Goal: Task Accomplishment & Management: Use online tool/utility

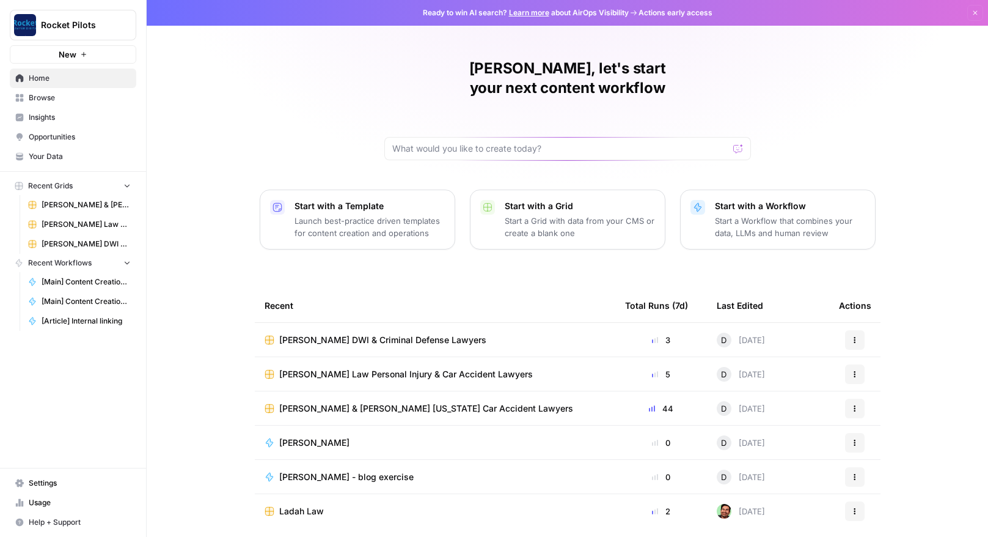
click at [364, 368] on span "[PERSON_NAME] Law Personal Injury & Car Accident Lawyers" at bounding box center [406, 374] width 254 height 12
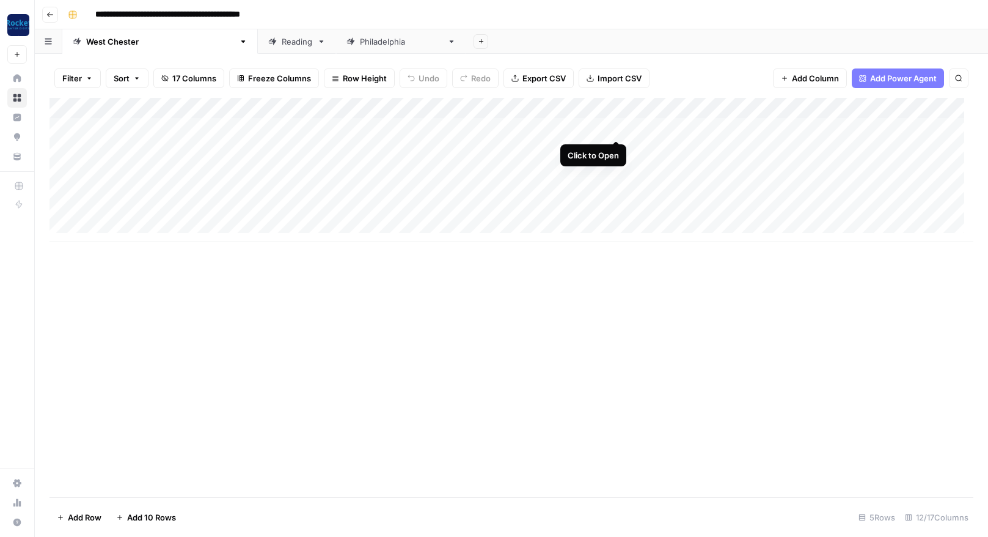
click at [617, 127] on div "Add Column" at bounding box center [512, 170] width 924 height 144
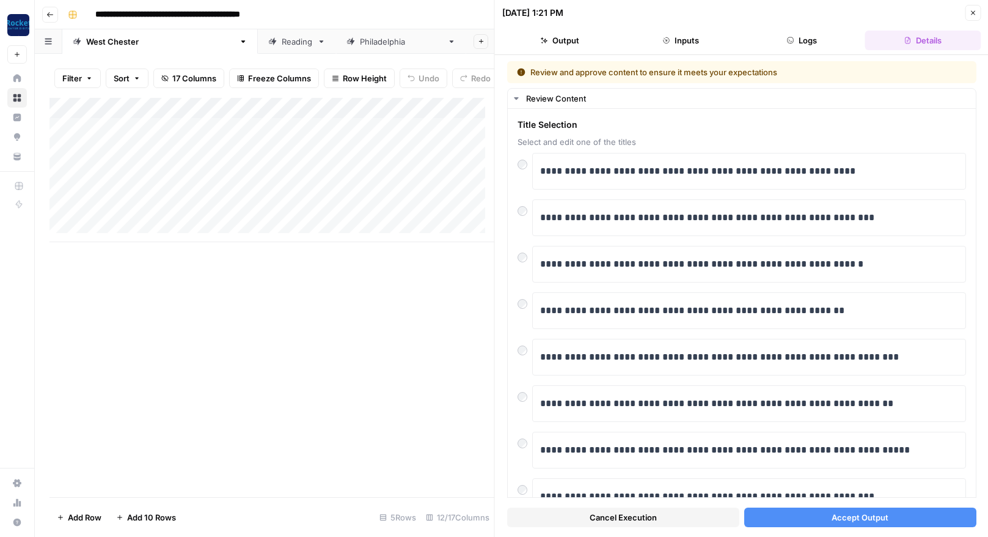
click at [881, 512] on button "Accept Output" at bounding box center [860, 517] width 232 height 20
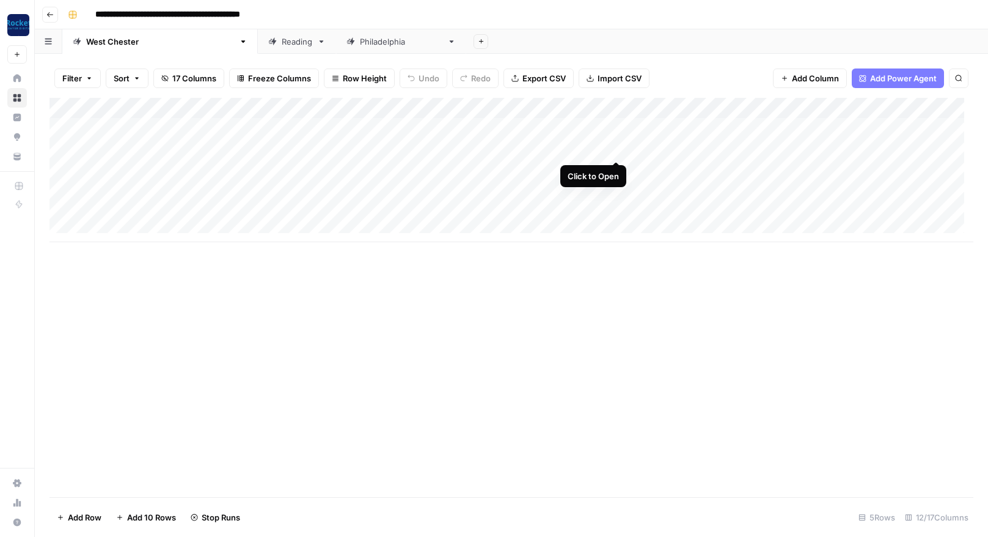
click at [616, 149] on div "Add Column" at bounding box center [512, 170] width 924 height 144
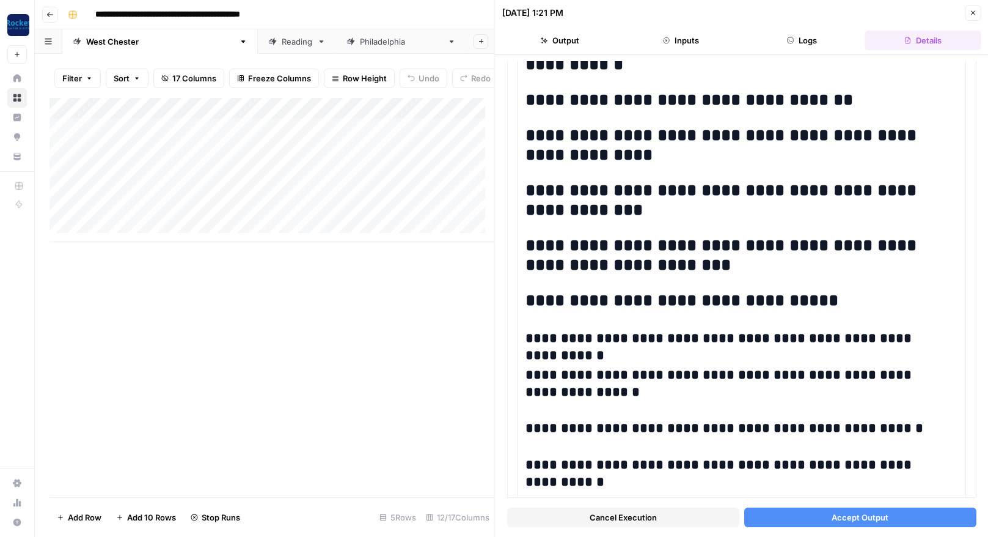
scroll to position [1212, 0]
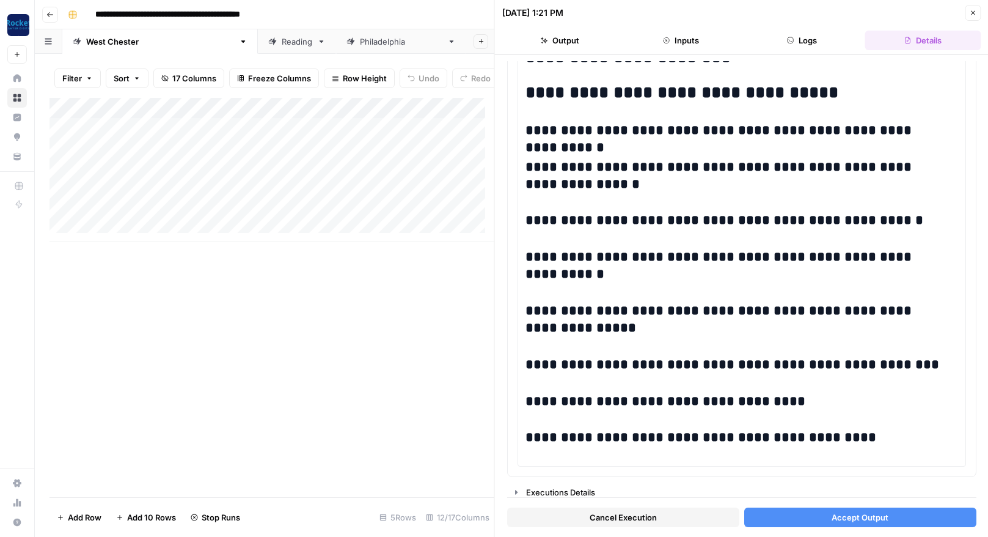
click at [861, 515] on span "Accept Output" at bounding box center [860, 517] width 57 height 12
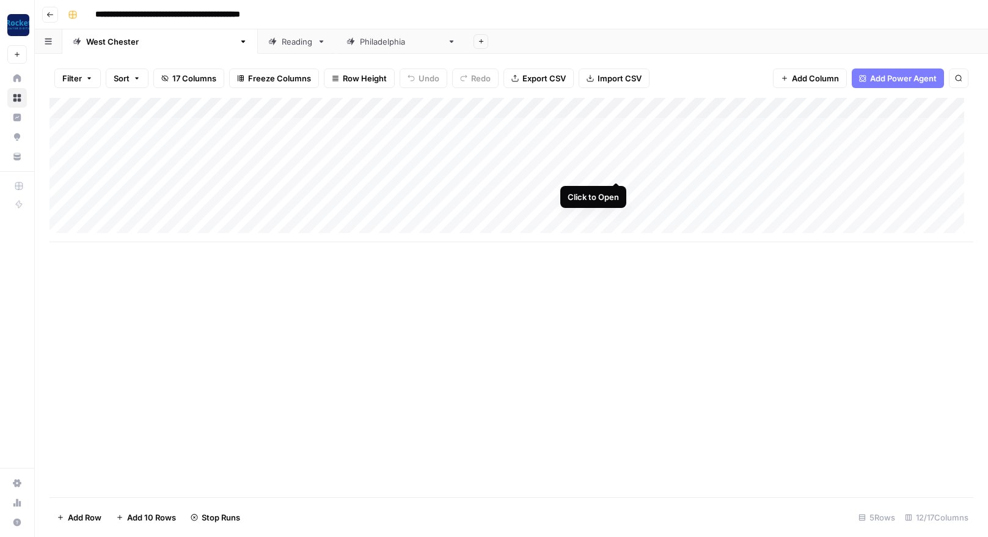
click at [615, 167] on div "Add Column" at bounding box center [512, 170] width 924 height 144
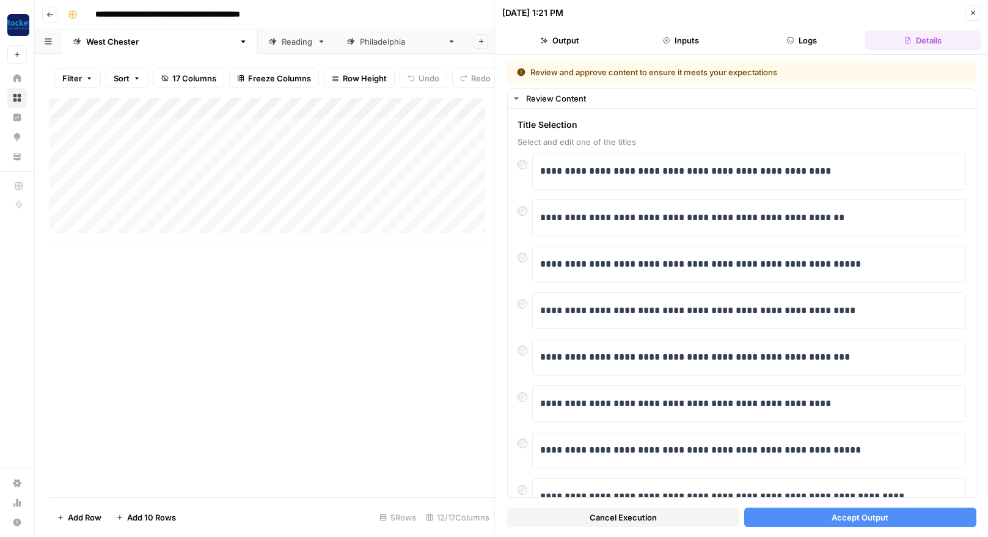
click at [868, 513] on span "Accept Output" at bounding box center [860, 517] width 57 height 12
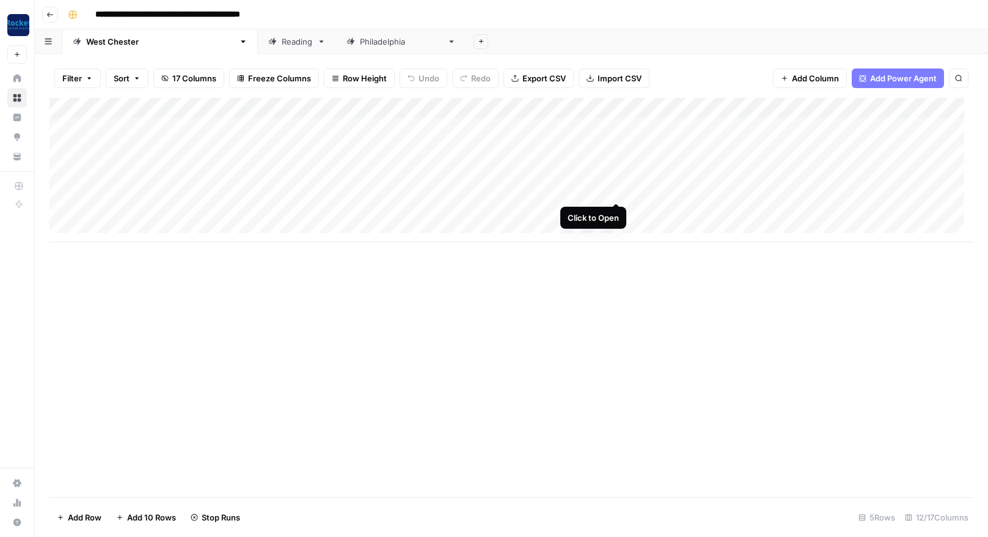
click at [616, 188] on div "Add Column" at bounding box center [512, 170] width 924 height 144
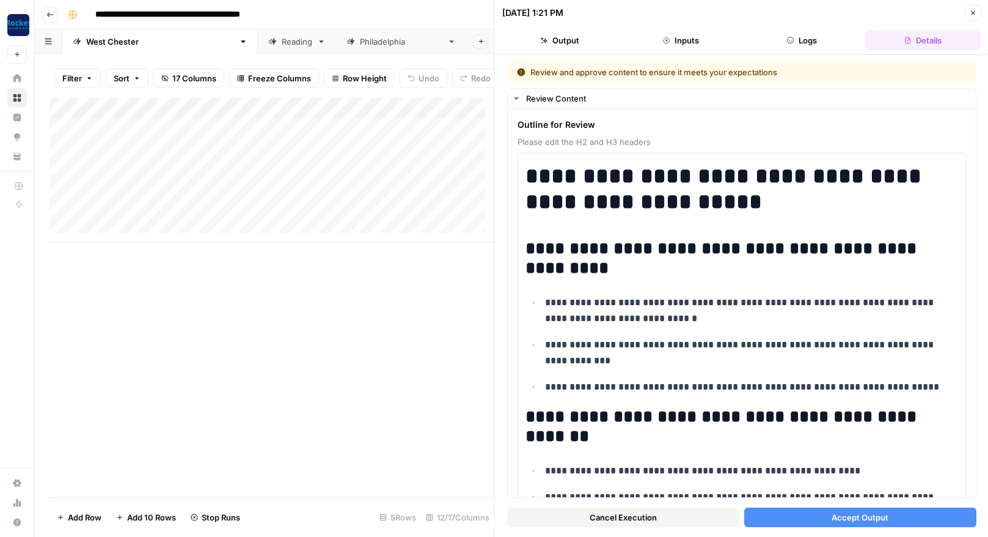
click at [846, 517] on span "Accept Output" at bounding box center [860, 517] width 57 height 12
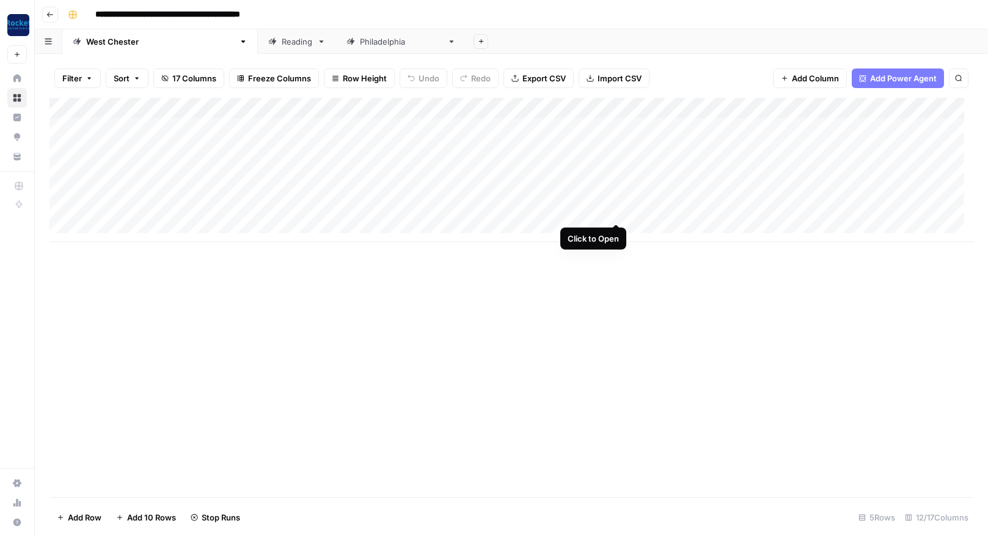
click at [616, 209] on div "Add Column" at bounding box center [512, 170] width 924 height 144
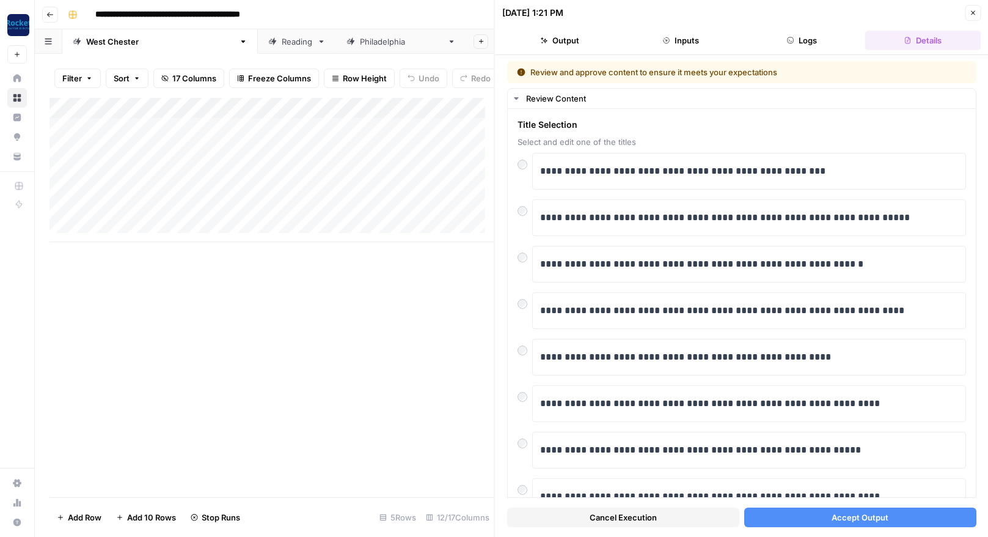
click at [850, 516] on span "Accept Output" at bounding box center [860, 517] width 57 height 12
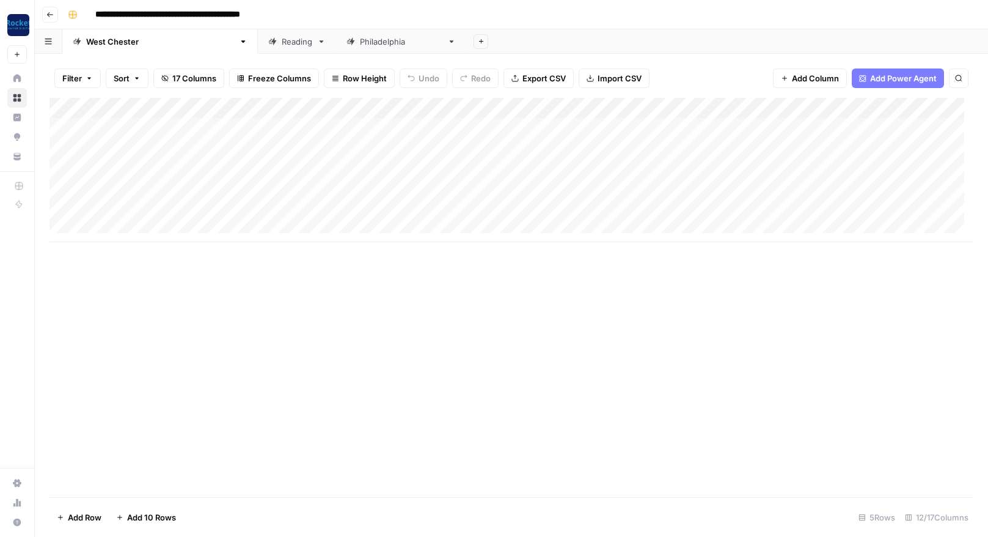
click at [50, 14] on icon "button" at bounding box center [49, 14] width 7 height 7
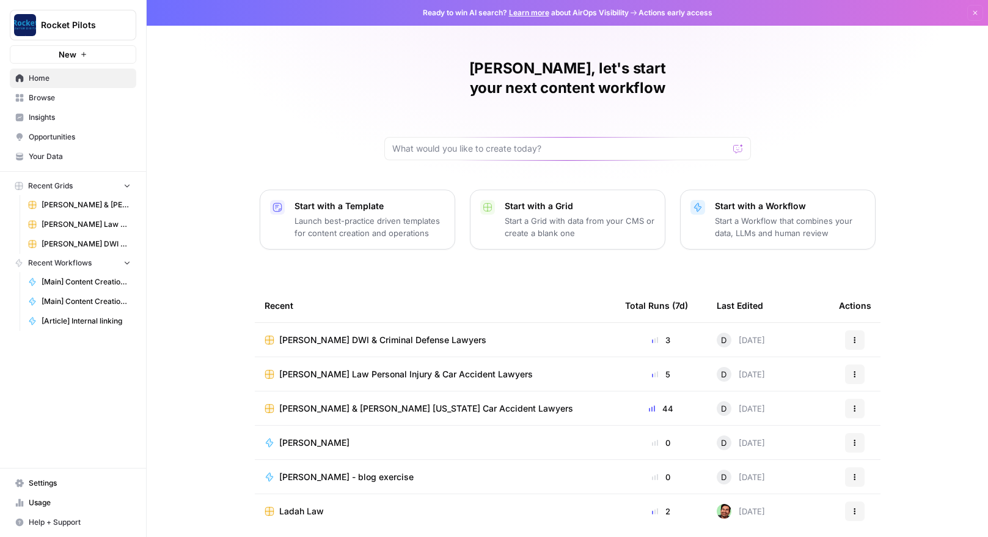
click at [368, 334] on span "[PERSON_NAME] DWI & Criminal Defense Lawyers" at bounding box center [382, 340] width 207 height 12
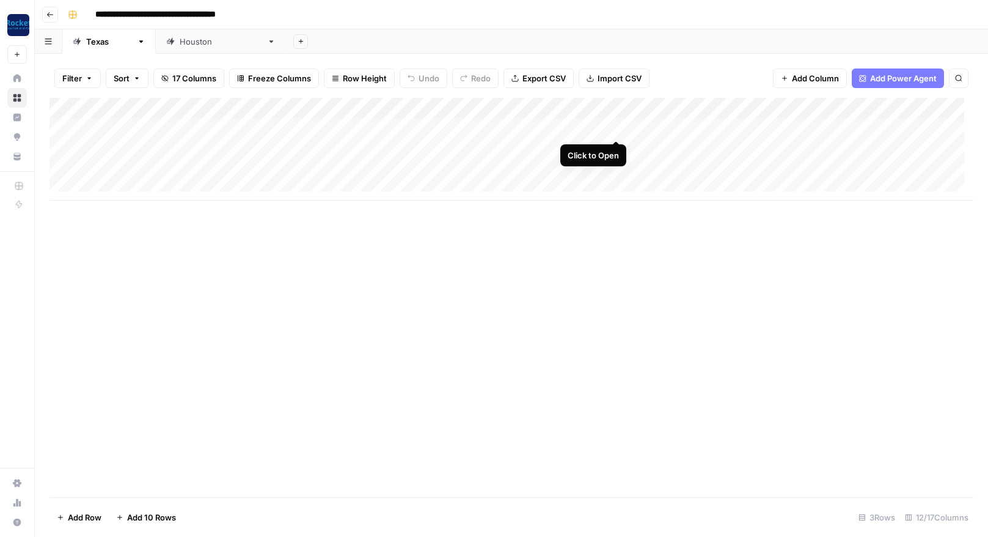
click at [618, 127] on div "Add Column" at bounding box center [512, 149] width 924 height 103
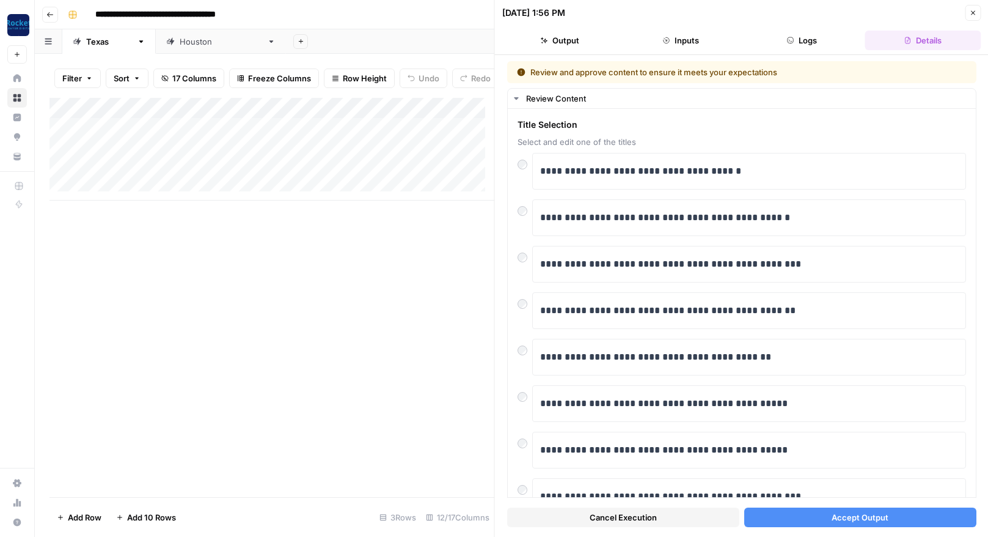
click at [862, 518] on span "Accept Output" at bounding box center [860, 517] width 57 height 12
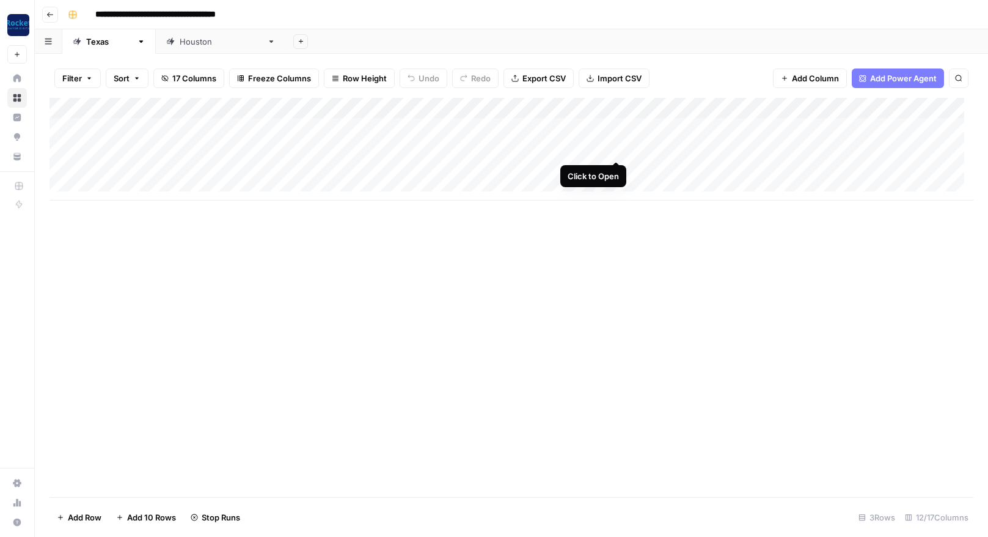
click at [616, 147] on div "Add Column" at bounding box center [512, 149] width 924 height 103
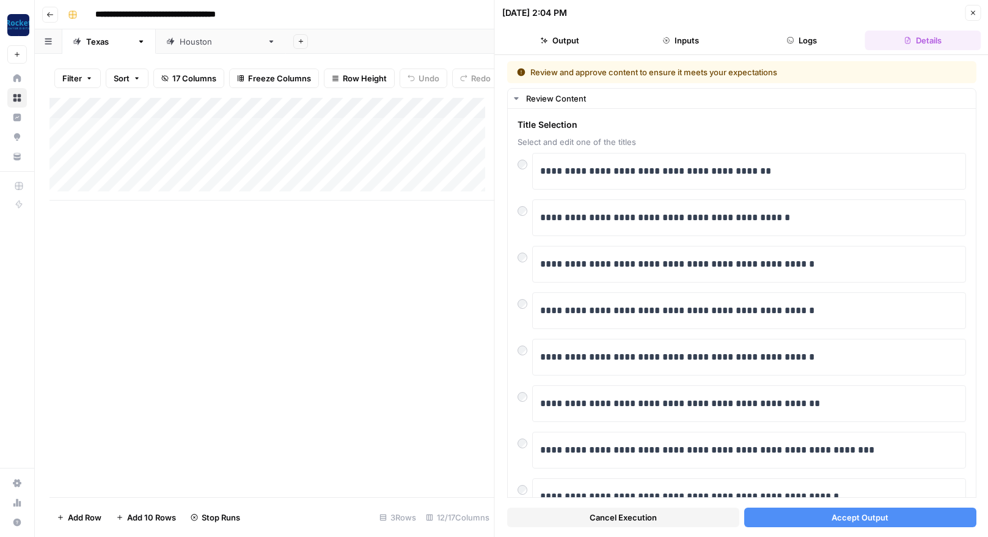
click at [832, 514] on span "Accept Output" at bounding box center [860, 517] width 57 height 12
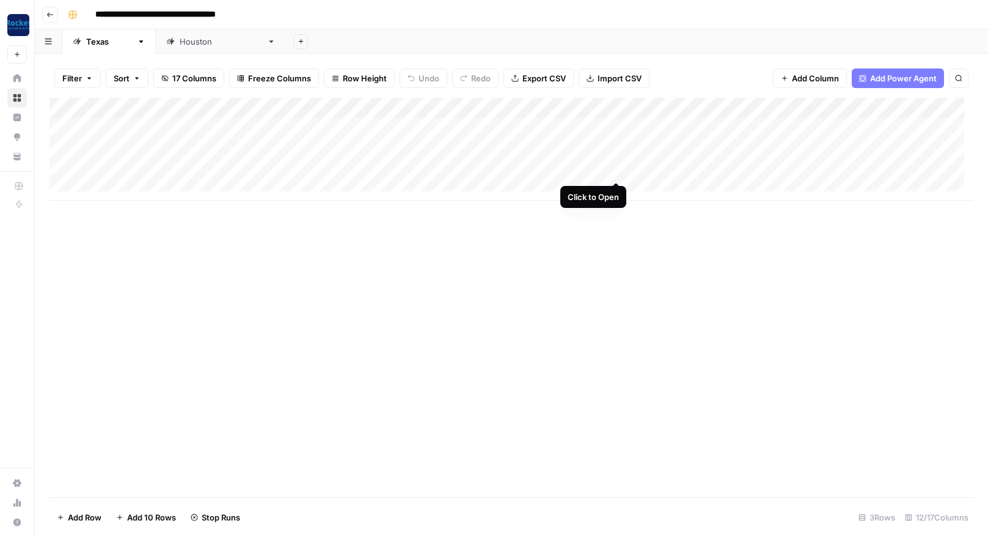
click at [614, 169] on div "Add Column" at bounding box center [512, 149] width 924 height 103
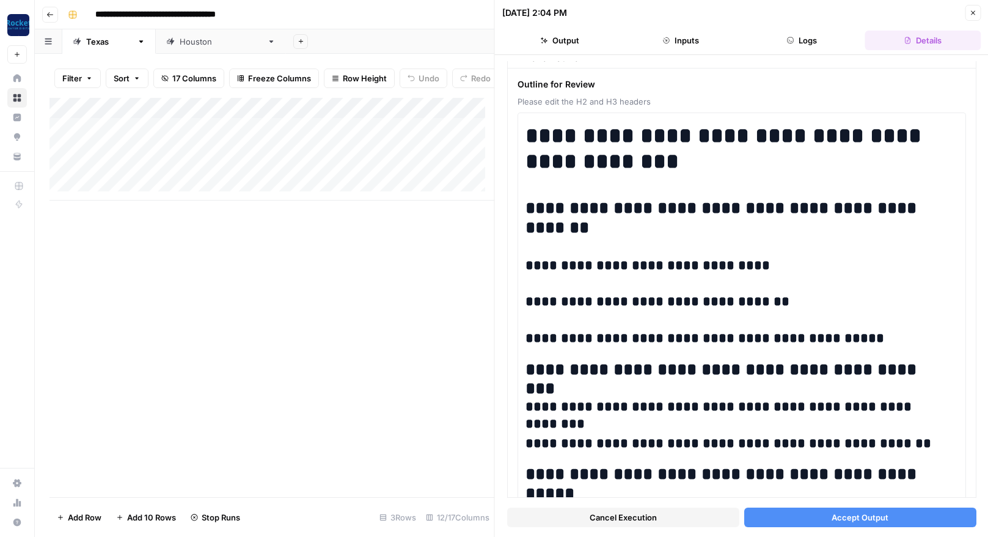
scroll to position [43, 0]
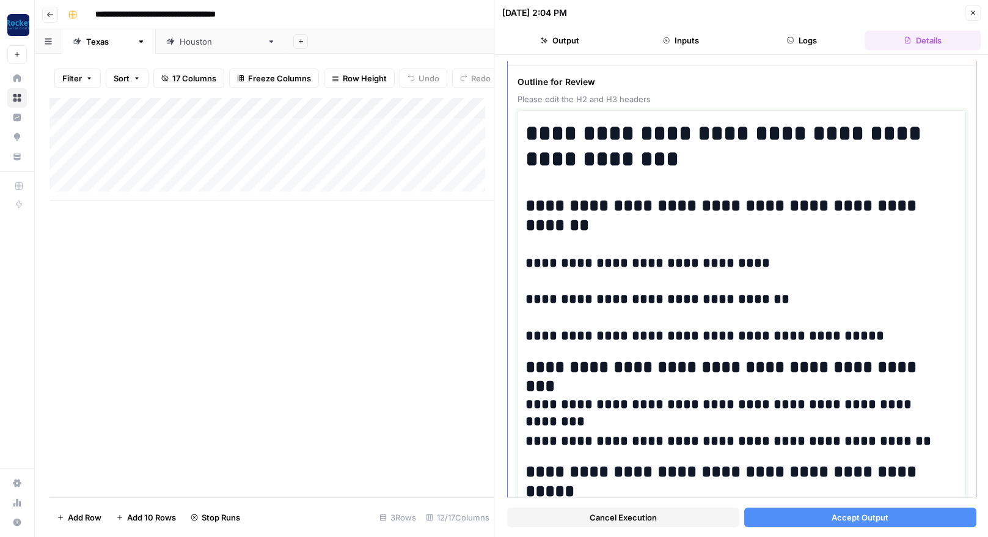
click at [561, 208] on h2 "**********" at bounding box center [738, 215] width 424 height 39
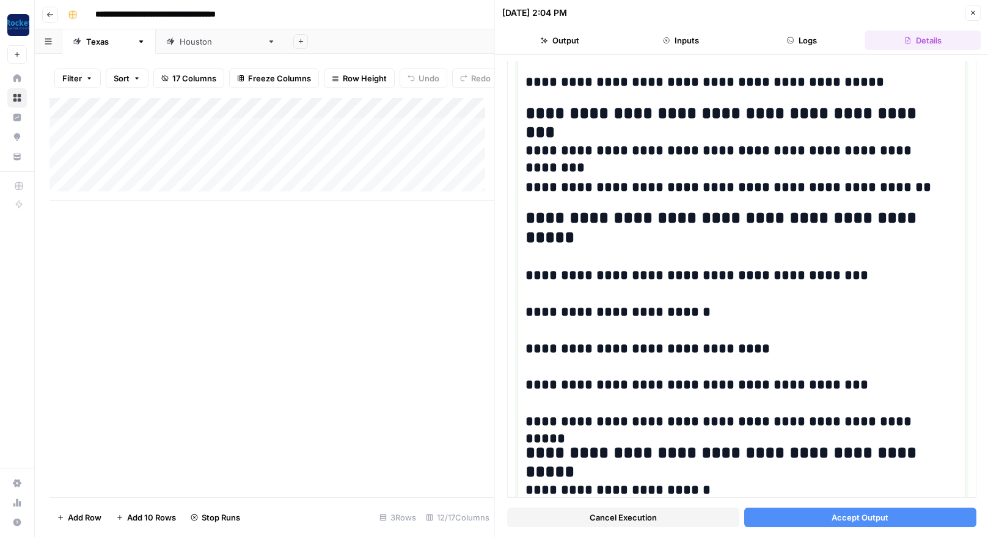
scroll to position [304, 0]
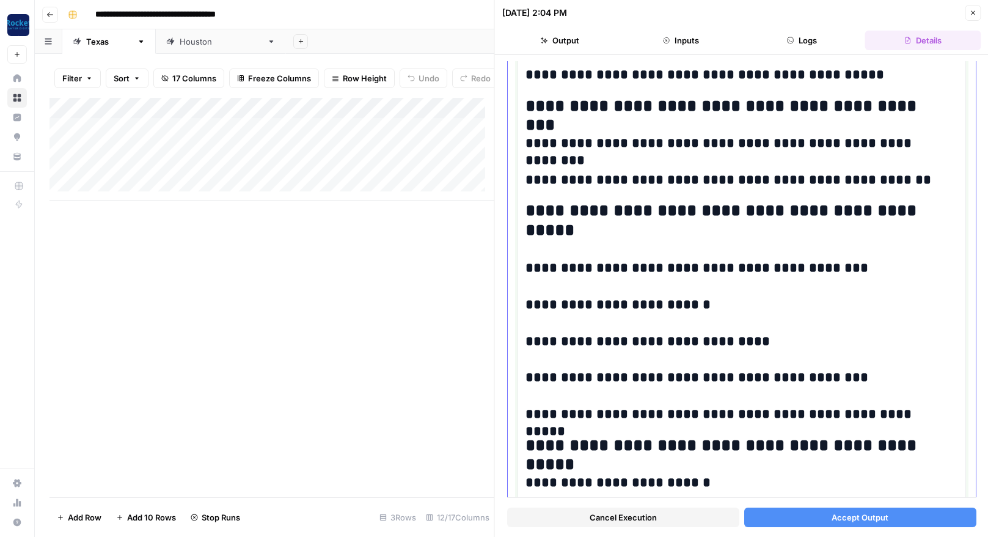
click at [703, 307] on h3 "**********" at bounding box center [738, 304] width 424 height 17
click at [613, 414] on h3 "**********" at bounding box center [738, 414] width 424 height 17
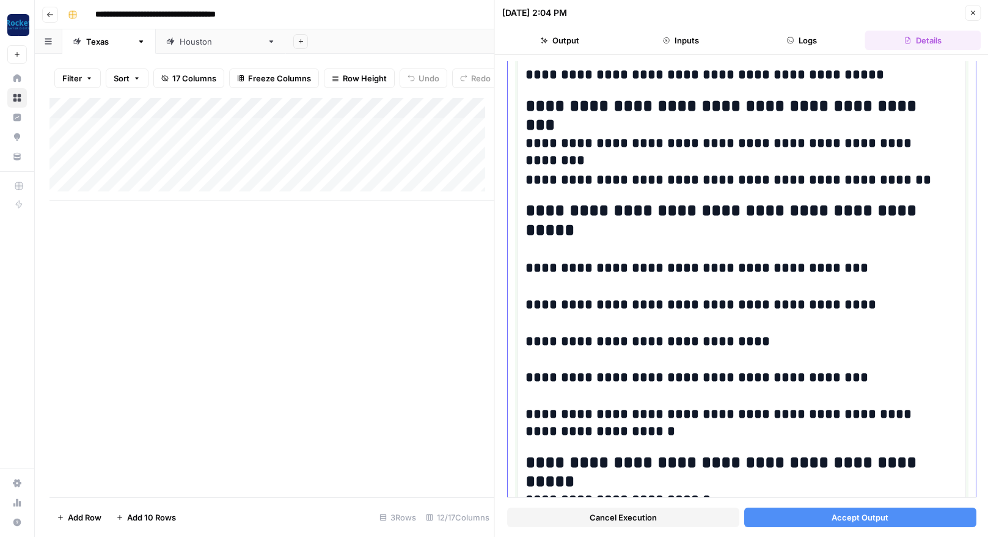
click at [798, 417] on h3 "**********" at bounding box center [738, 423] width 424 height 34
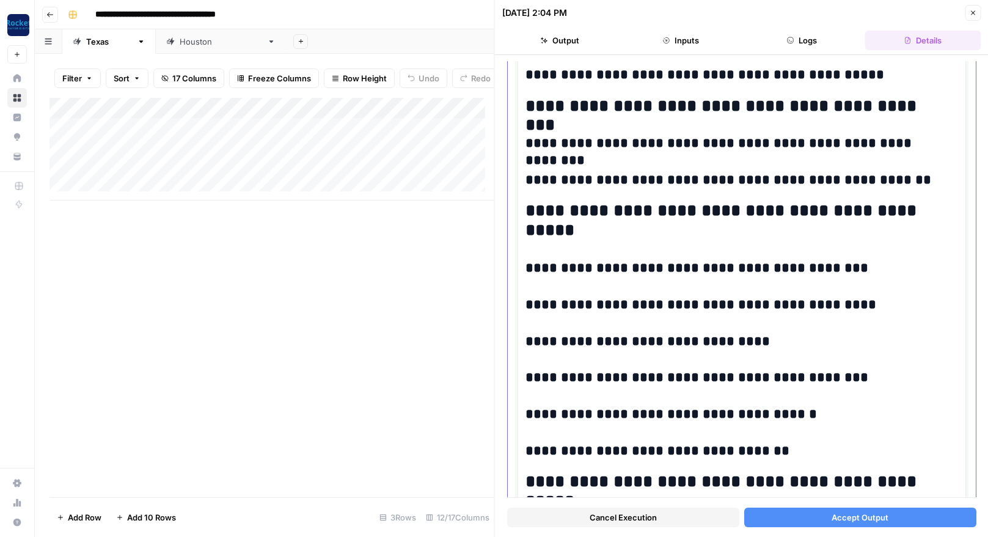
click at [704, 451] on h3 "**********" at bounding box center [738, 451] width 424 height 17
click at [834, 453] on h3 "**********" at bounding box center [738, 451] width 424 height 17
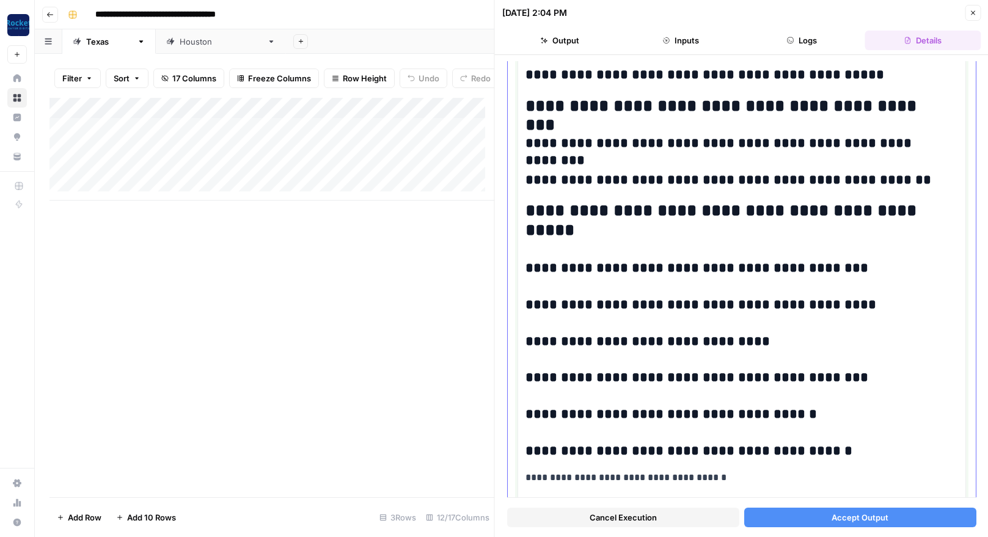
click at [836, 449] on h3 "**********" at bounding box center [738, 451] width 424 height 17
click at [622, 453] on h3 "**********" at bounding box center [738, 451] width 424 height 17
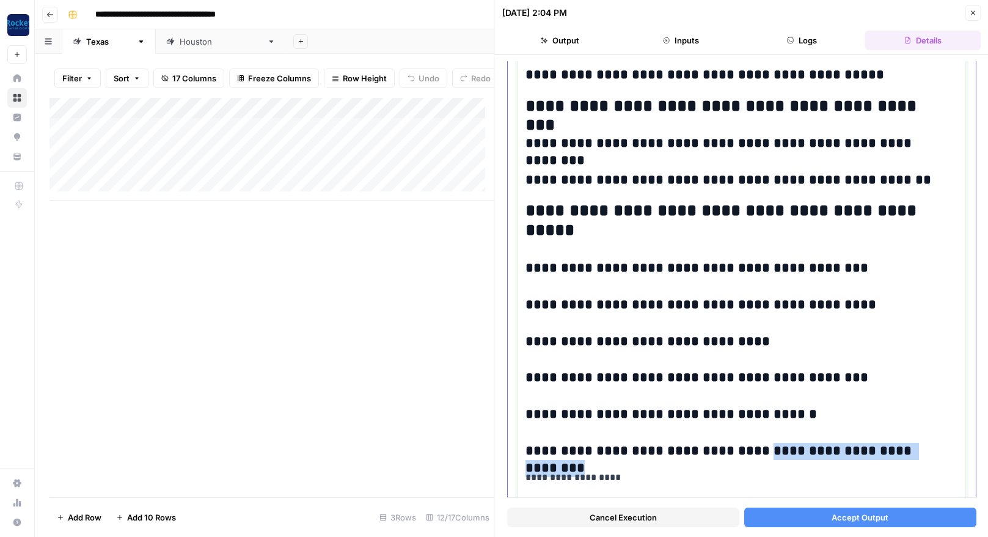
drag, startPoint x: 918, startPoint y: 450, endPoint x: 730, endPoint y: 452, distance: 188.3
click at [730, 452] on h3 "**********" at bounding box center [738, 451] width 424 height 17
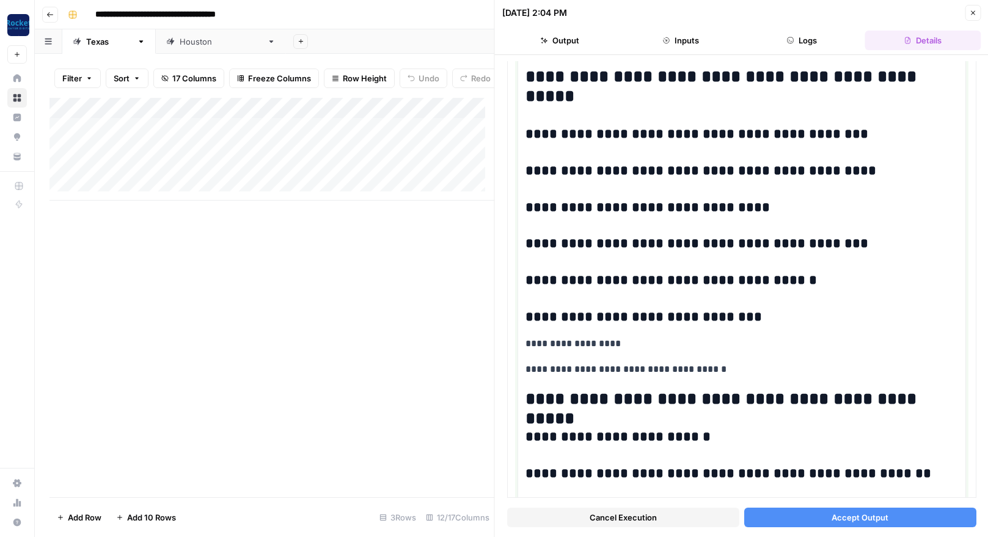
scroll to position [427, 0]
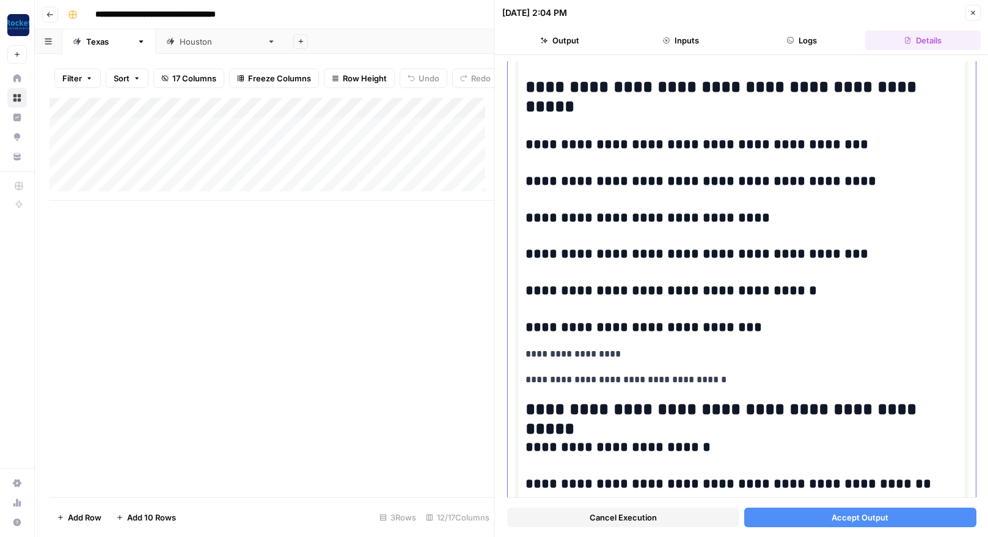
click at [662, 356] on p "**********" at bounding box center [738, 354] width 424 height 16
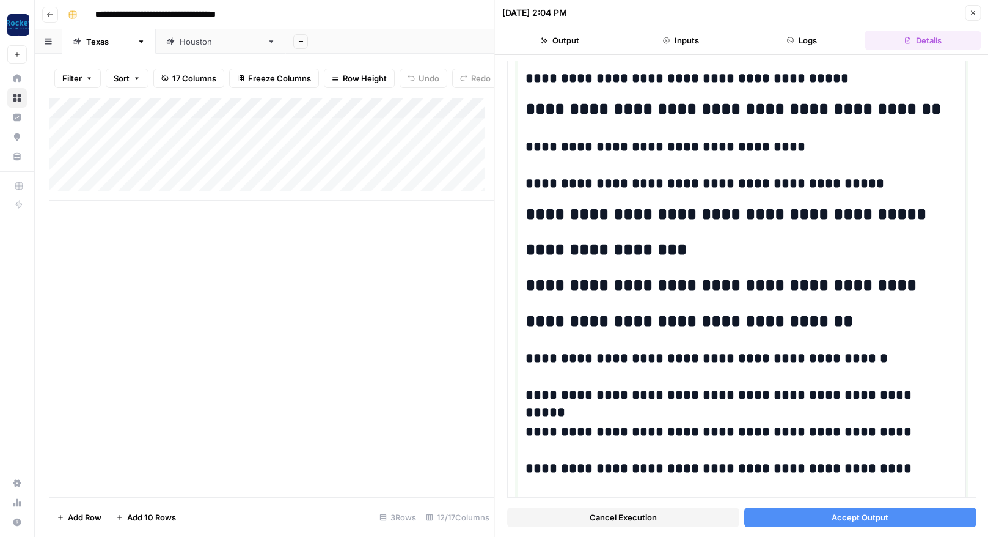
scroll to position [1443, 0]
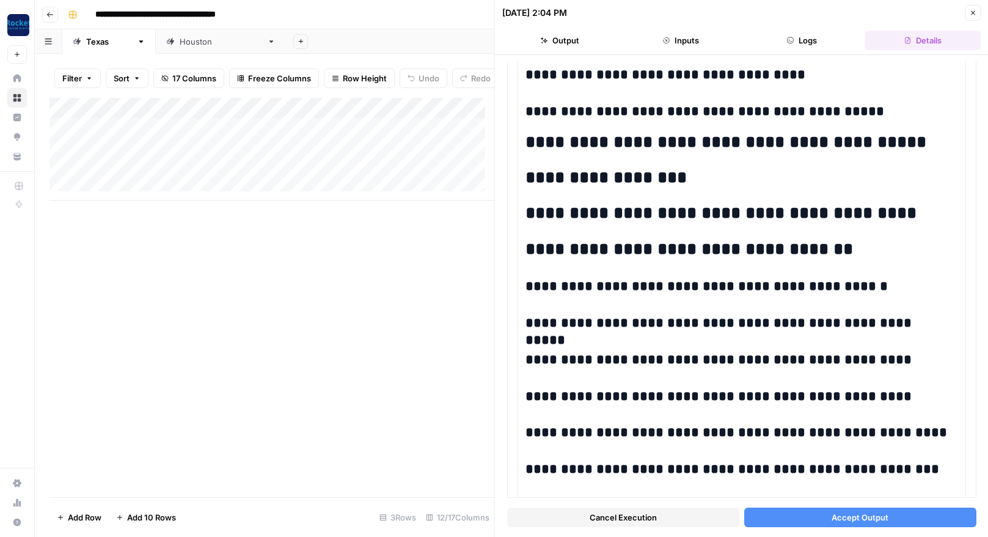
click at [876, 515] on span "Accept Output" at bounding box center [860, 517] width 57 height 12
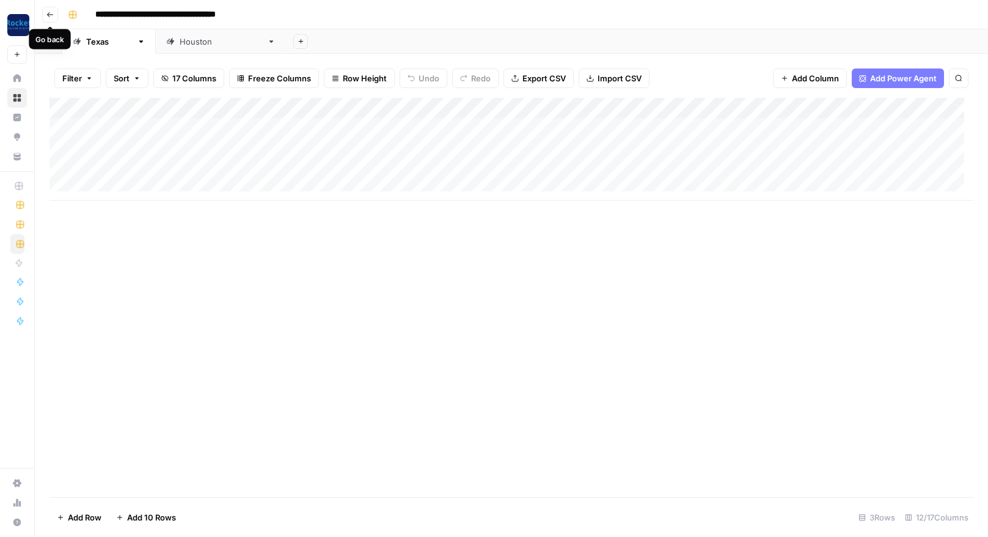
click at [51, 12] on icon "button" at bounding box center [49, 14] width 7 height 7
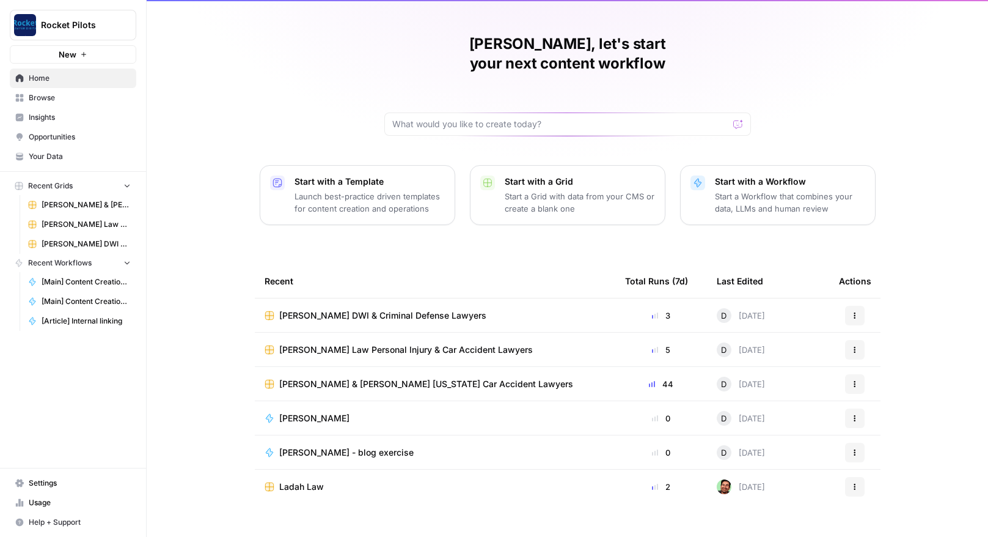
scroll to position [26, 0]
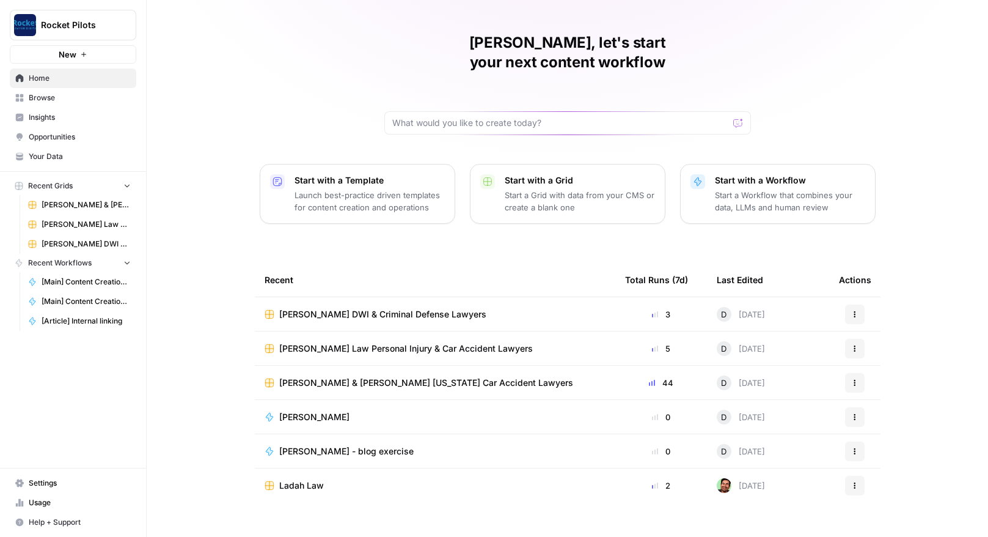
click at [47, 97] on span "Browse" at bounding box center [80, 97] width 102 height 11
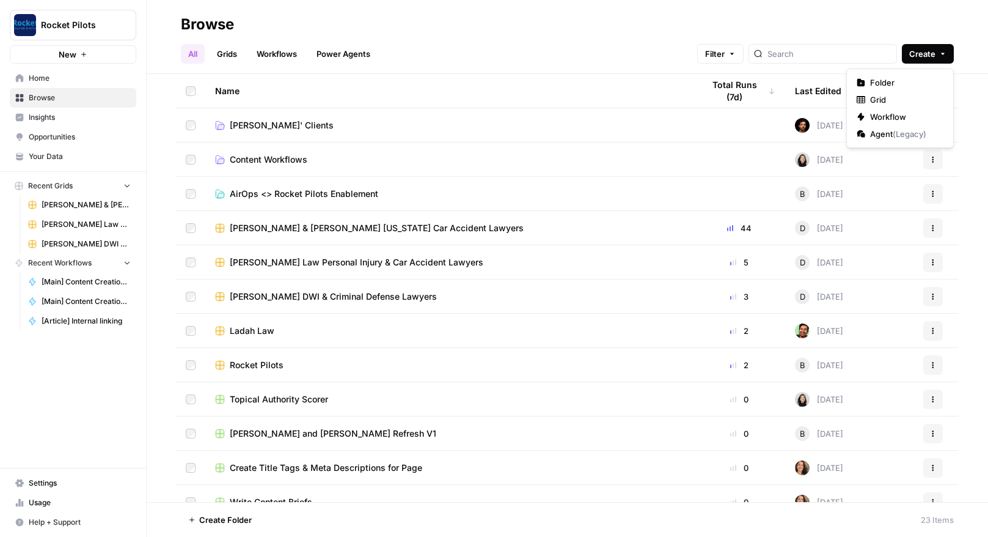
click at [944, 53] on icon "button" at bounding box center [943, 53] width 7 height 7
click at [892, 81] on span "Folder" at bounding box center [904, 82] width 68 height 12
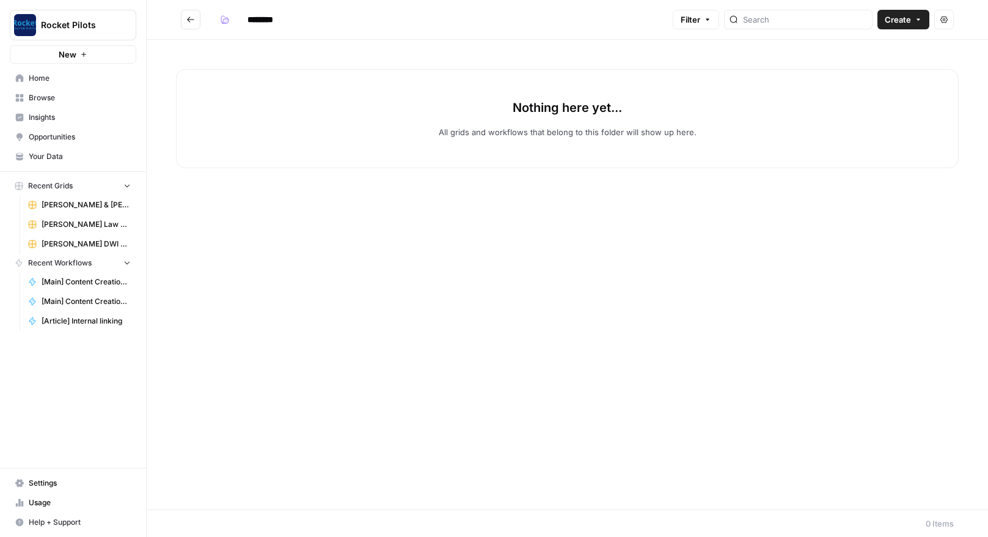
click at [507, 116] on div "Nothing here yet... All grids and workflows that belong to this folder will sho…" at bounding box center [567, 118] width 783 height 99
click at [268, 21] on input "********" at bounding box center [276, 20] width 68 height 20
drag, startPoint x: 284, startPoint y: 21, endPoint x: 230, endPoint y: 16, distance: 54.0
click at [230, 16] on div "********" at bounding box center [262, 20] width 95 height 20
type input "**********"
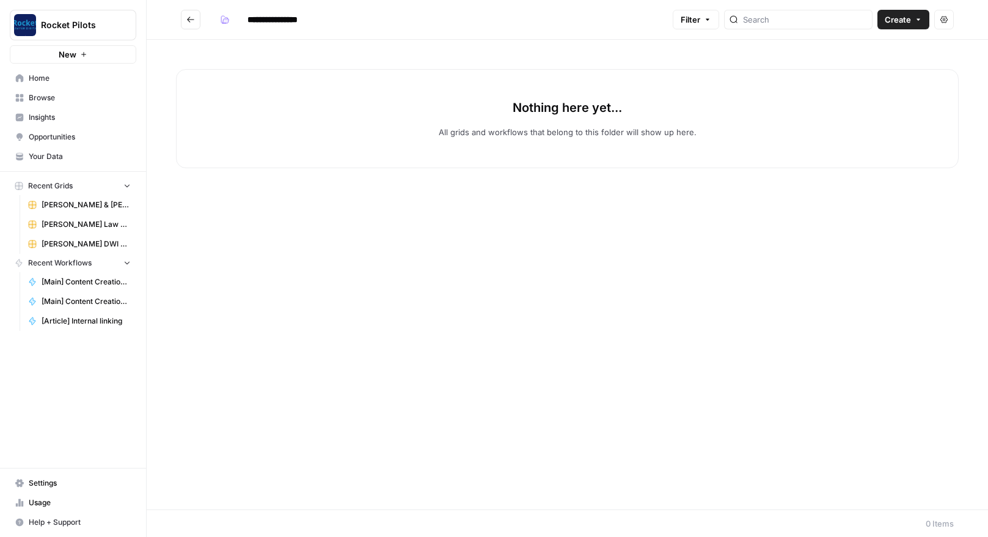
click at [186, 18] on button "Go back" at bounding box center [191, 20] width 20 height 20
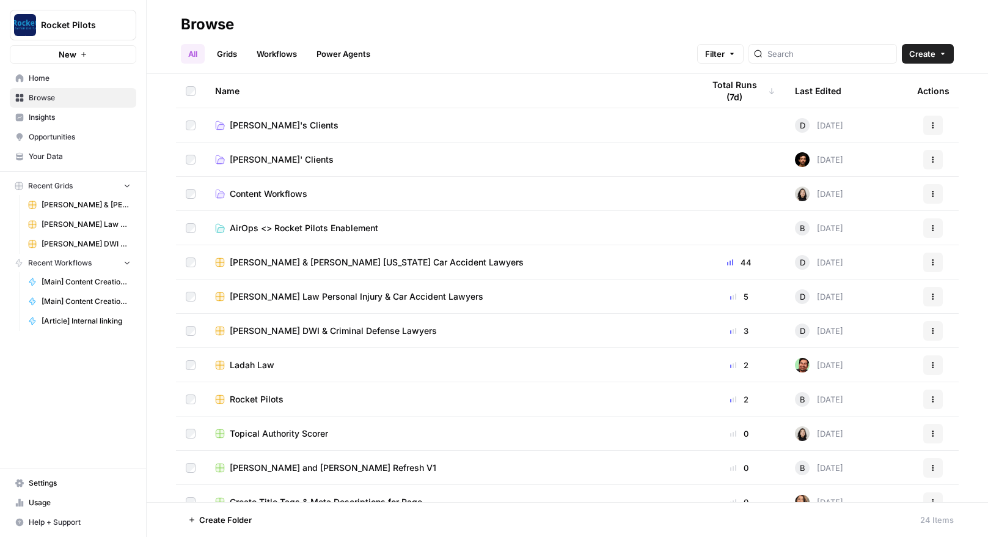
click at [249, 123] on span "[PERSON_NAME]'s Clients" at bounding box center [284, 125] width 109 height 12
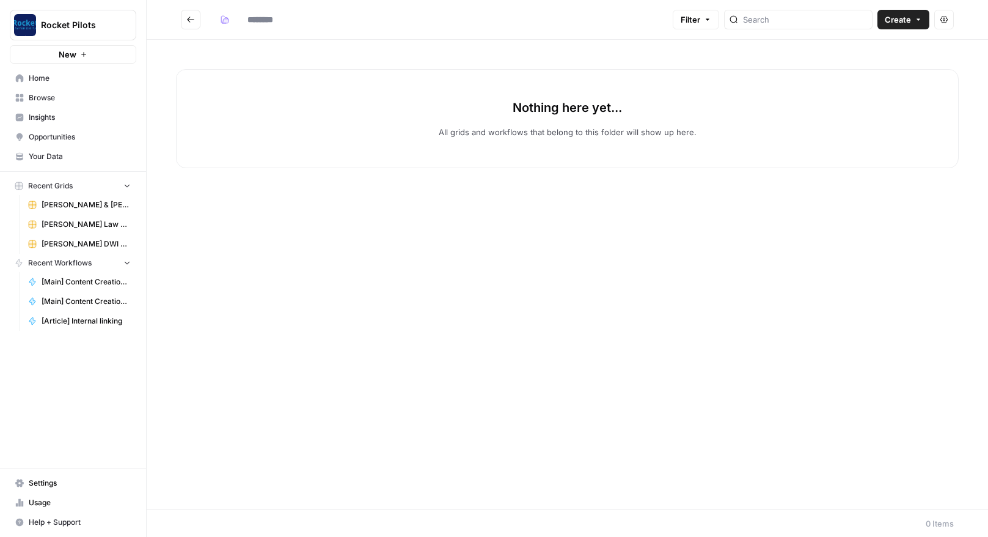
type input "**********"
click at [566, 112] on p "Nothing here yet..." at bounding box center [567, 107] width 109 height 17
click at [189, 19] on icon "Go back" at bounding box center [190, 19] width 9 height 9
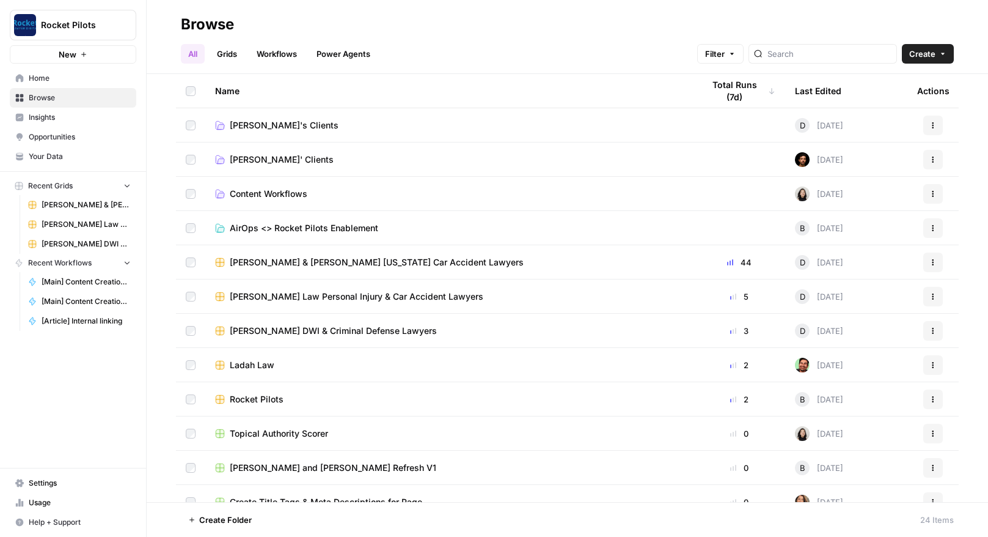
click at [249, 158] on span "Lucas' Clients" at bounding box center [282, 159] width 104 height 12
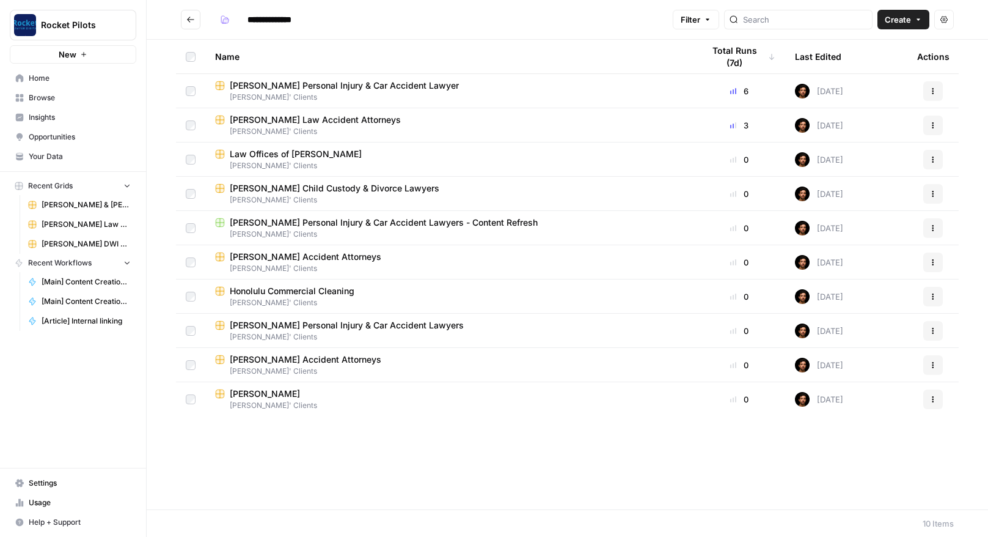
click at [190, 16] on icon "Go back" at bounding box center [190, 19] width 9 height 9
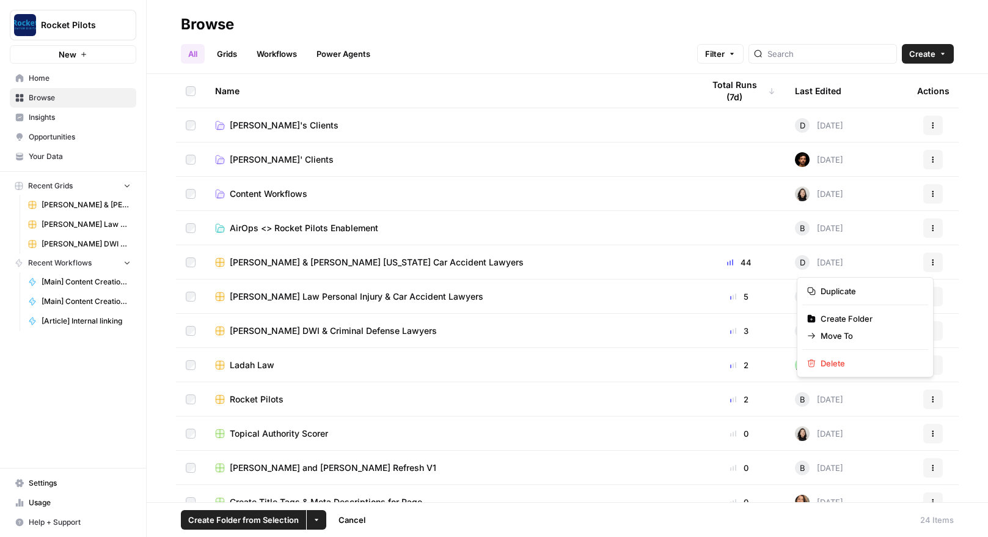
click at [930, 263] on icon "button" at bounding box center [933, 262] width 7 height 7
click at [848, 334] on span "Move To" at bounding box center [870, 335] width 98 height 12
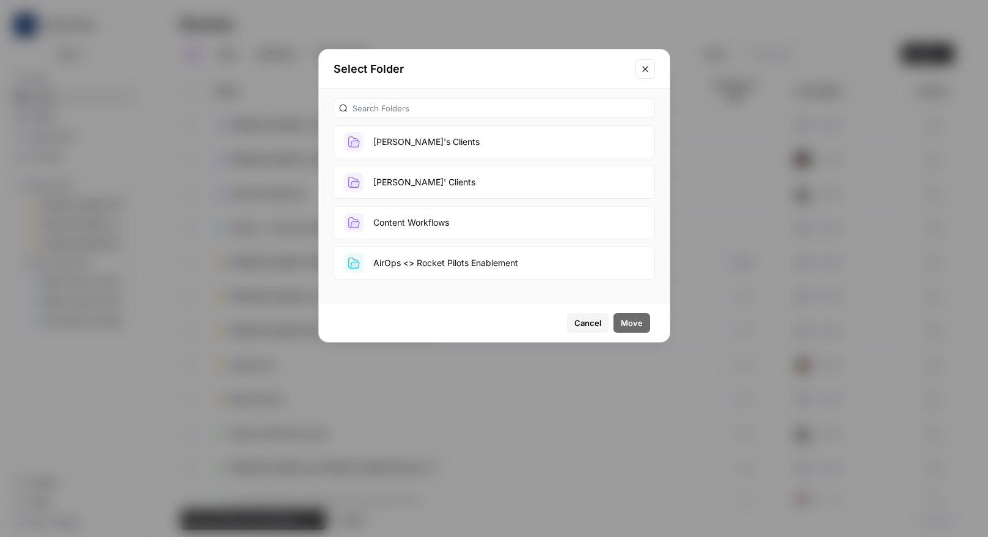
click at [417, 139] on button "[PERSON_NAME]'s Clients" at bounding box center [495, 141] width 322 height 33
click at [631, 322] on span "Move" at bounding box center [632, 323] width 22 height 12
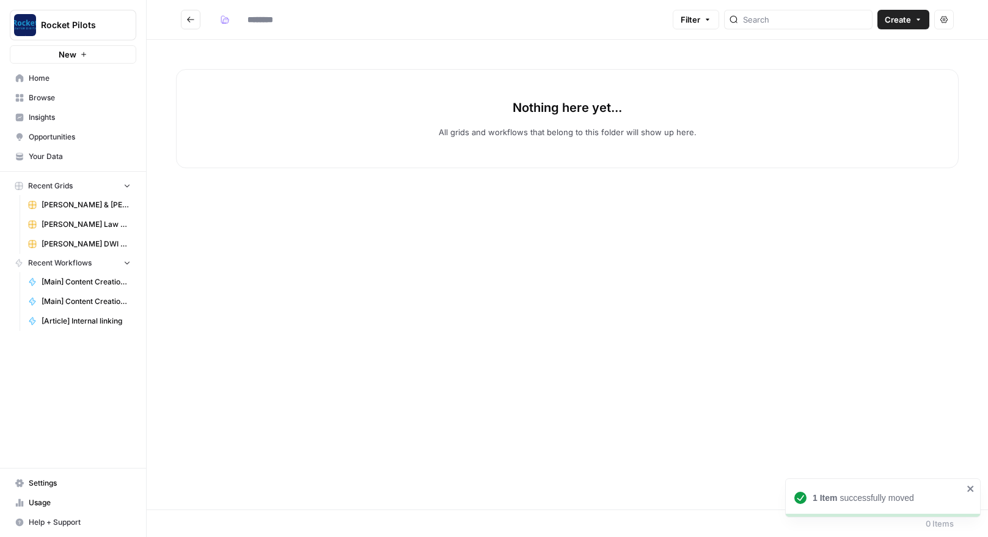
type input "**********"
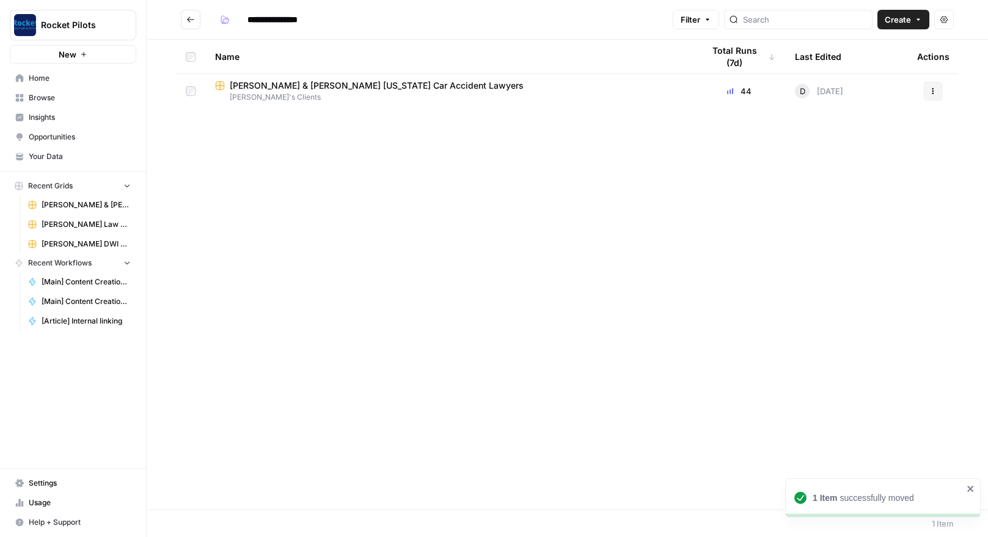
click at [187, 18] on icon "Go back" at bounding box center [190, 19] width 9 height 9
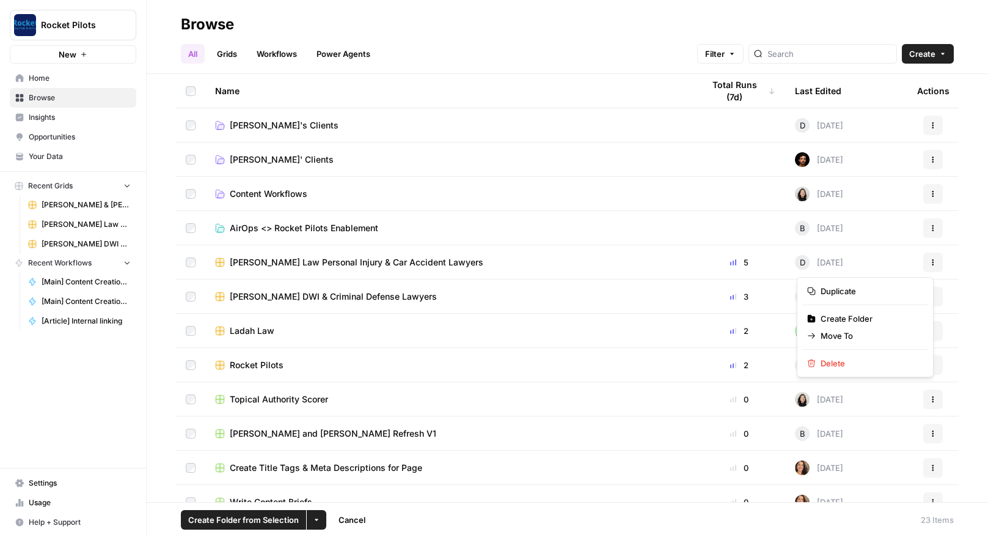
click at [930, 262] on icon "button" at bounding box center [933, 262] width 7 height 7
click at [845, 335] on span "Move To" at bounding box center [870, 335] width 98 height 12
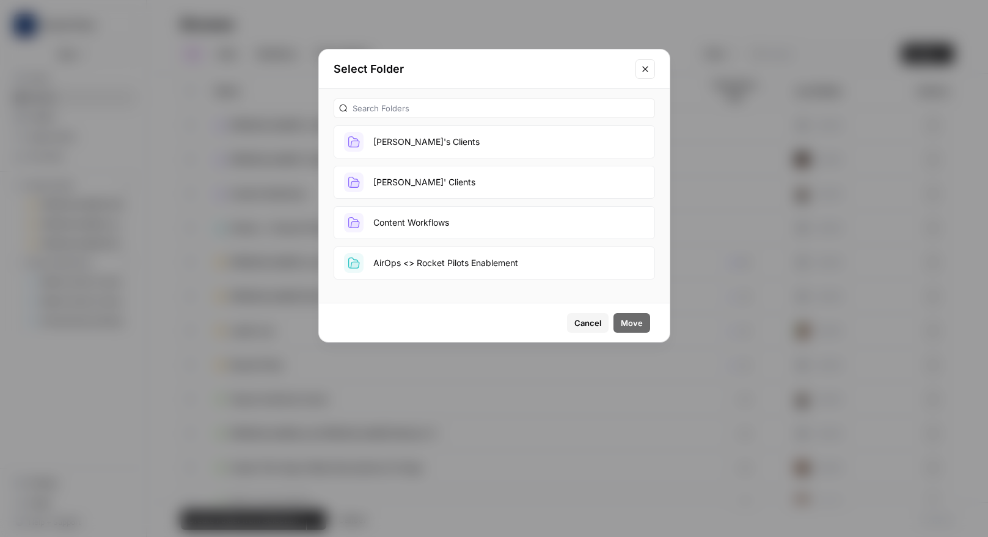
click at [406, 140] on button "[PERSON_NAME]'s Clients" at bounding box center [495, 141] width 322 height 33
click at [628, 319] on span "Move" at bounding box center [632, 323] width 22 height 12
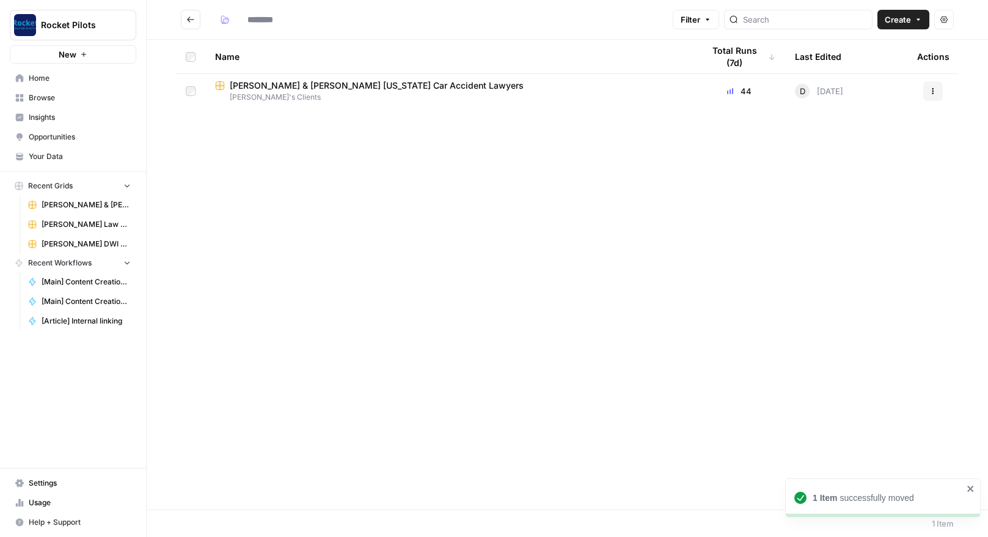
type input "**********"
click at [194, 18] on icon "Go back" at bounding box center [190, 19] width 9 height 9
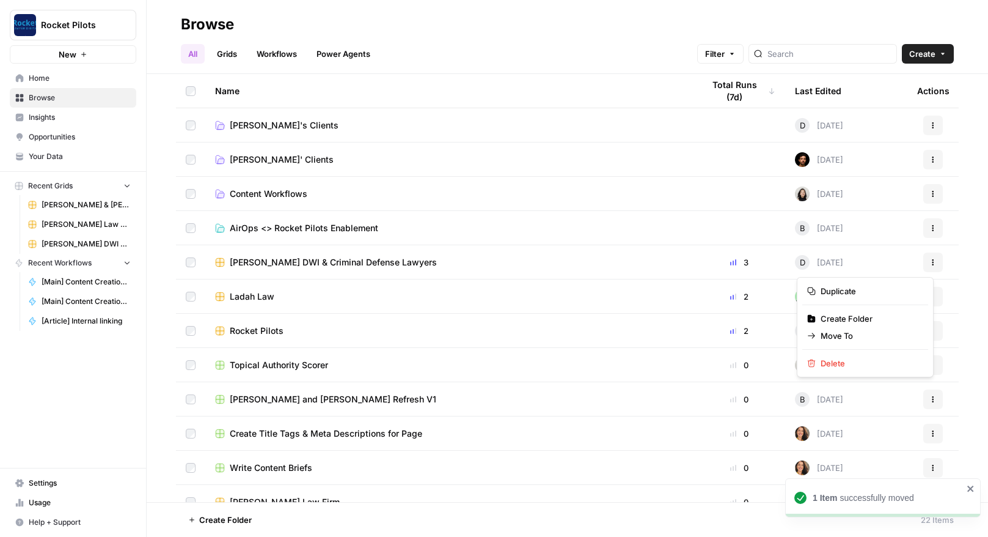
click at [930, 260] on icon "button" at bounding box center [933, 262] width 7 height 7
click at [844, 334] on span "Move To" at bounding box center [870, 335] width 98 height 12
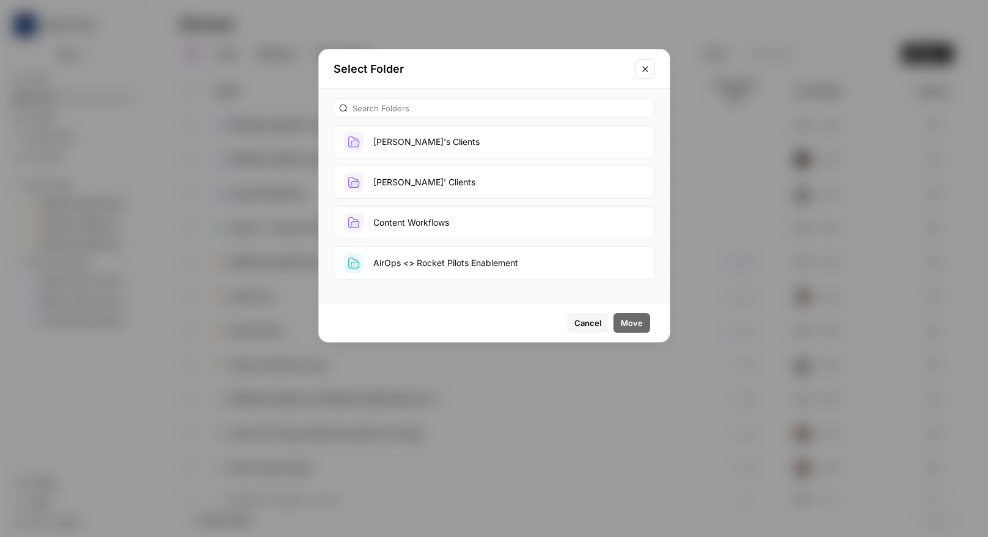
click at [404, 139] on button "[PERSON_NAME]'s Clients" at bounding box center [495, 141] width 322 height 33
click at [635, 318] on span "Move" at bounding box center [632, 323] width 22 height 12
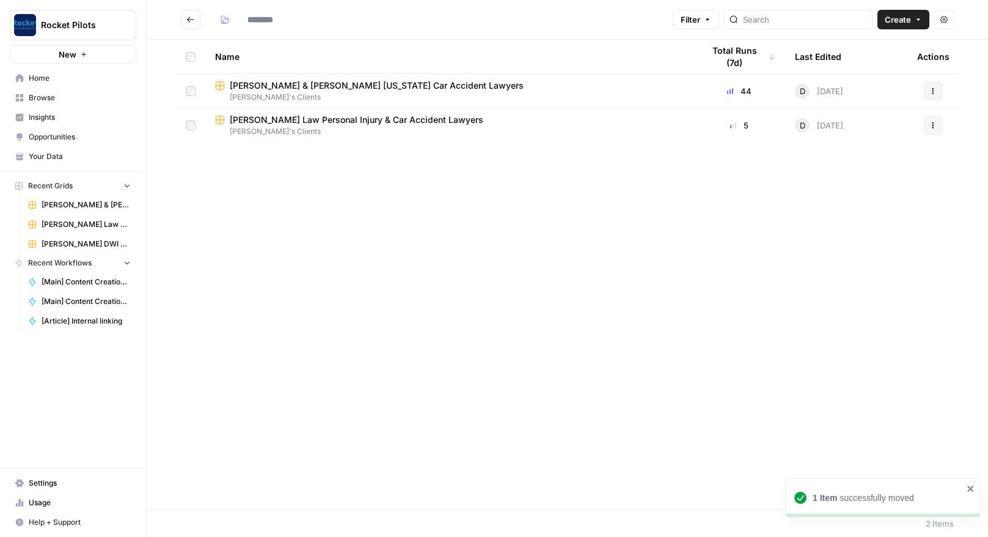
type input "**********"
click at [190, 18] on icon "Go back" at bounding box center [190, 19] width 9 height 9
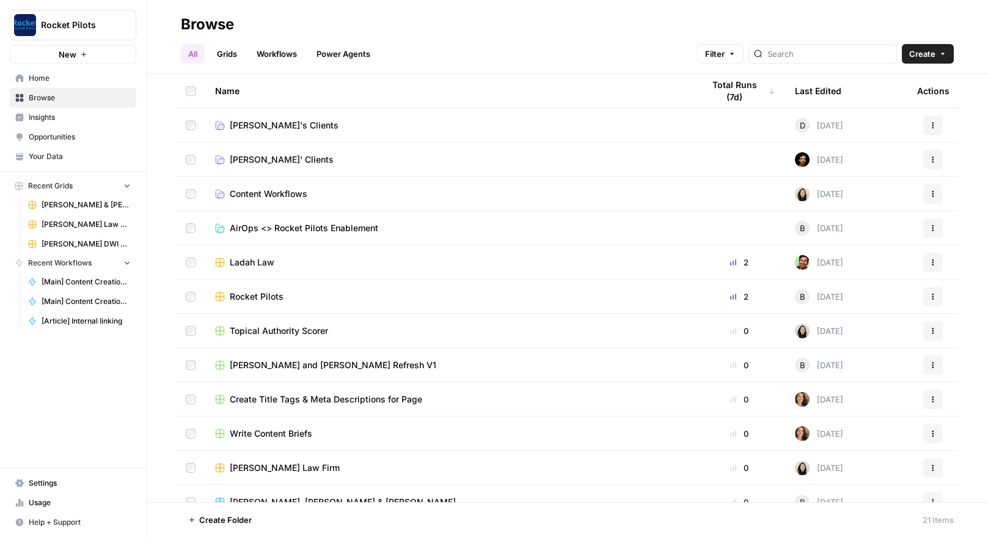
click at [45, 154] on span "Your Data" at bounding box center [80, 156] width 102 height 11
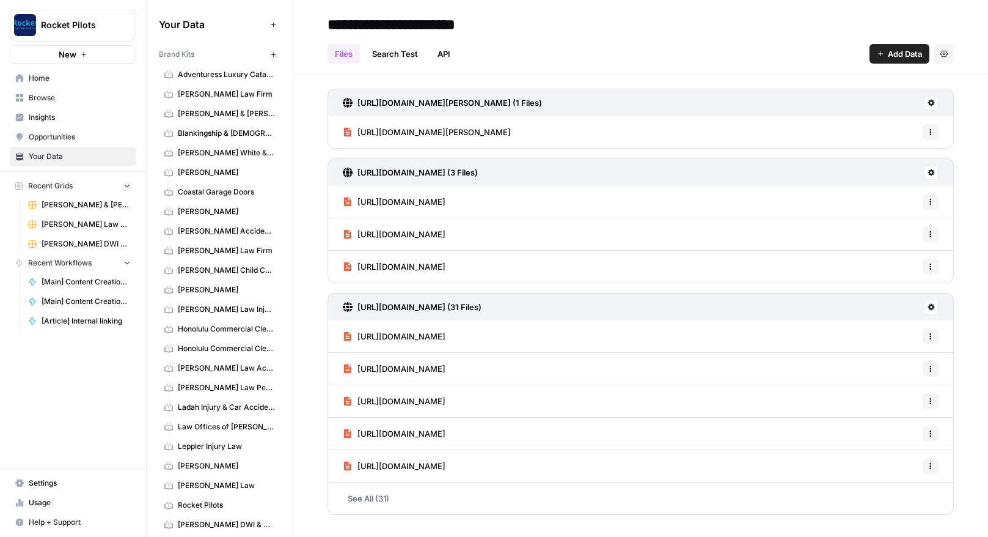
click at [210, 445] on span "Leppler Injury Law" at bounding box center [226, 446] width 97 height 11
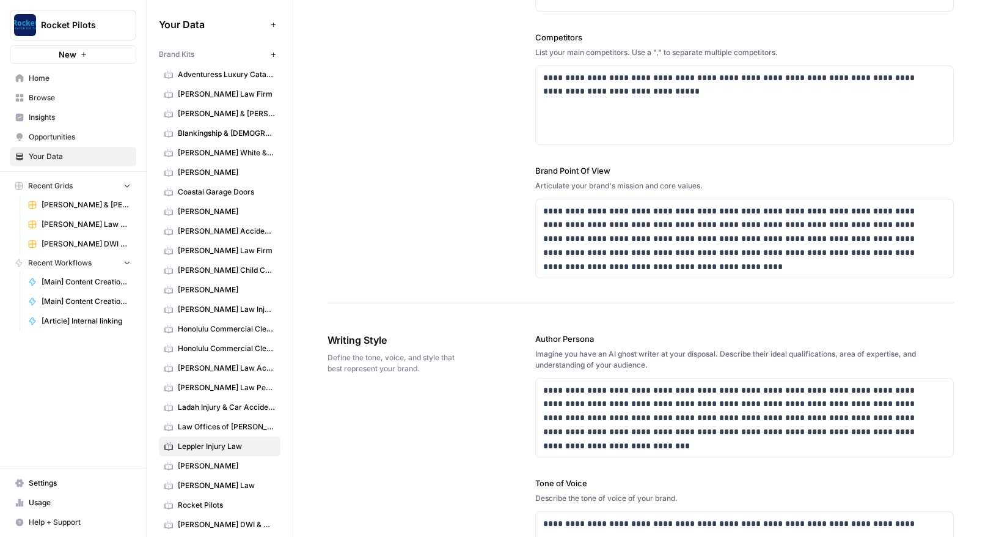
scroll to position [459, 0]
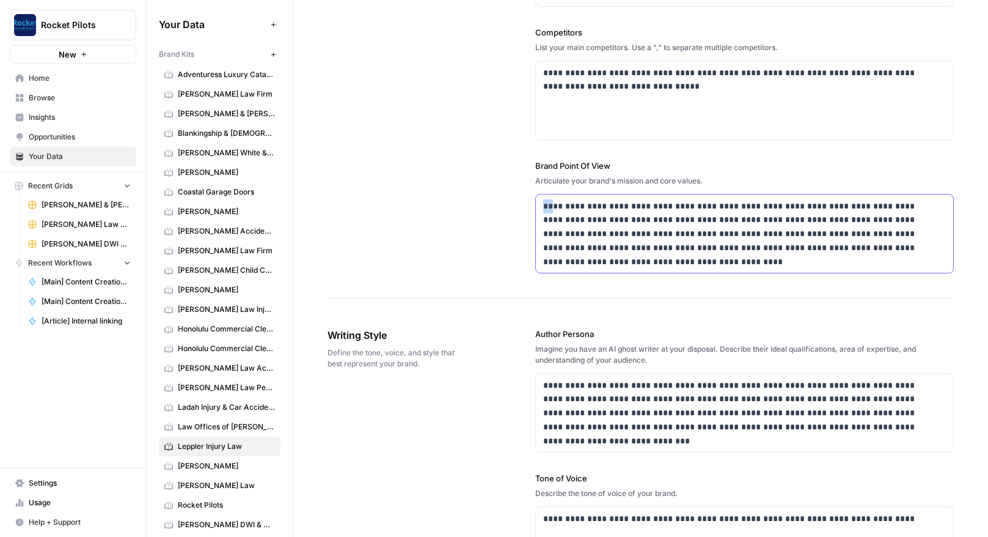
drag, startPoint x: 554, startPoint y: 206, endPoint x: 533, endPoint y: 202, distance: 21.7
click at [535, 202] on div "**********" at bounding box center [744, 233] width 419 height 79
click at [644, 221] on p "**********" at bounding box center [741, 234] width 396 height 70
click at [675, 223] on p "**********" at bounding box center [741, 234] width 396 height 70
click at [553, 248] on p "**********" at bounding box center [741, 234] width 396 height 70
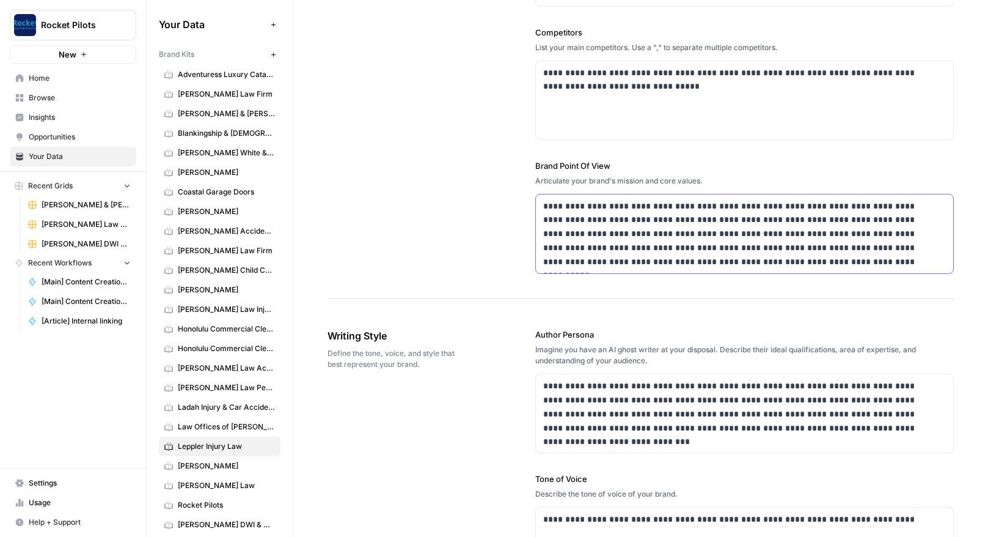
click at [643, 259] on p "**********" at bounding box center [741, 234] width 396 height 70
click at [543, 209] on p "**********" at bounding box center [741, 234] width 396 height 70
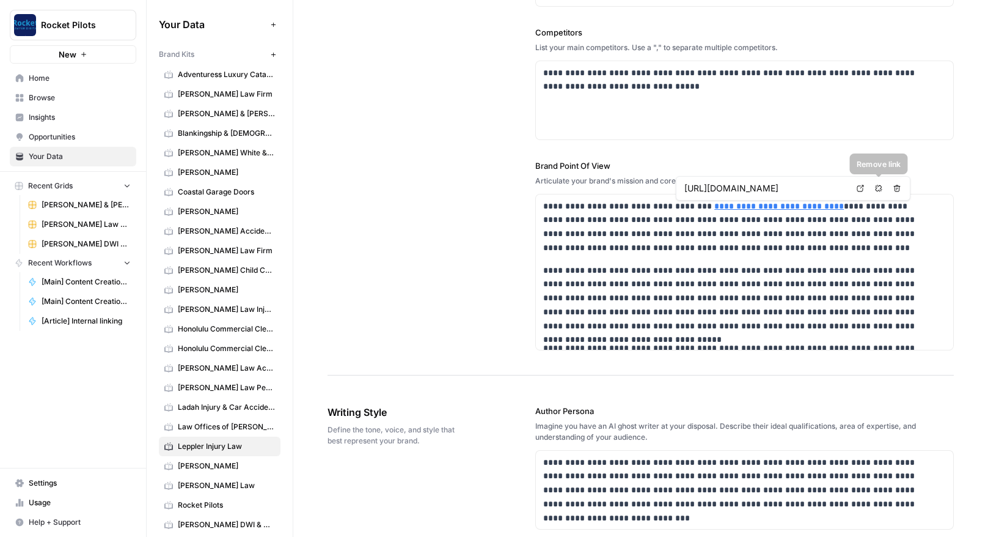
click at [878, 187] on icon "button" at bounding box center [878, 188] width 7 height 7
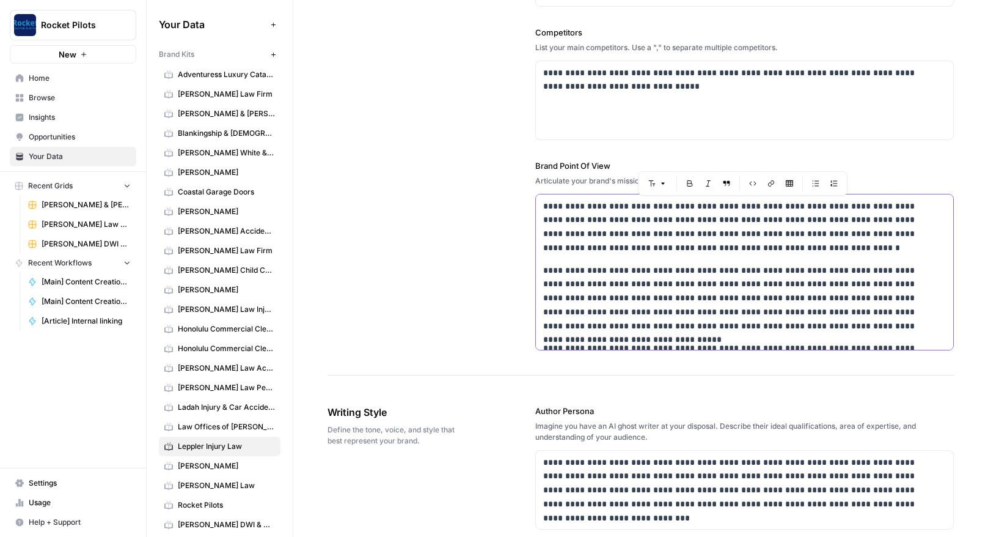
click at [811, 210] on p "**********" at bounding box center [736, 227] width 387 height 56
click at [717, 207] on p "**********" at bounding box center [736, 227] width 387 height 56
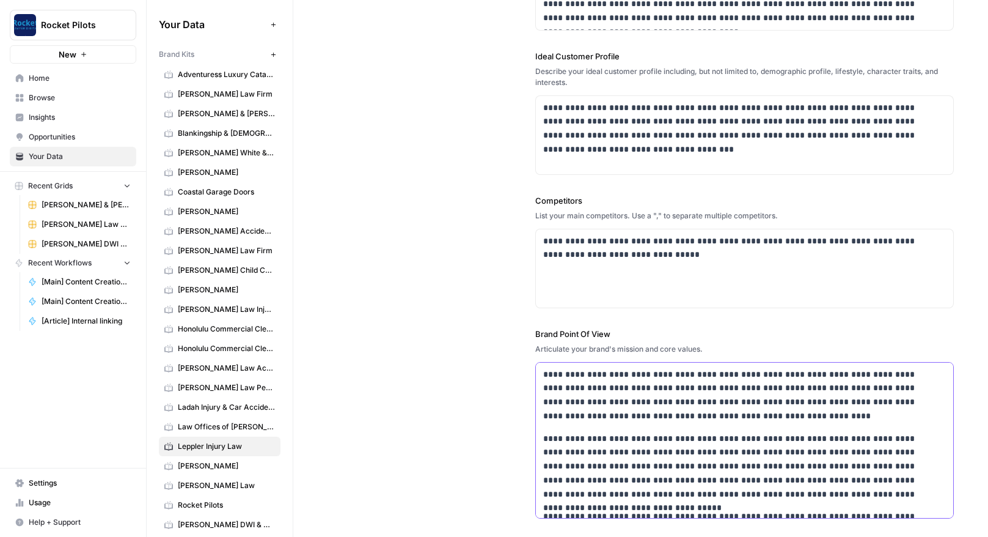
scroll to position [349, 0]
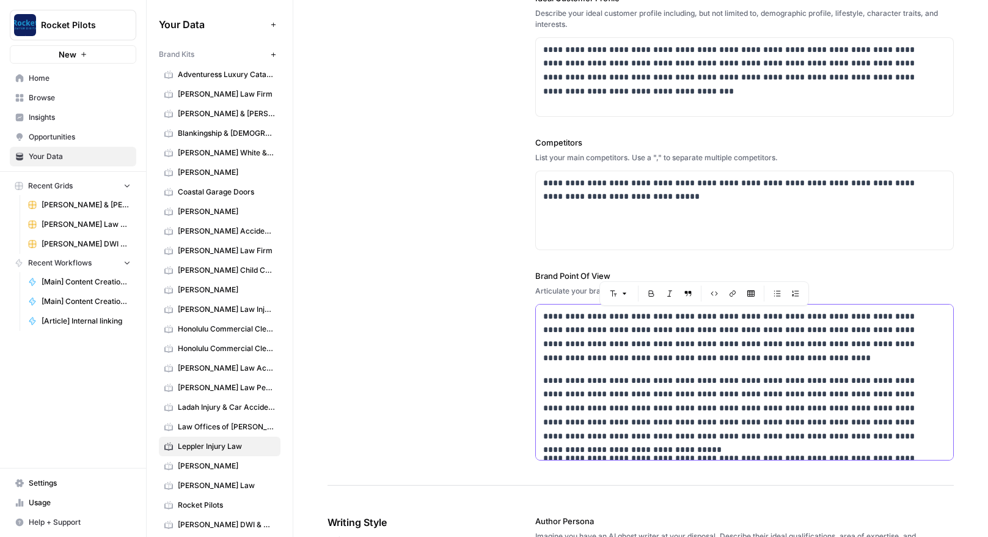
drag, startPoint x: 879, startPoint y: 435, endPoint x: 529, endPoint y: 312, distance: 371.2
click at [529, 312] on div "**********" at bounding box center [641, 92] width 627 height 785
copy div "**********"
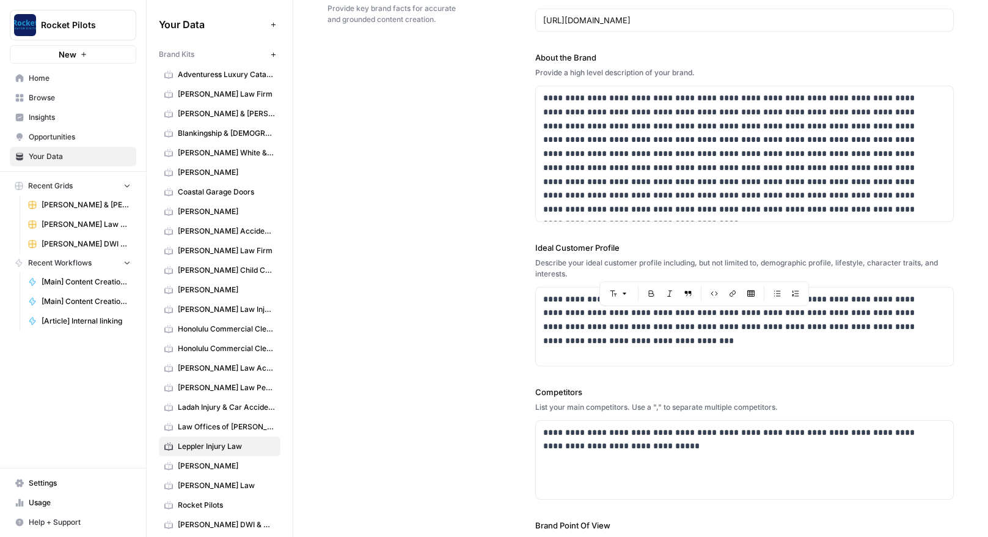
scroll to position [68, 0]
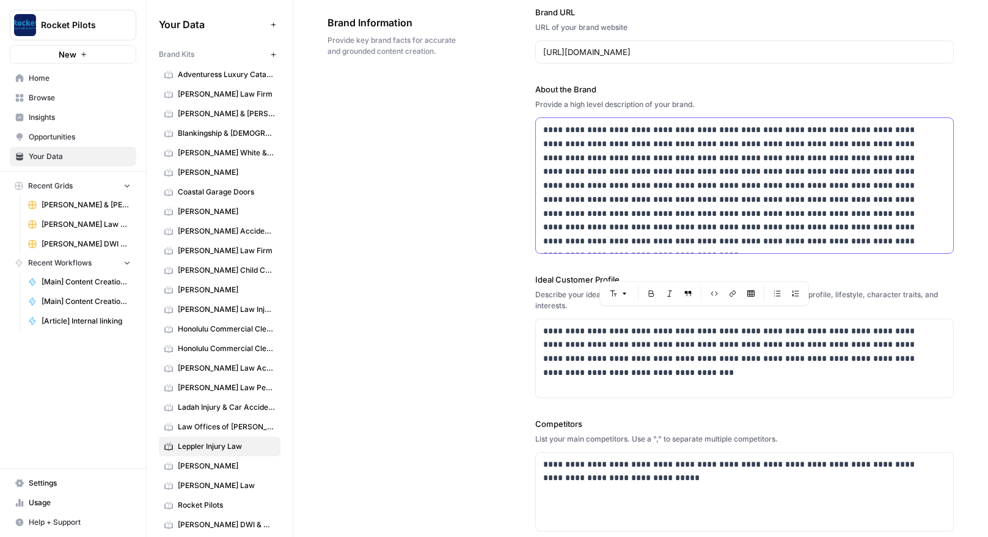
click at [660, 244] on p "**********" at bounding box center [741, 185] width 396 height 125
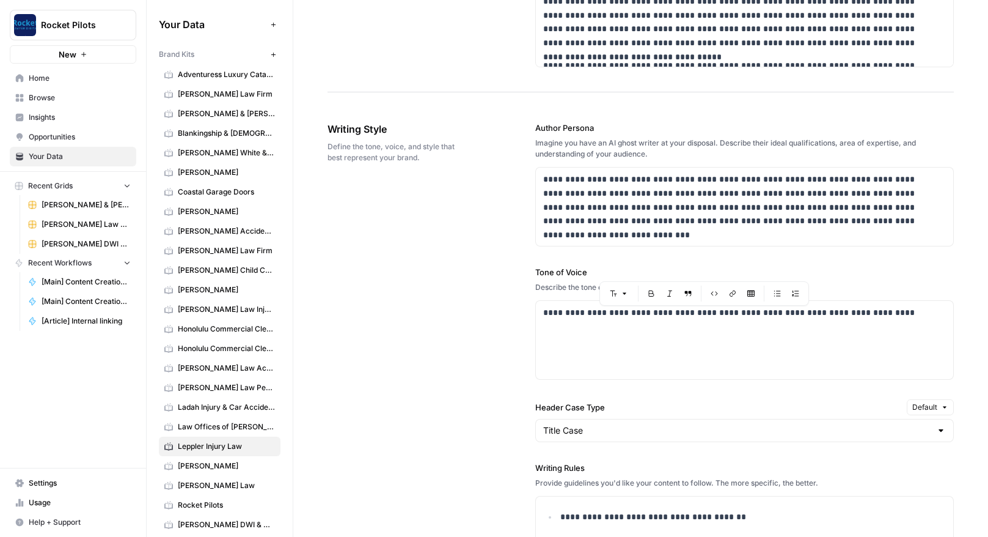
scroll to position [767, 0]
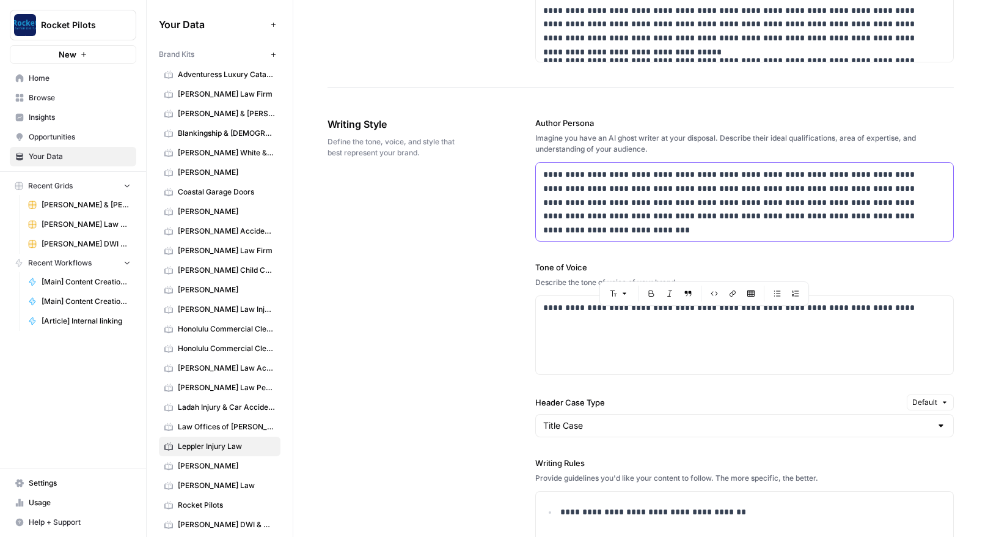
click at [933, 177] on p "**********" at bounding box center [741, 195] width 396 height 56
click at [658, 189] on p "**********" at bounding box center [741, 195] width 396 height 56
click at [768, 315] on div "**********" at bounding box center [744, 335] width 417 height 78
drag, startPoint x: 765, startPoint y: 311, endPoint x: 714, endPoint y: 306, distance: 51.5
click at [714, 306] on p "**********" at bounding box center [741, 308] width 396 height 14
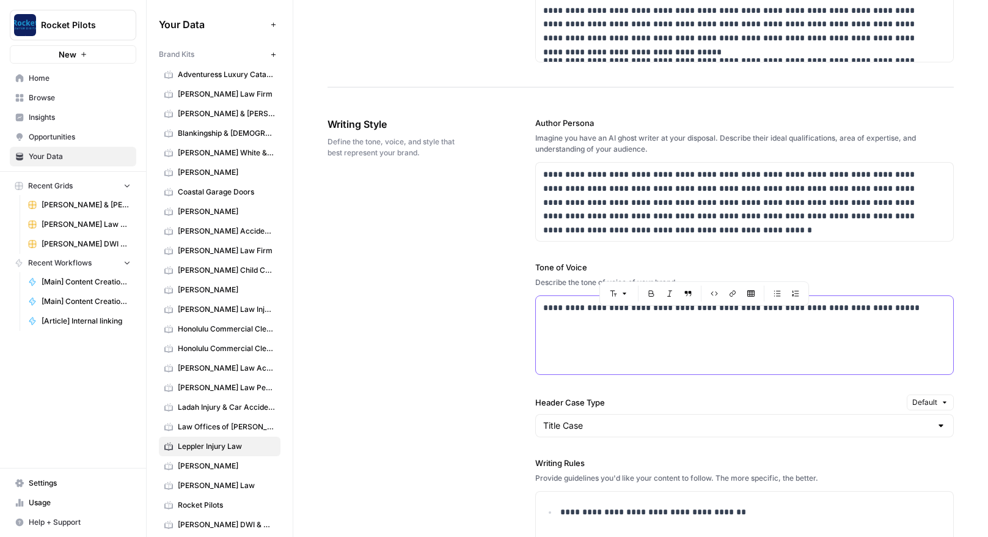
click at [613, 312] on p "**********" at bounding box center [741, 308] width 396 height 14
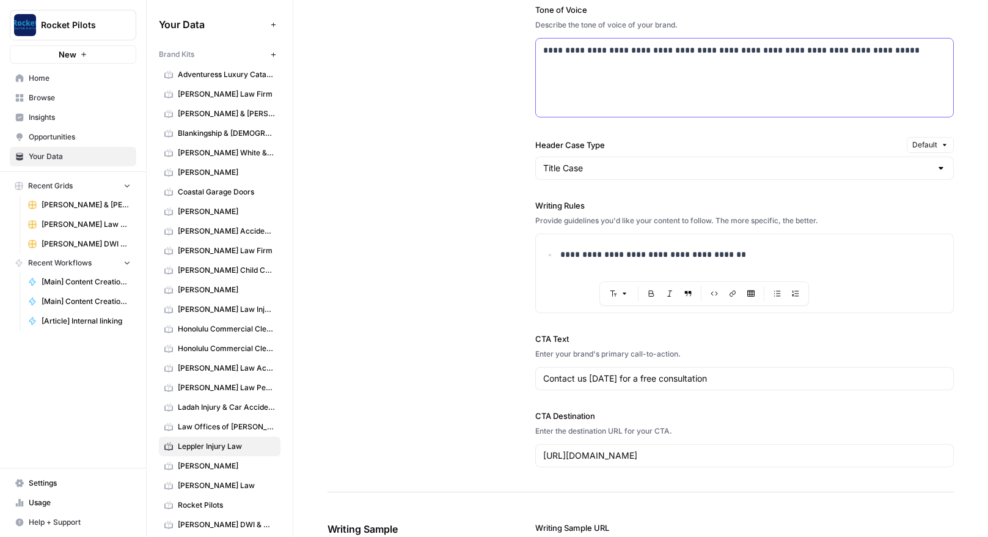
scroll to position [1027, 0]
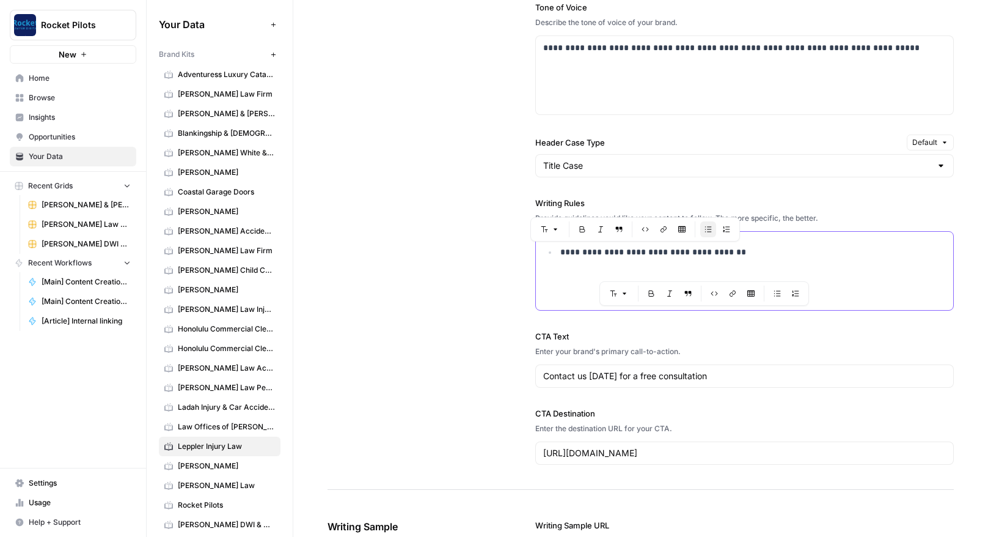
drag, startPoint x: 759, startPoint y: 254, endPoint x: 524, endPoint y: 249, distance: 234.8
click at [524, 249] on div "**********" at bounding box center [641, 161] width 627 height 657
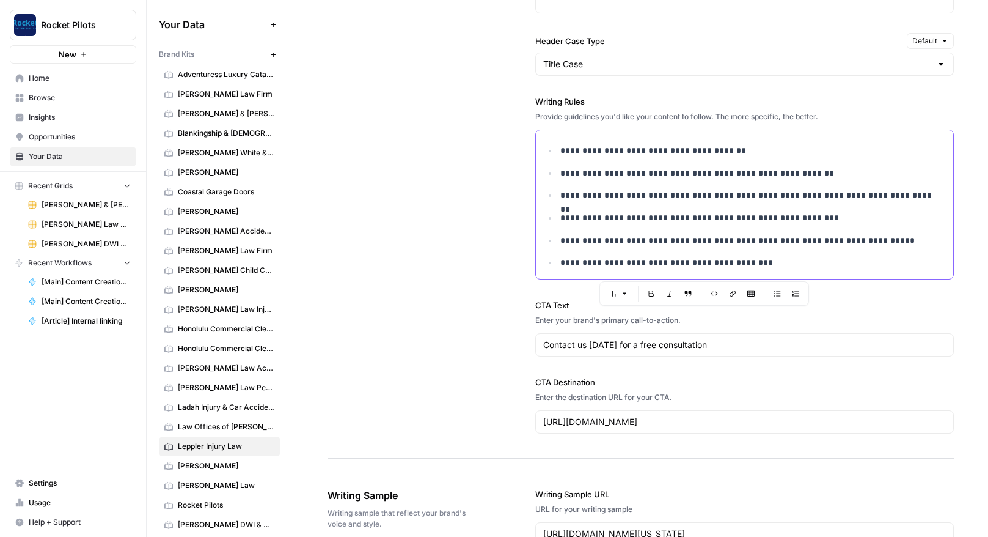
scroll to position [1131, 0]
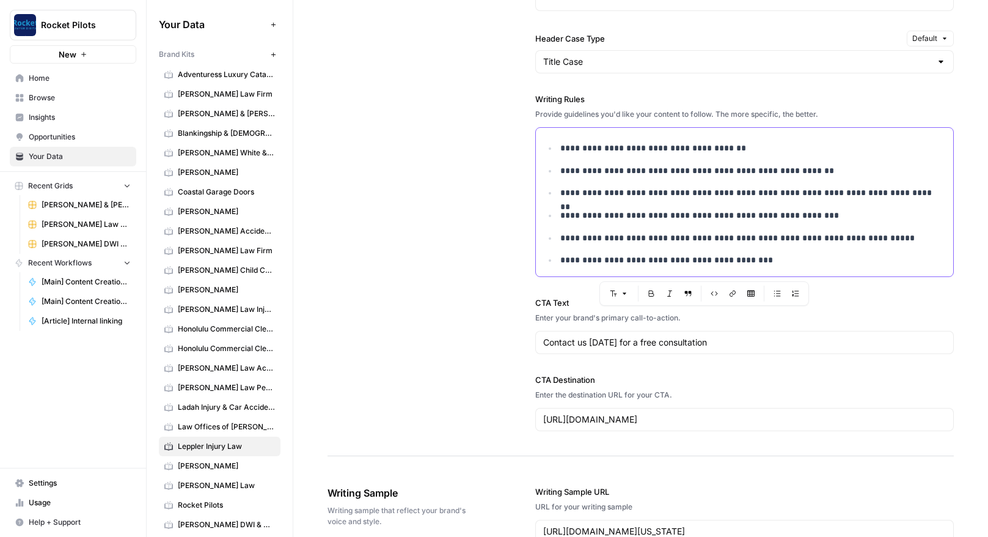
click at [667, 194] on p "**********" at bounding box center [750, 193] width 379 height 14
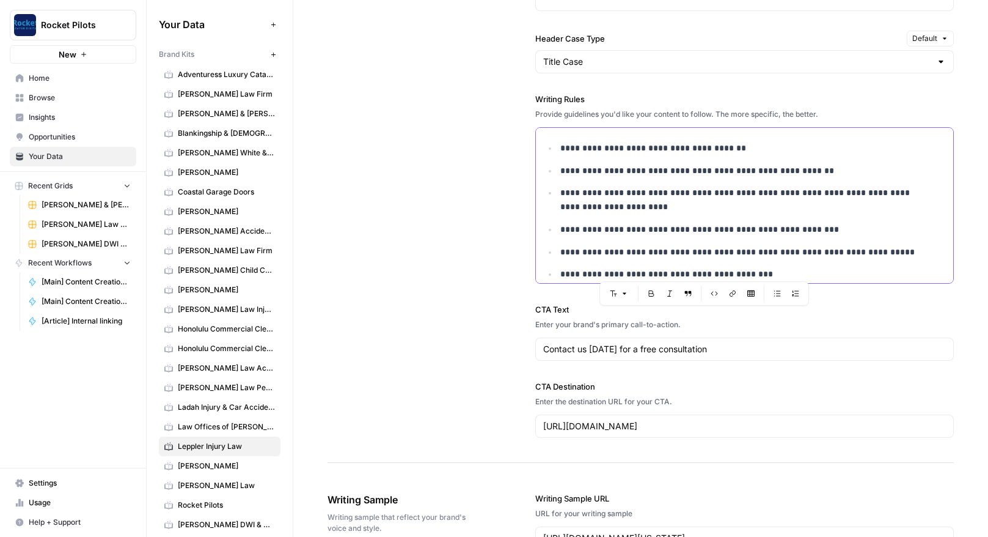
click at [863, 191] on p "**********" at bounding box center [746, 200] width 370 height 28
click at [635, 206] on p "**********" at bounding box center [746, 200] width 370 height 28
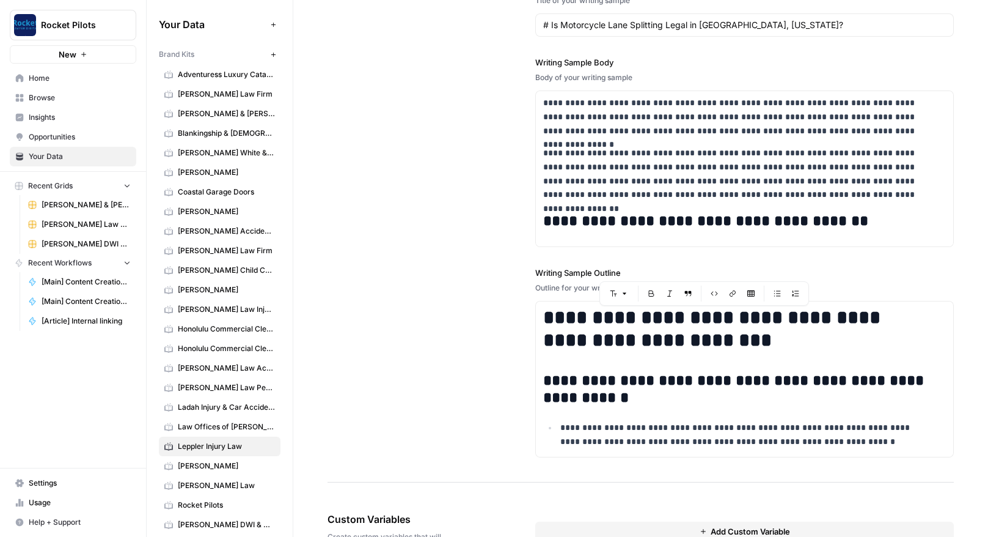
scroll to position [1773, 0]
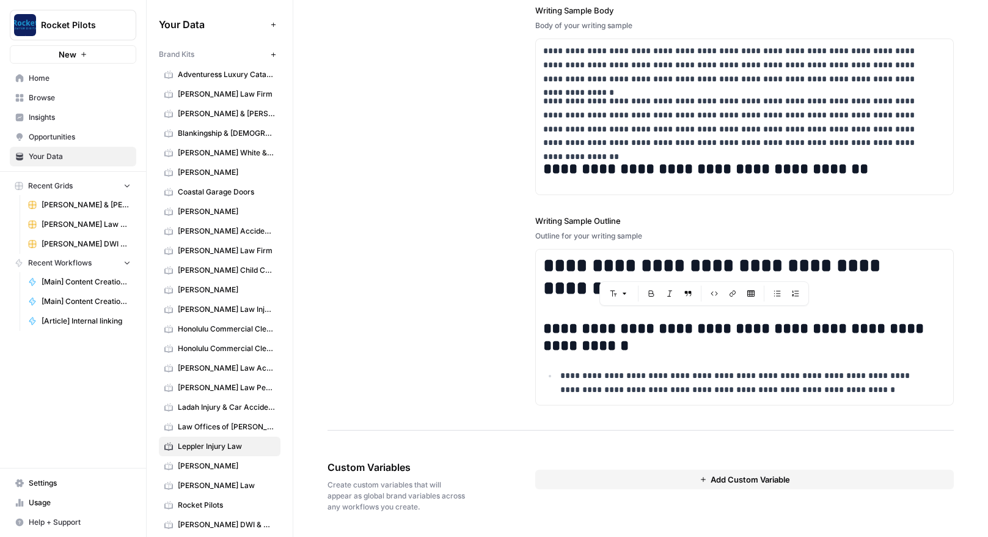
click at [765, 485] on button "Add Custom Variable" at bounding box center [744, 479] width 419 height 20
click at [656, 501] on input "text" at bounding box center [745, 501] width 382 height 11
type input "State"
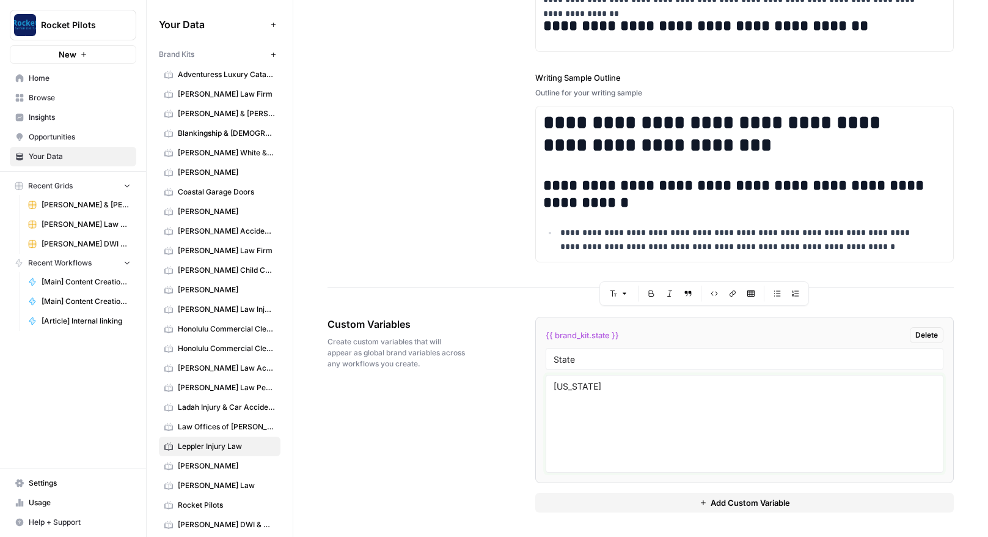
type textarea "[US_STATE]"
click at [749, 500] on span "Add Custom Variable" at bounding box center [750, 502] width 79 height 12
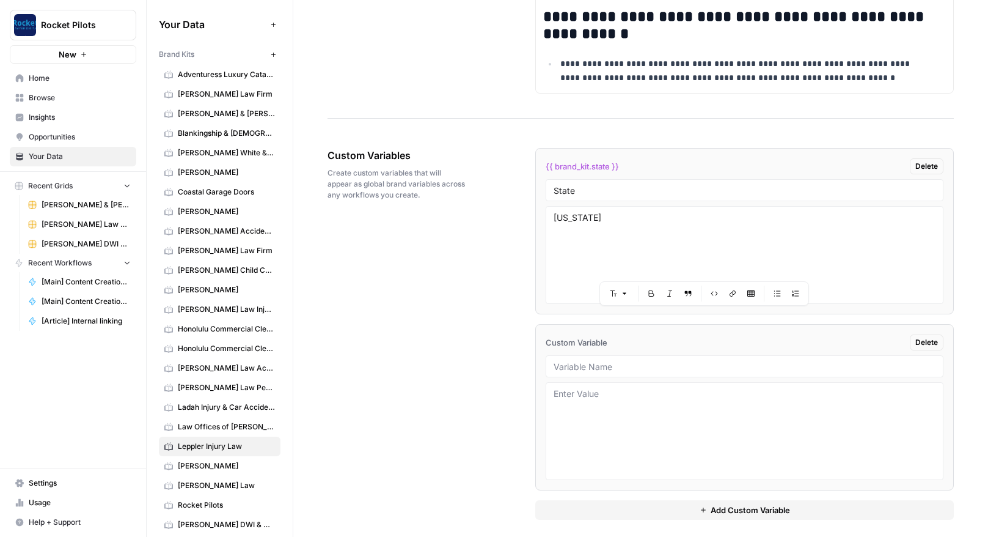
scroll to position [2092, 0]
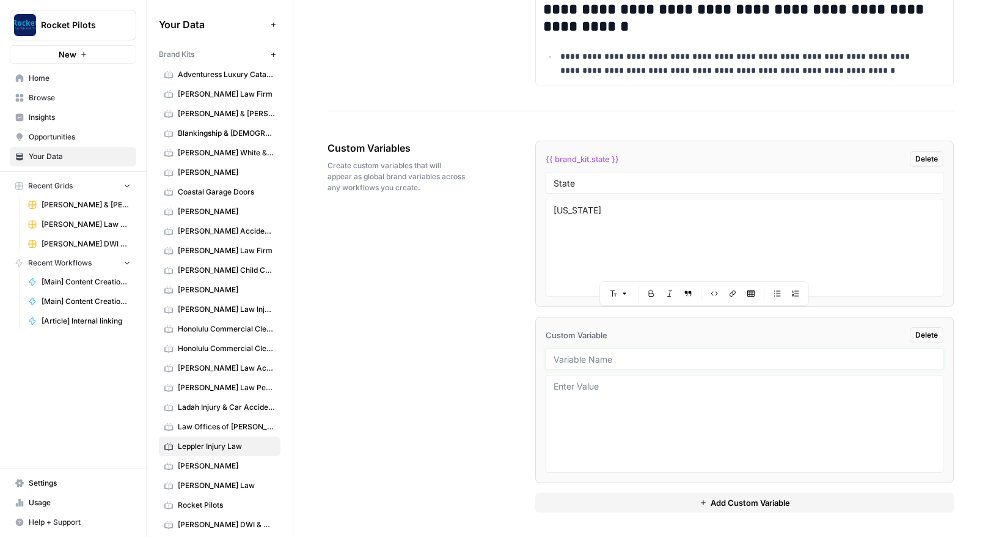
click at [605, 361] on input "text" at bounding box center [745, 358] width 382 height 11
type input "Sites For Linking"
click at [588, 397] on textarea at bounding box center [745, 423] width 382 height 87
paste textarea "https://www.transportation.gov/ https://www.faa.gov/ https://www.transit.dot.go…"
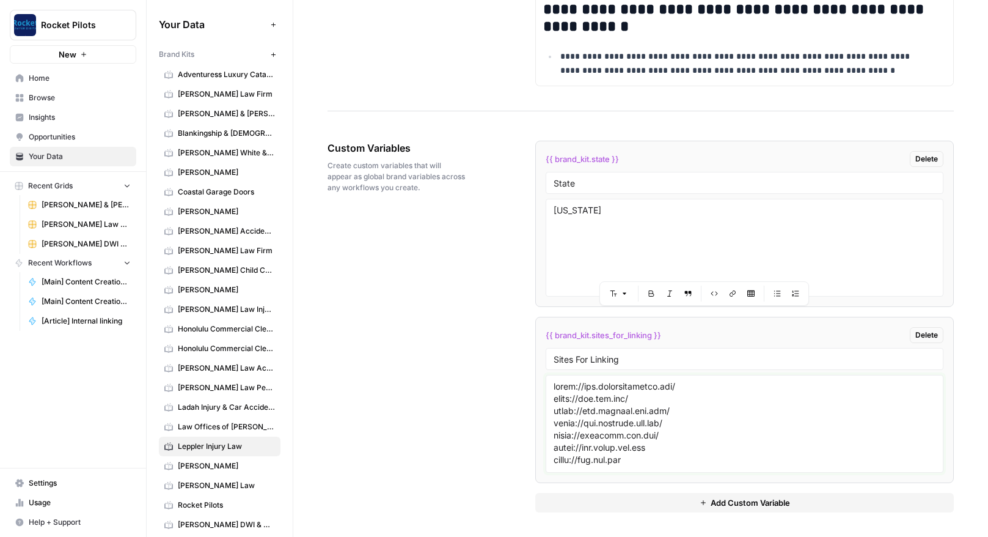
scroll to position [291, 0]
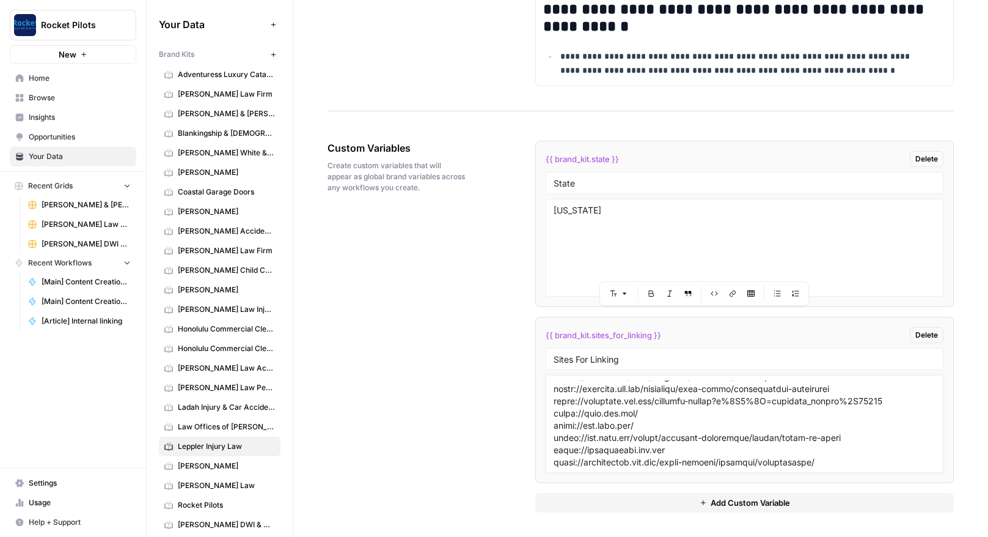
type textarea "https://www.transportation.gov/ https://www.faa.gov/ https://www.transit.dot.go…"
click at [770, 499] on span "Add Custom Variable" at bounding box center [750, 502] width 79 height 12
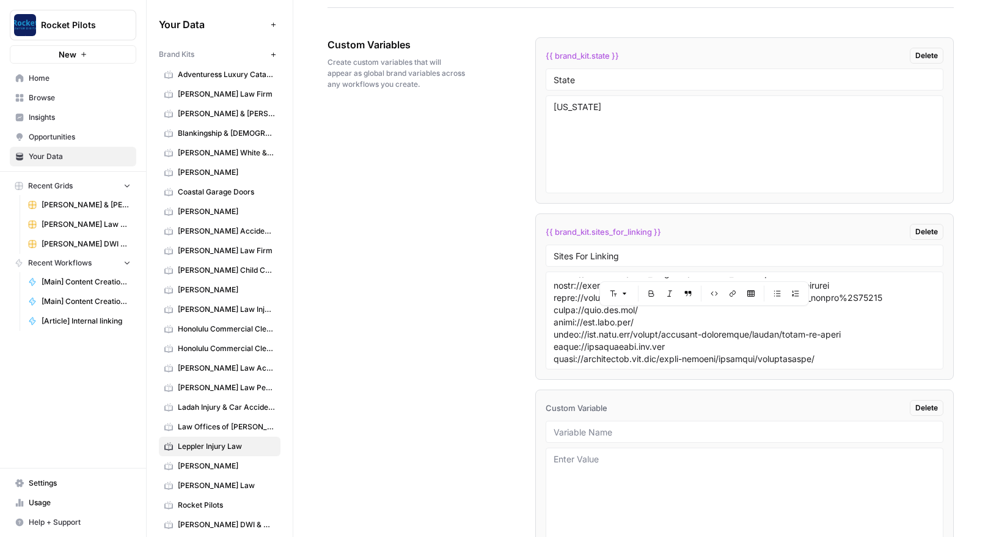
scroll to position [2268, 0]
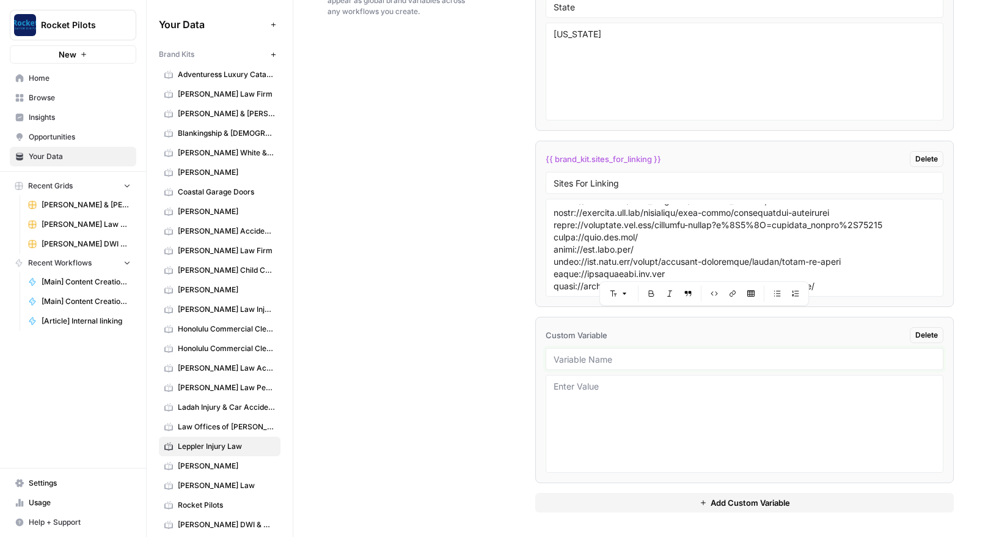
click at [609, 357] on input "text" at bounding box center [745, 358] width 382 height 11
type input "Interior Page Samples"
click at [818, 501] on button "Add Custom Variable" at bounding box center [744, 503] width 419 height 20
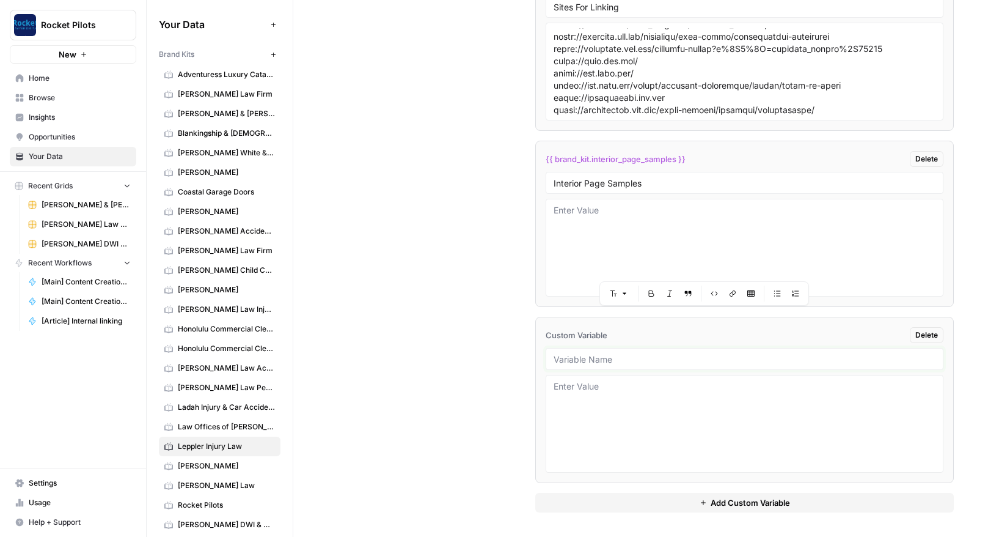
click at [614, 361] on input "text" at bounding box center [745, 358] width 382 height 11
paste input "Practice Page CTAs"
type input "Practice Page CTAs"
click at [748, 503] on span "Add Custom Variable" at bounding box center [750, 502] width 79 height 12
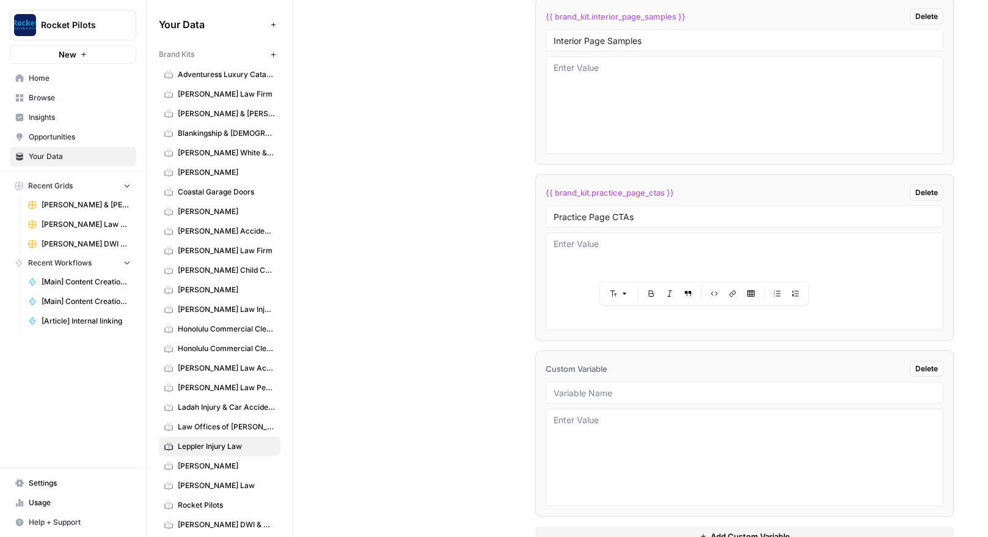
scroll to position [2620, 0]
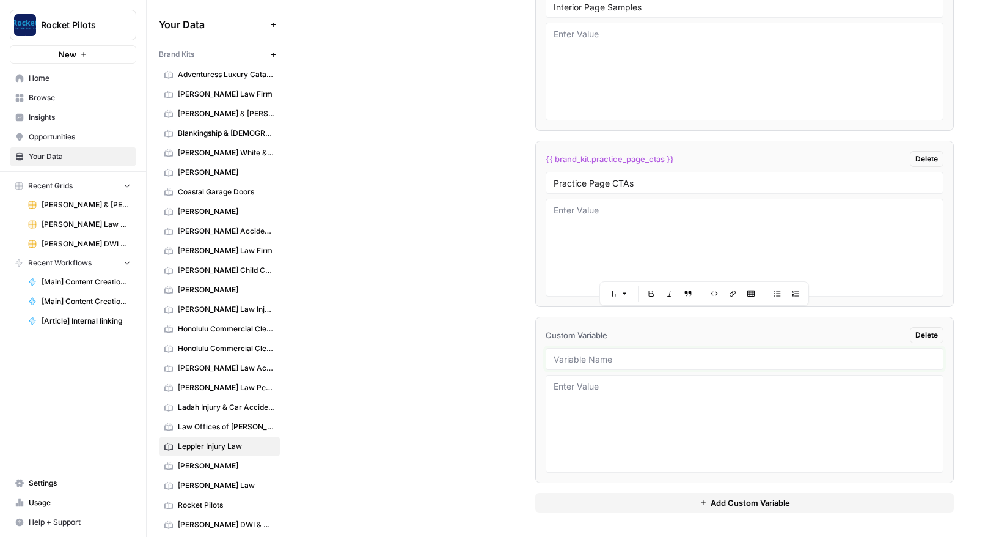
click at [597, 357] on input "text" at bounding box center [745, 358] width 382 height 11
paste input "Blog Introductions"
type input "Blog Introductions"
click at [811, 497] on button "Add Custom Variable" at bounding box center [744, 503] width 419 height 20
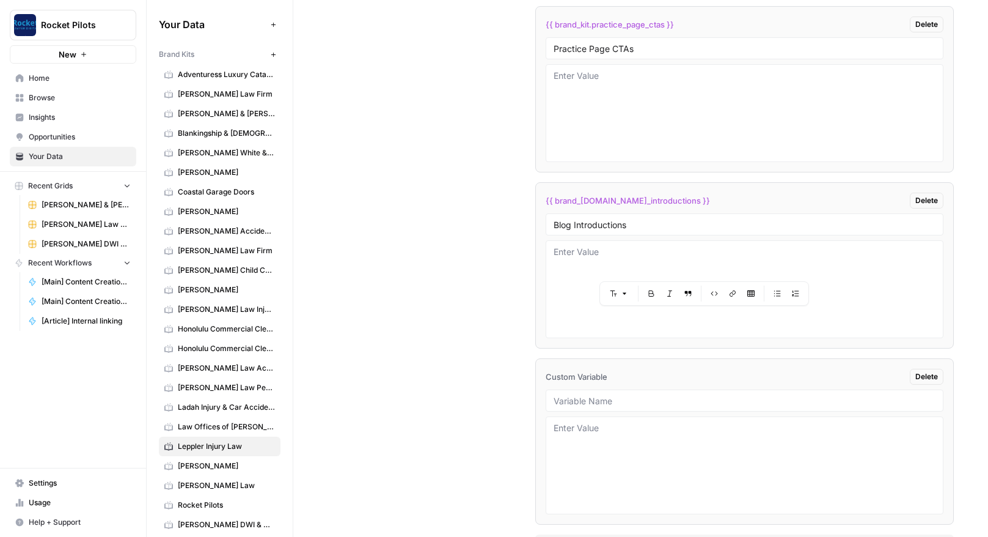
scroll to position [2796, 0]
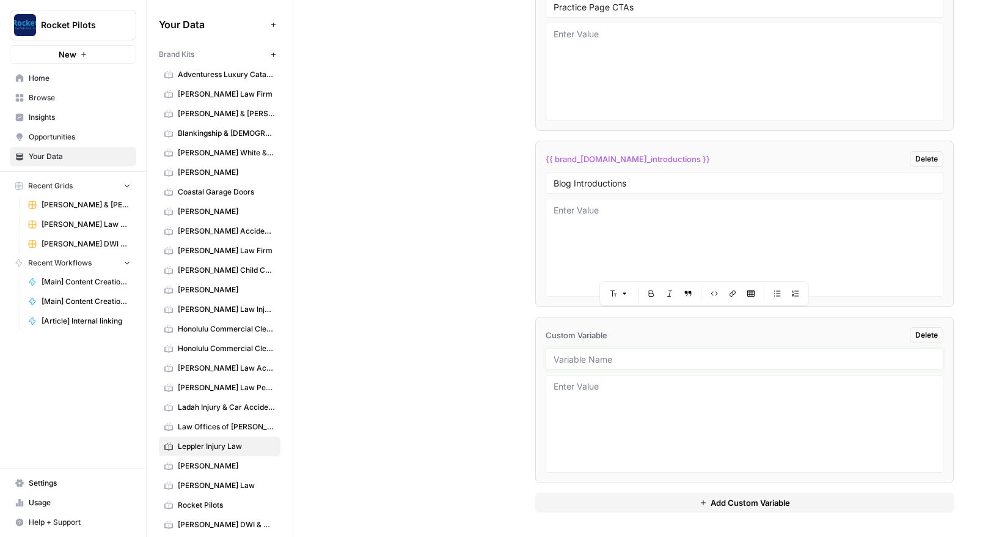
click at [602, 353] on input "text" at bounding box center [745, 358] width 382 height 11
paste input "Interior Page Introductions"
type input "Interior Page Introductions"
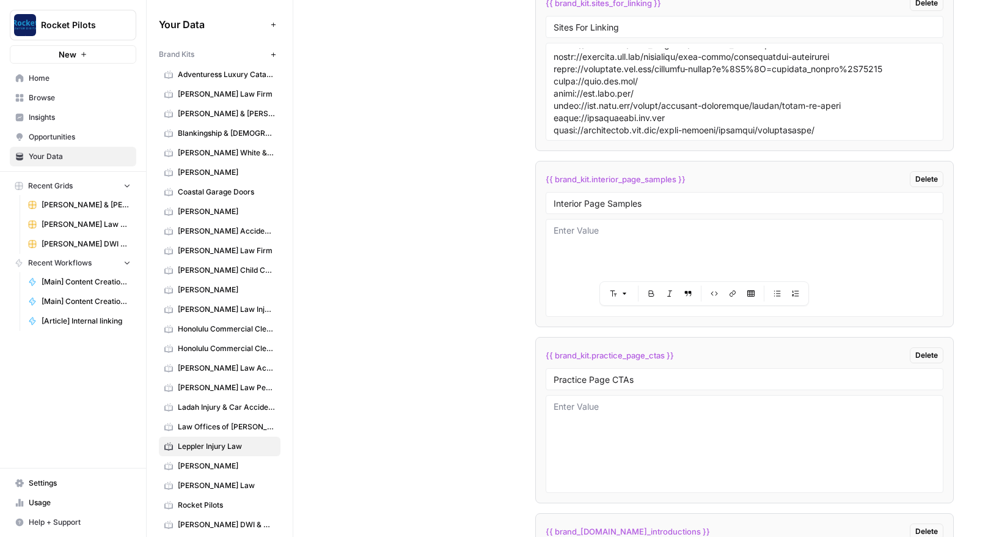
scroll to position [2420, 0]
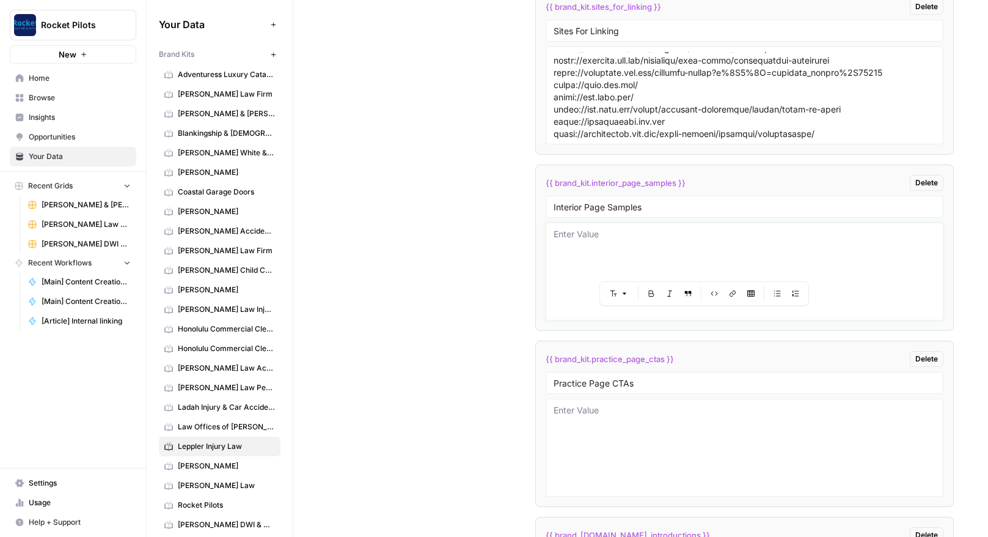
click at [594, 245] on textarea at bounding box center [745, 271] width 382 height 87
paste textarea "# Glen Burnie Personal Injury Attorney [![John Leppler](https://www.lepplerinju…"
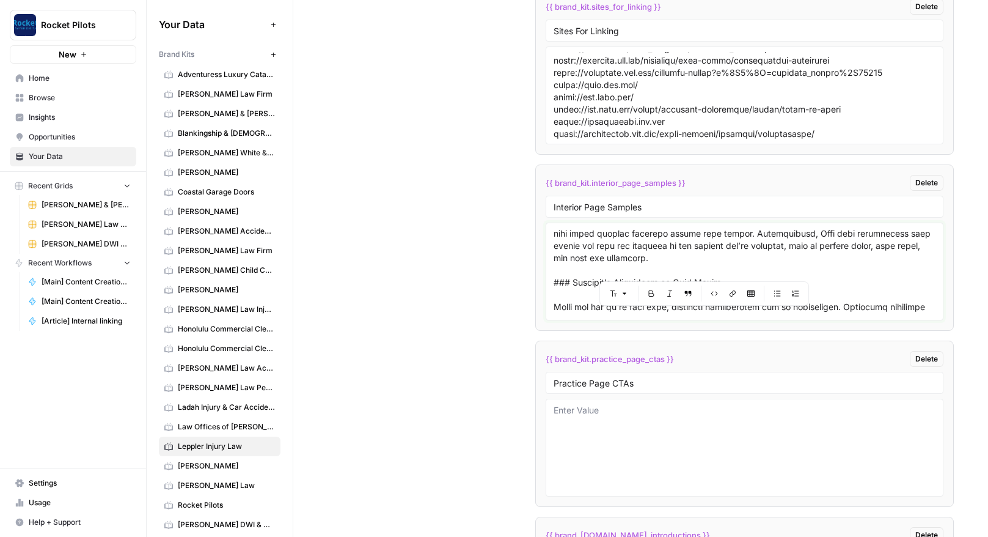
scroll to position [0, 0]
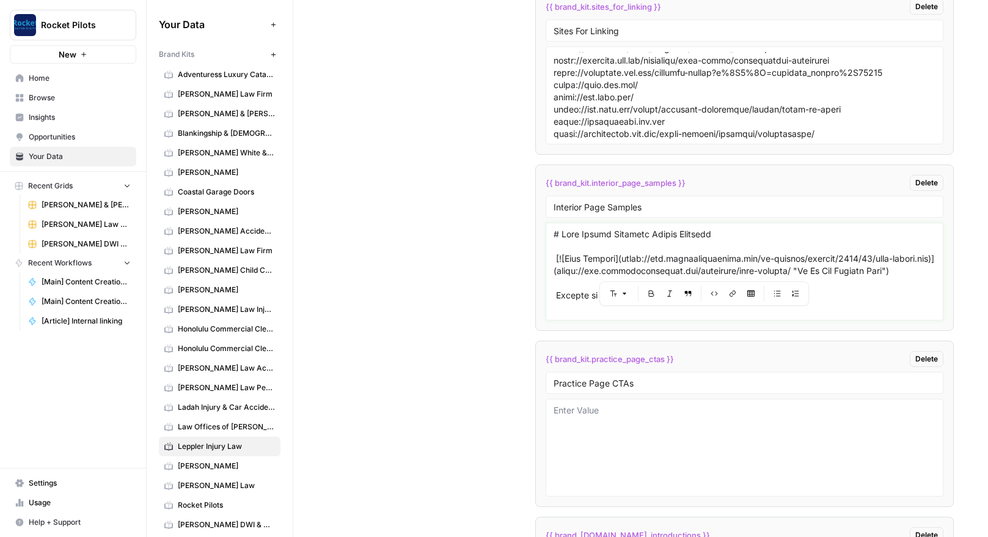
click at [880, 263] on textarea at bounding box center [745, 271] width 382 height 87
drag, startPoint x: 687, startPoint y: 256, endPoint x: 542, endPoint y: 257, distance: 145.5
click at [542, 257] on li "{{ brand_kit.interior_page_samples }} Delete Interior Page Samples" at bounding box center [744, 247] width 419 height 166
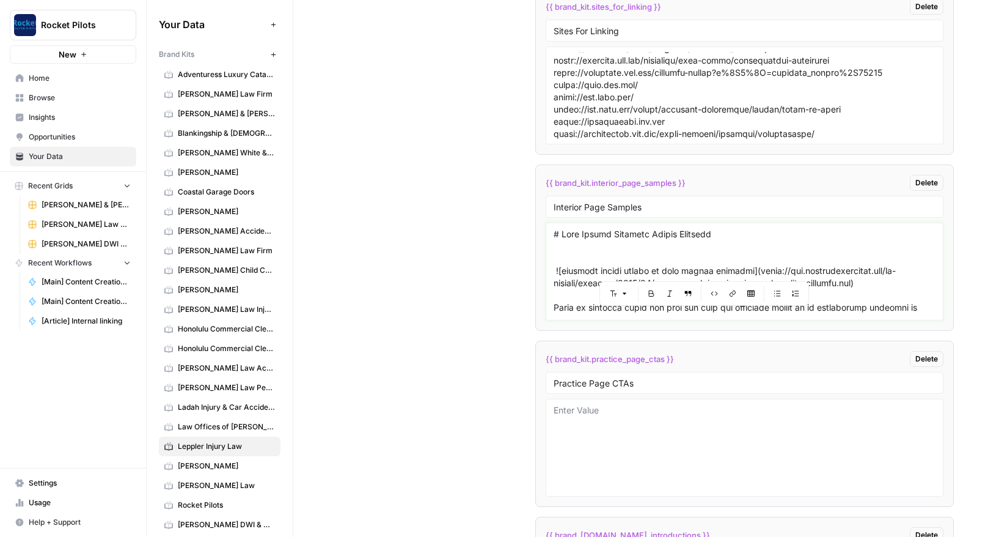
click at [586, 252] on textarea at bounding box center [745, 271] width 382 height 87
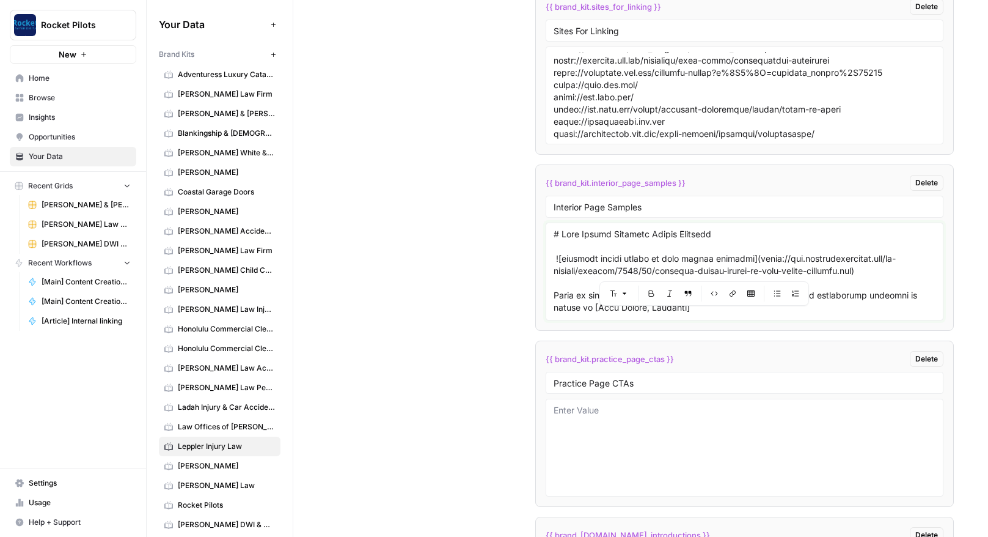
drag, startPoint x: 554, startPoint y: 296, endPoint x: 545, endPoint y: 260, distance: 36.6
click at [546, 260] on div at bounding box center [745, 272] width 398 height 98
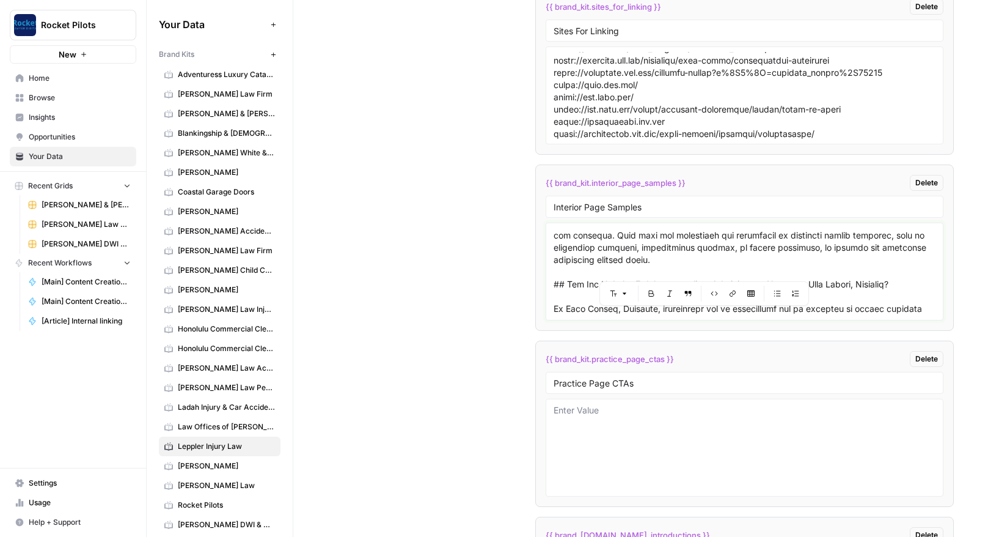
scroll to position [3312, 0]
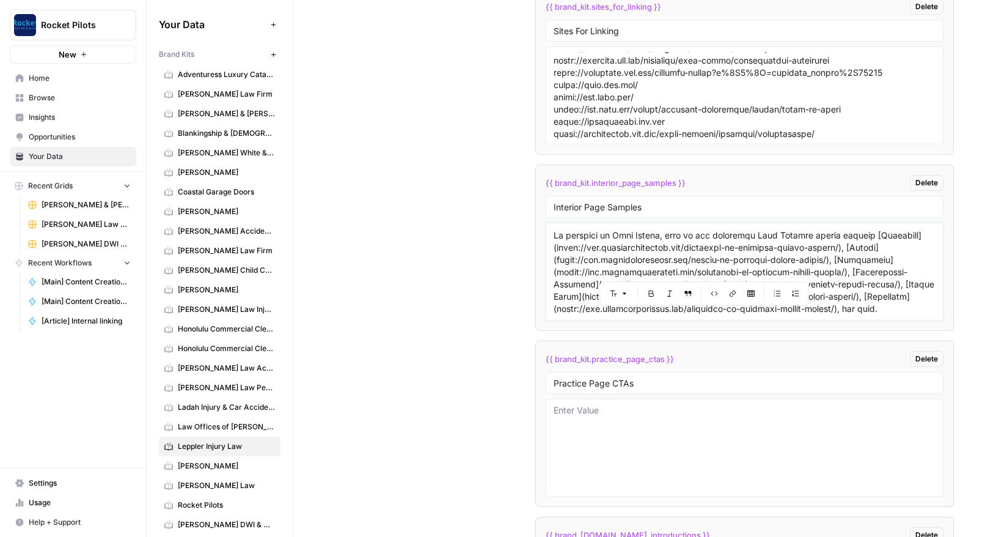
click at [890, 300] on textarea at bounding box center [745, 271] width 382 height 87
paste textarea "# Glen Burnie Pedestrian Accident Attorney ![pedestrian accident lawyer in glen…"
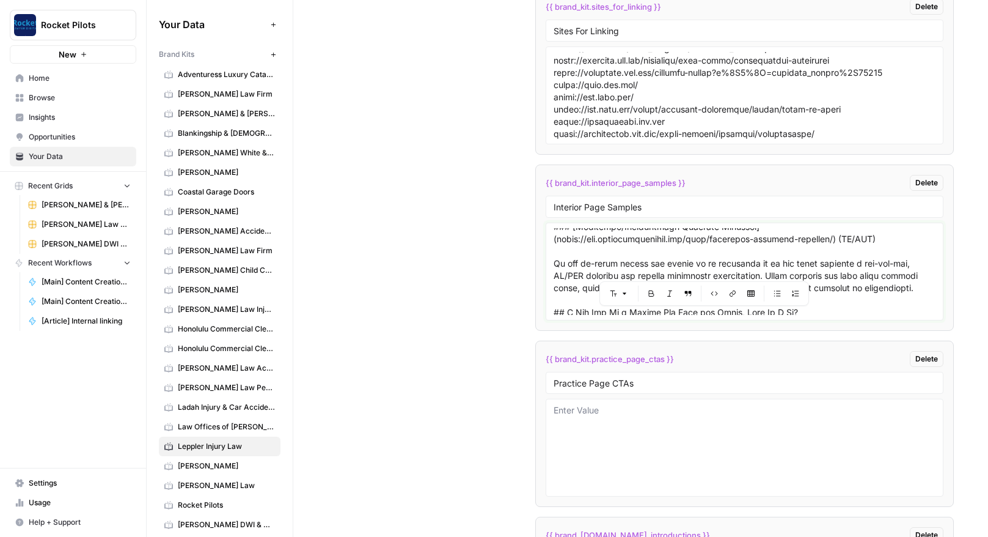
scroll to position [7957, 0]
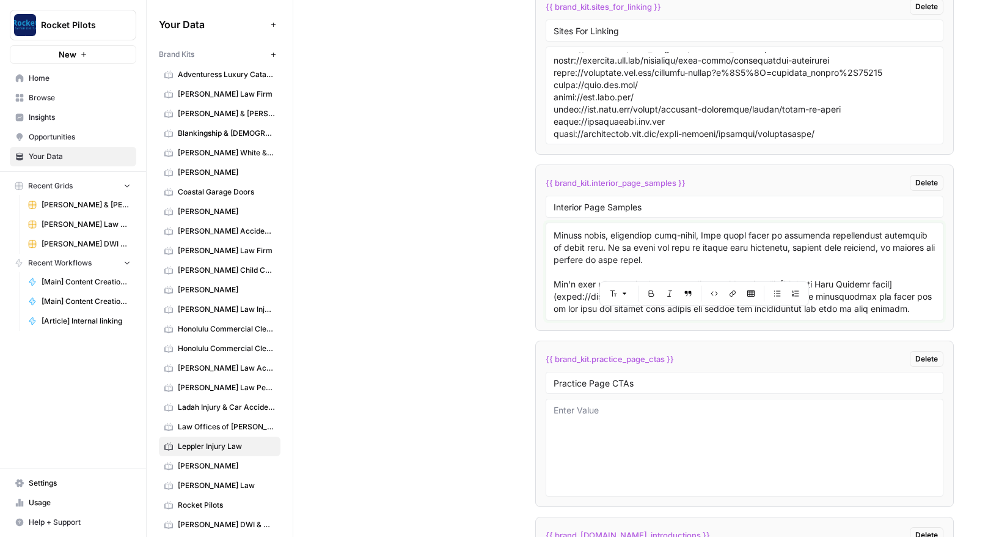
paste textarea "# Glen Burnie Motorcycle Accident Attorney Motorcycle accidents are among the m…"
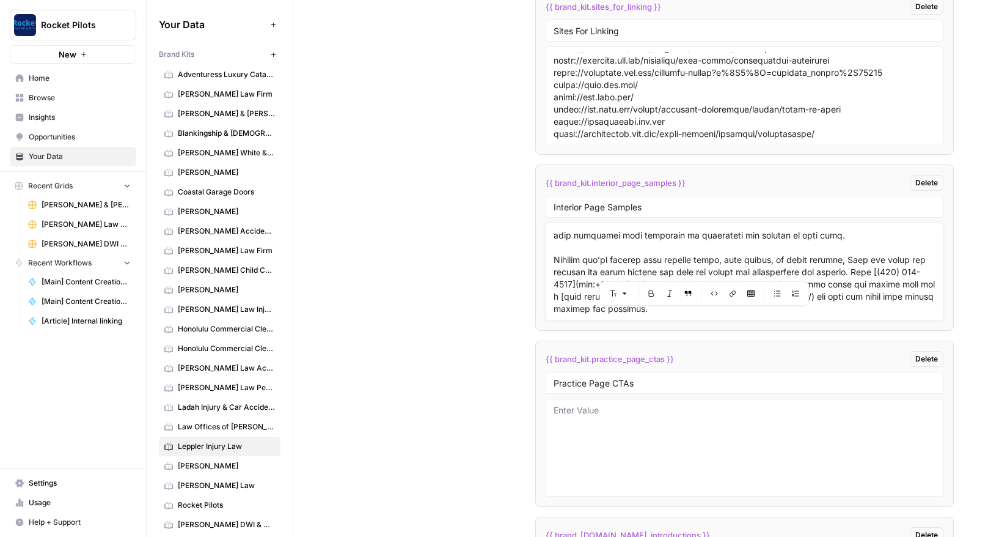
scroll to position [13128, 0]
paste textarea "# Glen Burnie Truck Accident Attorney ![truck accident lawyer in glen burnie ma…"
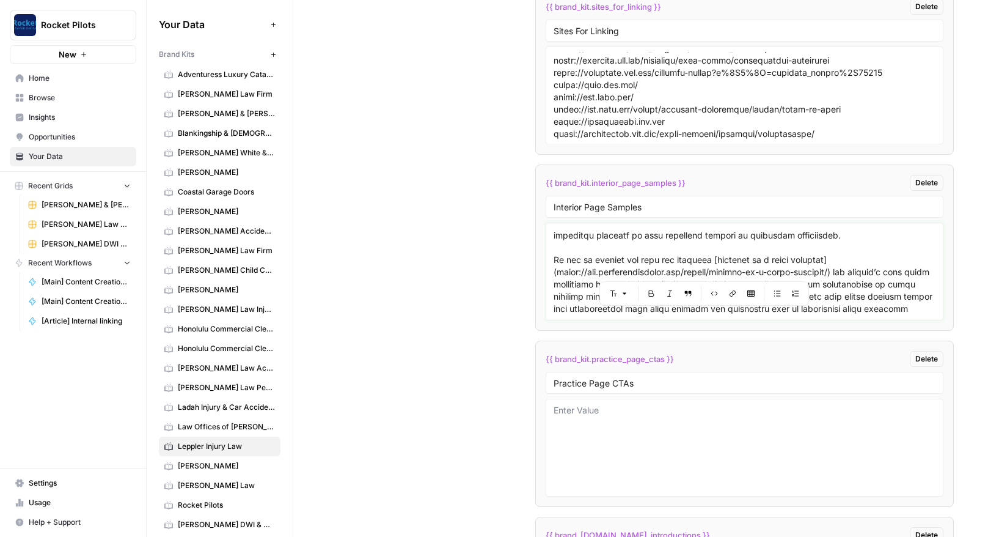
scroll to position [18873, 0]
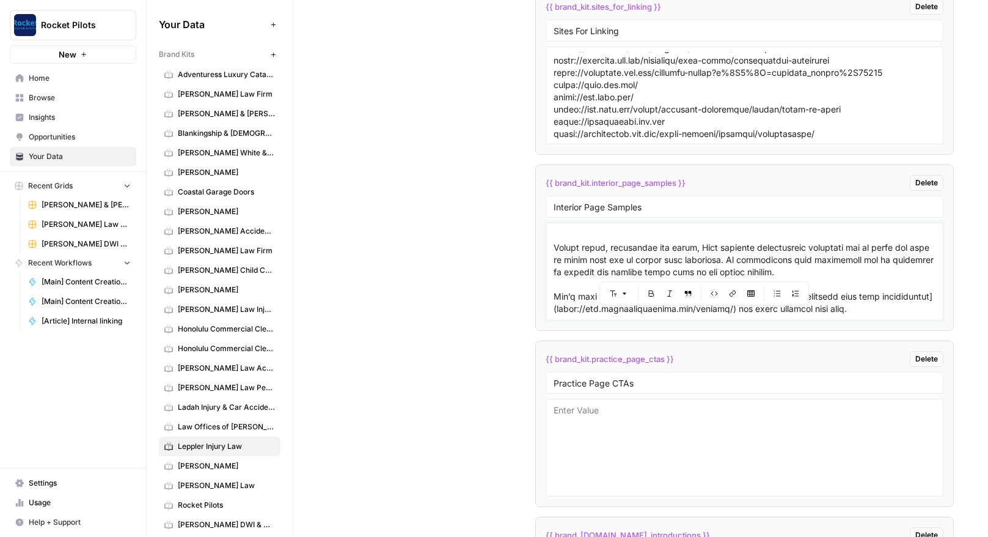
paste textarea "# Glen Burnie Hit-and-Run Attorney ![hit and run lawyer in glen burnie maryland…"
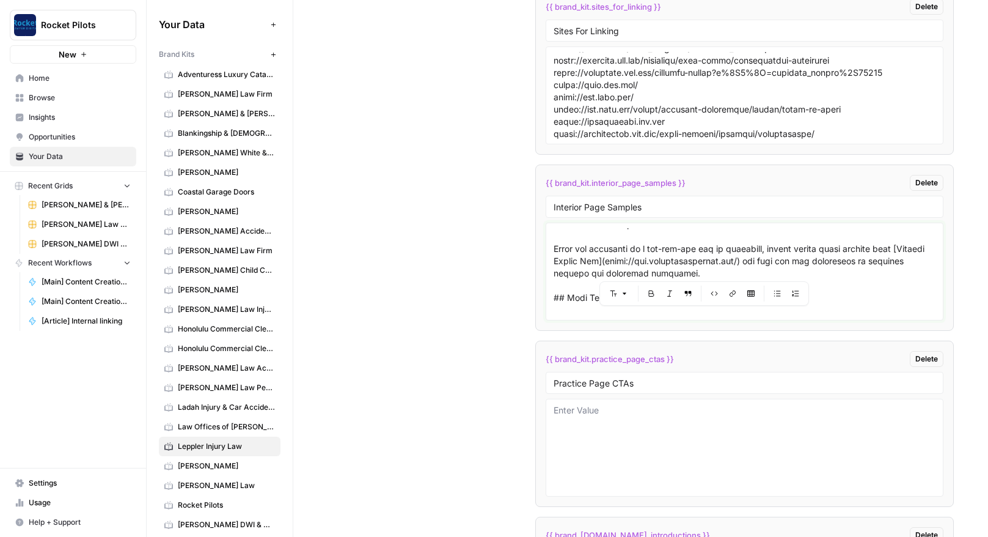
scroll to position [23568, 0]
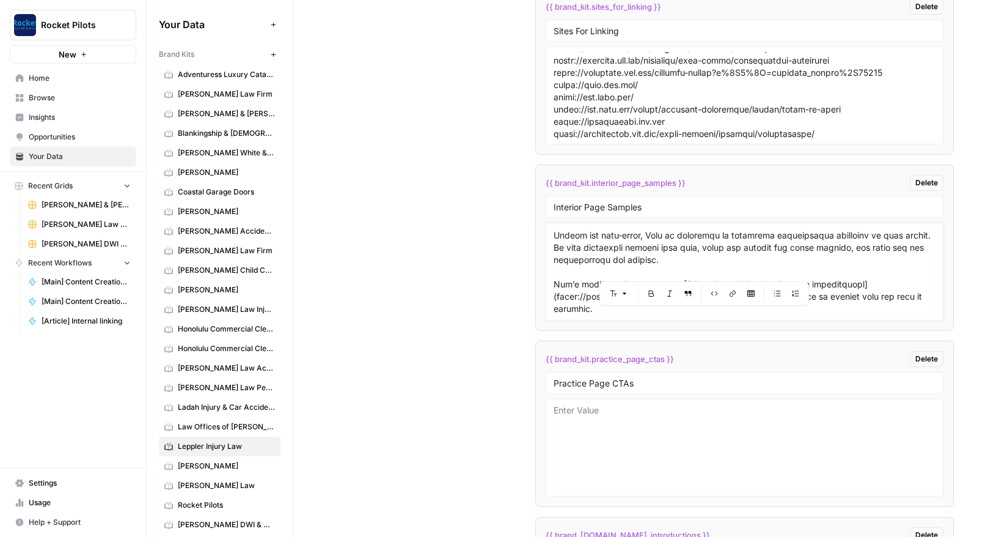
paste textarea "# Glen Burnie Lyft Accident Attorney ![lyft accident lawyer in glen burnie mary…"
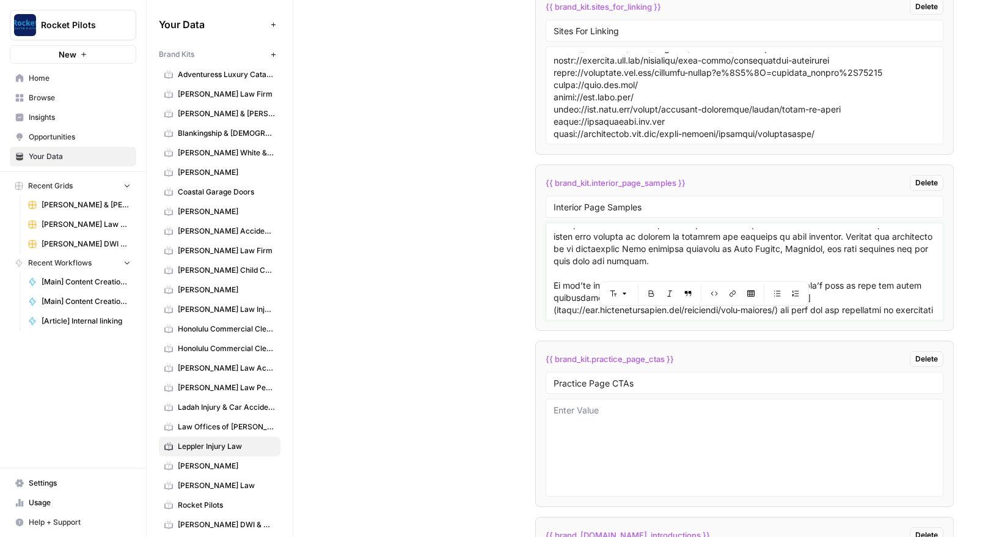
scroll to position [27908, 0]
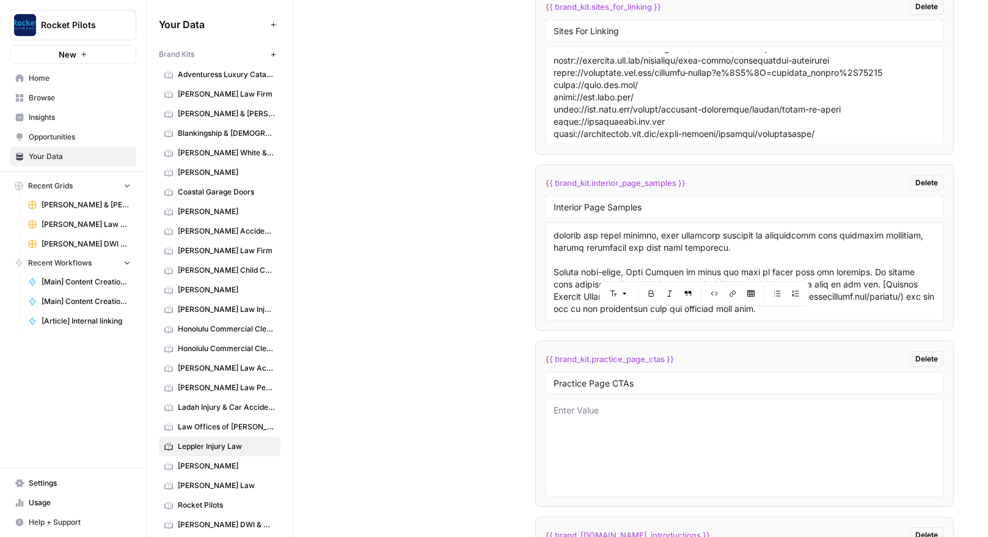
type textarea "# Glen Burnie Personal Injury Attorney While no monetary award can undo the pai…"
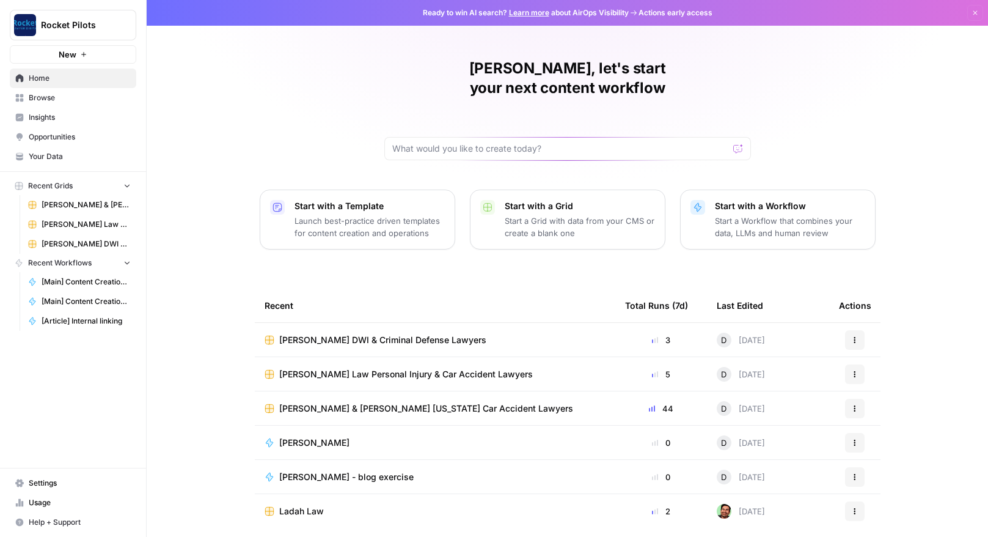
click at [31, 155] on span "Your Data" at bounding box center [80, 156] width 102 height 11
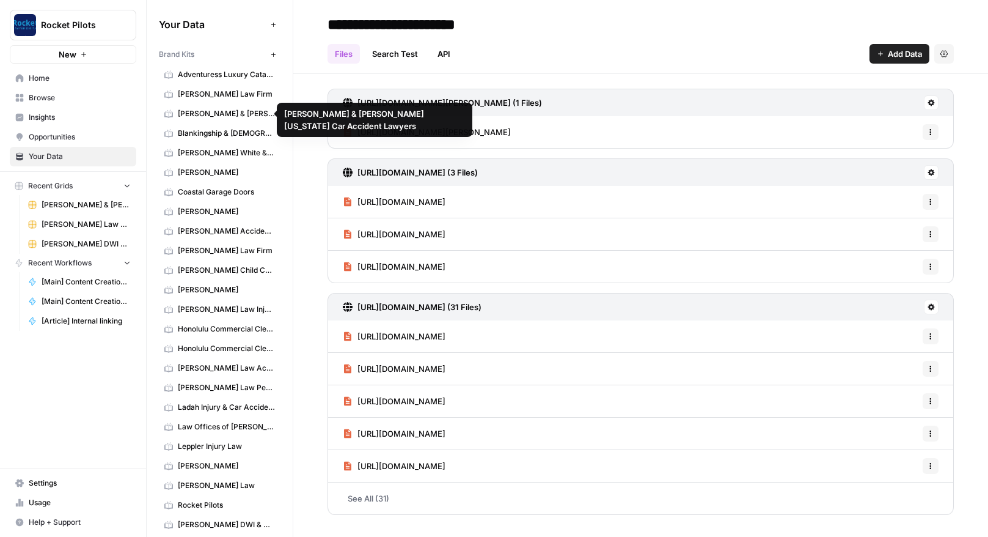
click at [188, 110] on span "[PERSON_NAME] & [PERSON_NAME] [US_STATE] Car Accident Lawyers" at bounding box center [226, 113] width 97 height 11
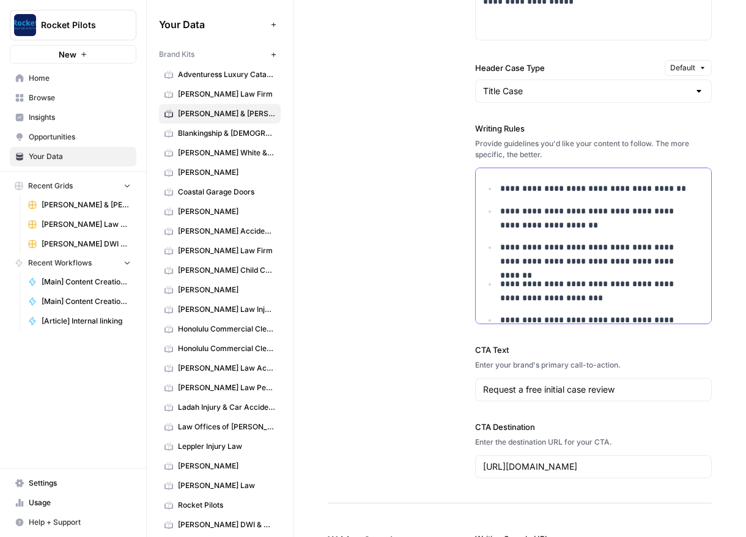
scroll to position [63, 0]
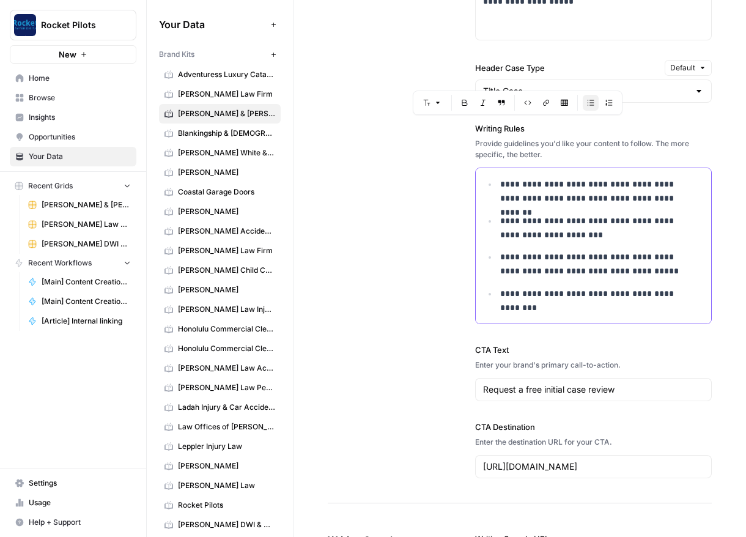
drag, startPoint x: 497, startPoint y: 189, endPoint x: 647, endPoint y: 345, distance: 216.2
click at [647, 345] on div "**********" at bounding box center [593, 103] width 237 height 798
copy ul "**********"
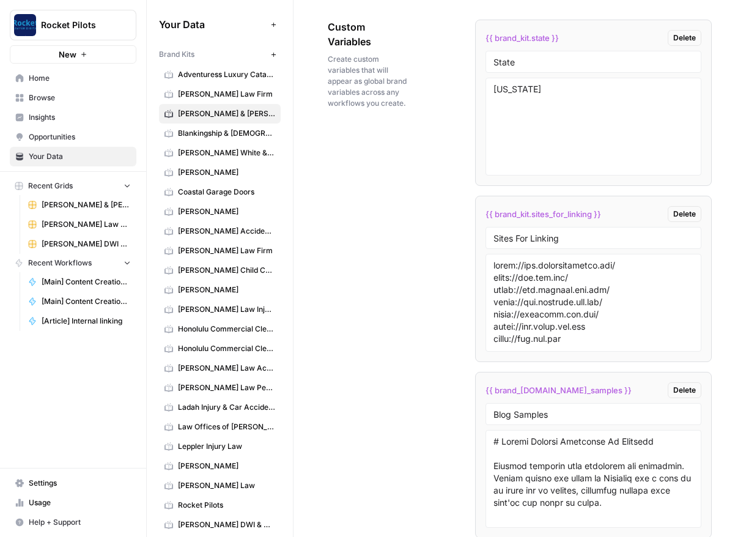
scroll to position [2347, 0]
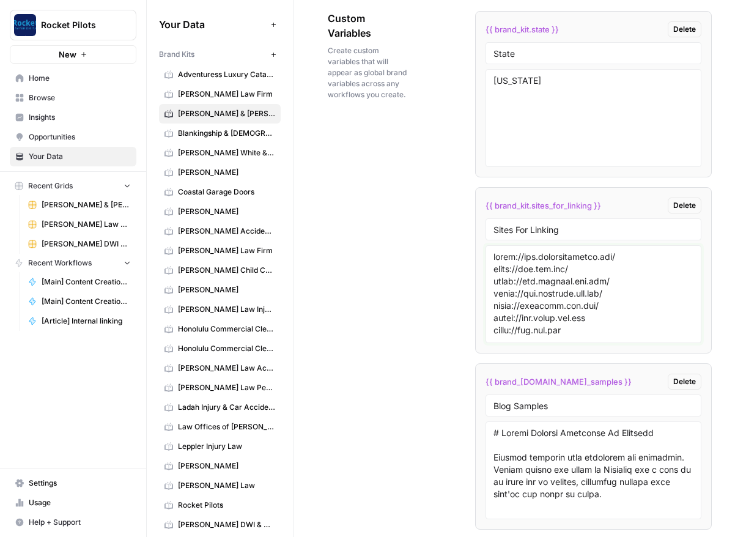
click at [644, 336] on textarea at bounding box center [593, 294] width 200 height 87
click at [660, 284] on textarea at bounding box center [593, 294] width 200 height 87
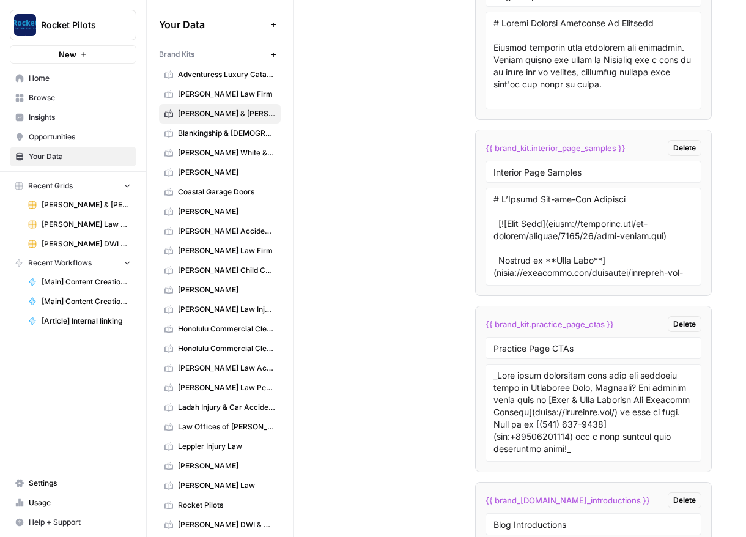
scroll to position [2765, 0]
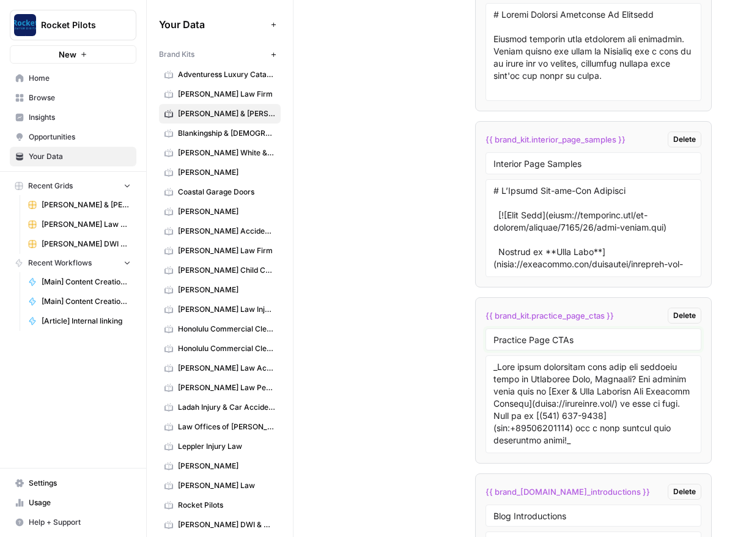
drag, startPoint x: 583, startPoint y: 336, endPoint x: 473, endPoint y: 336, distance: 109.4
click at [475, 336] on li "{{ brand_kit.practice_page_ctas }} Delete Practice Page CTAs" at bounding box center [593, 380] width 237 height 166
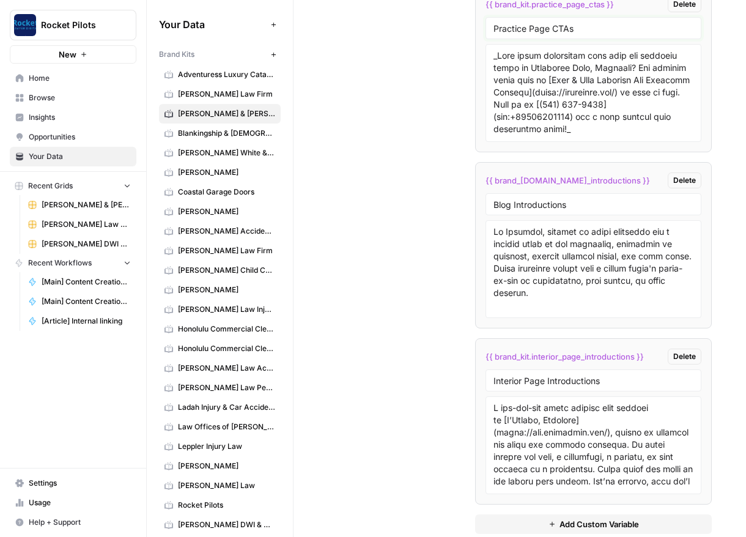
scroll to position [3085, 0]
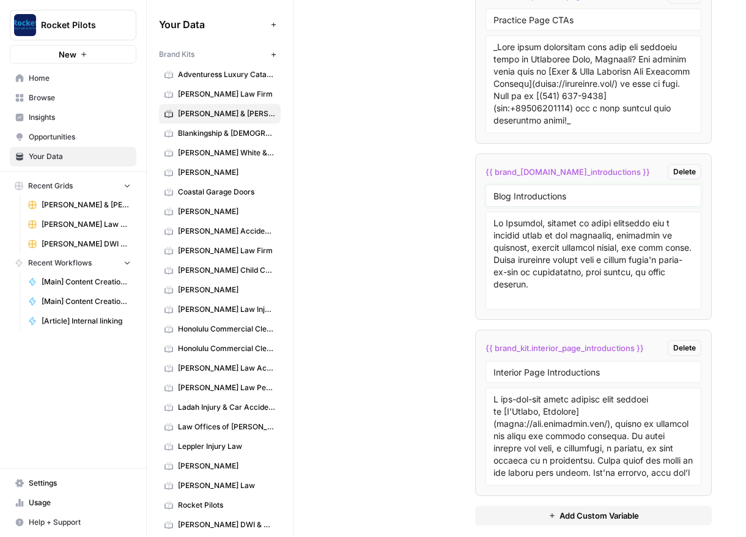
drag, startPoint x: 577, startPoint y: 196, endPoint x: 465, endPoint y: 195, distance: 112.5
click at [634, 378] on div "Interior Page Introductions" at bounding box center [593, 372] width 216 height 22
drag, startPoint x: 605, startPoint y: 369, endPoint x: 447, endPoint y: 372, distance: 157.1
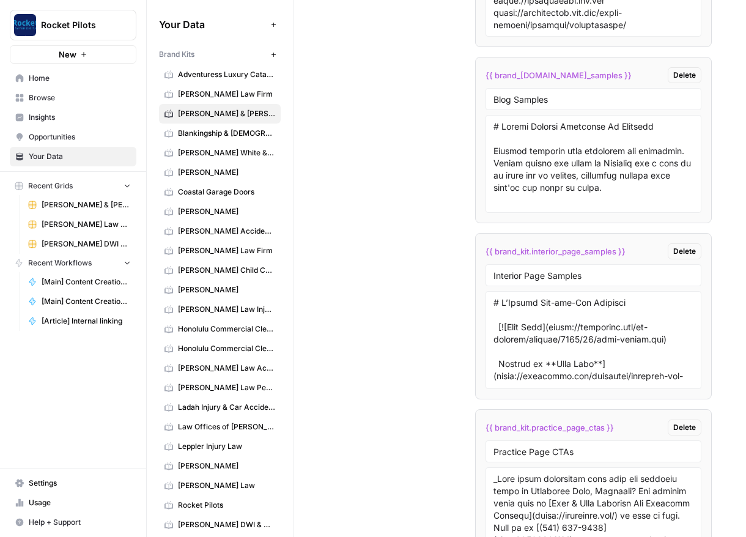
scroll to position [2658, 0]
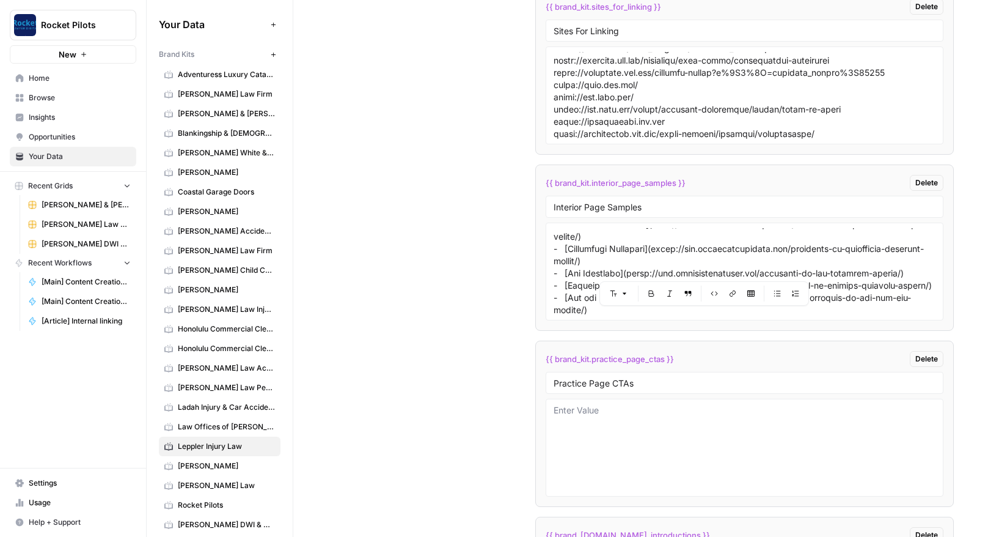
scroll to position [30157, 0]
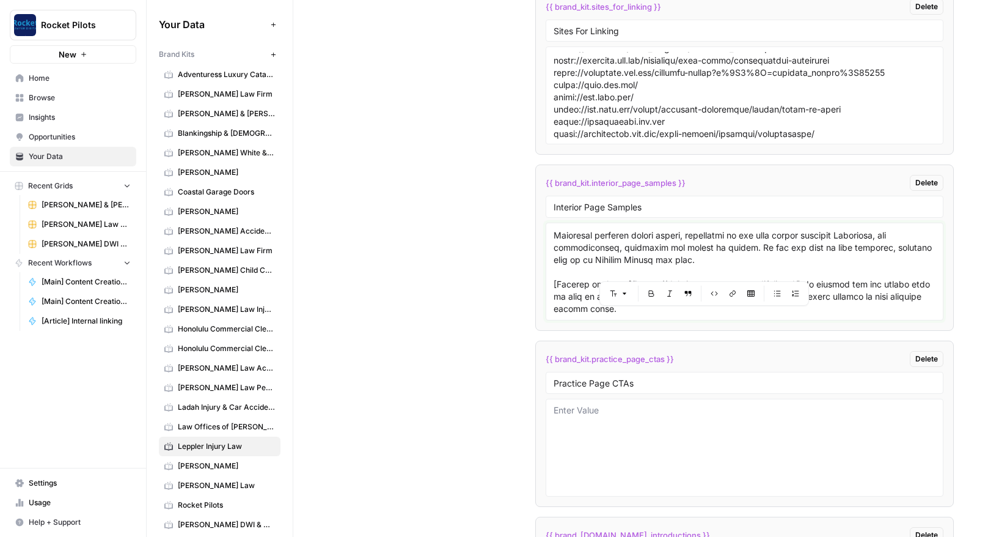
paste textarea "# Baltimore Car Accident Attorney ![car accident attorney in baltimore maryland…"
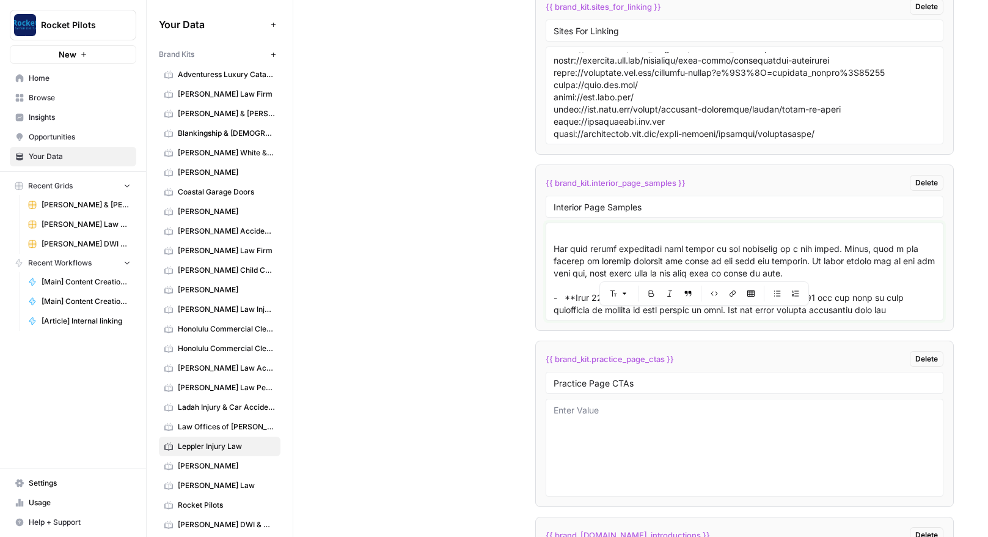
scroll to position [32615, 0]
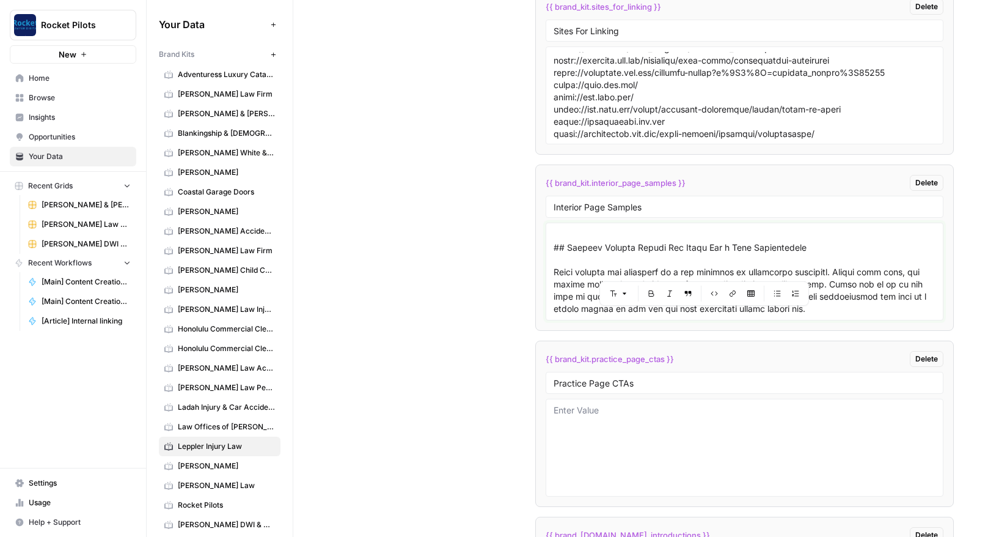
type textarea "# [PERSON_NAME] Personal Injury Attorney While no monetary award can undo the p…"
click at [596, 418] on textarea at bounding box center [745, 447] width 382 height 87
paste textarea "Injured in a car crash? Leppler Injury Law will fight to get you maximum financ…"
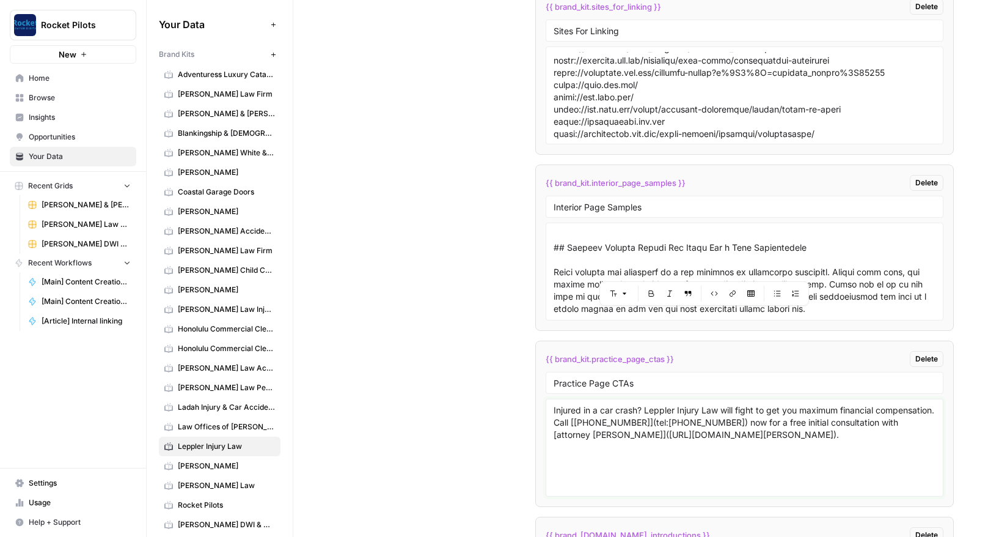
paste textarea "Injured in an accident in Baltimore, Maryland? Call [(443) 955-1989](tel:+14439…"
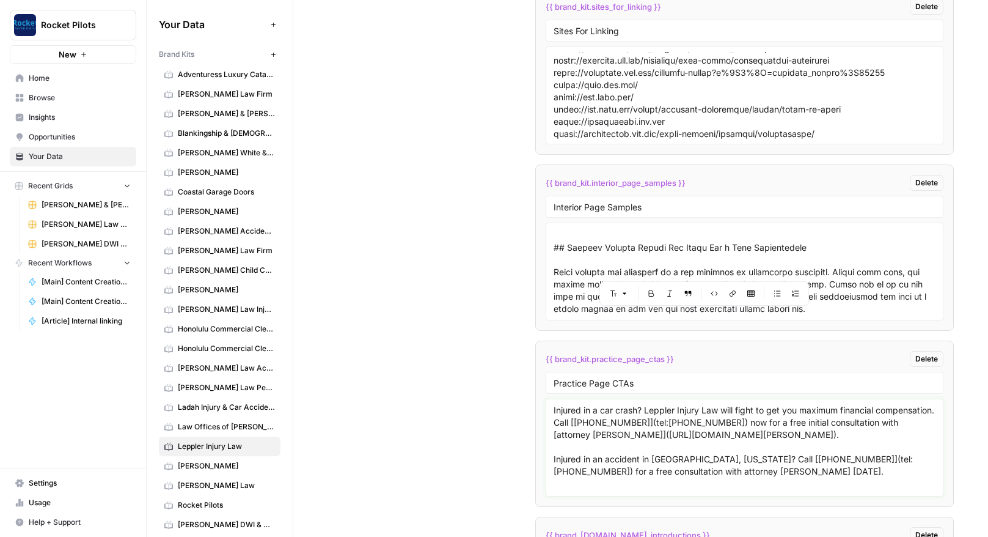
click at [787, 471] on textarea "Injured in a car crash? Leppler Injury Law will fight to get you maximum financ…" at bounding box center [745, 447] width 382 height 87
paste textarea "If you find yourself involved in an accident like this, experienced Towson pede…"
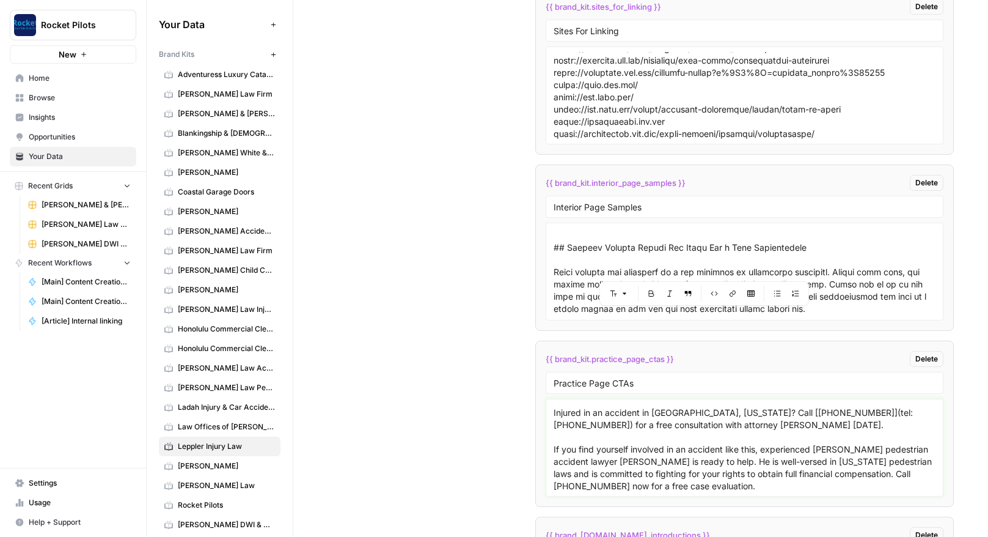
drag, startPoint x: 761, startPoint y: 448, endPoint x: 545, endPoint y: 447, distance: 215.8
click at [546, 447] on div "Injured in a car crash? Leppler Injury Law will fight to get you maximum financ…" at bounding box center [745, 448] width 398 height 98
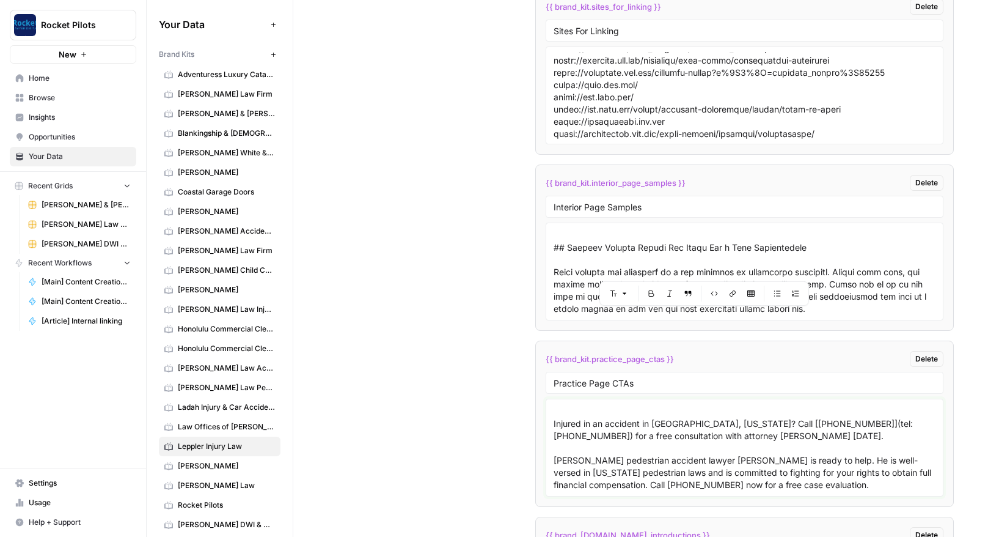
type textarea "Injured in a car crash? Leppler Injury Law will fight to get you maximum financ…"
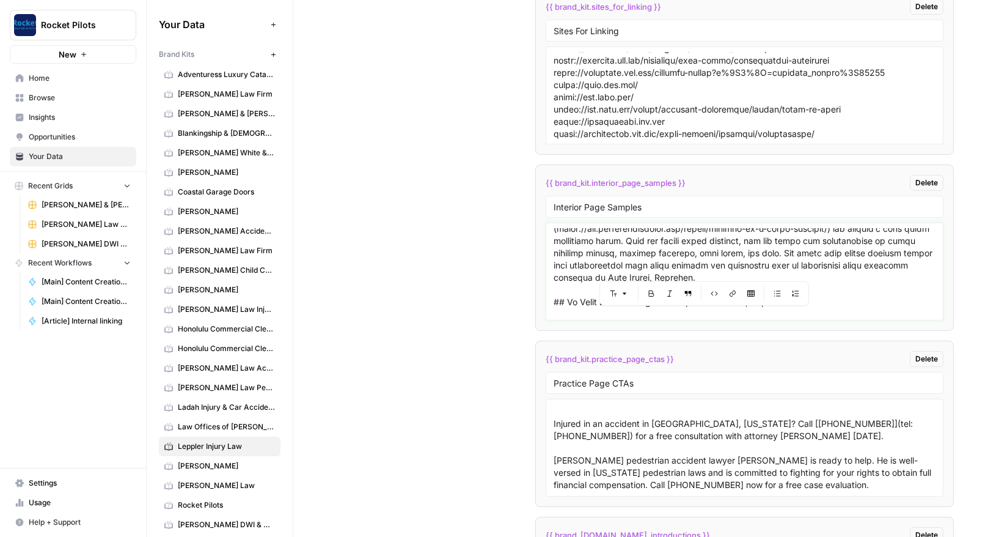
scroll to position [13160, 0]
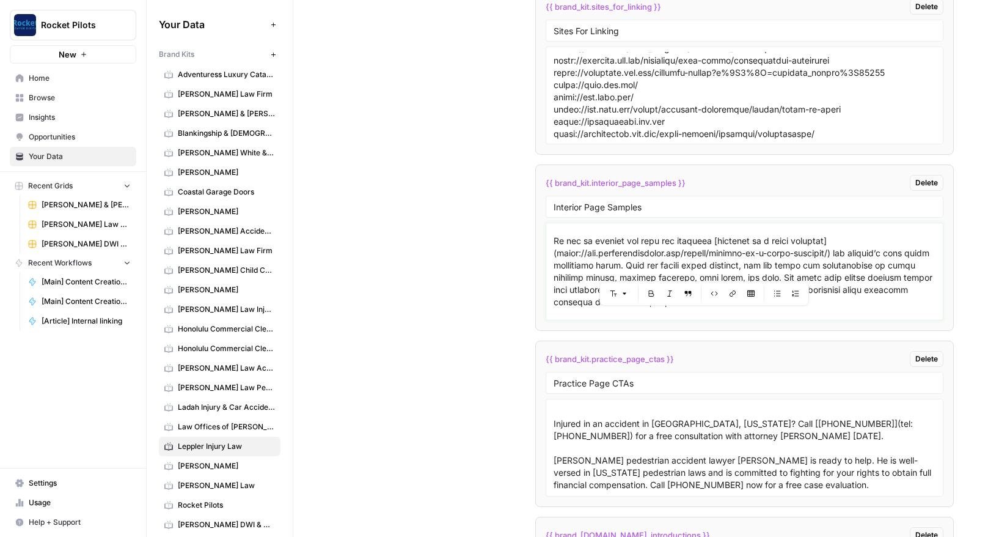
click at [731, 257] on textarea at bounding box center [745, 271] width 382 height 87
paste textarea "# Towson Car Accident Attorney ![glen burnie wrongful death lawyer](https://www…"
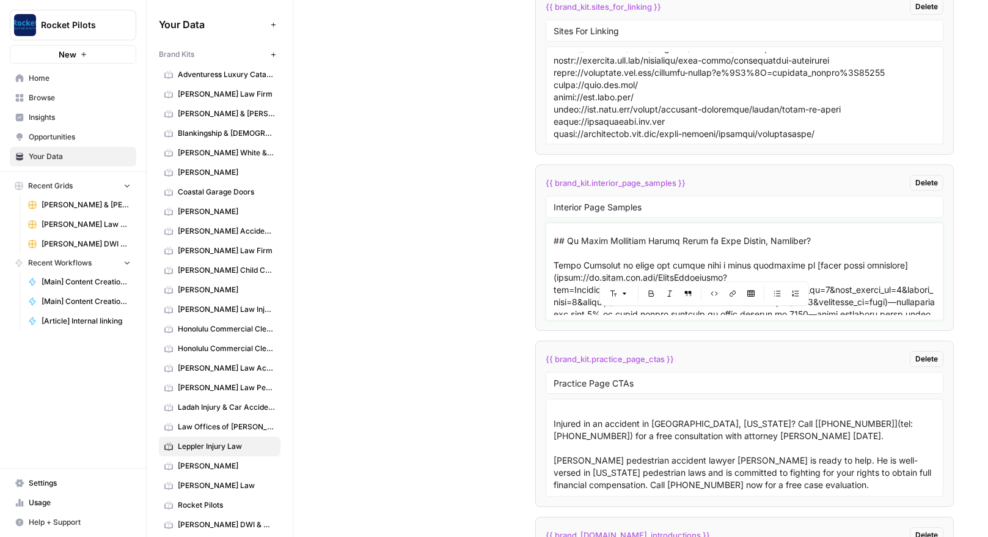
scroll to position [16436, 0]
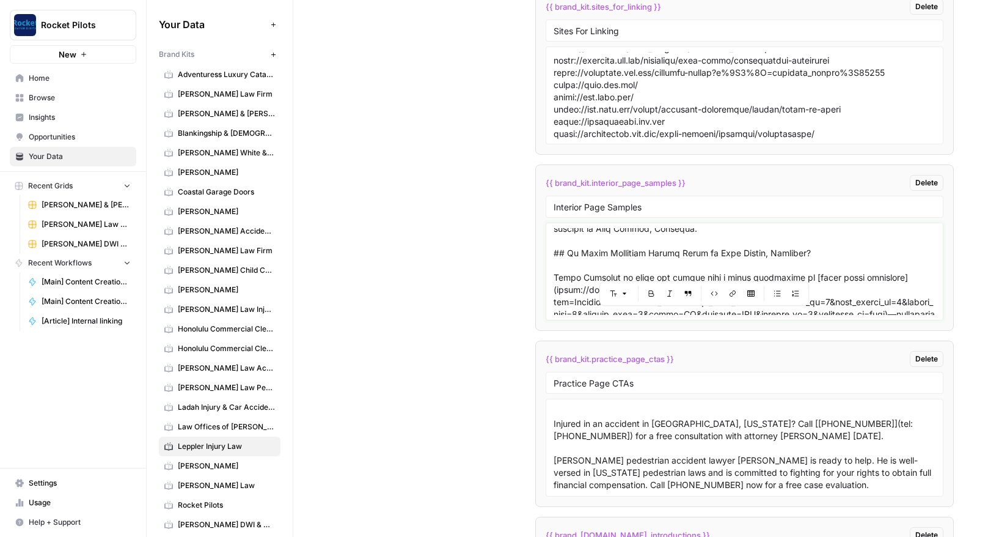
type textarea "# [PERSON_NAME] Personal Injury Attorney While no monetary award can undo the p…"
click at [892, 476] on textarea "Injured in a car crash? Leppler Injury Law will fight to get you maximum financ…" at bounding box center [745, 447] width 382 height 87
paste textarea "To speak with an experienced personal injury attorney in Towson, Maryland, call…"
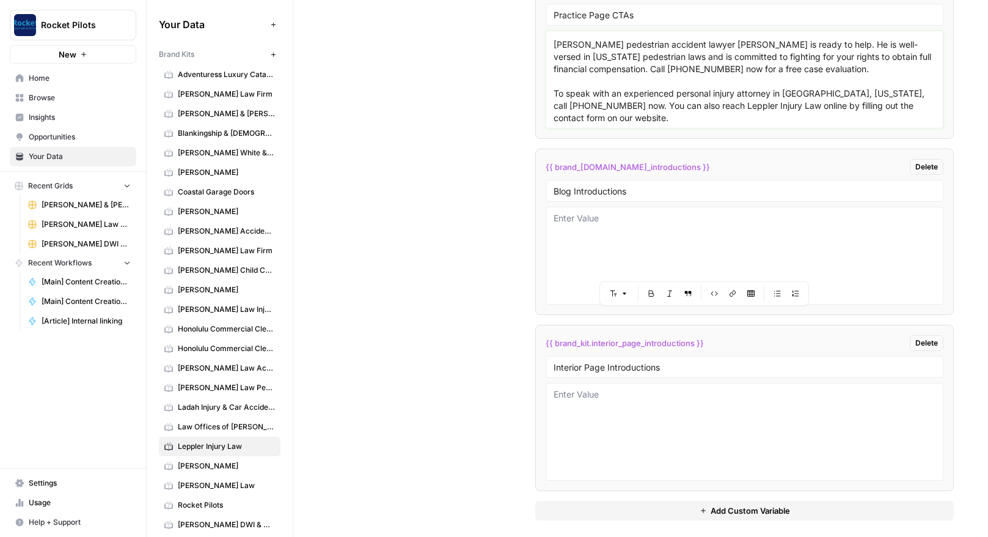
scroll to position [2796, 0]
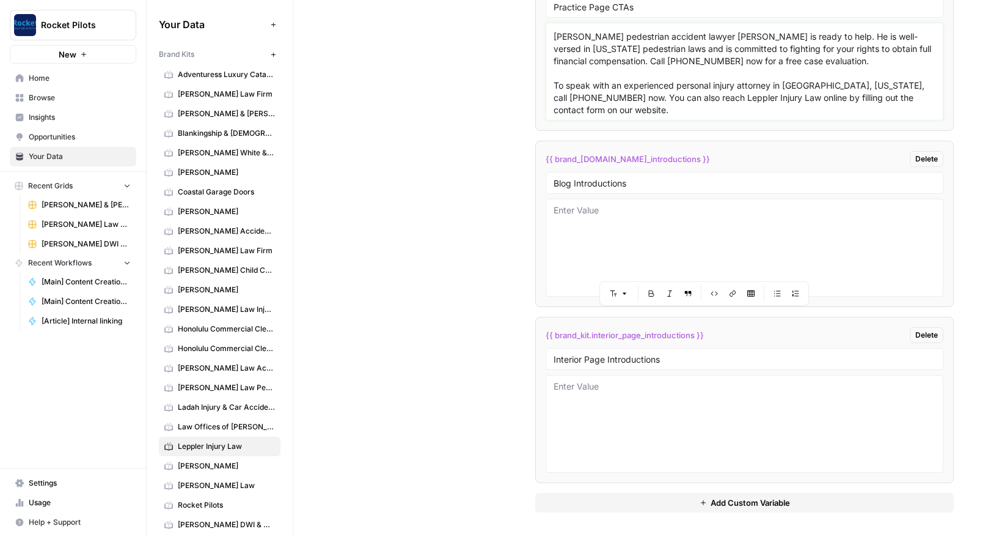
type textarea "Injured in a car crash? Leppler Injury Law will fight to get you maximum financ…"
click at [584, 396] on textarea at bounding box center [745, 423] width 382 height 87
paste textarea "At Leppler Injury Law, we comprehend the challenges those injured face due to n…"
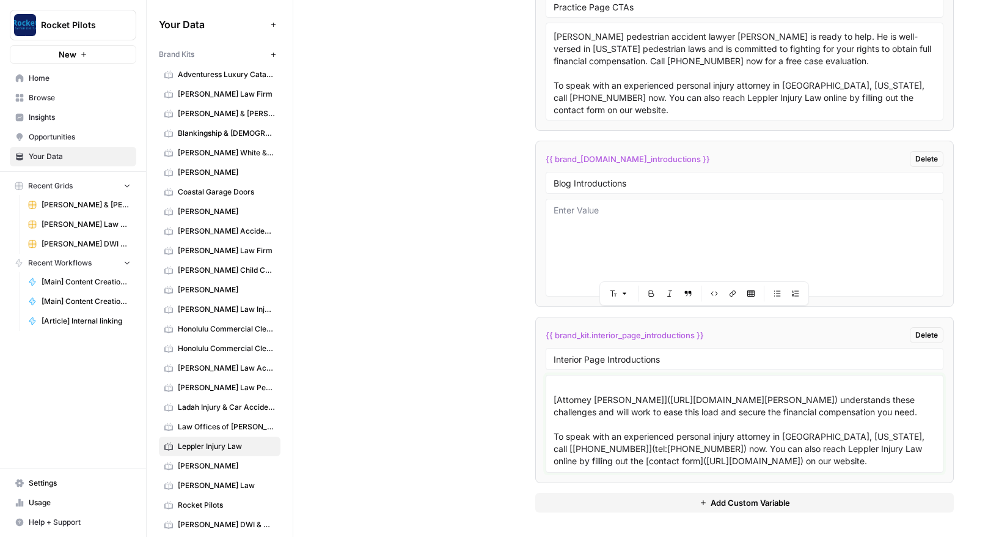
scroll to position [108, 0]
paste textarea "At Leppler Injury Law we are fully committed to assisting accident and injury v…"
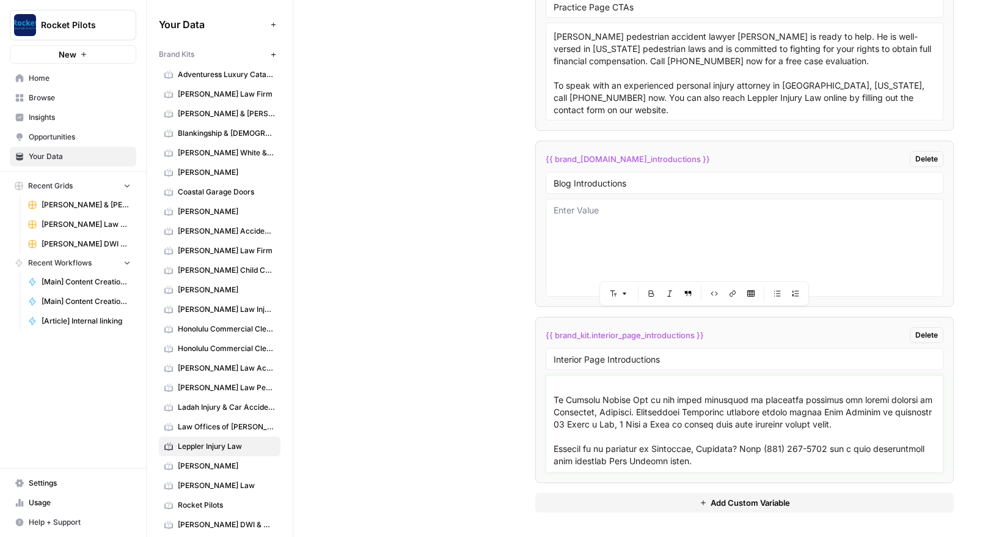
scroll to position [193, 0]
paste textarea "Car crashes in [Baltimore, Maryland](https://www.baltimorecity.gov/), can happe…"
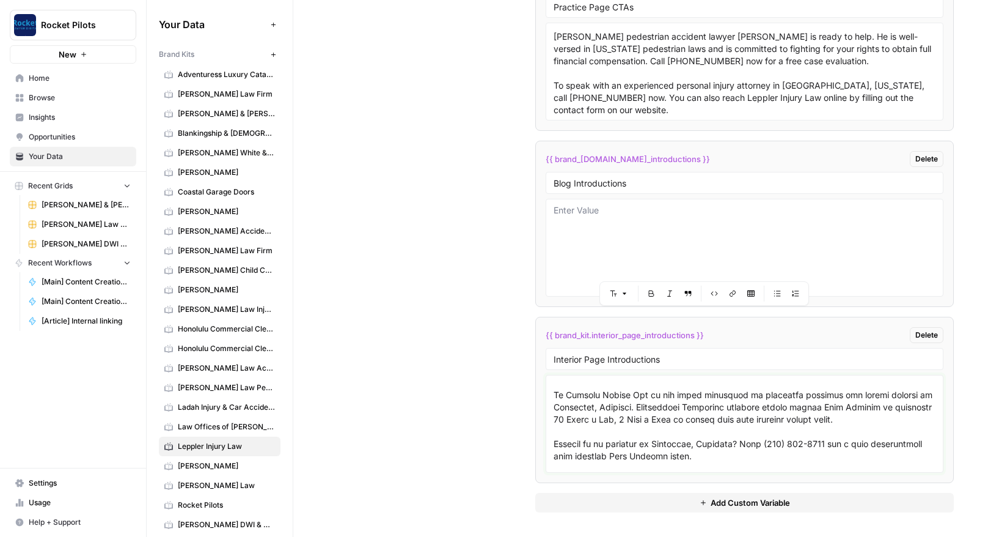
scroll to position [158, 0]
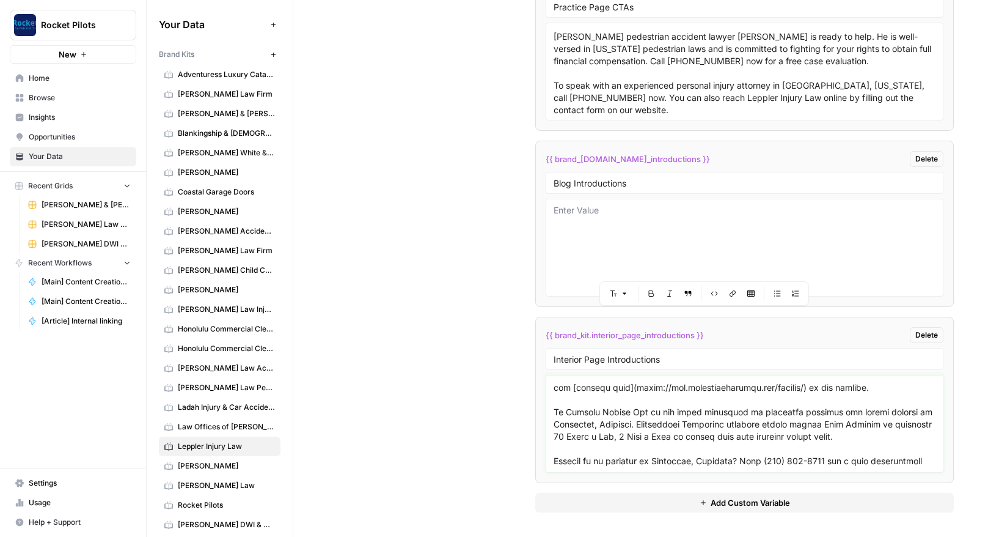
drag, startPoint x: 700, startPoint y: 434, endPoint x: 547, endPoint y: 405, distance: 155.6
click at [547, 405] on div at bounding box center [745, 424] width 398 height 98
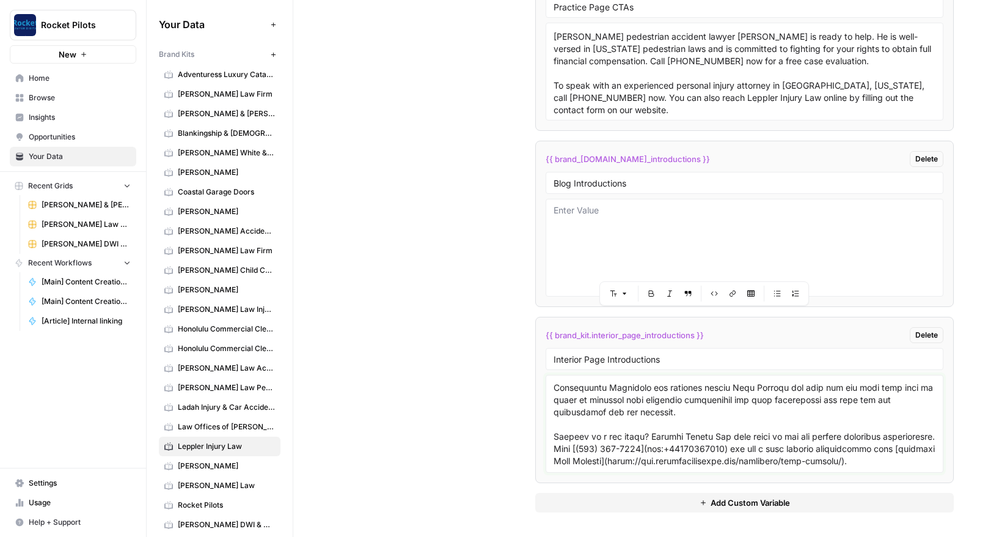
scroll to position [317, 0]
drag, startPoint x: 911, startPoint y: 449, endPoint x: 536, endPoint y: 424, distance: 376.2
click at [536, 424] on li "{{ brand_kit.interior_page_introductions }} Delete Interior Page Introductions" at bounding box center [744, 400] width 419 height 166
type textarea "At Leppler Injury Law, we comprehend the challenges those injured face due to n…"
click at [631, 111] on textarea "Injured in a car crash? Leppler Injury Law will fight to get you maximum financ…" at bounding box center [745, 71] width 382 height 87
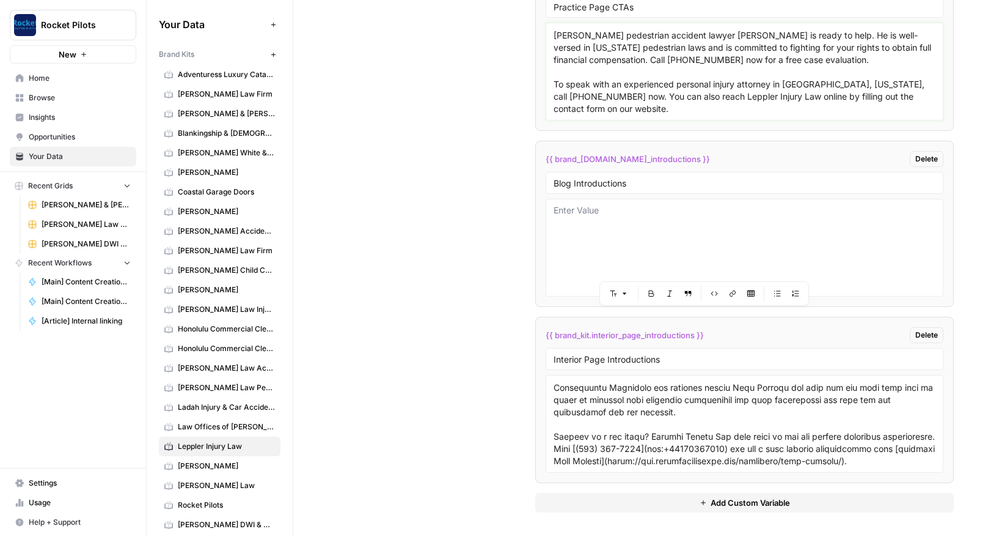
paste textarea "Injured in a car crash? Leppler Injury Law will fight to get you maximum financ…"
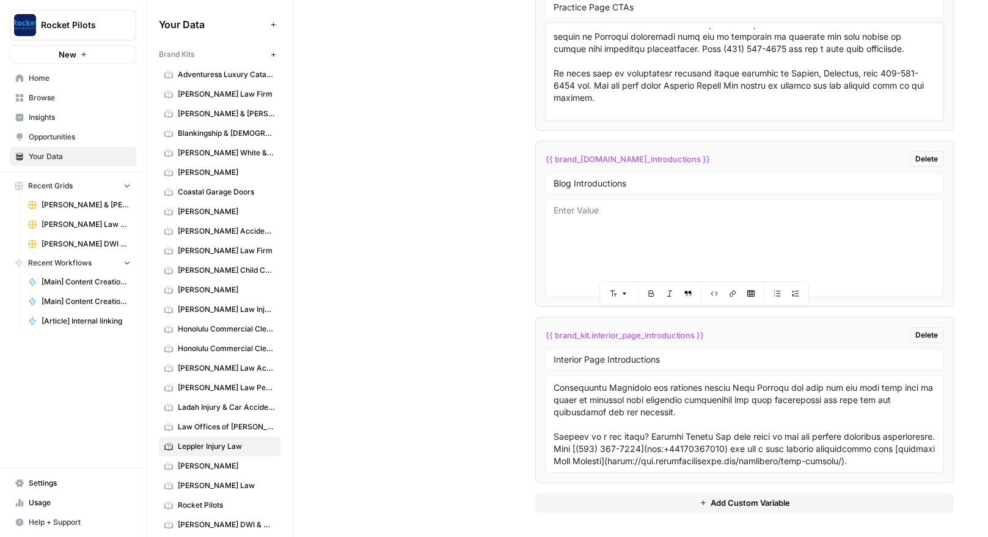
scroll to position [132, 0]
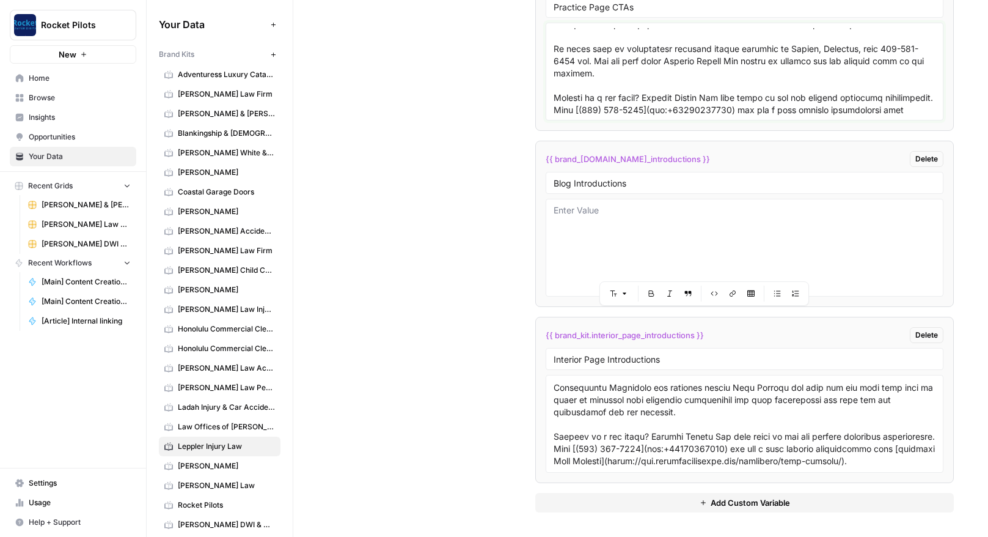
type textarea "Injured in a car crash? Leppler Injury Law will fight to get you maximum financ…"
click at [575, 219] on textarea at bounding box center [745, 247] width 382 height 87
paste textarea "Dashcam footage in Maryland car accidents can be critical evidence of what happ…"
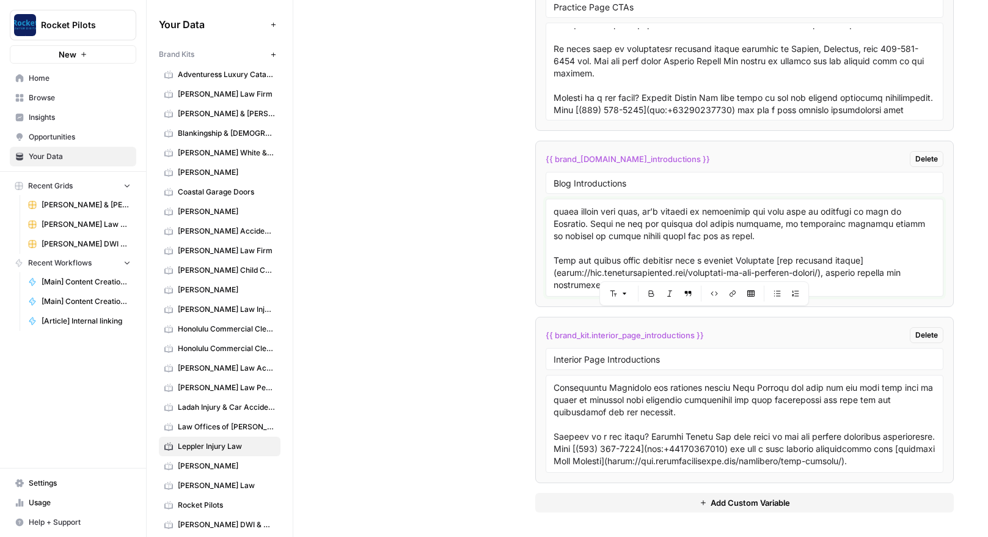
scroll to position [254, 0]
paste textarea "It’s not unusual to get blamed for a car accident you didn’t cause. It happens …"
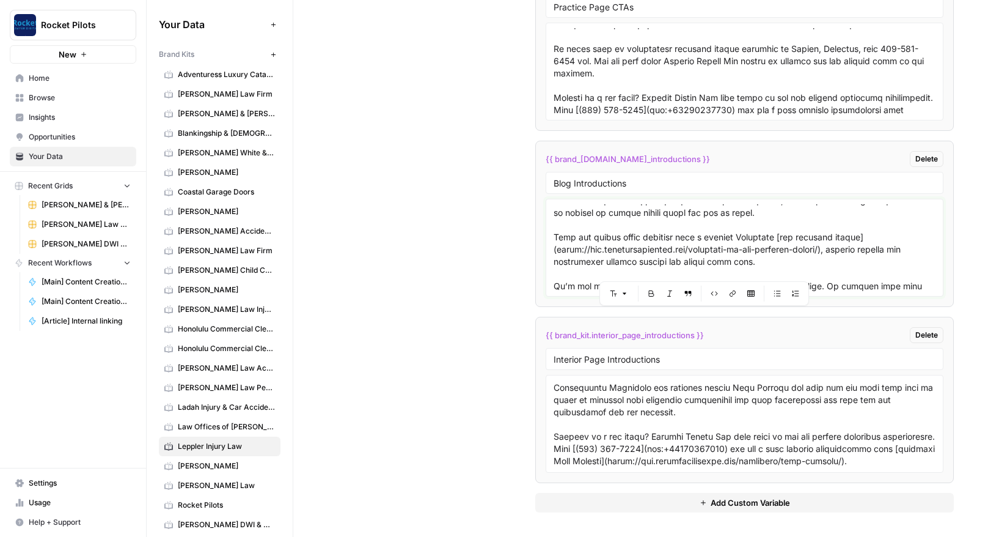
scroll to position [439, 0]
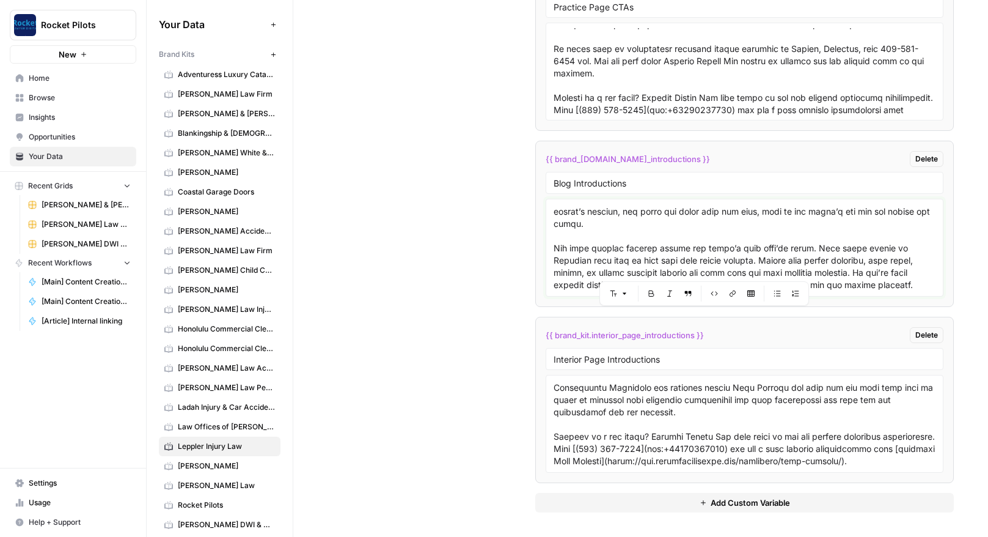
click at [829, 274] on textarea at bounding box center [745, 247] width 382 height 87
paste textarea "To get financial compensation for a car crash injury in Maryland, you first mus…"
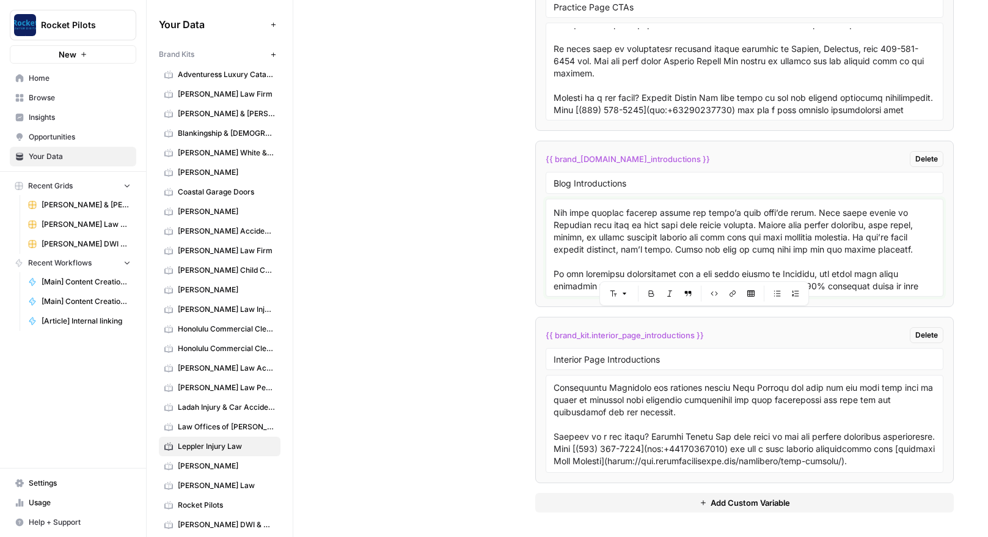
scroll to position [523, 0]
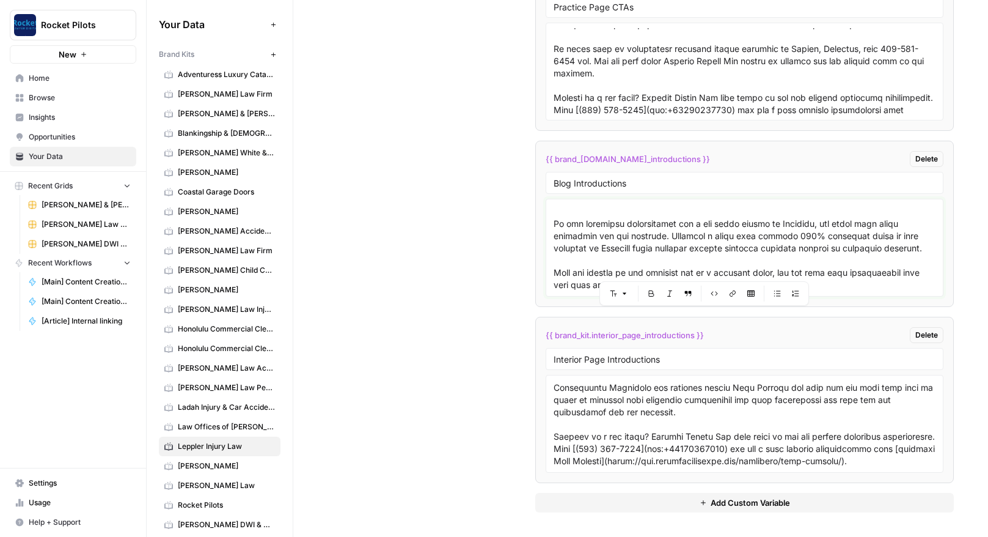
paste textarea "T-bone accidents often look simple at first glance, but figuring out who’s lega…"
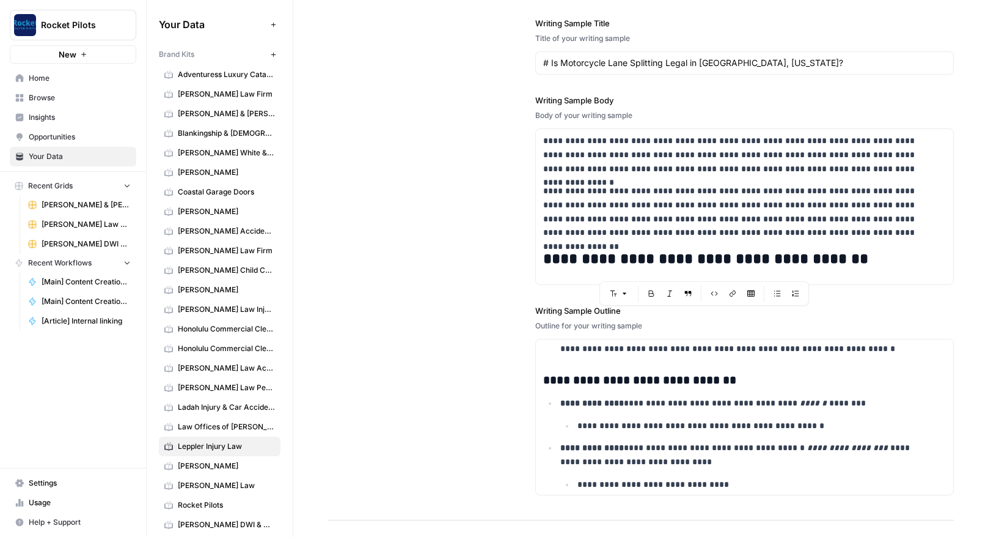
scroll to position [0, 0]
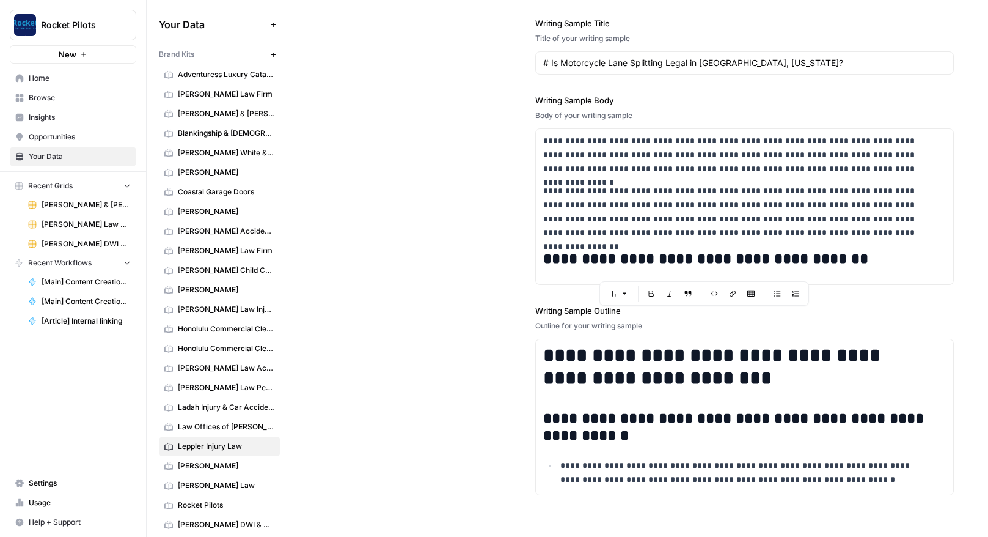
type textarea "Dashcam footage in Maryland car accidents can be critical evidence of what happ…"
click at [35, 99] on span "Browse" at bounding box center [80, 97] width 102 height 11
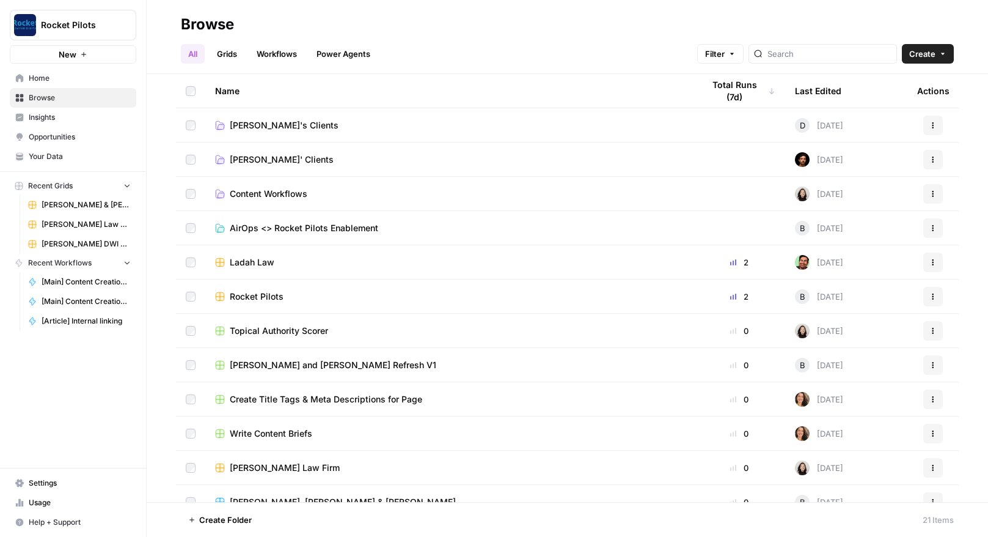
click at [55, 155] on span "Your Data" at bounding box center [80, 156] width 102 height 11
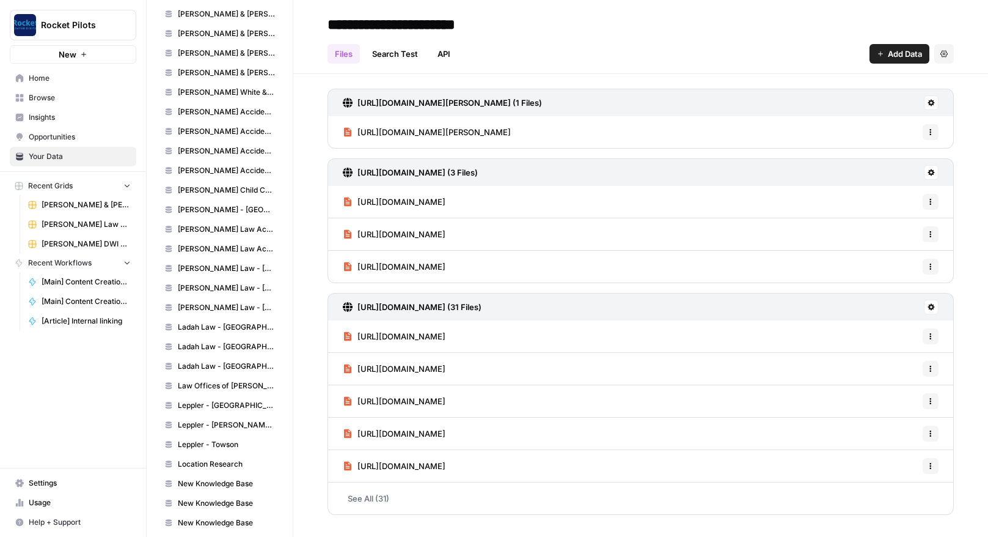
scroll to position [668, 0]
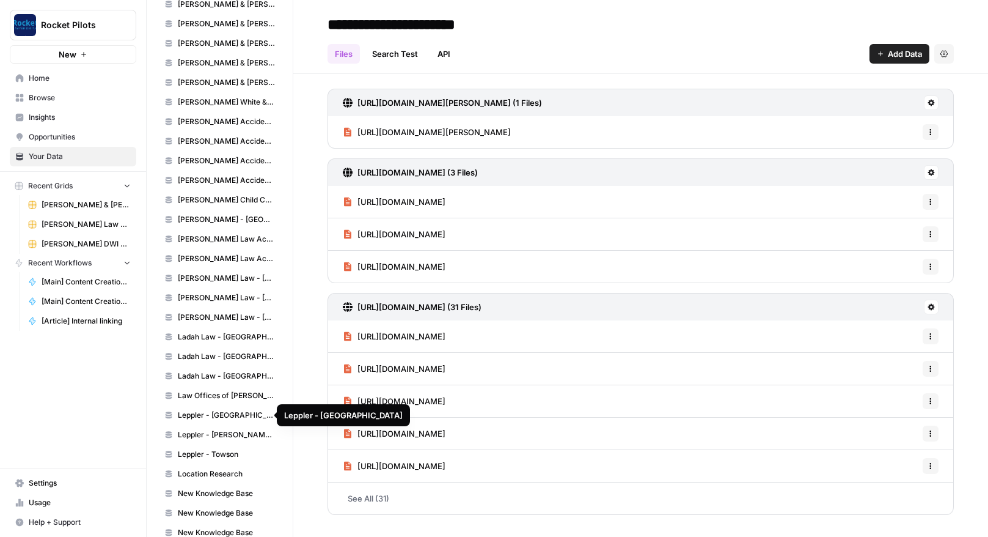
click at [208, 417] on span "Leppler - [GEOGRAPHIC_DATA]" at bounding box center [226, 415] width 97 height 11
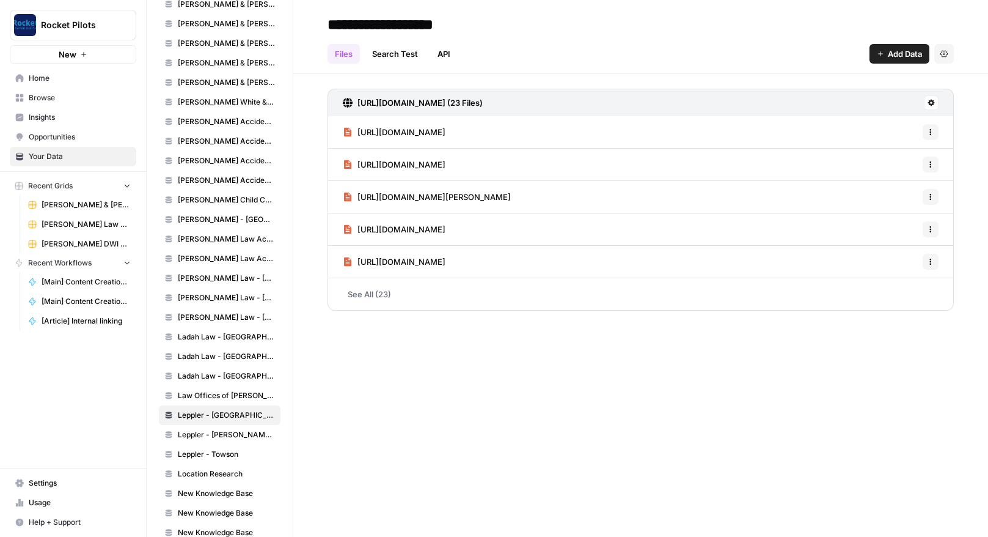
click at [191, 454] on span "Leppler - Towson" at bounding box center [226, 454] width 97 height 11
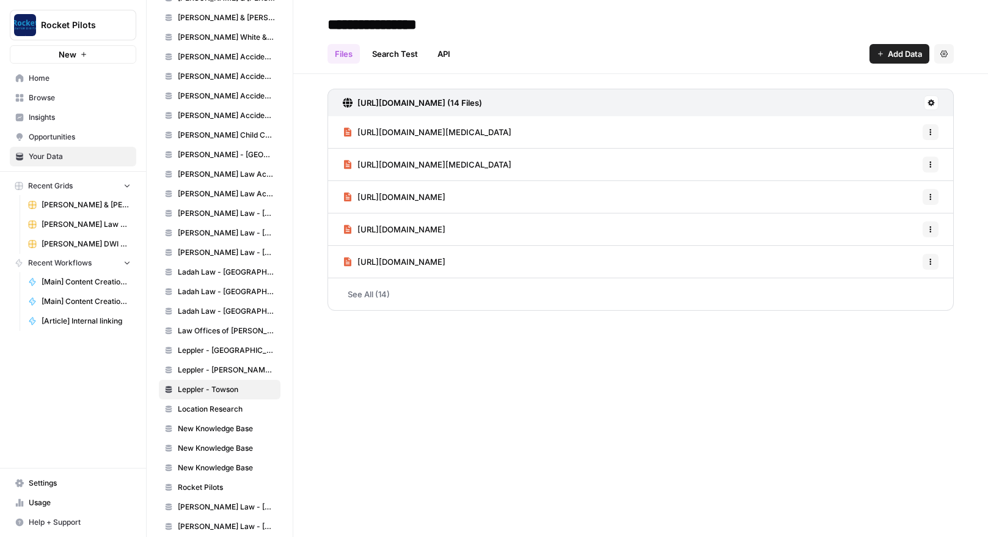
scroll to position [738, 0]
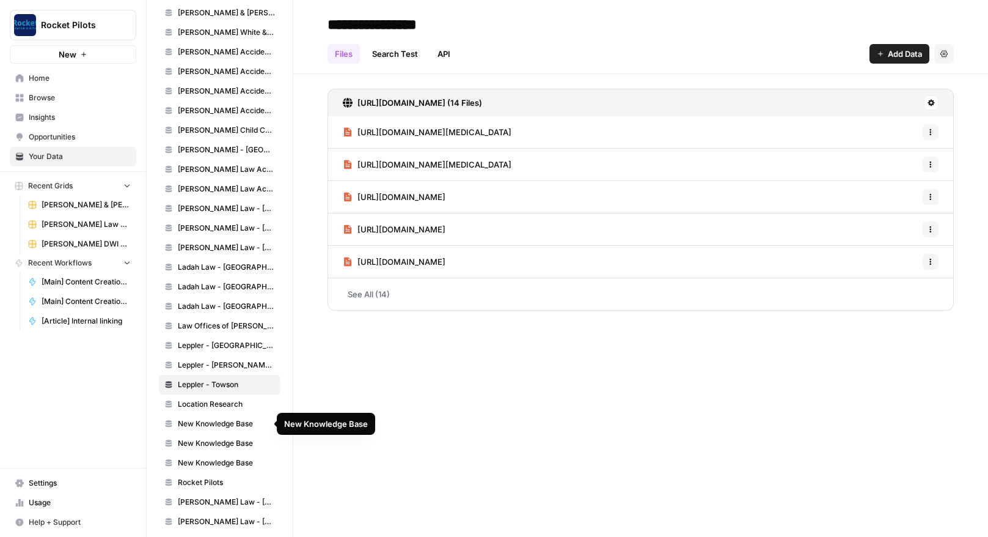
click at [221, 421] on span "New Knowledge Base" at bounding box center [226, 423] width 97 height 11
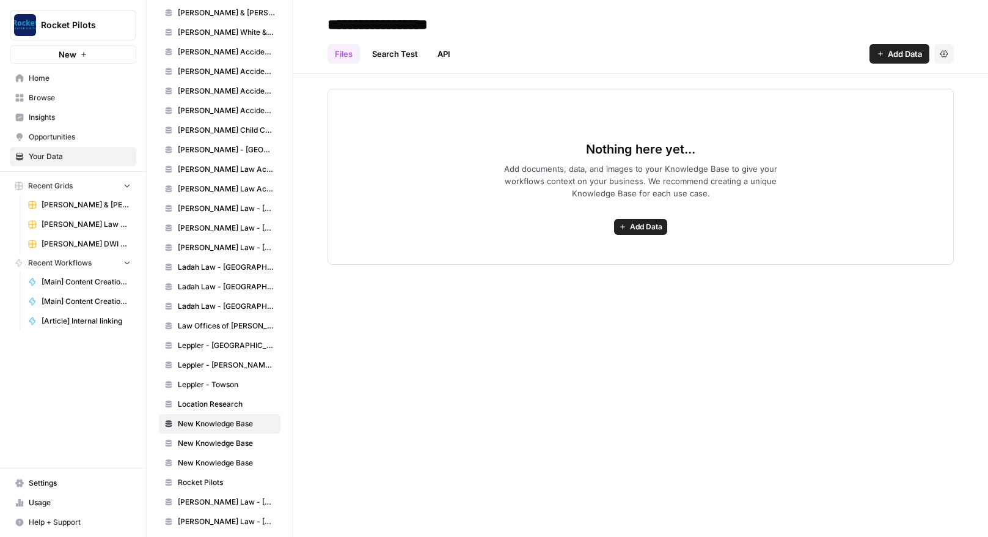
click at [464, 21] on input "**********" at bounding box center [421, 24] width 196 height 24
click at [484, 24] on input "**********" at bounding box center [421, 24] width 196 height 24
drag, startPoint x: 484, startPoint y: 24, endPoint x: 328, endPoint y: 21, distance: 155.3
click at [328, 21] on input "**********" at bounding box center [421, 24] width 196 height 24
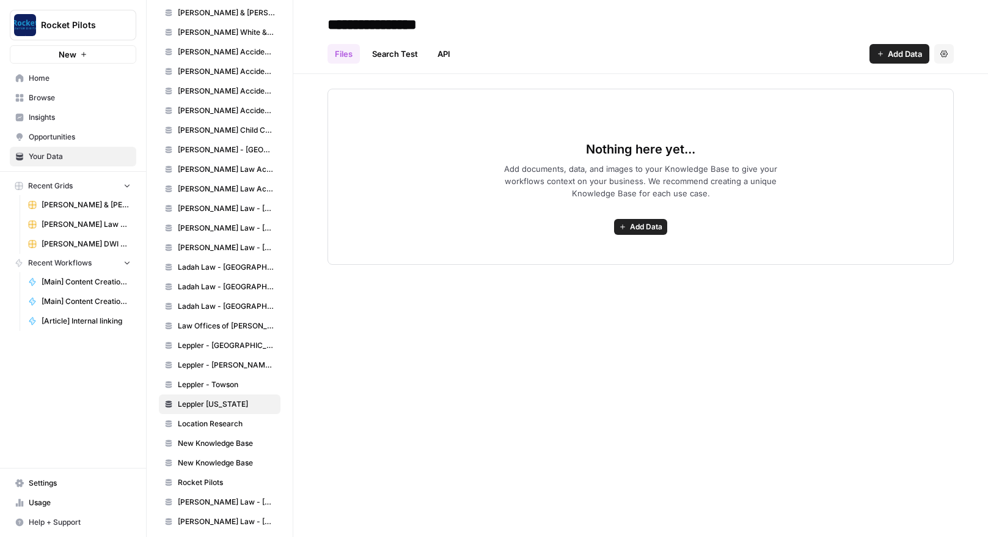
type input "**********"
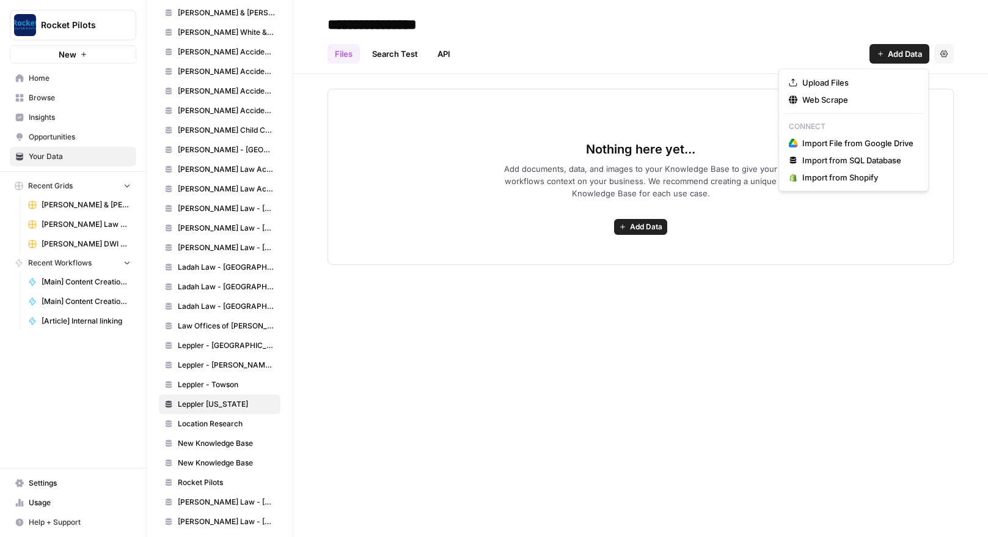
click at [906, 51] on span "Add Data" at bounding box center [905, 54] width 34 height 12
click at [824, 96] on span "Web Scrape" at bounding box center [858, 100] width 111 height 12
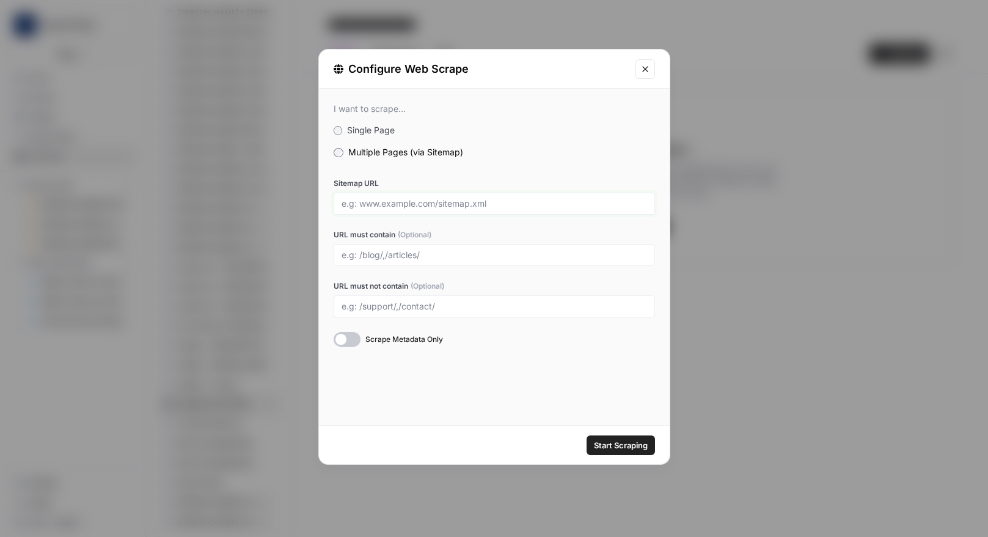
click at [410, 198] on input "Sitemap URL" at bounding box center [495, 203] width 306 height 11
paste input "https://www.lepplerinjurylaw.com/sitemap_index.xml"
type input "https://www.lepplerinjurylaw.com/sitemap_index.xml"
click at [356, 337] on div at bounding box center [347, 339] width 27 height 15
click at [609, 446] on span "Start Scraping" at bounding box center [621, 445] width 54 height 12
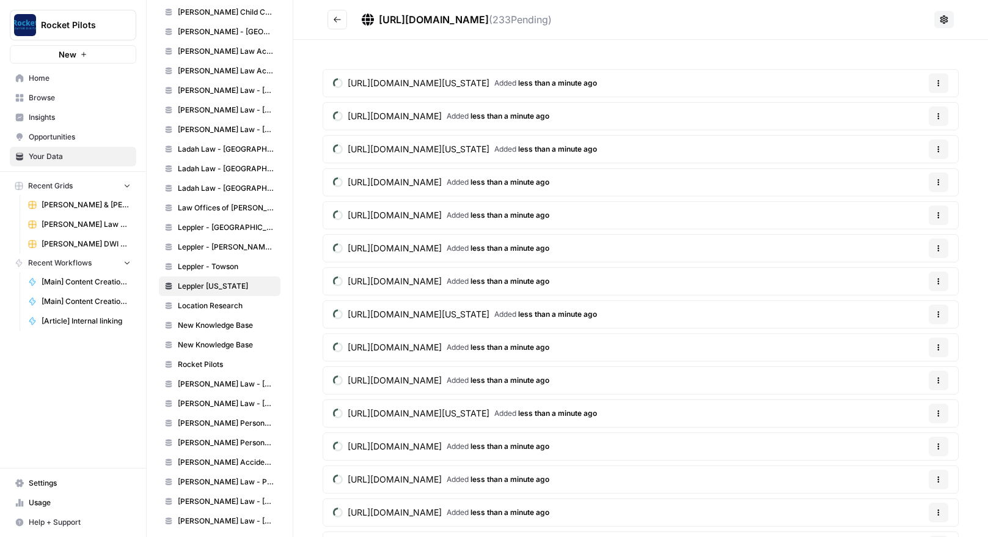
scroll to position [864, 0]
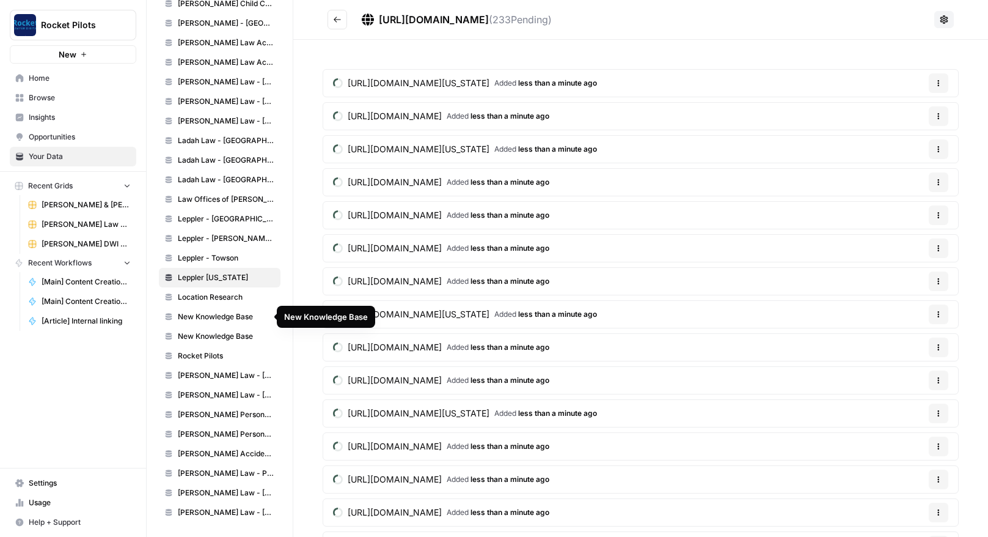
click at [216, 314] on span "New Knowledge Base" at bounding box center [226, 316] width 97 height 11
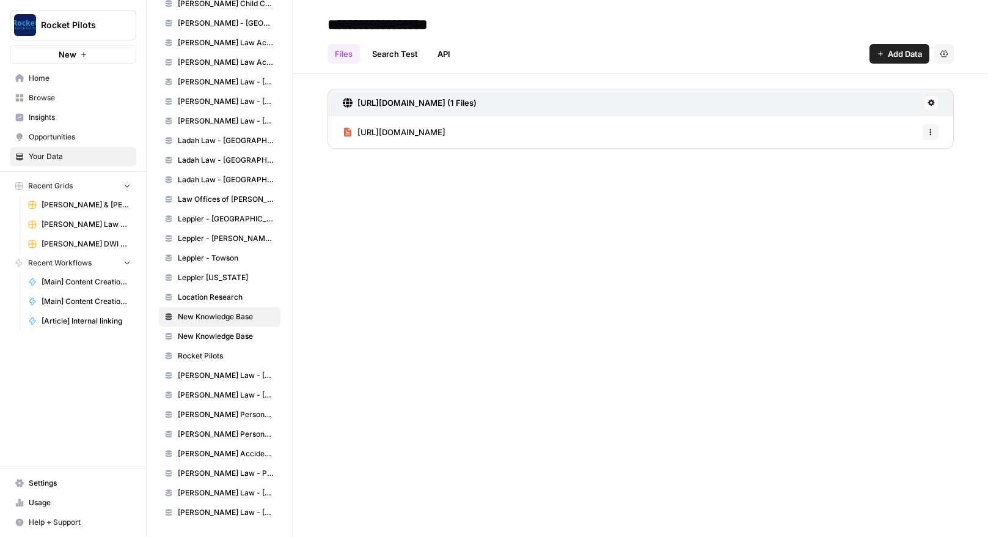
click at [419, 26] on input "**********" at bounding box center [421, 24] width 196 height 24
drag, startPoint x: 498, startPoint y: 25, endPoint x: 325, endPoint y: 20, distance: 173.7
click at [325, 20] on input "**********" at bounding box center [421, 24] width 196 height 24
type input "**********"
click at [900, 51] on span "Add Data" at bounding box center [905, 54] width 34 height 12
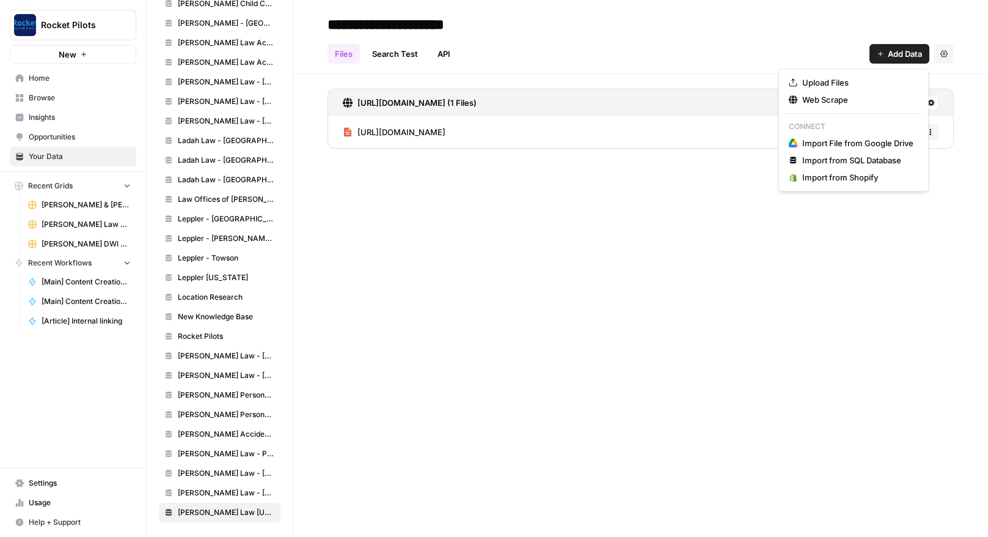
click at [636, 205] on div "**********" at bounding box center [640, 268] width 695 height 537
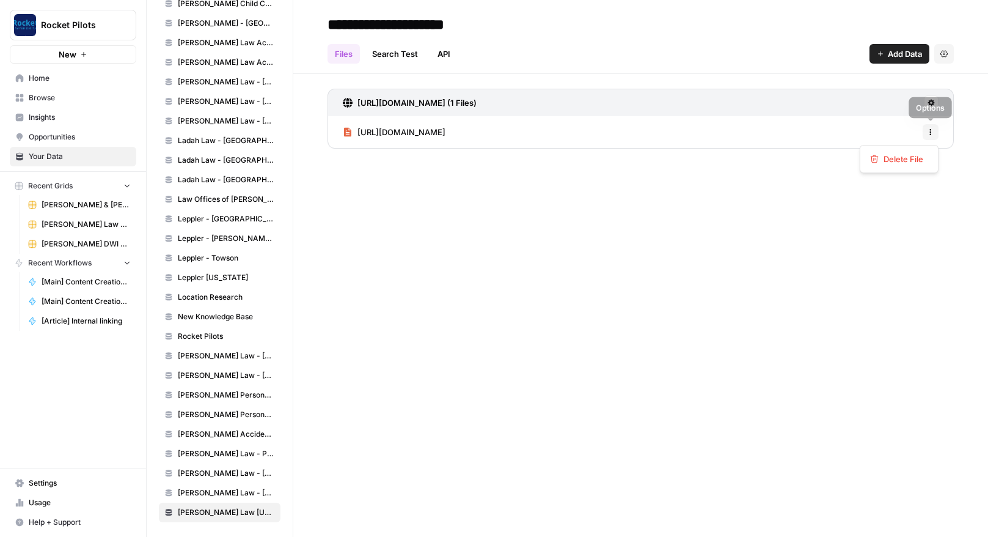
click at [930, 133] on icon "button" at bounding box center [930, 131] width 7 height 7
click at [902, 163] on span "Delete File" at bounding box center [904, 159] width 40 height 12
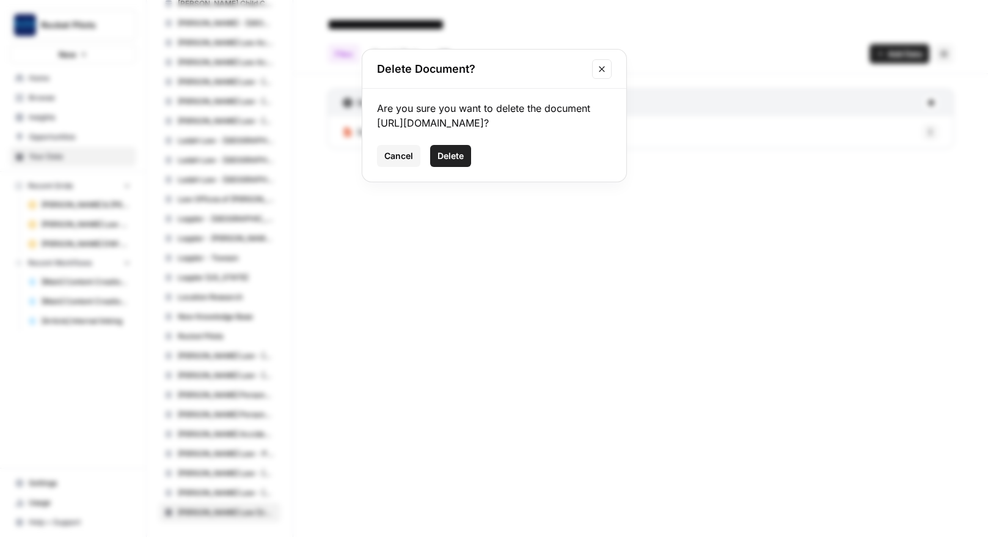
click at [455, 150] on span "Delete" at bounding box center [451, 156] width 26 height 12
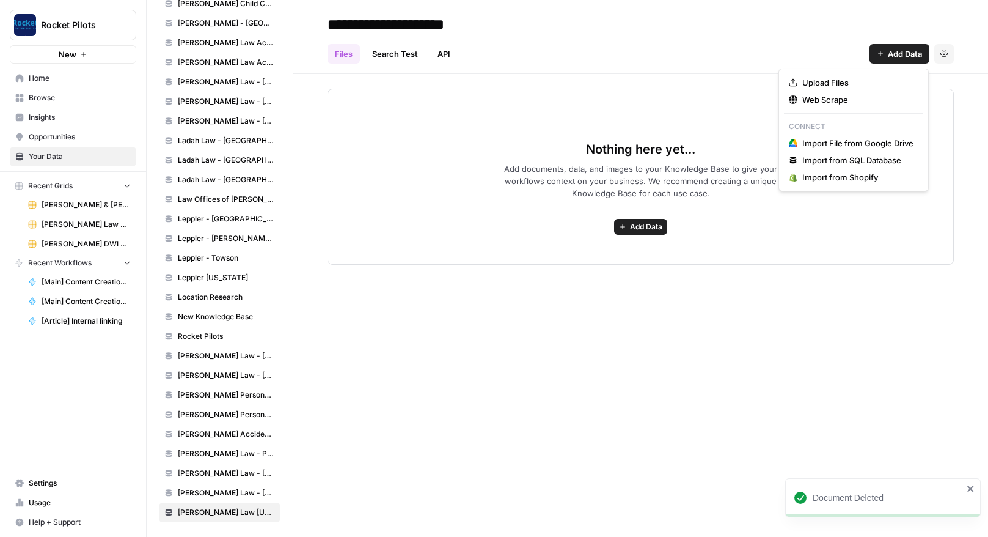
click at [903, 54] on span "Add Data" at bounding box center [905, 54] width 34 height 12
click at [828, 100] on span "Web Scrape" at bounding box center [858, 100] width 111 height 12
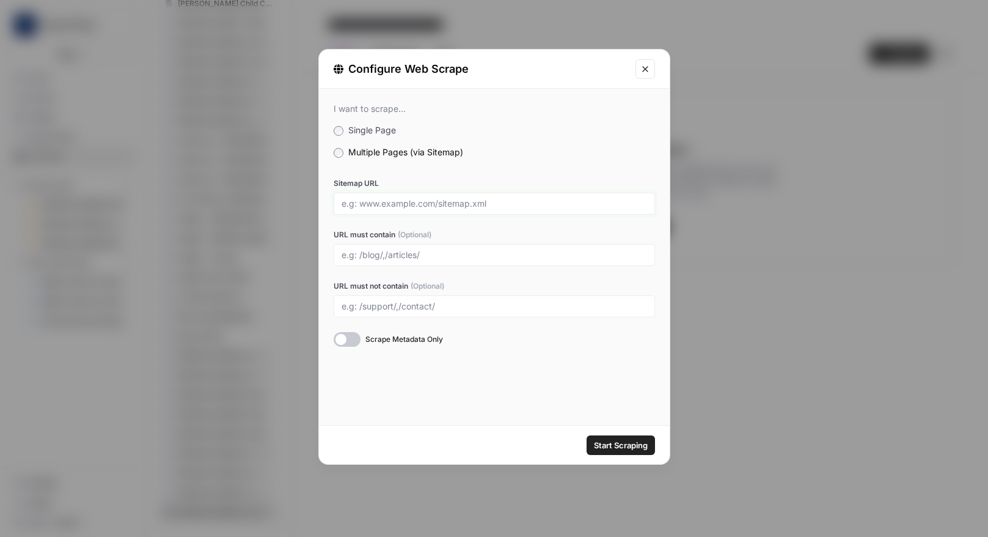
click at [441, 203] on input "Sitemap URL" at bounding box center [495, 203] width 306 height 11
paste input "https://wilklawfirm.com/sitemap_index.xml"
type input "https://wilklawfirm.com/sitemap_index.xml"
click at [616, 444] on span "Start Scraping" at bounding box center [621, 445] width 54 height 12
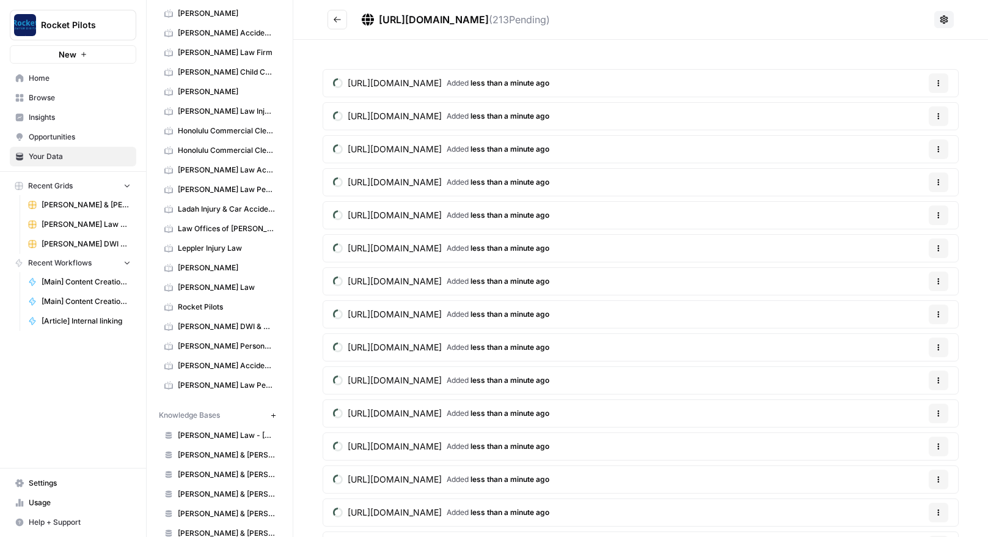
scroll to position [178, 0]
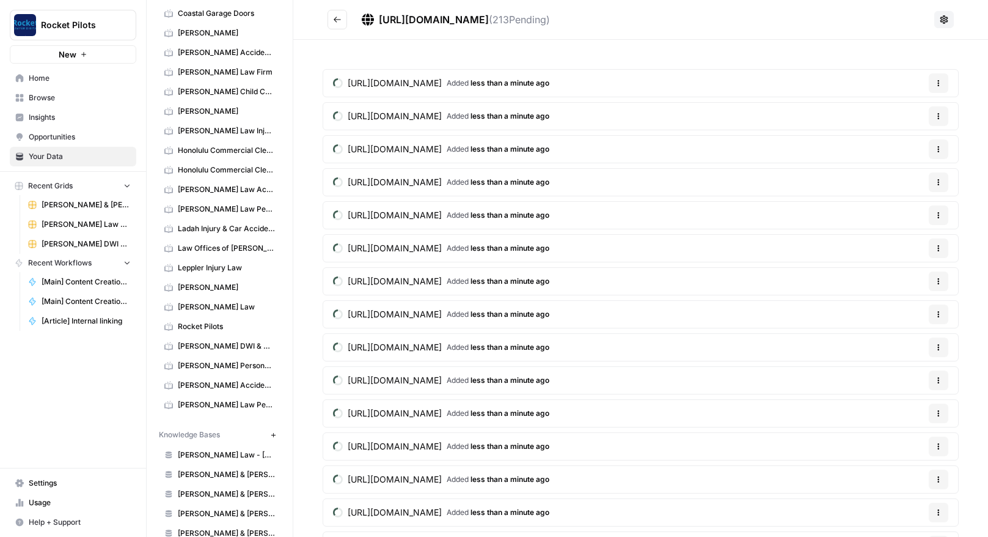
click at [37, 94] on span "Browse" at bounding box center [80, 97] width 102 height 11
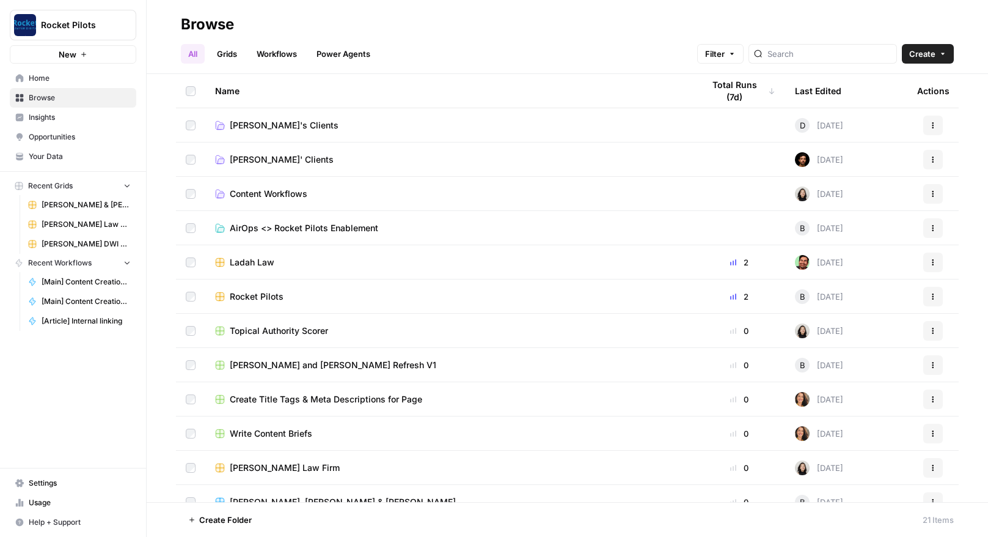
click at [265, 123] on span "[PERSON_NAME]'s Clients" at bounding box center [284, 125] width 109 height 12
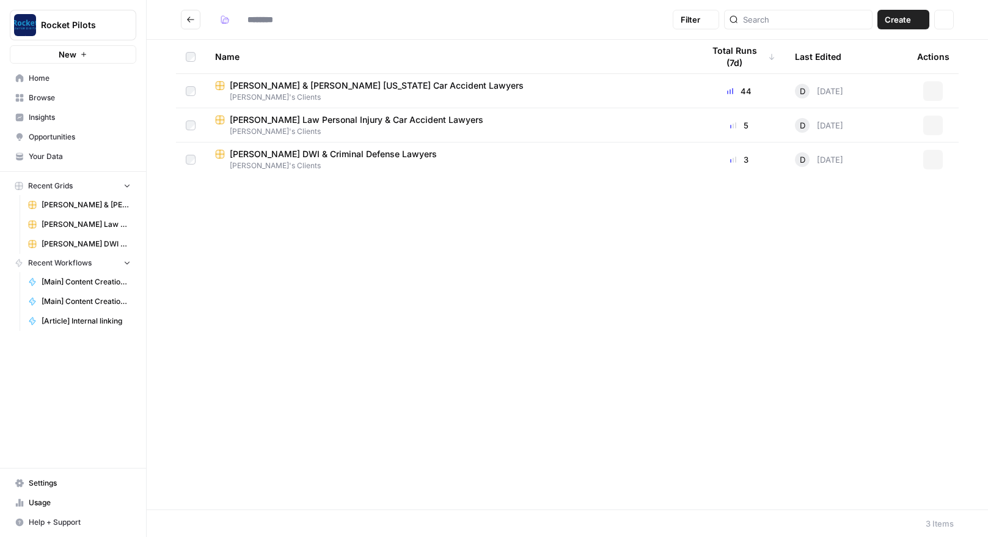
click at [265, 123] on span "[PERSON_NAME] Law Personal Injury & Car Accident Lawyers" at bounding box center [357, 120] width 254 height 12
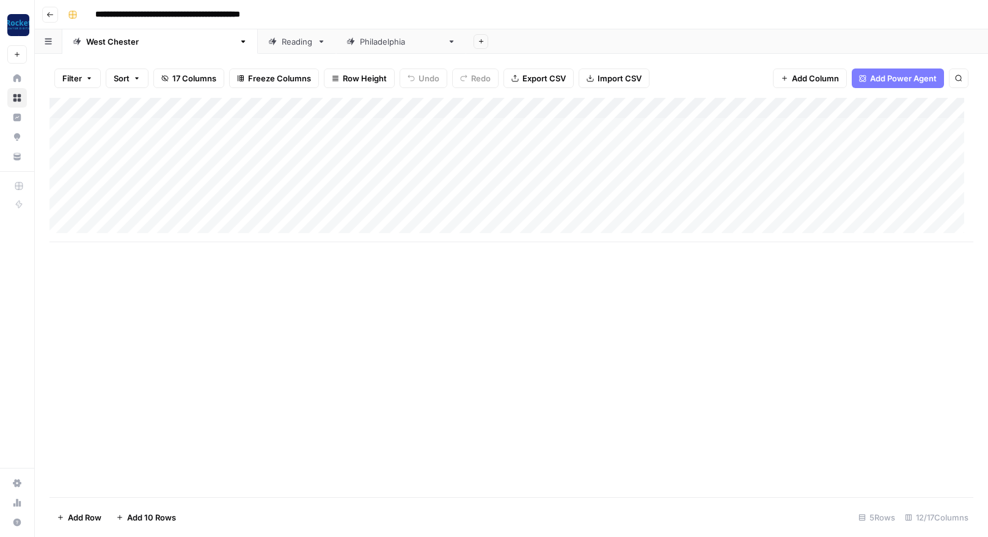
click at [50, 13] on icon "button" at bounding box center [49, 14] width 7 height 7
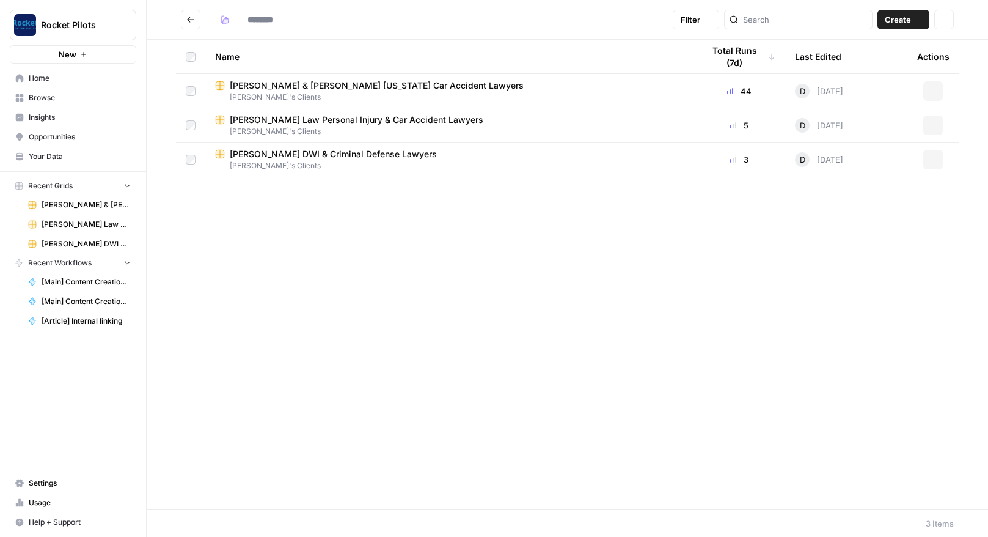
type input "**********"
click at [254, 120] on span "[PERSON_NAME] Law Personal Injury & Car Accident Lawyers" at bounding box center [357, 120] width 254 height 12
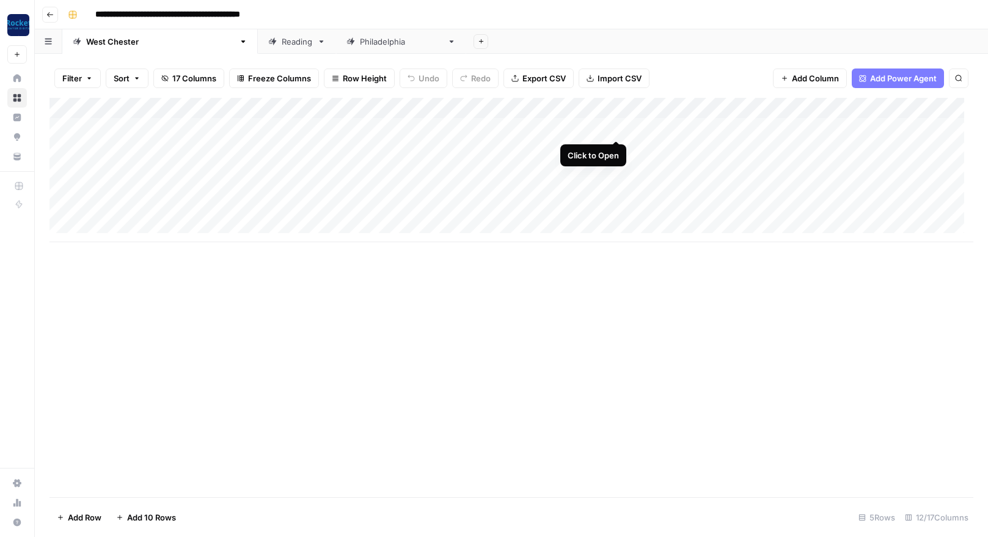
click at [614, 124] on div "Add Column" at bounding box center [512, 170] width 924 height 144
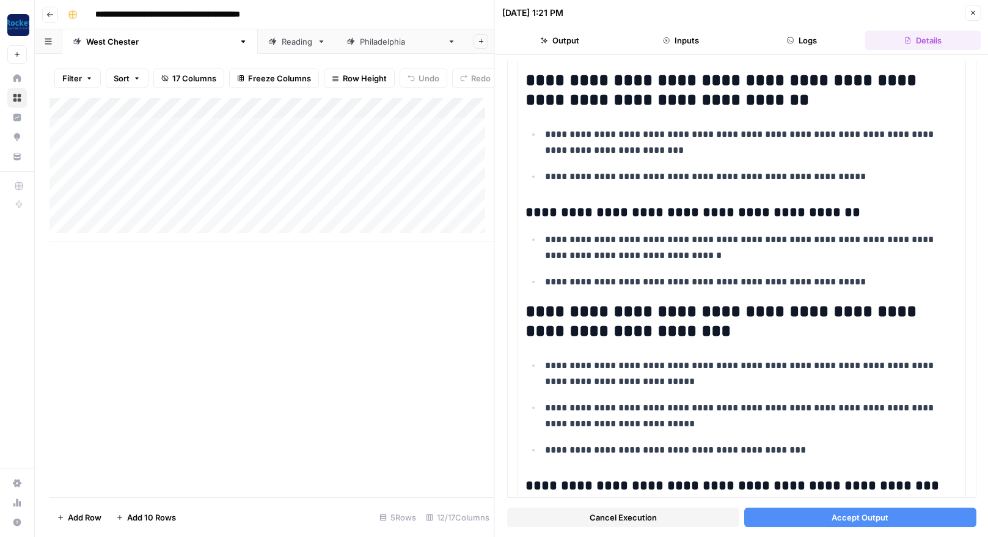
scroll to position [1006, 0]
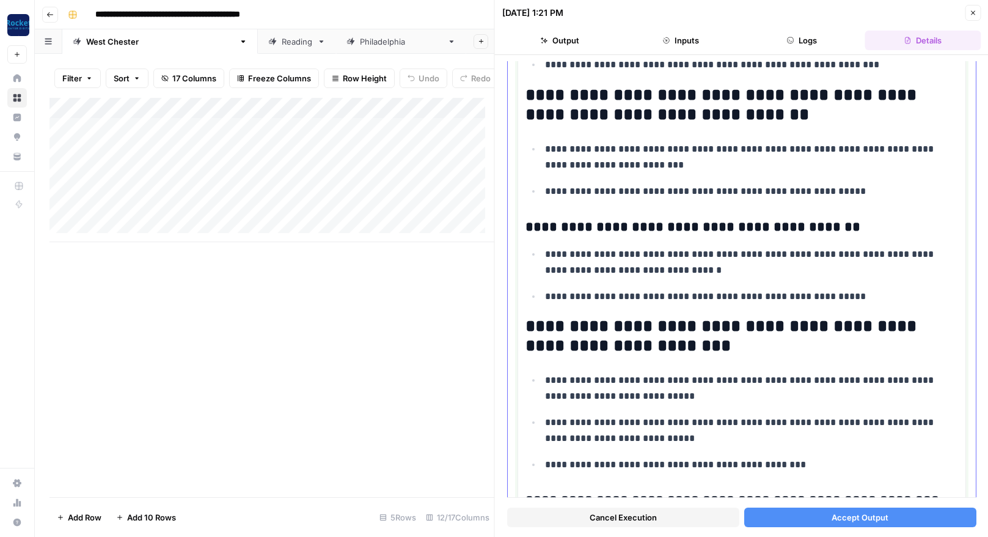
click at [866, 298] on p "**********" at bounding box center [747, 297] width 404 height 16
click at [559, 326] on h2 "**********" at bounding box center [738, 336] width 424 height 39
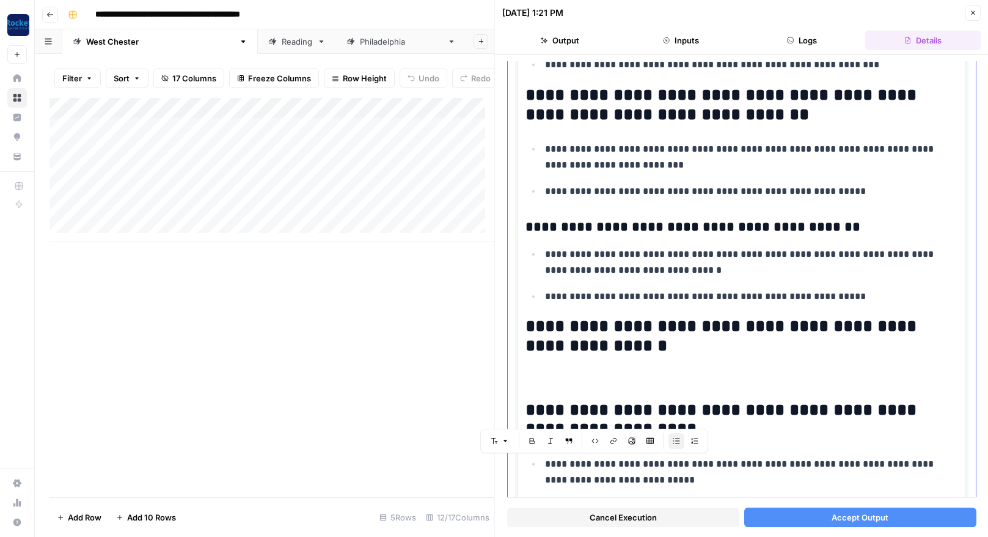
drag, startPoint x: 652, startPoint y: 487, endPoint x: 539, endPoint y: 466, distance: 115.0
click at [539, 466] on ul "**********" at bounding box center [742, 505] width 433 height 101
copy p "**********"
click at [556, 366] on div "**********" at bounding box center [742, 413] width 433 height 2520
click at [542, 368] on div "**********" at bounding box center [742, 413] width 433 height 2520
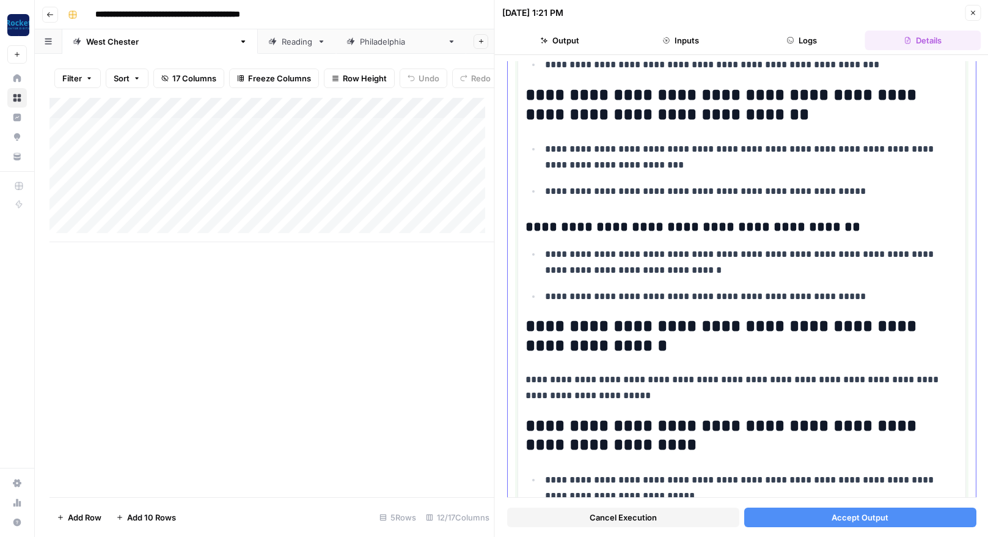
drag, startPoint x: 606, startPoint y: 394, endPoint x: 526, endPoint y: 381, distance: 81.1
click at [526, 381] on p "**********" at bounding box center [738, 388] width 424 height 32
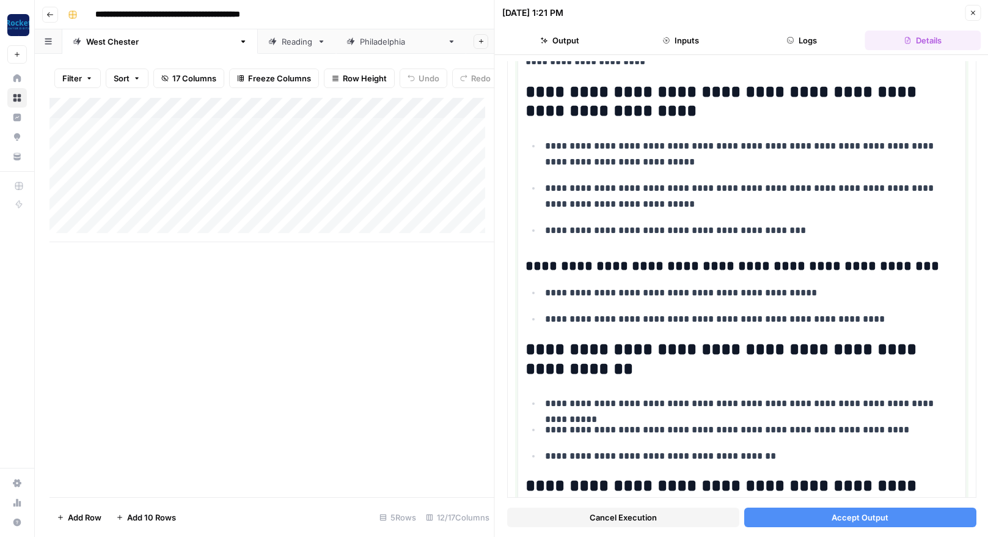
scroll to position [1343, 0]
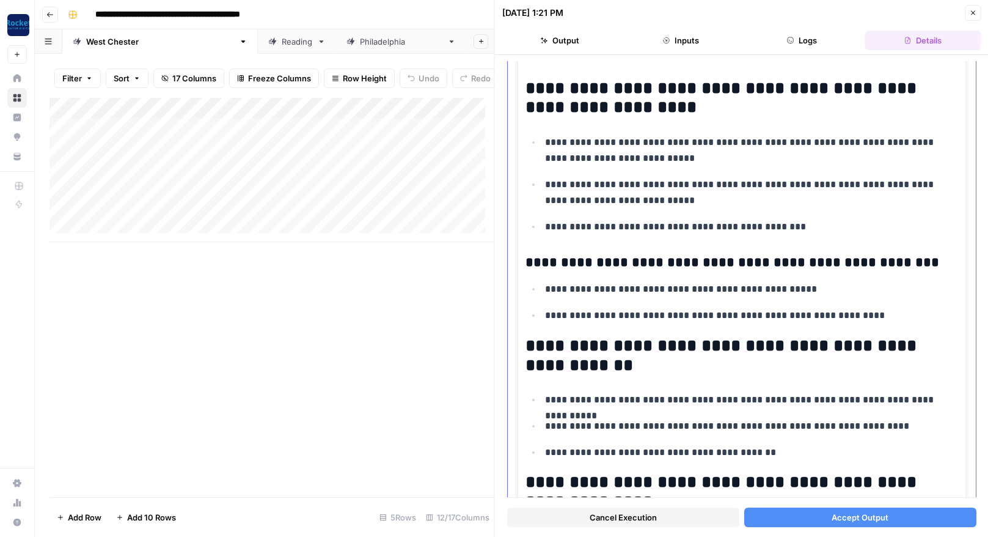
drag, startPoint x: 777, startPoint y: 451, endPoint x: 520, endPoint y: 95, distance: 439.2
click at [520, 95] on div "**********" at bounding box center [742, 83] width 449 height 2547
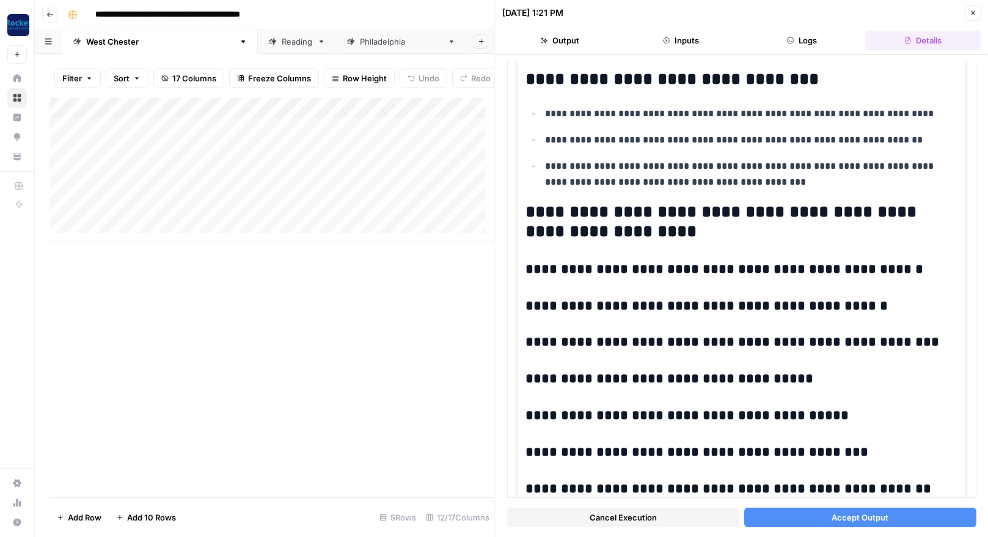
scroll to position [1845, 0]
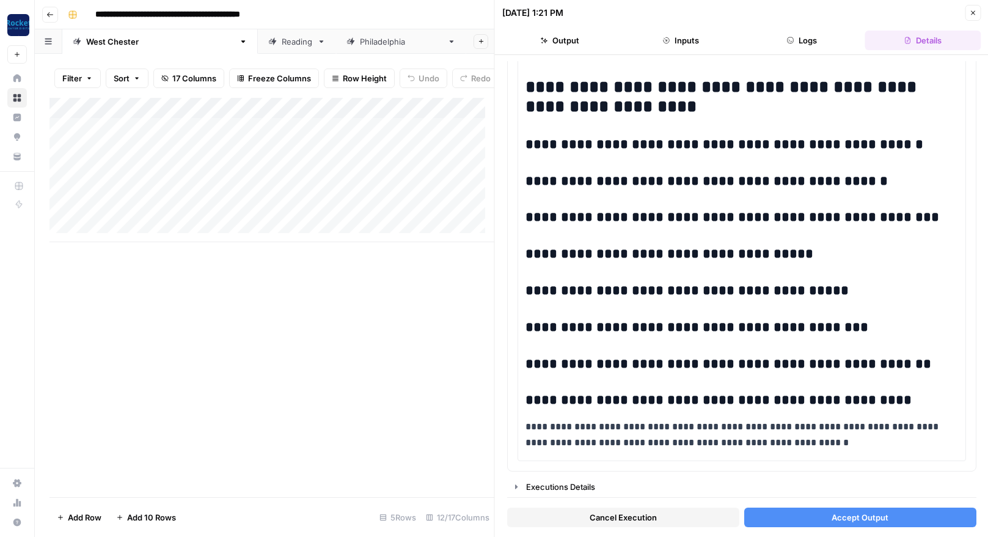
click at [851, 517] on span "Accept Output" at bounding box center [860, 517] width 57 height 12
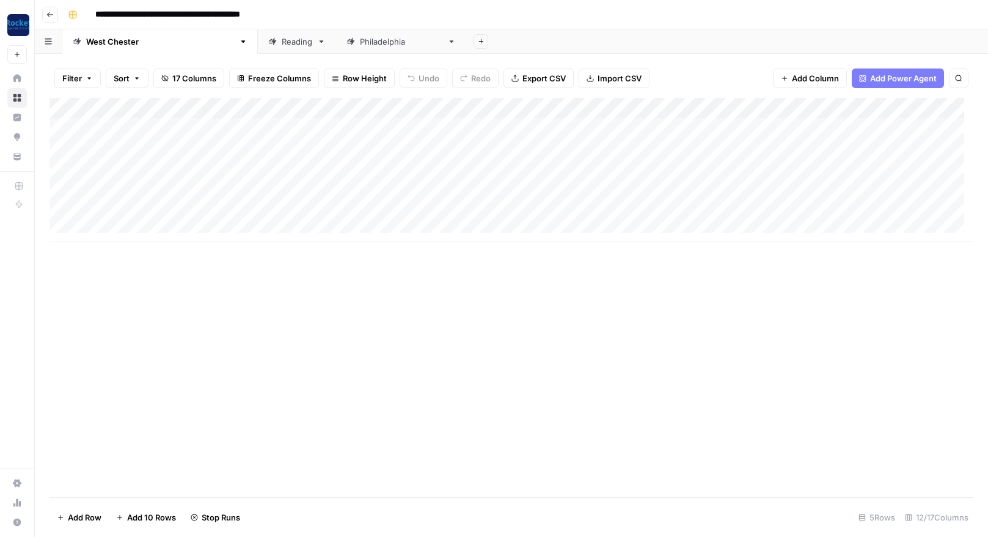
drag, startPoint x: 776, startPoint y: 106, endPoint x: 477, endPoint y: 113, distance: 299.6
click at [477, 113] on div "Add Column" at bounding box center [512, 170] width 924 height 144
click at [726, 167] on div "Add Column" at bounding box center [512, 170] width 924 height 144
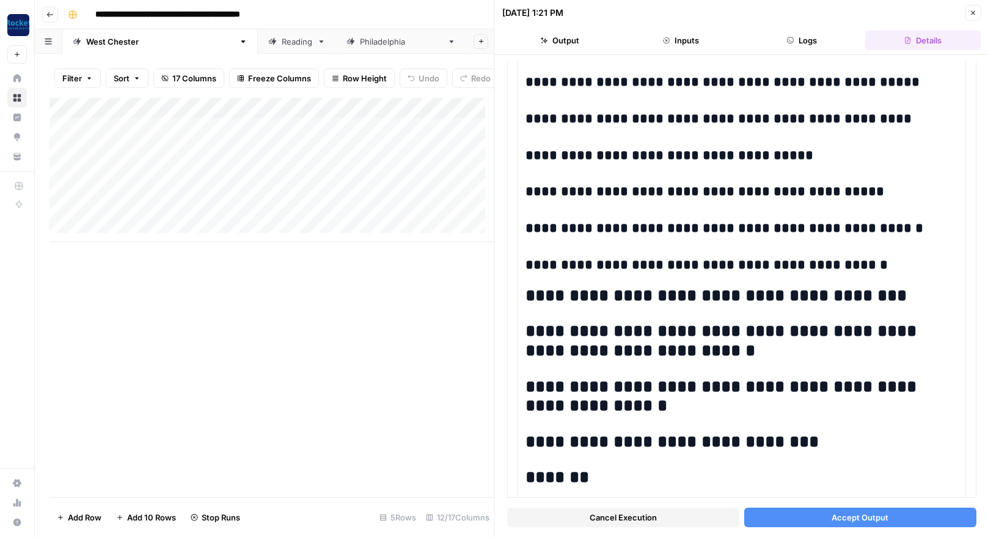
scroll to position [638, 0]
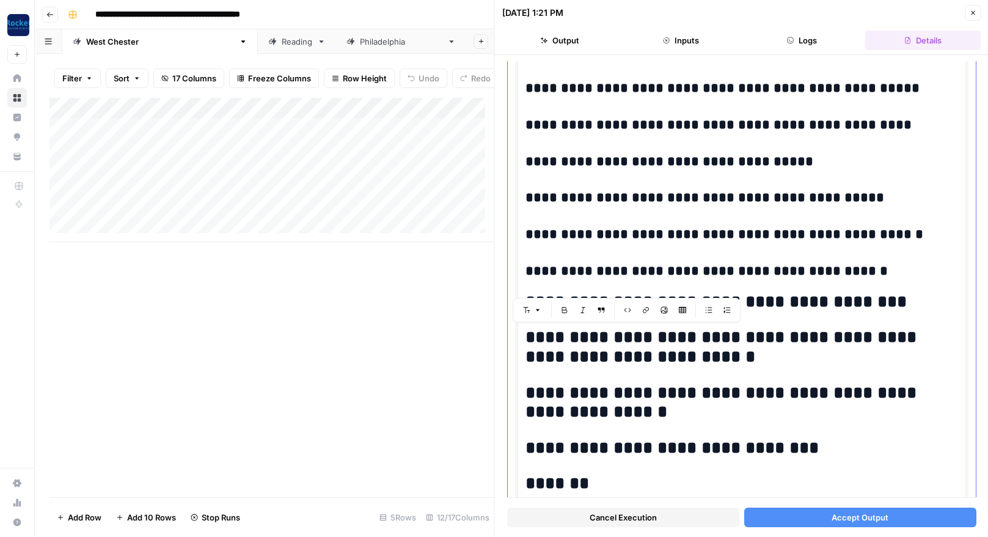
drag, startPoint x: 754, startPoint y: 352, endPoint x: 527, endPoint y: 340, distance: 227.1
click at [527, 340] on h2 "**********" at bounding box center [738, 347] width 424 height 39
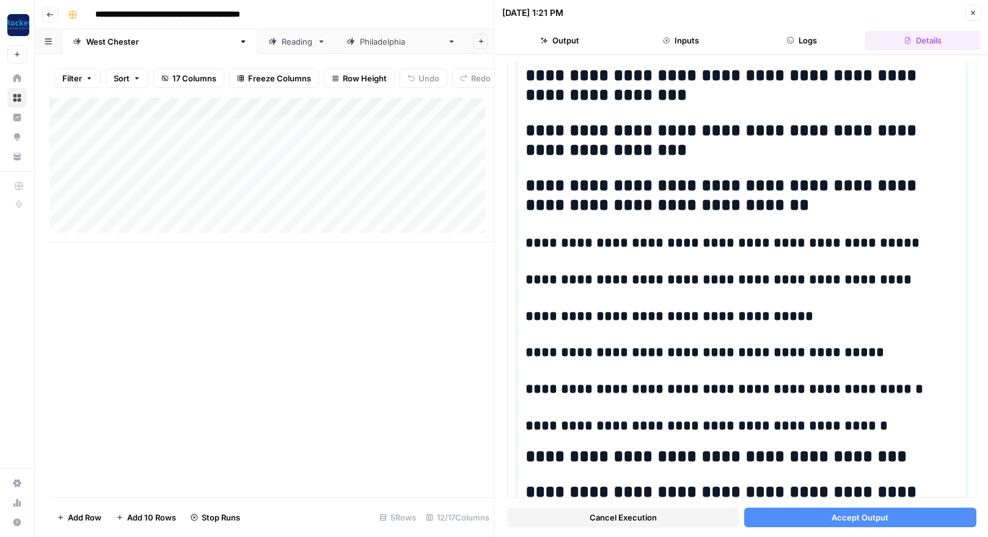
scroll to position [485, 0]
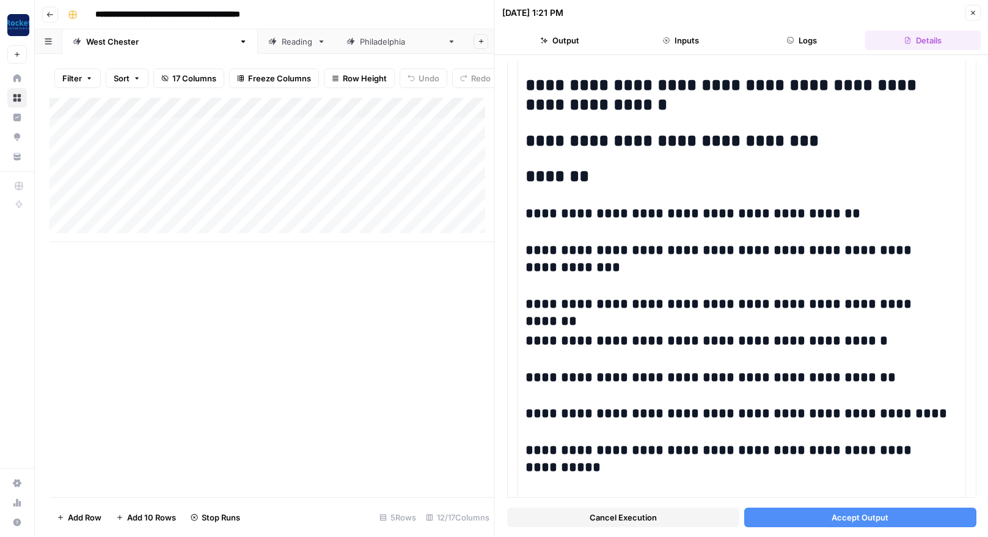
scroll to position [918, 0]
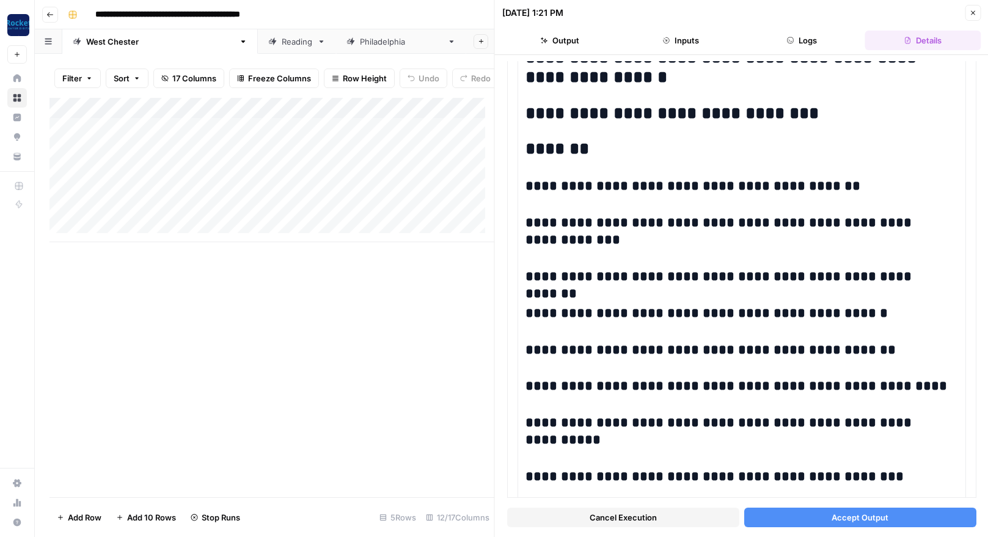
click at [867, 513] on span "Accept Output" at bounding box center [860, 517] width 57 height 12
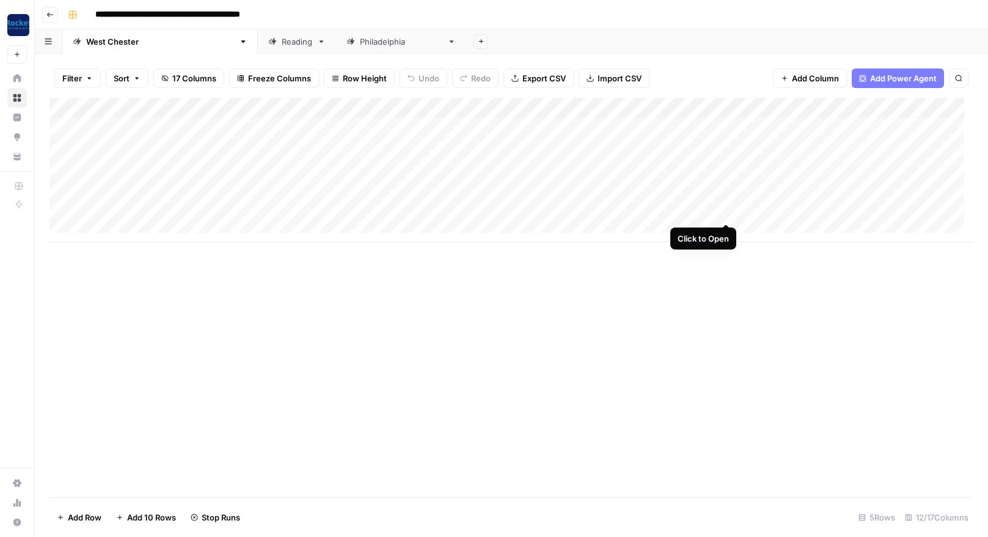
click at [725, 211] on div "Add Column" at bounding box center [512, 170] width 924 height 144
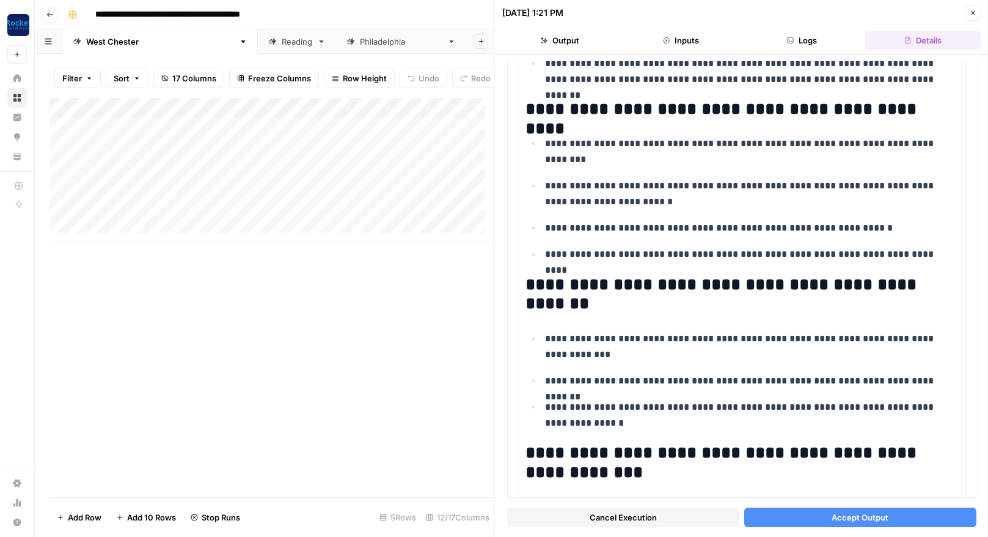
scroll to position [1329, 0]
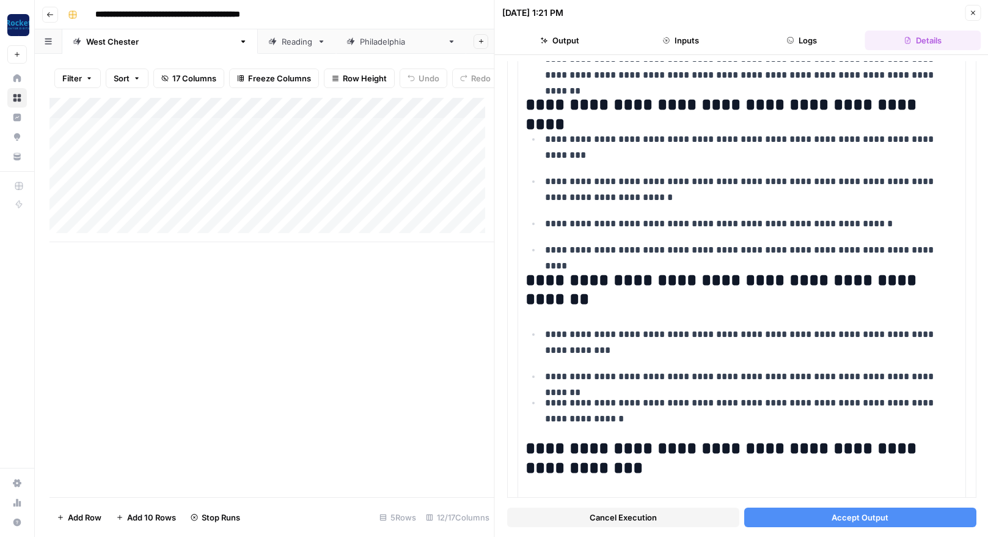
click at [857, 515] on span "Accept Output" at bounding box center [860, 517] width 57 height 12
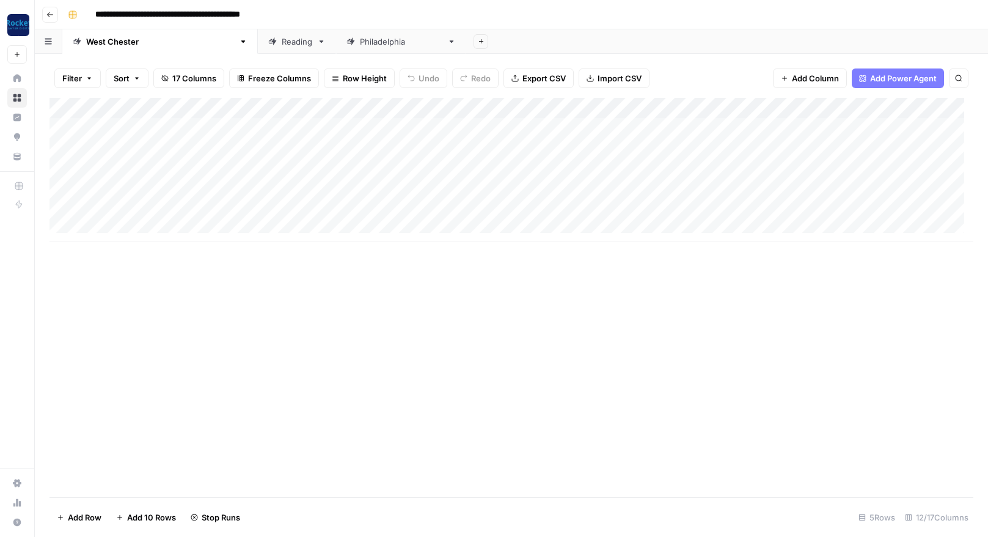
click at [48, 13] on icon "button" at bounding box center [49, 14] width 7 height 7
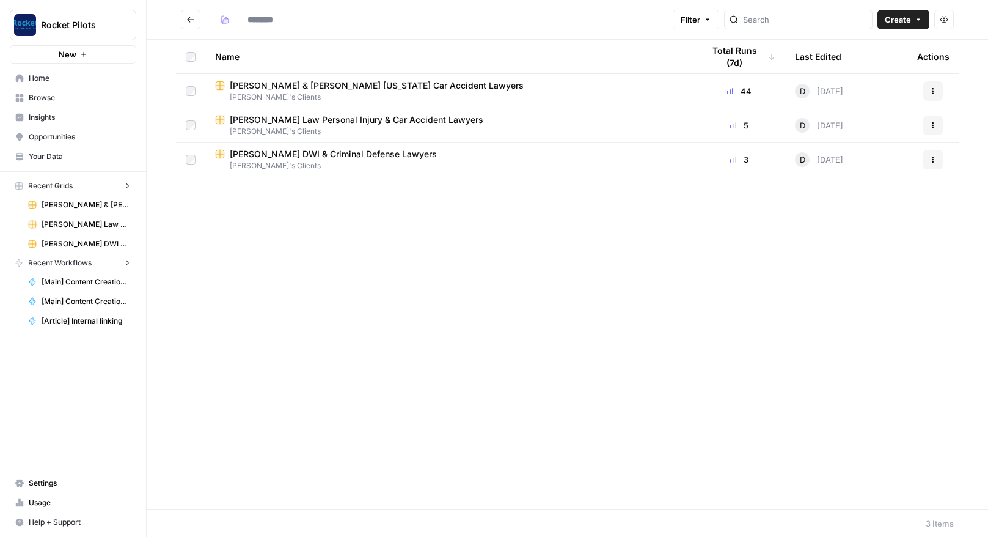
type input "**********"
click at [280, 88] on span "[PERSON_NAME] & [PERSON_NAME] [US_STATE] Car Accident Lawyers" at bounding box center [377, 85] width 294 height 12
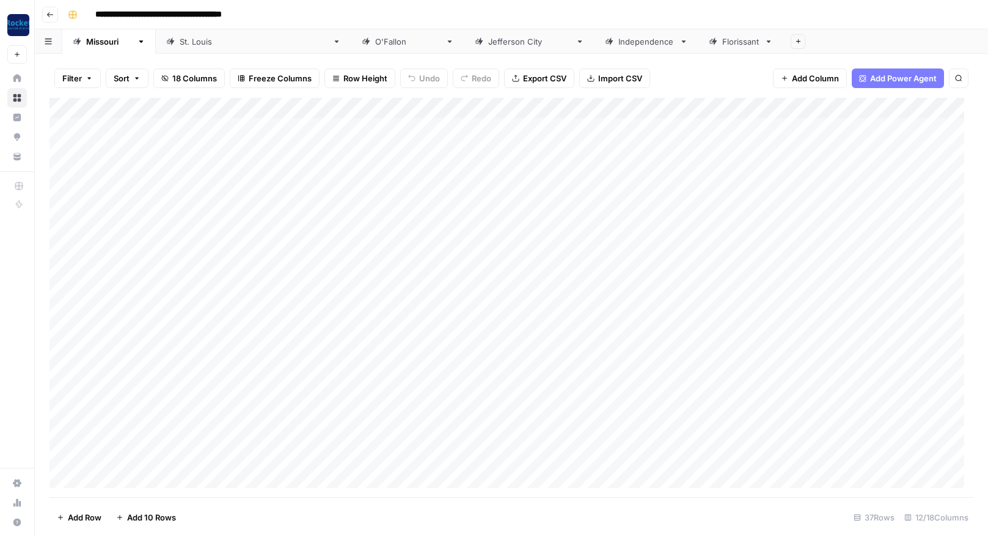
click at [49, 13] on icon "button" at bounding box center [50, 14] width 6 height 5
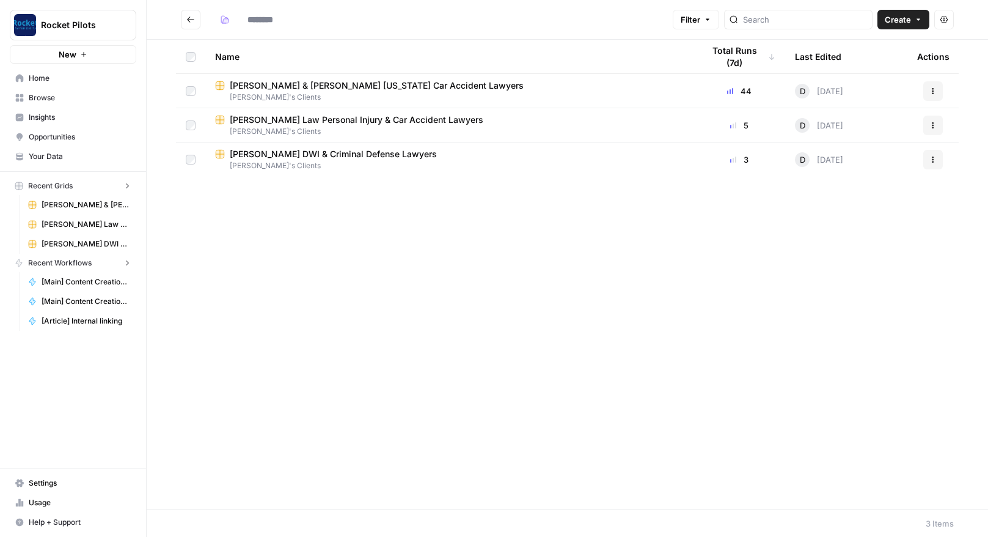
type input "**********"
click at [321, 153] on span "[PERSON_NAME] DWI & Criminal Defense Lawyers" at bounding box center [333, 154] width 207 height 12
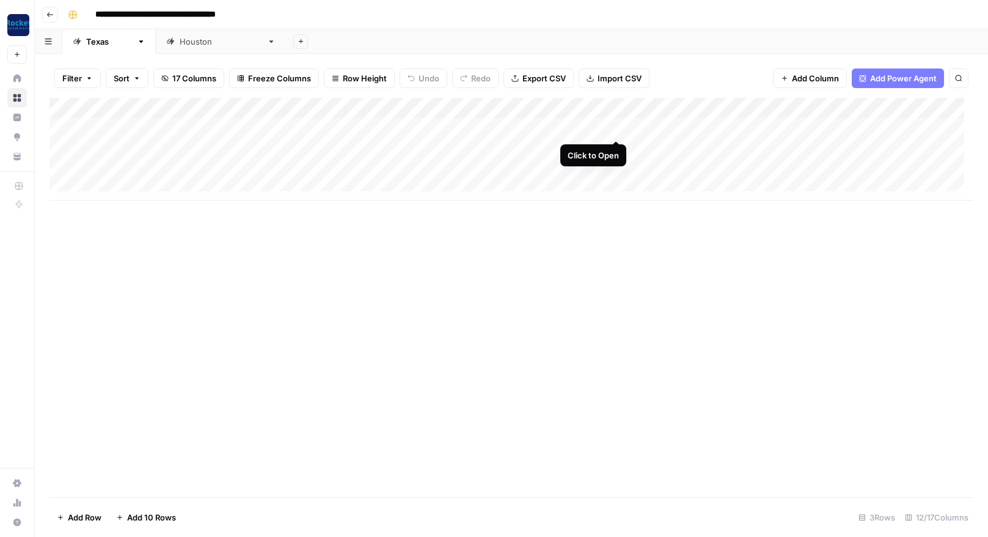
click at [616, 127] on div "Add Column" at bounding box center [512, 149] width 924 height 103
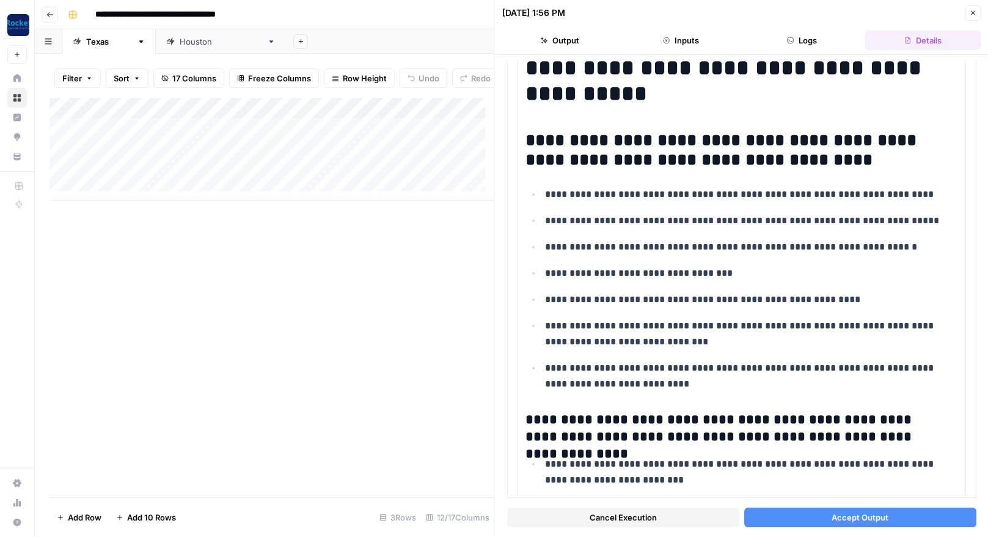
scroll to position [113, 0]
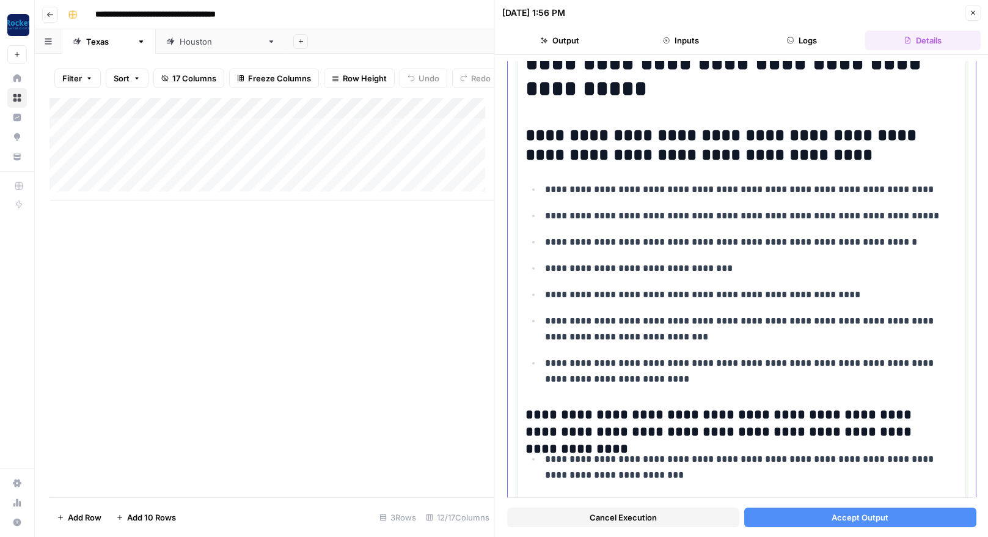
click at [738, 154] on h2 "**********" at bounding box center [738, 145] width 424 height 39
click at [769, 153] on h2 "**********" at bounding box center [738, 145] width 424 height 39
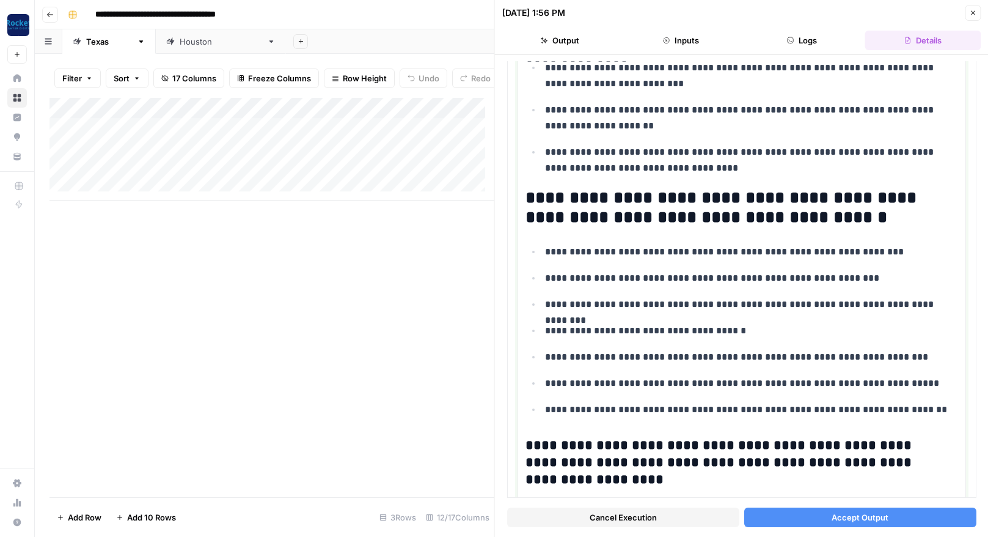
scroll to position [525, 0]
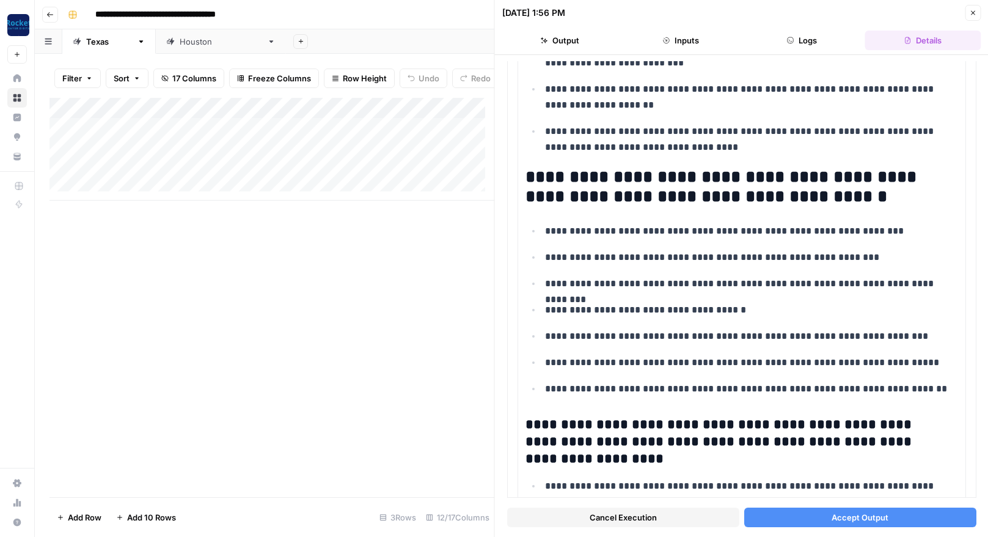
click at [847, 514] on span "Accept Output" at bounding box center [860, 517] width 57 height 12
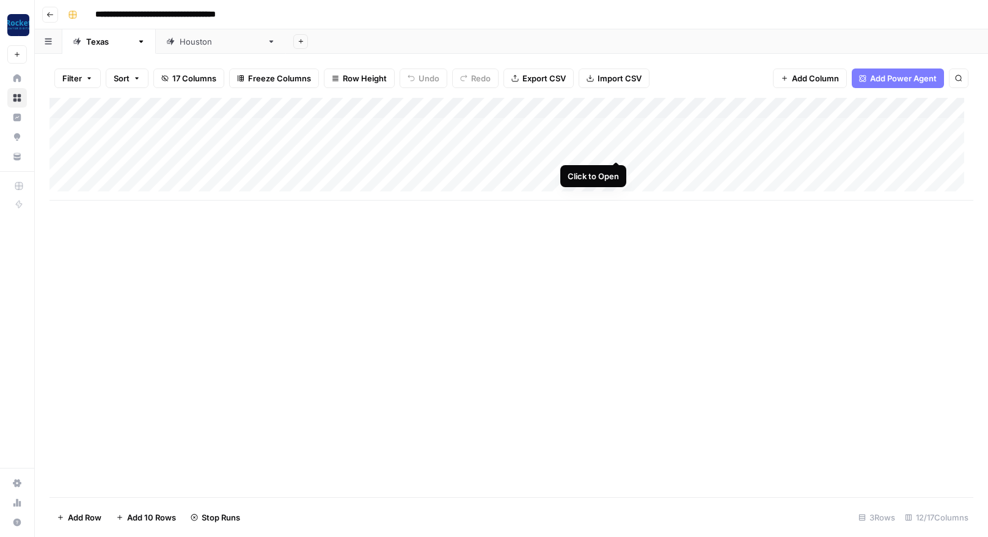
click at [617, 145] on div "Add Column" at bounding box center [512, 149] width 924 height 103
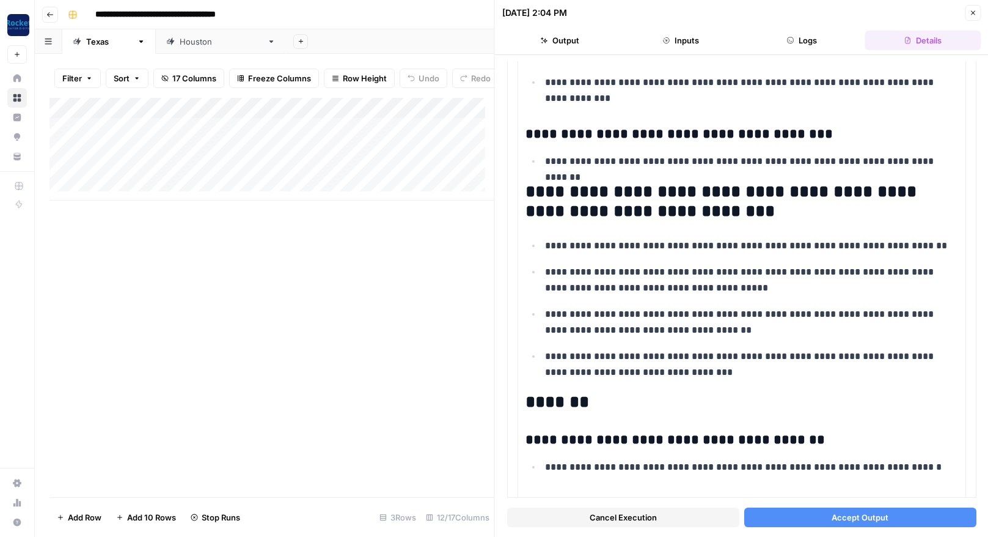
scroll to position [1671, 0]
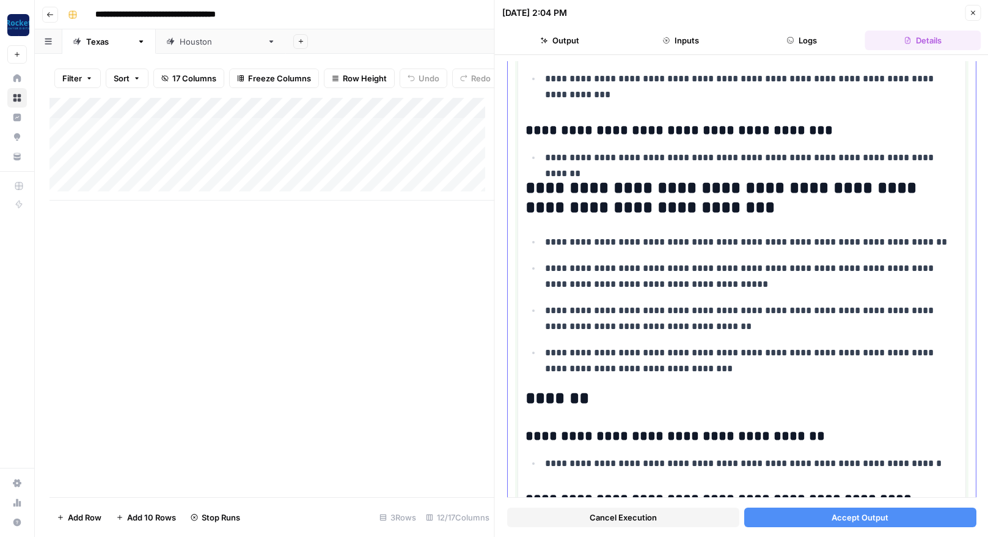
click at [562, 191] on h2 "**********" at bounding box center [738, 197] width 424 height 39
click at [879, 516] on span "Accept Output" at bounding box center [860, 517] width 57 height 12
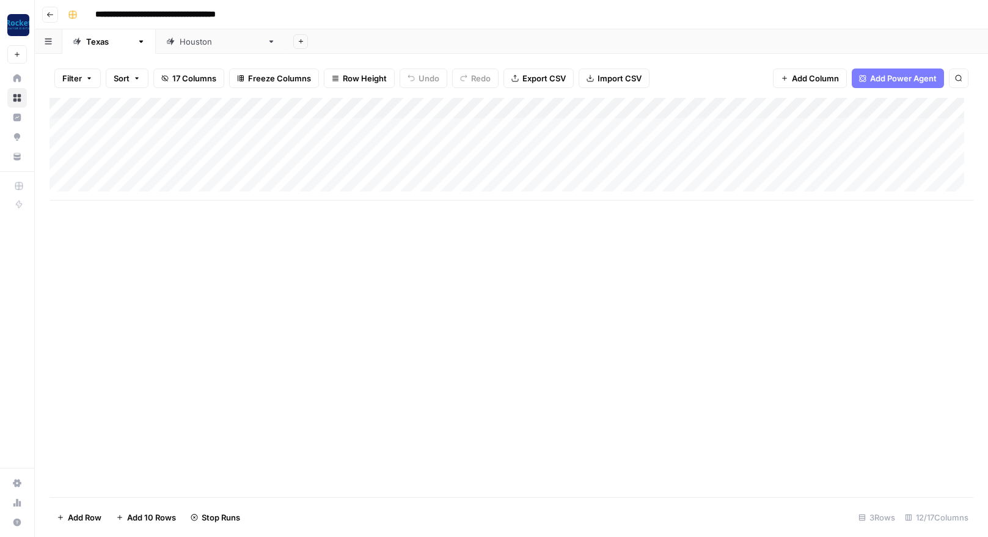
click at [48, 13] on icon "button" at bounding box center [49, 14] width 7 height 7
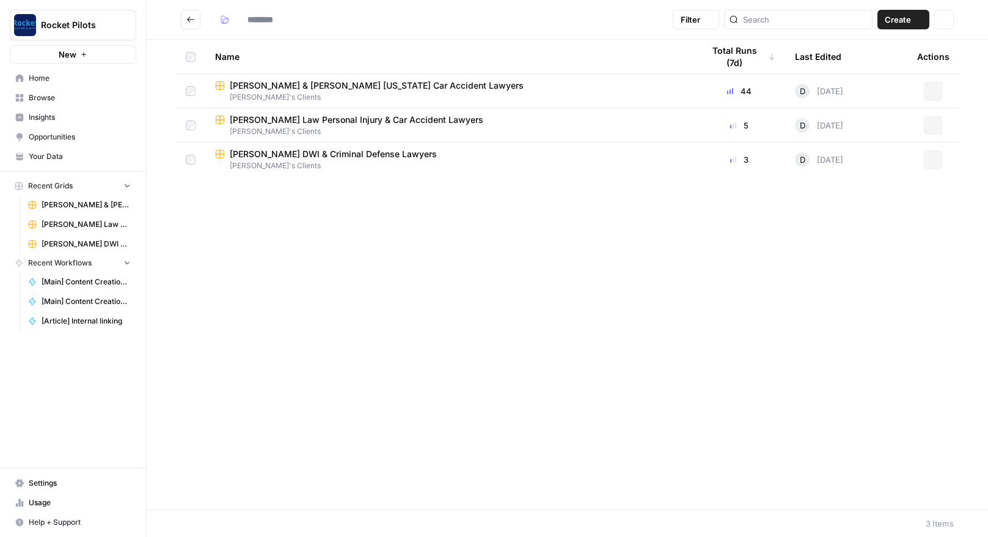
type input "**********"
click at [932, 90] on icon "button" at bounding box center [933, 90] width 7 height 7
click at [847, 120] on span "Duplicate" at bounding box center [879, 120] width 98 height 12
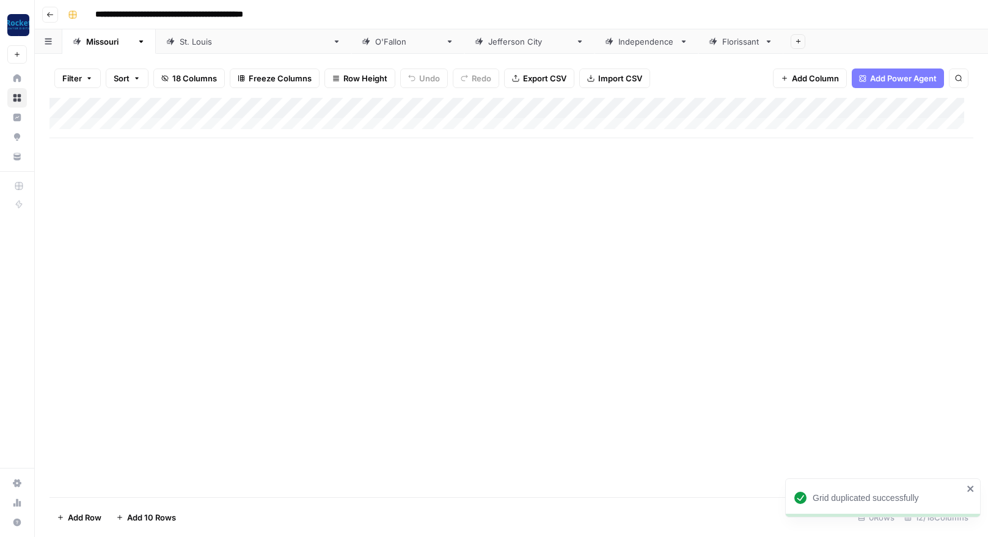
click at [293, 15] on input "**********" at bounding box center [202, 15] width 224 height 20
click at [307, 15] on input "**********" at bounding box center [202, 15] width 224 height 20
drag, startPoint x: 307, startPoint y: 15, endPoint x: 95, endPoint y: 11, distance: 211.5
click at [95, 11] on input "**********" at bounding box center [202, 15] width 224 height 20
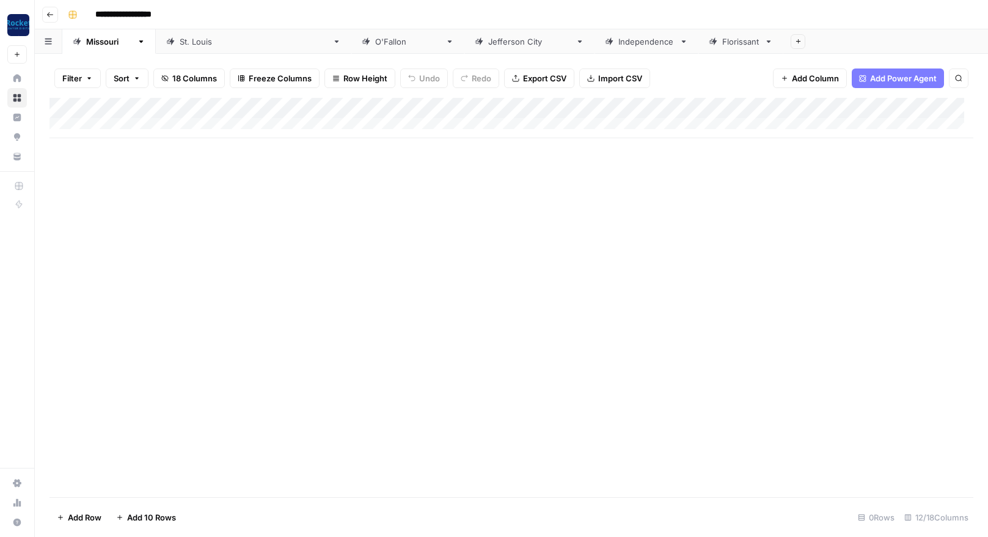
type input "**********"
click at [723, 43] on div "Florissant" at bounding box center [741, 41] width 37 height 12
drag, startPoint x: 550, startPoint y: 43, endPoint x: 691, endPoint y: 37, distance: 141.4
click at [784, 37] on div "Add Sheet" at bounding box center [886, 41] width 205 height 24
click at [765, 40] on icon "button" at bounding box center [769, 41] width 9 height 9
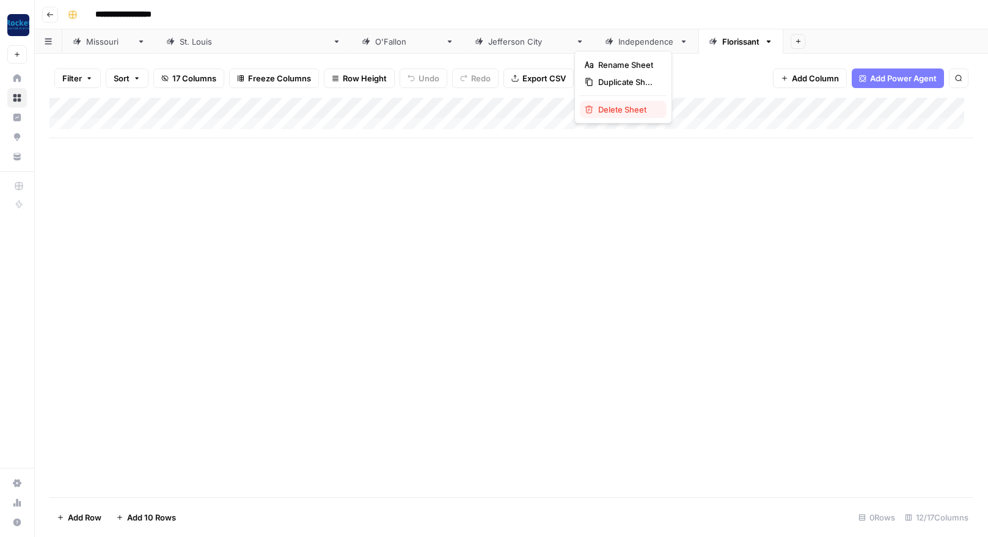
click at [612, 108] on span "Delete Sheet" at bounding box center [627, 109] width 59 height 12
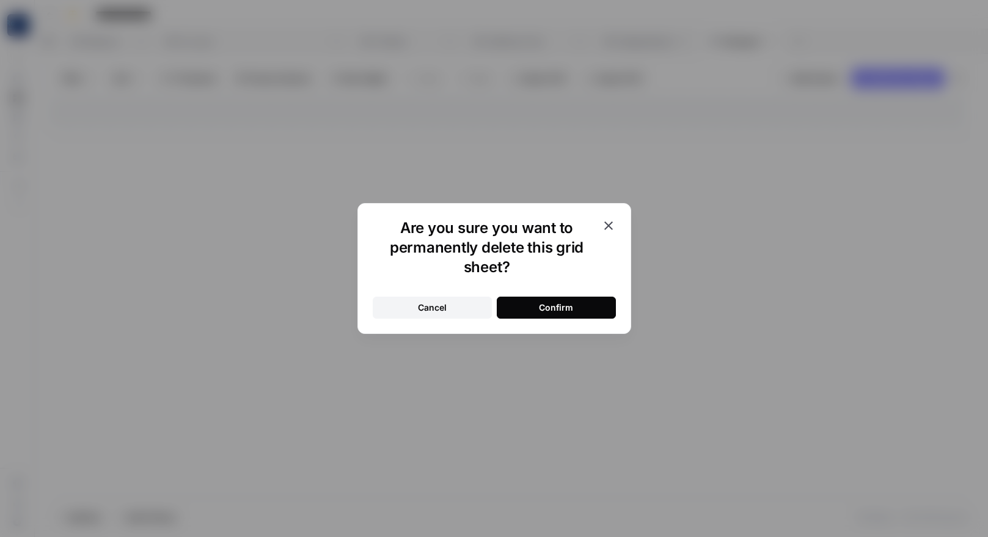
click at [548, 303] on div "Confirm" at bounding box center [556, 307] width 34 height 12
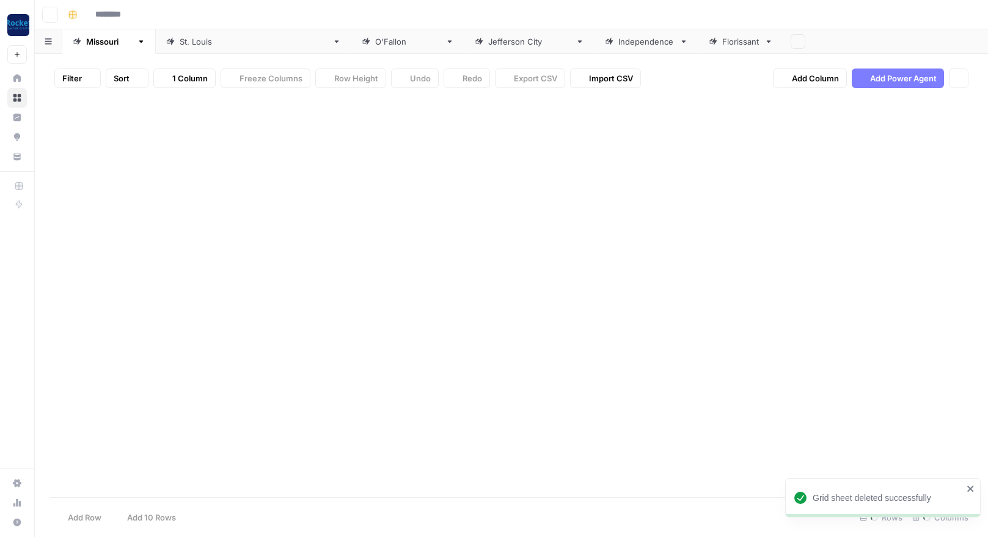
type input "**********"
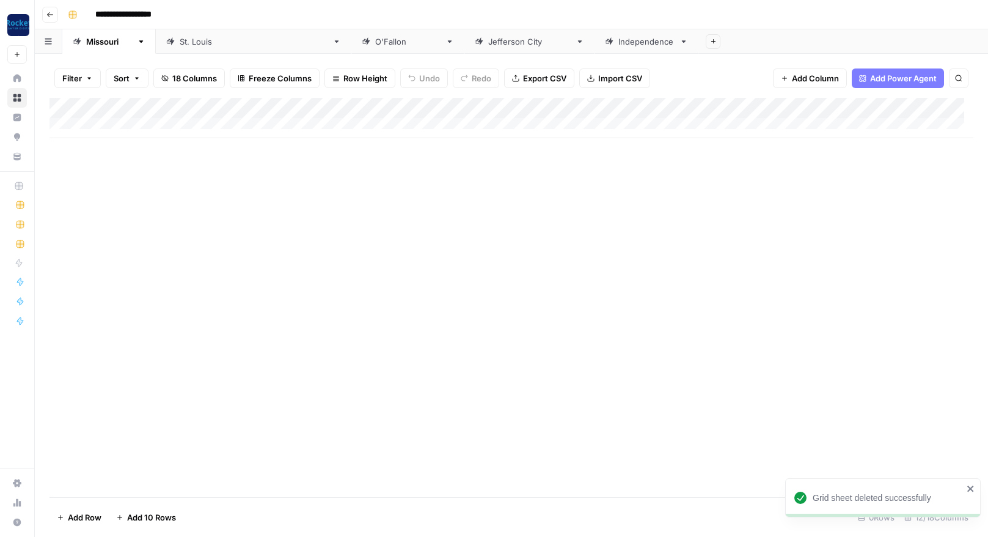
click at [699, 37] on div "Add Sheet" at bounding box center [844, 41] width 290 height 24
click at [680, 42] on icon at bounding box center [684, 41] width 9 height 9
click at [680, 42] on icon "button" at bounding box center [684, 41] width 9 height 9
click at [521, 110] on span "Delete Sheet" at bounding box center [542, 109] width 59 height 12
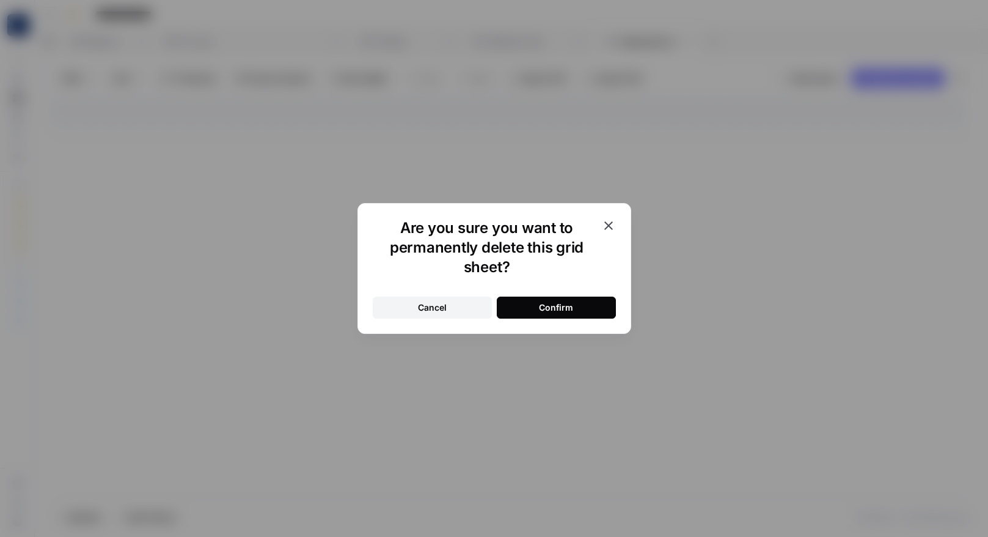
click at [548, 296] on button "Confirm" at bounding box center [556, 307] width 119 height 22
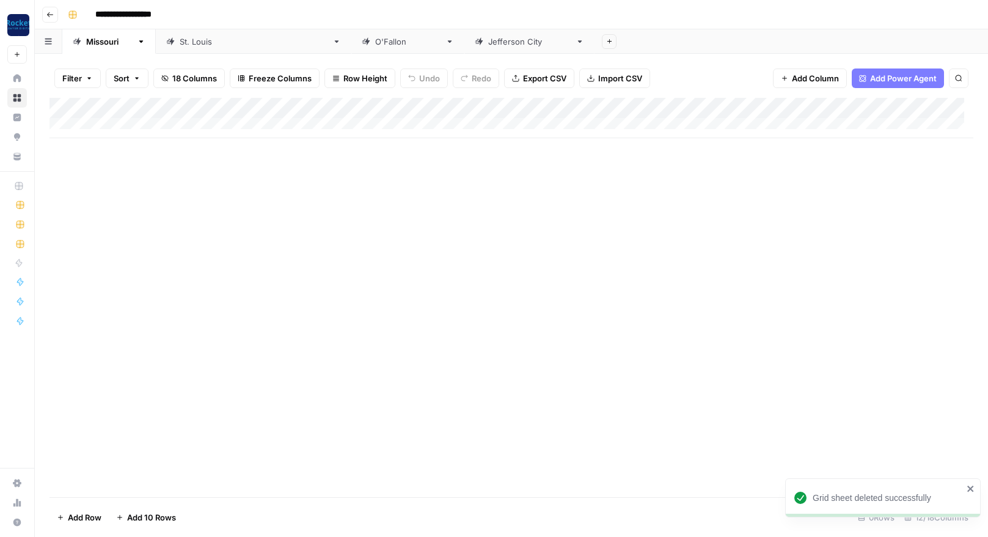
click at [100, 45] on div "[US_STATE]" at bounding box center [109, 41] width 46 height 12
click at [105, 43] on div "[US_STATE]" at bounding box center [109, 41] width 46 height 12
type input "********"
click at [196, 45] on div "[GEOGRAPHIC_DATA][PERSON_NAME]" at bounding box center [254, 41] width 148 height 12
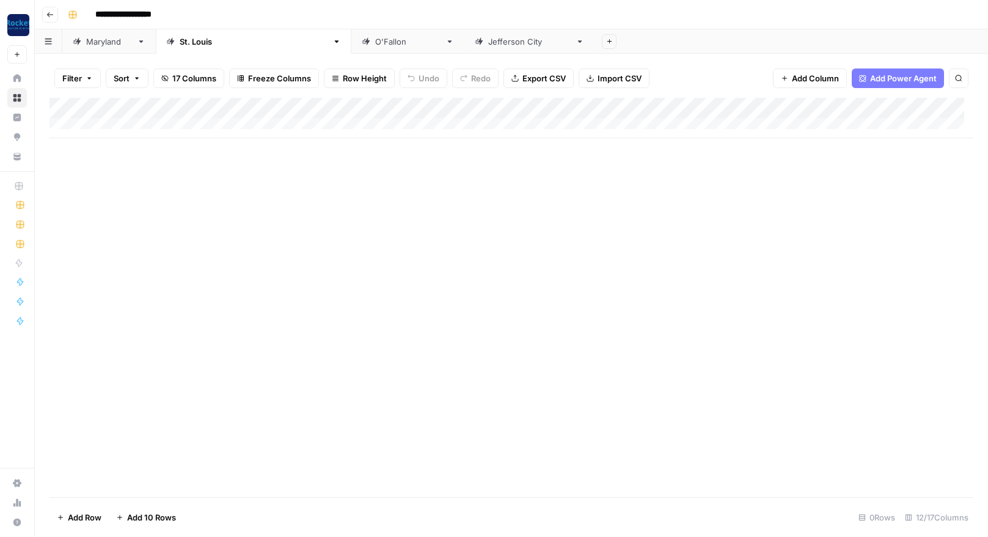
click at [199, 44] on div "[GEOGRAPHIC_DATA][PERSON_NAME]" at bounding box center [254, 41] width 148 height 12
click at [205, 43] on link "*********" at bounding box center [197, 41] width 83 height 24
type input "*"
type input "*********"
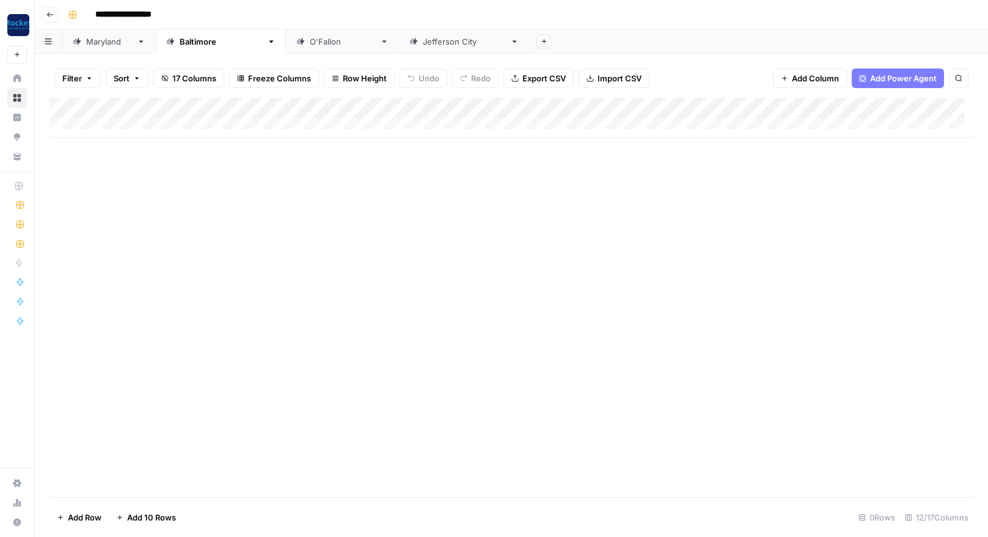
click at [310, 43] on div "[PERSON_NAME]" at bounding box center [342, 41] width 65 height 12
type input "*"
type input "******"
click at [397, 46] on link "[GEOGRAPHIC_DATA]" at bounding box center [429, 41] width 130 height 24
click at [476, 42] on icon "button" at bounding box center [480, 41] width 9 height 9
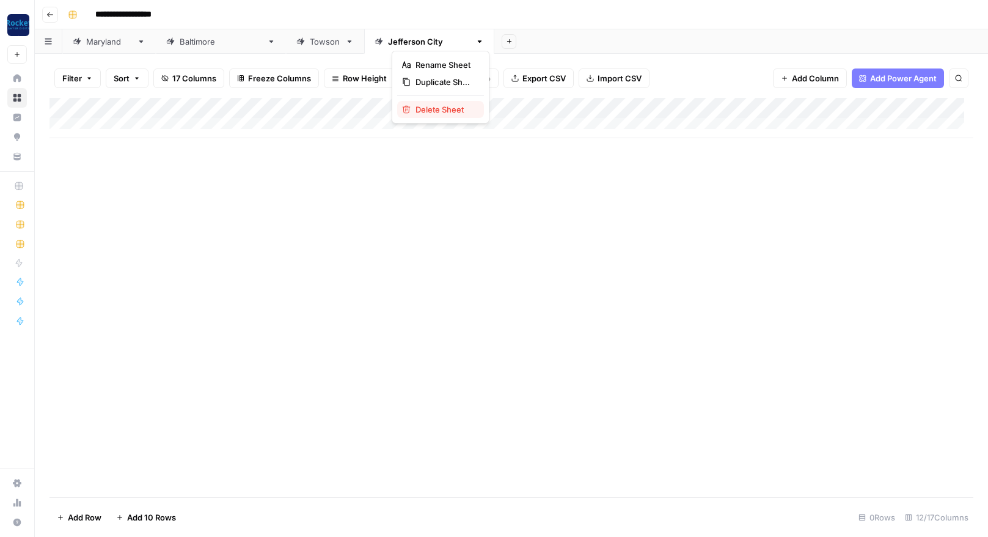
click at [433, 108] on span "Delete Sheet" at bounding box center [445, 109] width 59 height 12
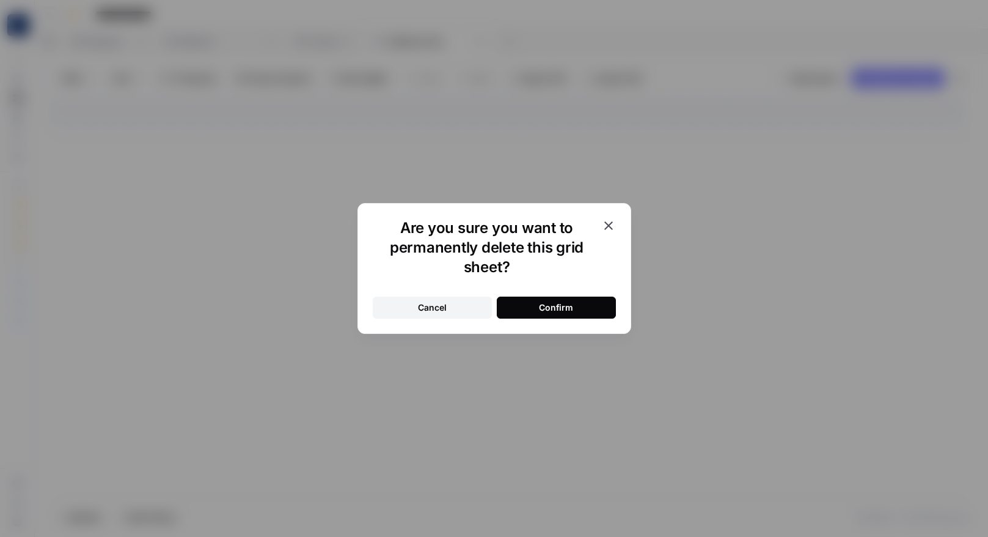
click at [549, 306] on div "Confirm" at bounding box center [556, 307] width 34 height 12
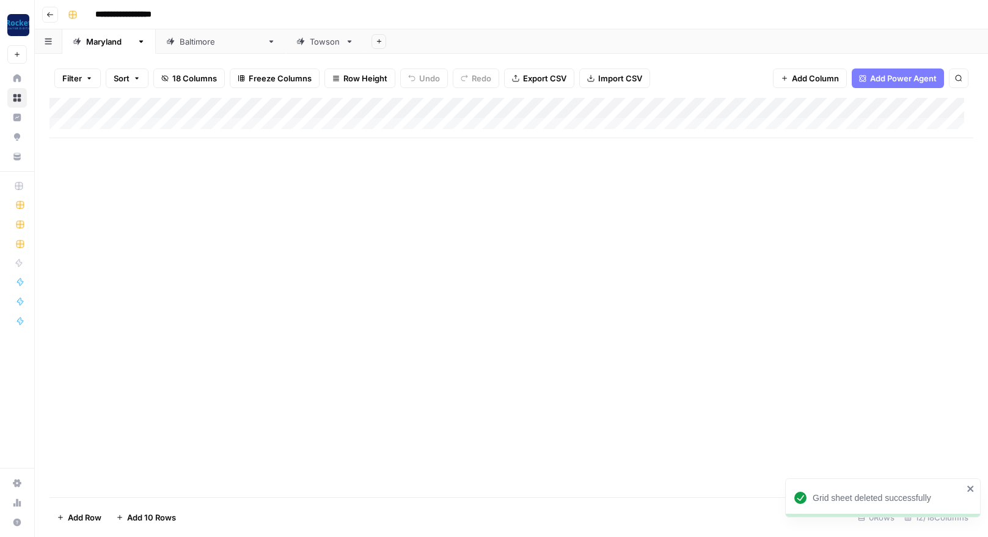
click at [101, 43] on div "[US_STATE]" at bounding box center [109, 41] width 46 height 12
click at [820, 109] on div "Add Column" at bounding box center [512, 118] width 924 height 40
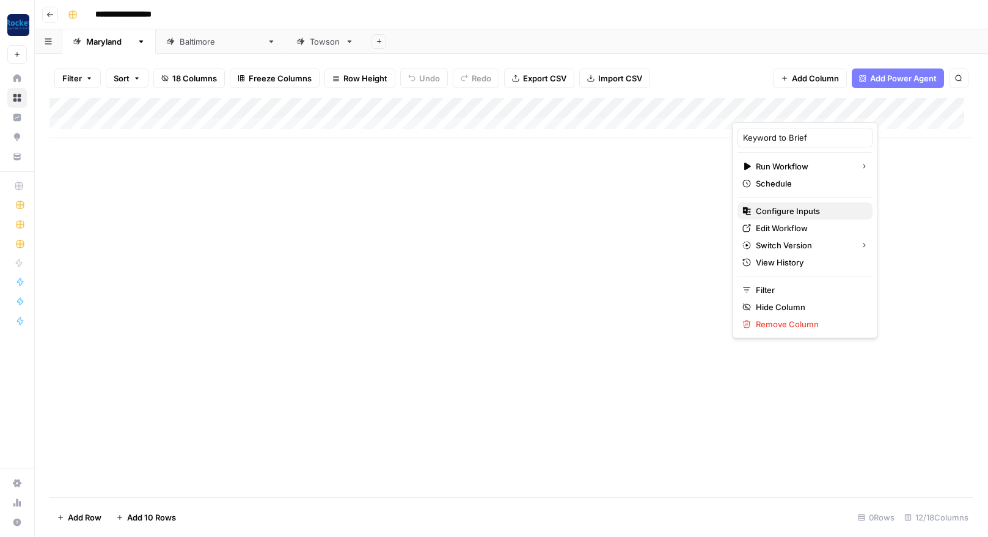
click at [779, 212] on span "Configure Inputs" at bounding box center [809, 211] width 107 height 12
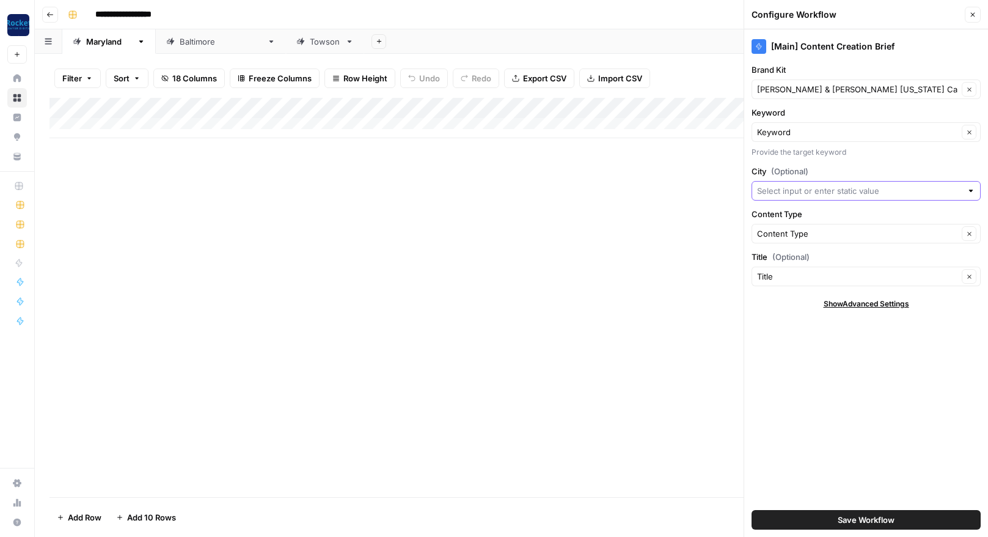
click at [801, 192] on input "City (Optional)" at bounding box center [859, 191] width 205 height 12
type input "[US_STATE]"
drag, startPoint x: 807, startPoint y: 192, endPoint x: 749, endPoint y: 190, distance: 57.5
click at [749, 190] on div "[Main] Content Creation Brief Brand Kit [PERSON_NAME] & [PERSON_NAME] [US_STATE…" at bounding box center [867, 282] width 244 height 507
click at [934, 160] on div "[Main] Content Creation Brief Brand Kit [PERSON_NAME] & [PERSON_NAME] [US_STATE…" at bounding box center [867, 282] width 244 height 507
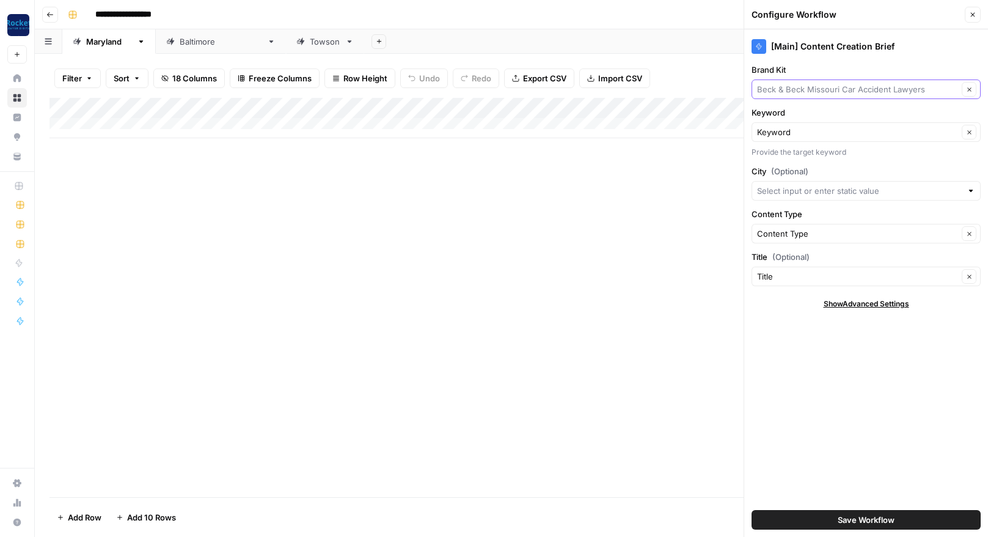
click at [930, 89] on input "Brand Kit" at bounding box center [857, 89] width 201 height 12
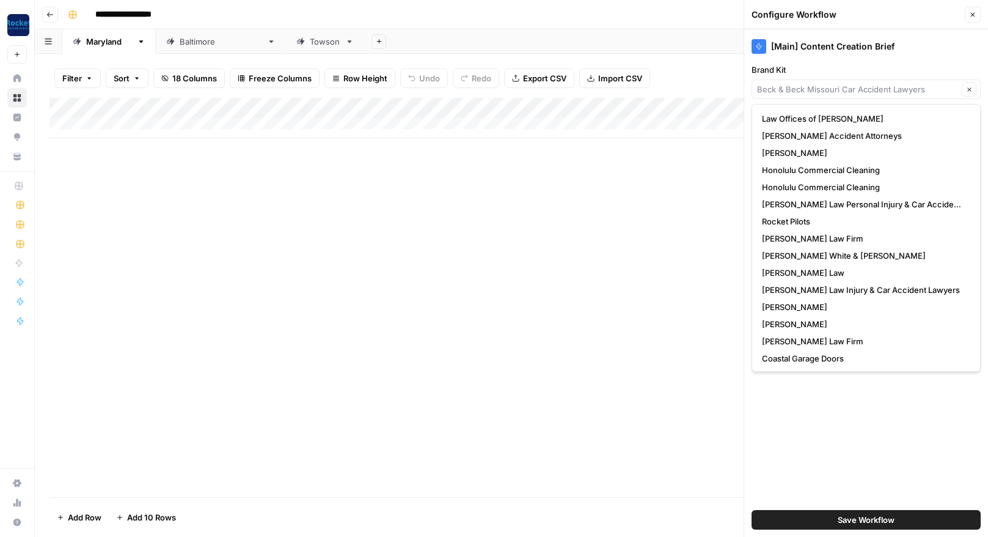
scroll to position [205, 0]
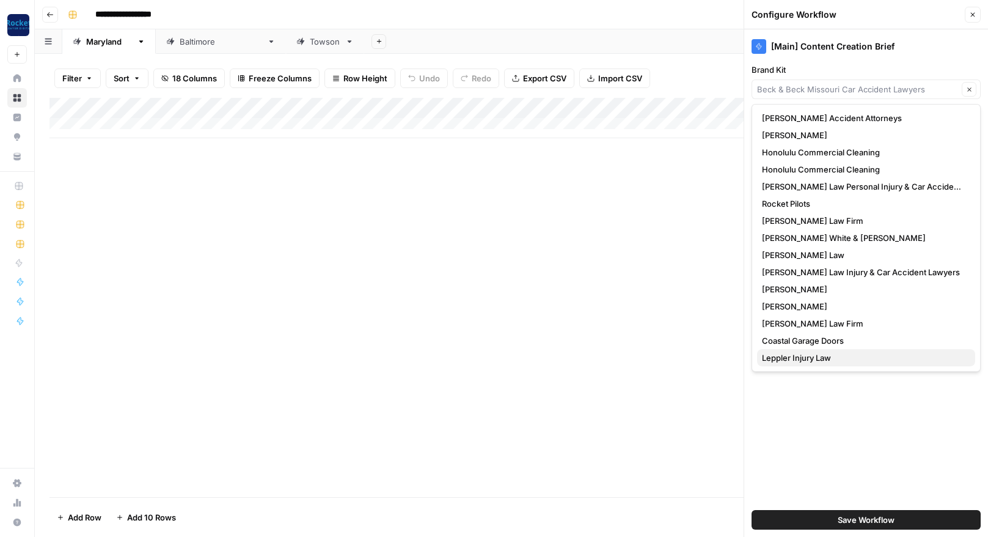
click at [806, 355] on span "Leppler Injury Law" at bounding box center [864, 357] width 204 height 12
type input "Leppler Injury Law"
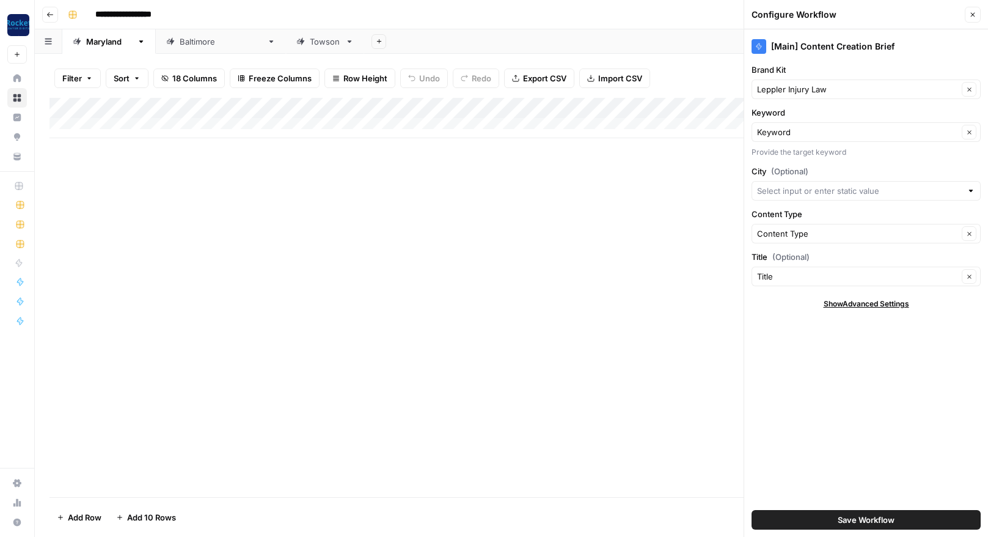
click at [821, 520] on button "Save Workflow" at bounding box center [866, 520] width 229 height 20
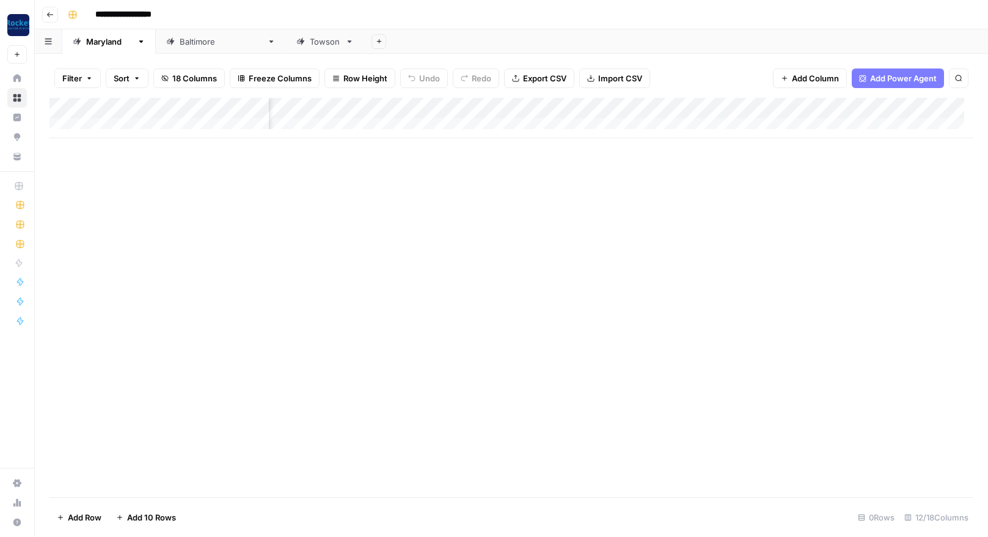
scroll to position [0, 458]
click at [694, 107] on div "Add Column" at bounding box center [512, 118] width 924 height 40
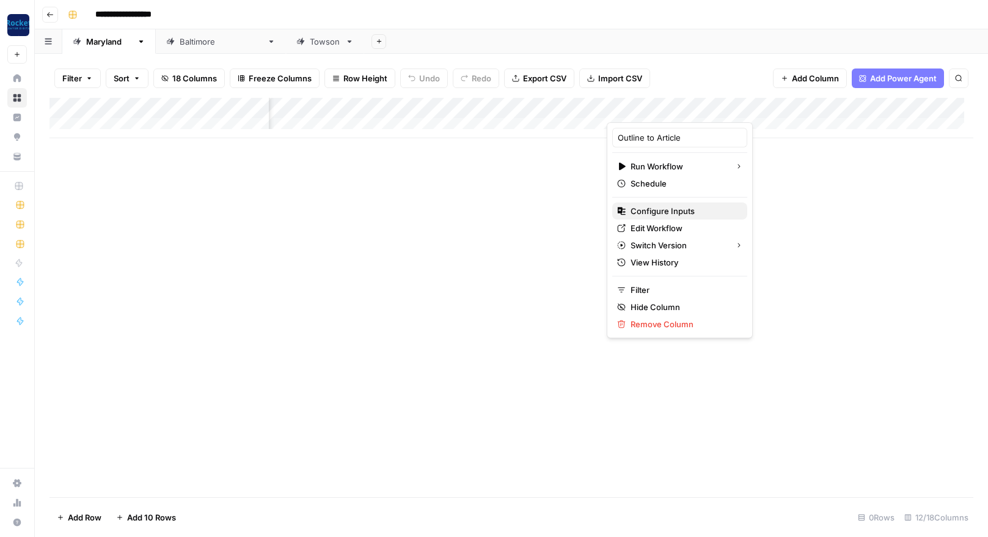
click at [666, 213] on span "Configure Inputs" at bounding box center [684, 211] width 107 height 12
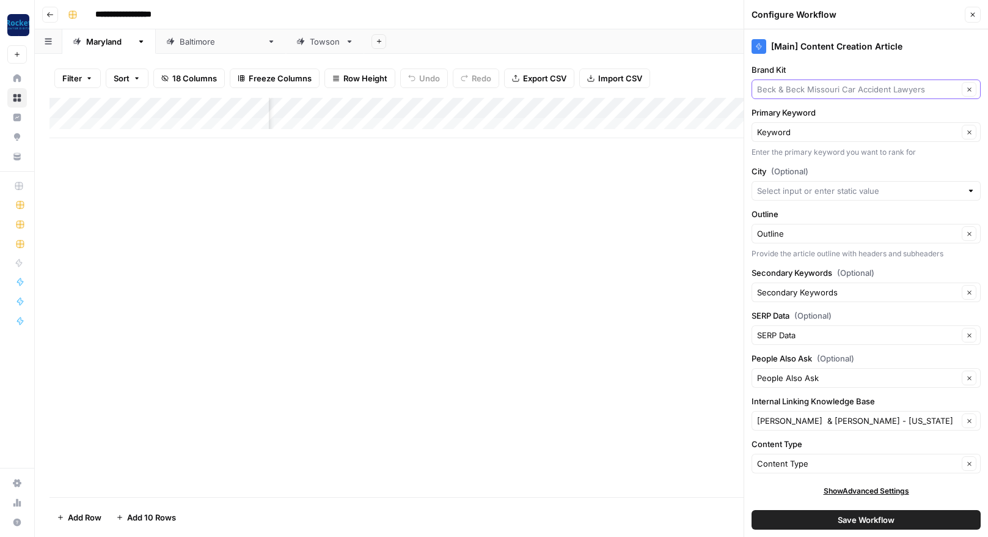
click at [928, 92] on input "Brand Kit" at bounding box center [857, 89] width 201 height 12
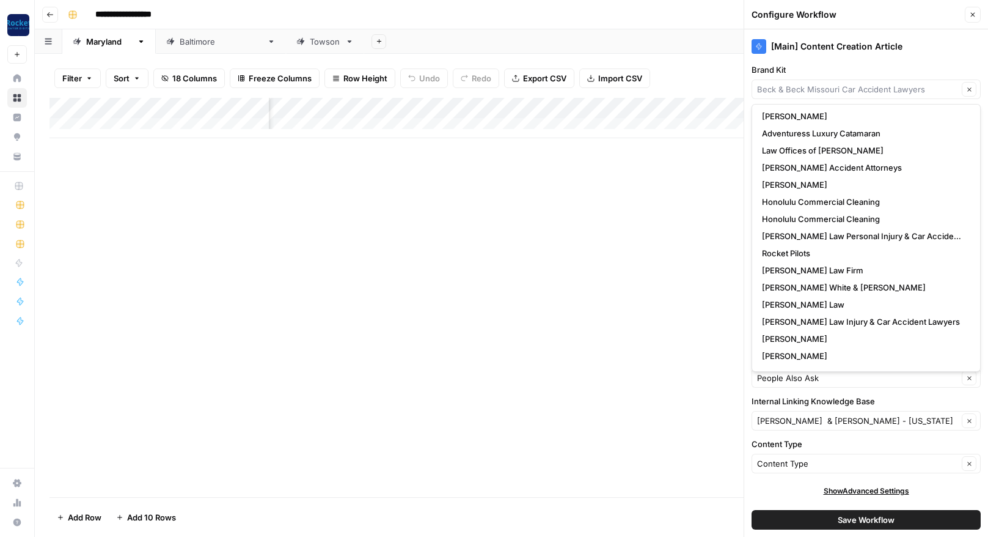
scroll to position [205, 0]
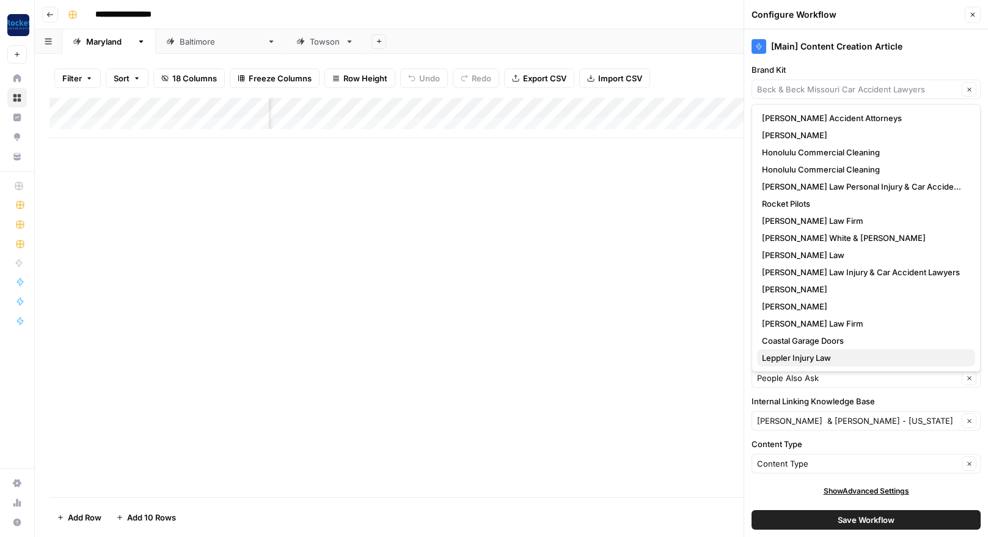
click at [857, 359] on span "Leppler Injury Law" at bounding box center [864, 357] width 204 height 12
type input "Leppler Injury Law"
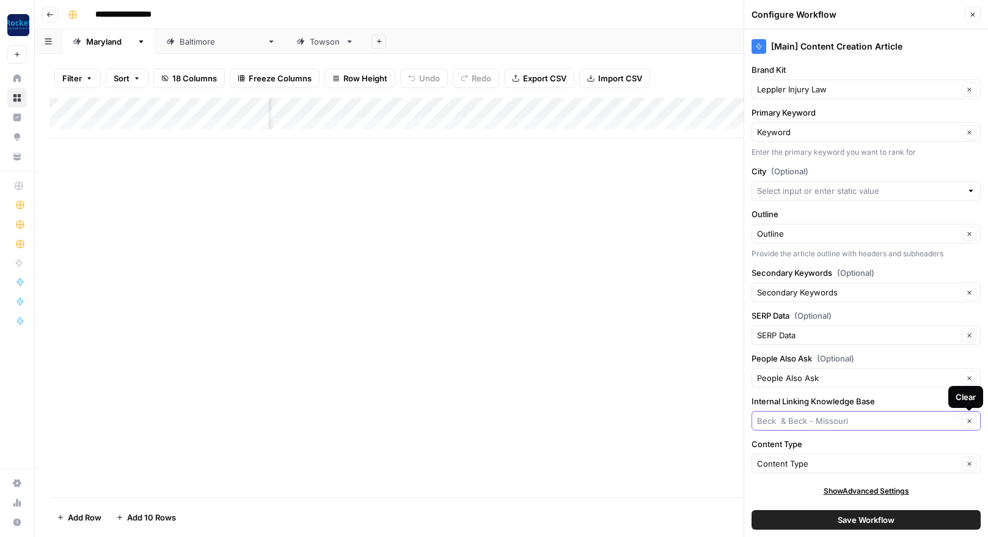
click at [884, 421] on input "Internal Linking Knowledge Base" at bounding box center [857, 420] width 201 height 12
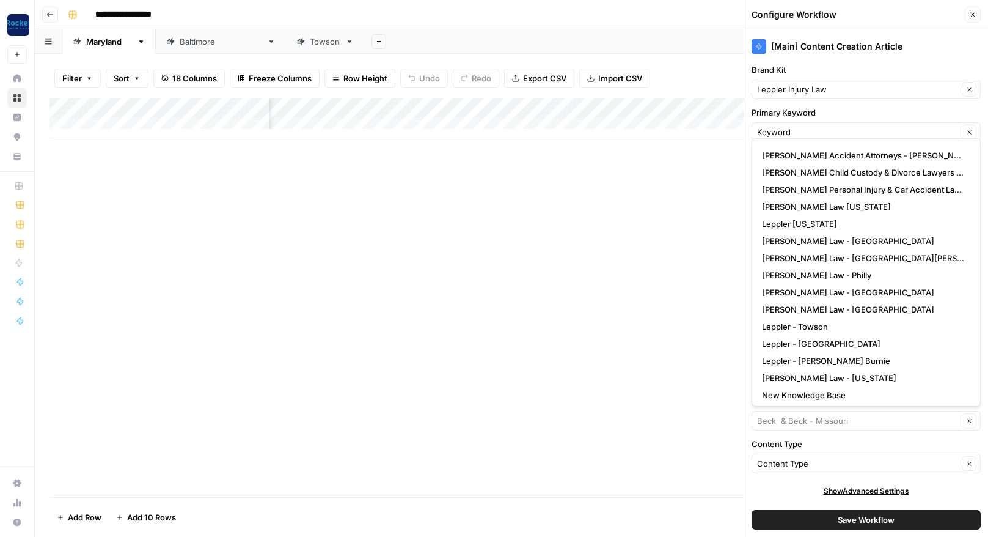
scroll to position [422, 0]
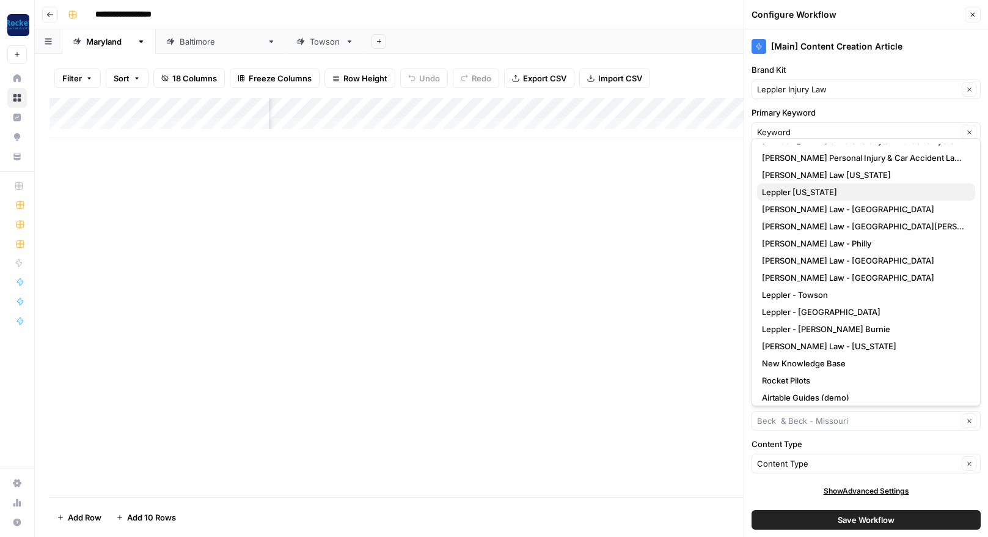
click at [809, 192] on span "Leppler [US_STATE]" at bounding box center [864, 192] width 204 height 12
type input "Leppler [US_STATE]"
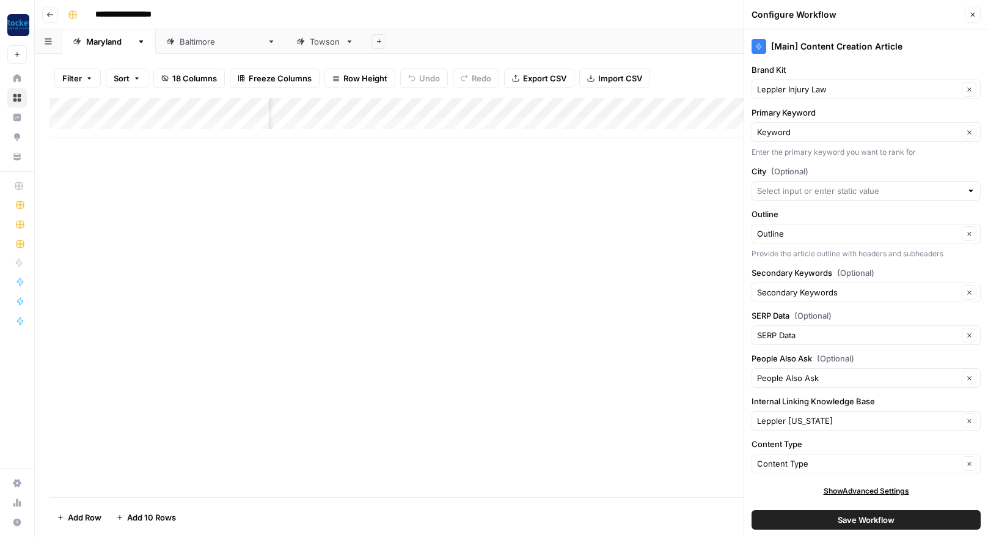
click at [867, 518] on span "Save Workflow" at bounding box center [866, 519] width 57 height 12
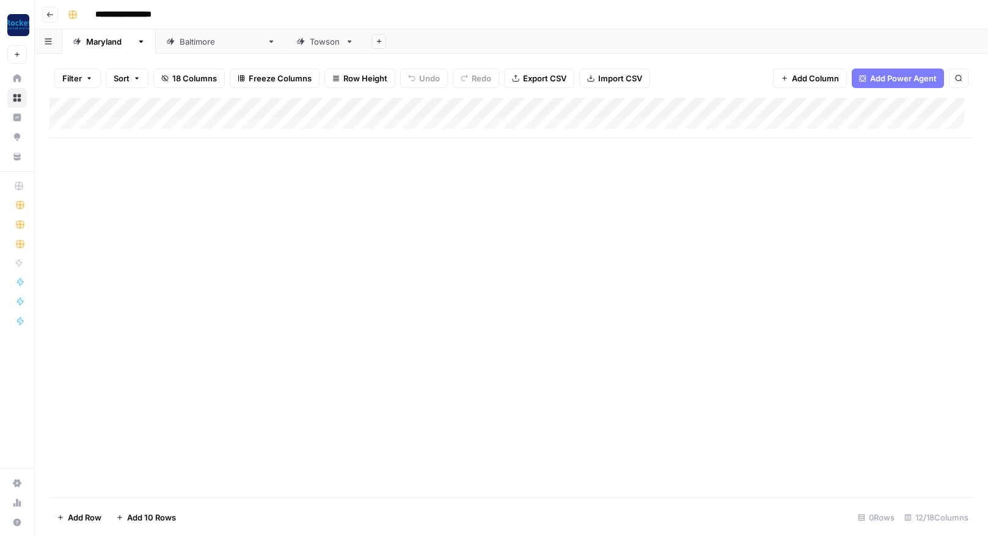
scroll to position [0, 0]
click at [185, 43] on div "[GEOGRAPHIC_DATA]" at bounding box center [221, 41] width 83 height 12
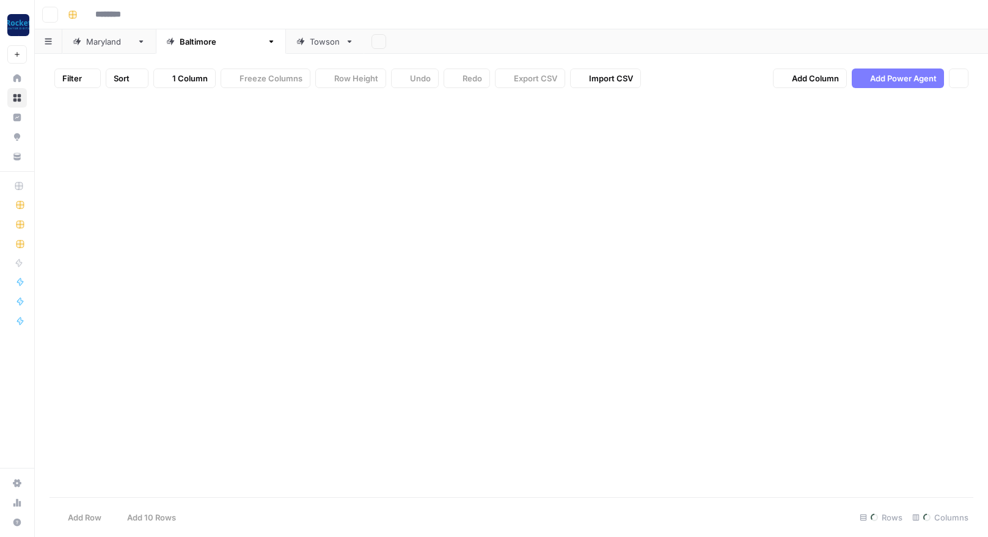
type input "**********"
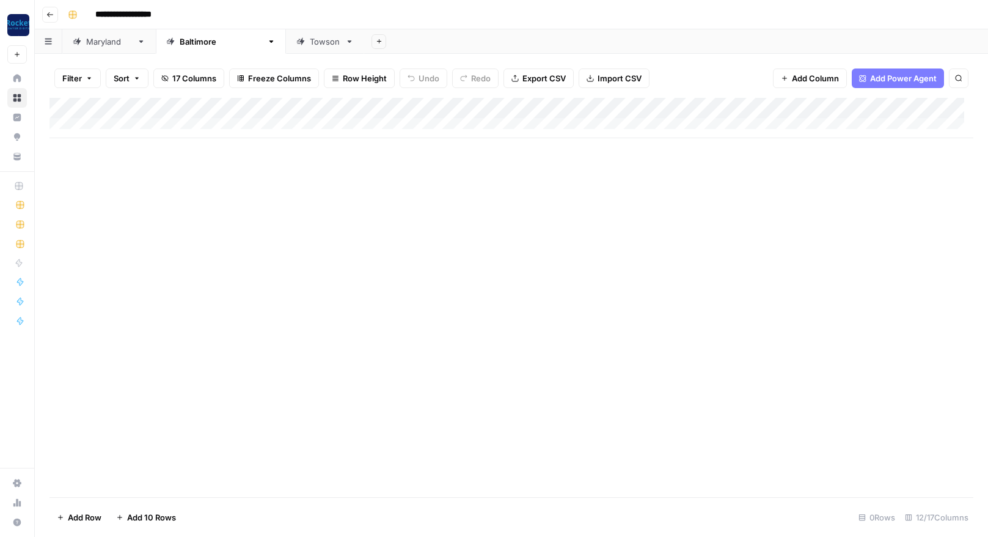
click at [600, 108] on div "Add Column" at bounding box center [512, 118] width 924 height 40
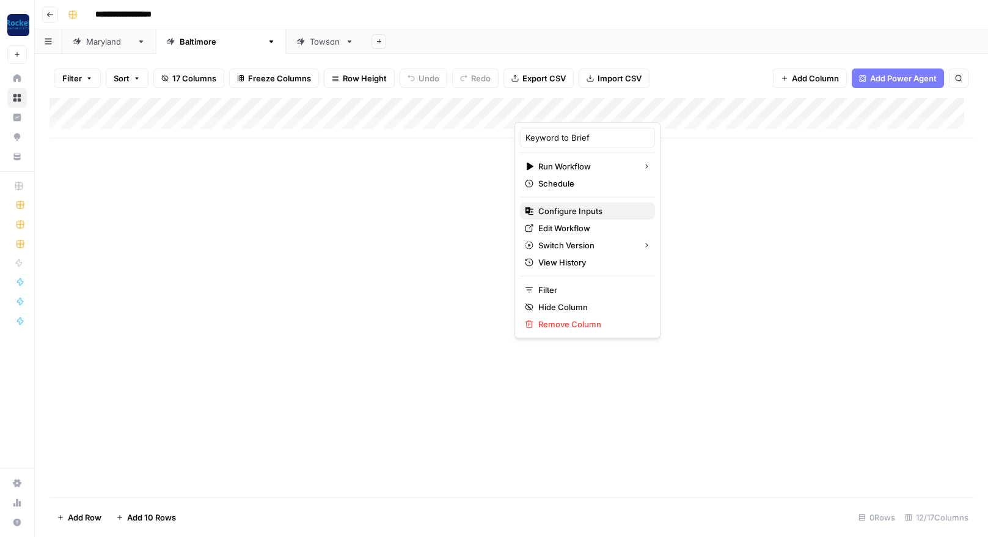
click at [571, 211] on span "Configure Inputs" at bounding box center [592, 211] width 107 height 12
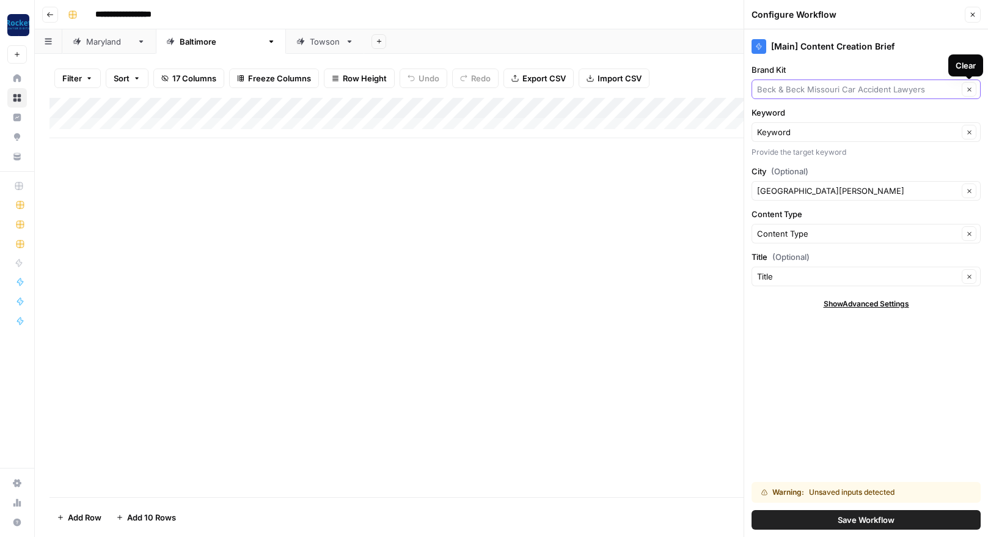
click at [946, 87] on input "Brand Kit" at bounding box center [857, 89] width 201 height 12
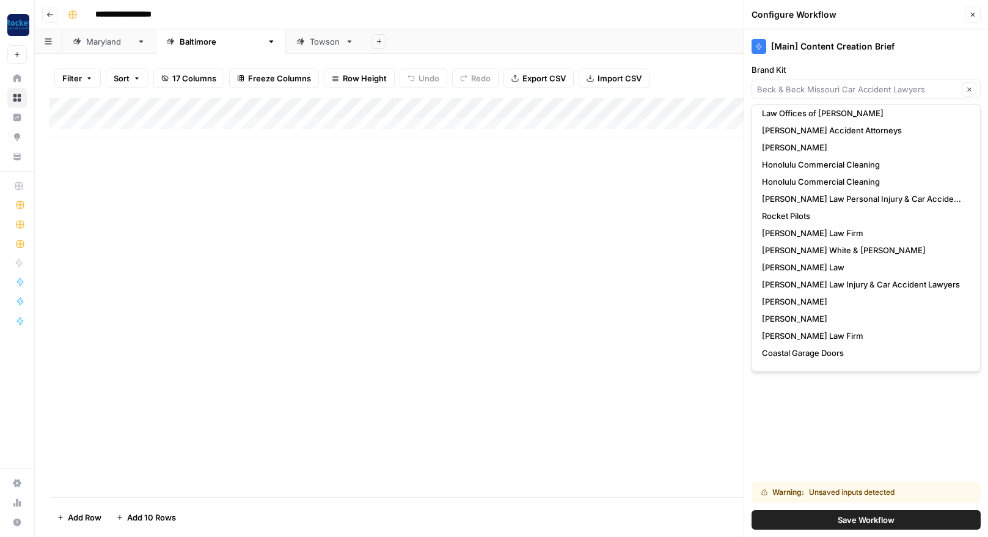
scroll to position [205, 0]
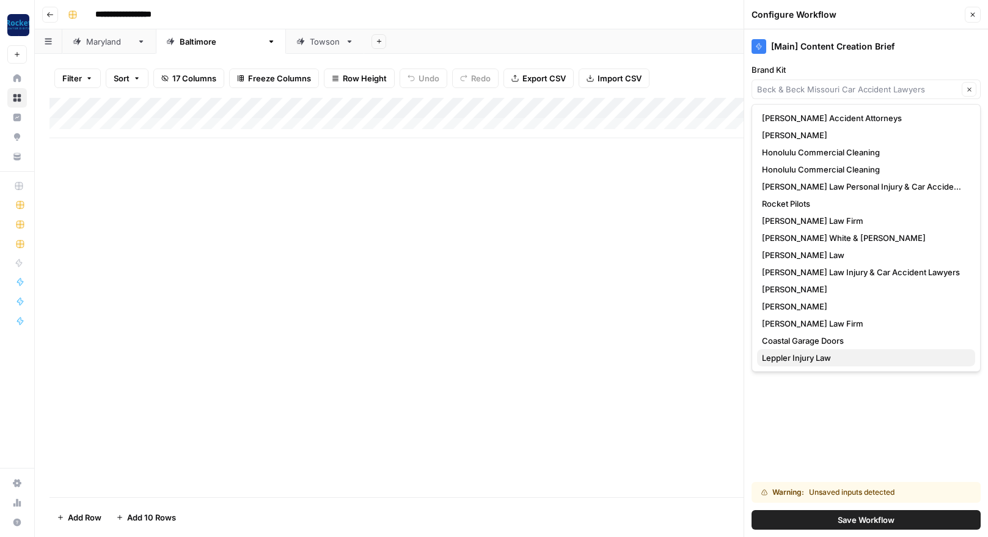
click at [806, 361] on span "Leppler Injury Law" at bounding box center [864, 357] width 204 height 12
type input "Leppler Injury Law"
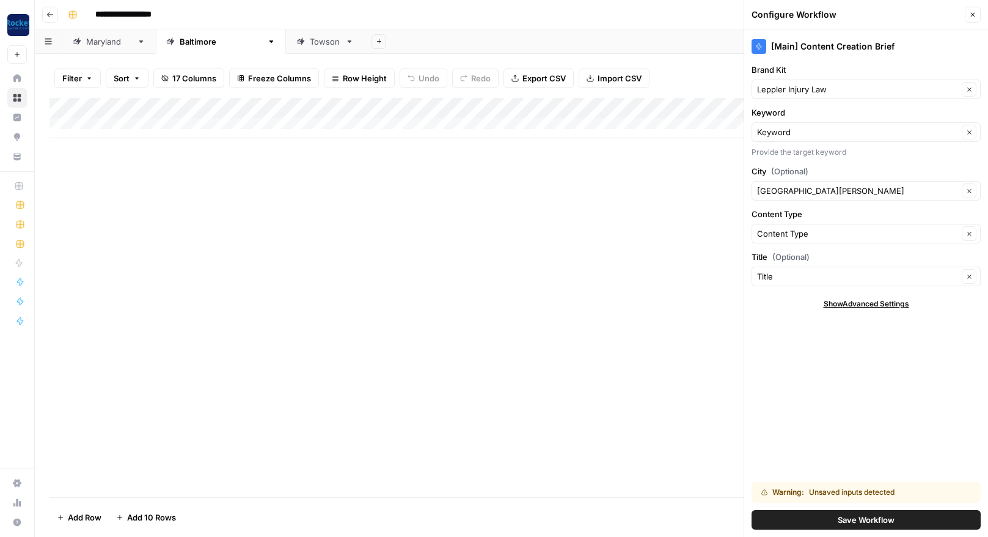
click at [822, 517] on button "Save Workflow" at bounding box center [866, 520] width 229 height 20
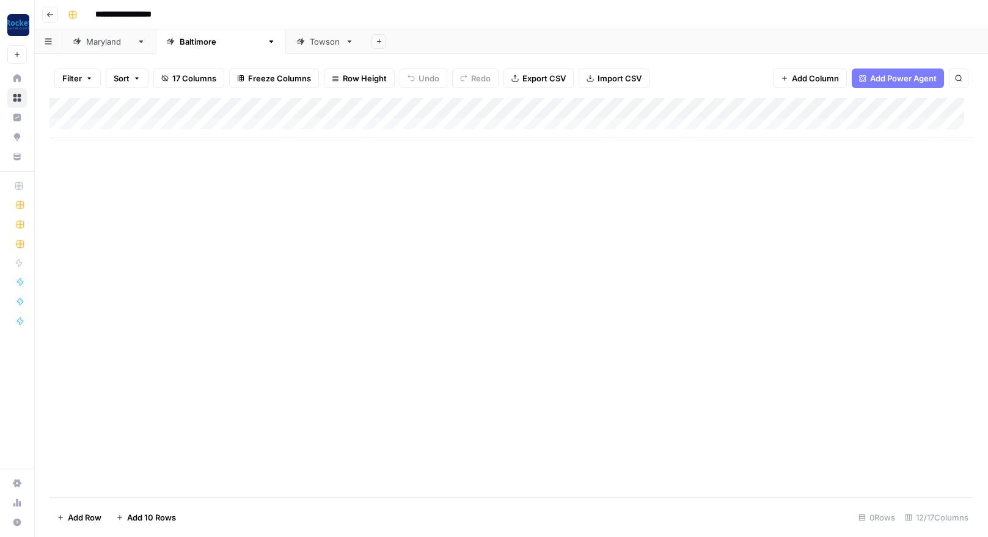
click at [603, 108] on div "Add Column" at bounding box center [512, 118] width 924 height 40
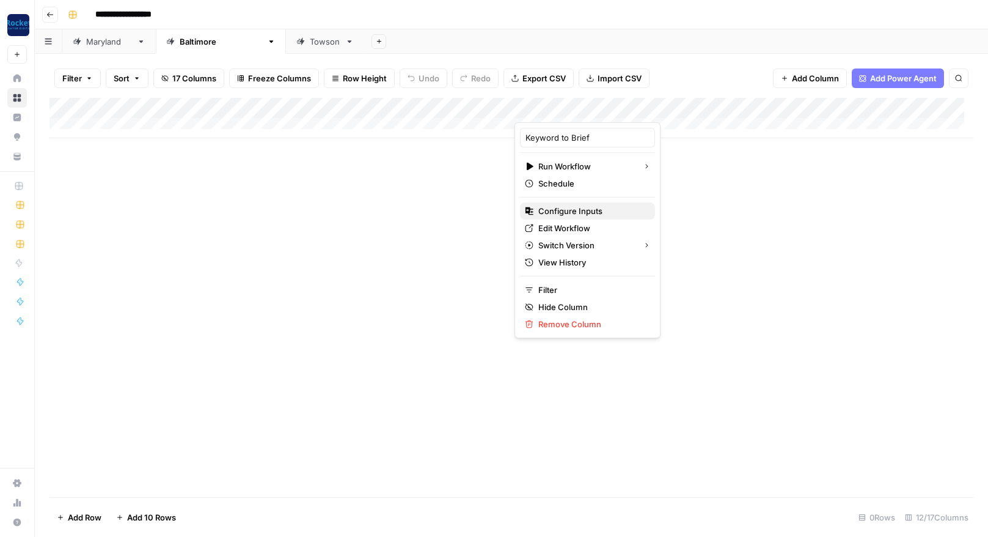
click at [557, 212] on span "Configure Inputs" at bounding box center [592, 211] width 107 height 12
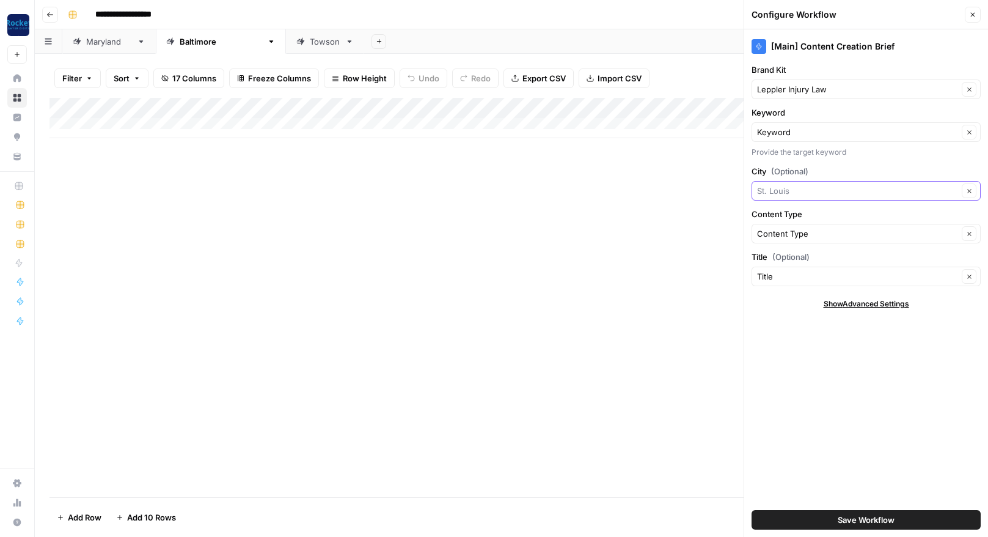
drag, startPoint x: 800, startPoint y: 189, endPoint x: 723, endPoint y: 189, distance: 77.6
click at [723, 189] on div "**********" at bounding box center [512, 268] width 954 height 537
type input "[GEOGRAPHIC_DATA]"
click at [801, 328] on div "[Main] Content Creation Brief Brand Kit Leppler Injury Law Clear Keyword Keywor…" at bounding box center [867, 282] width 244 height 507
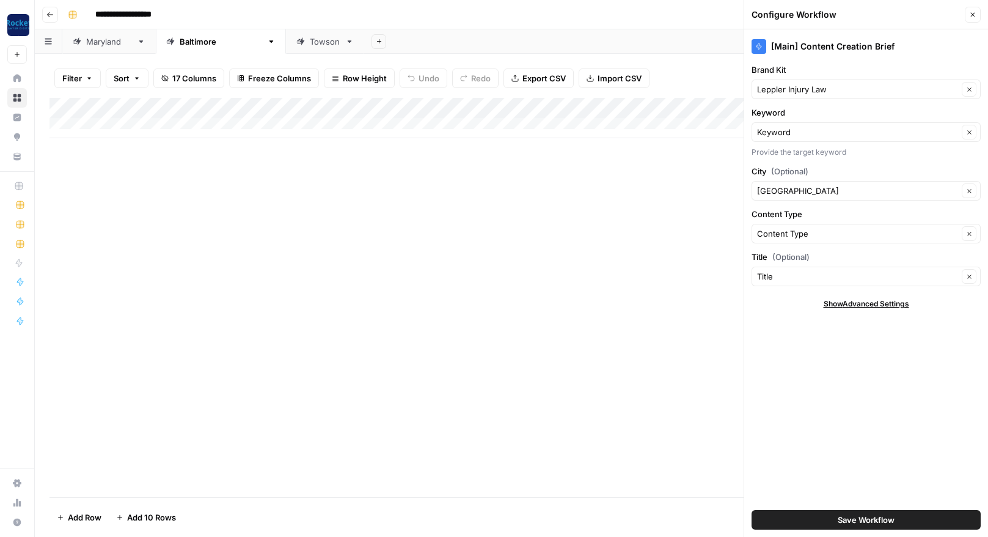
click at [817, 513] on button "Save Workflow" at bounding box center [866, 520] width 229 height 20
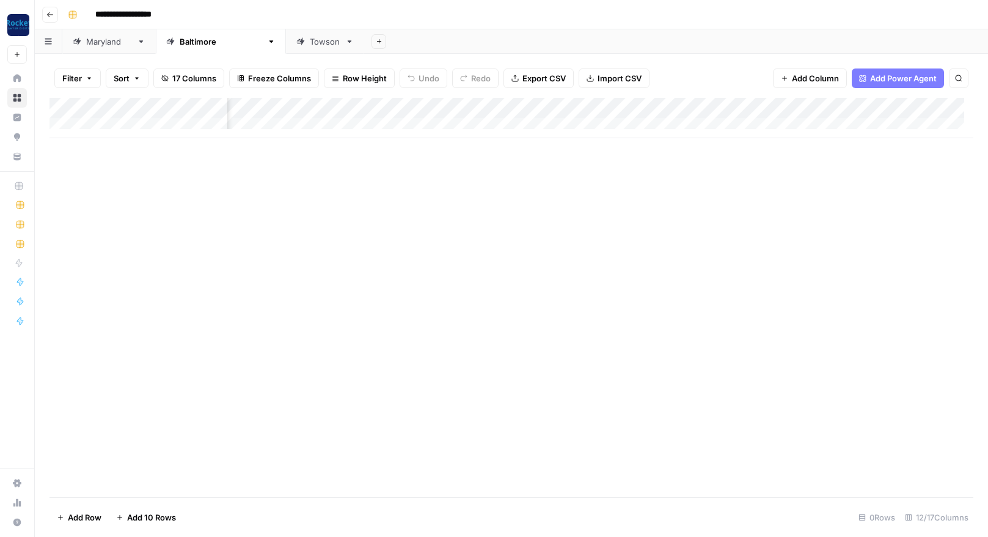
scroll to position [0, 347]
click at [696, 108] on div "Add Column" at bounding box center [512, 118] width 924 height 40
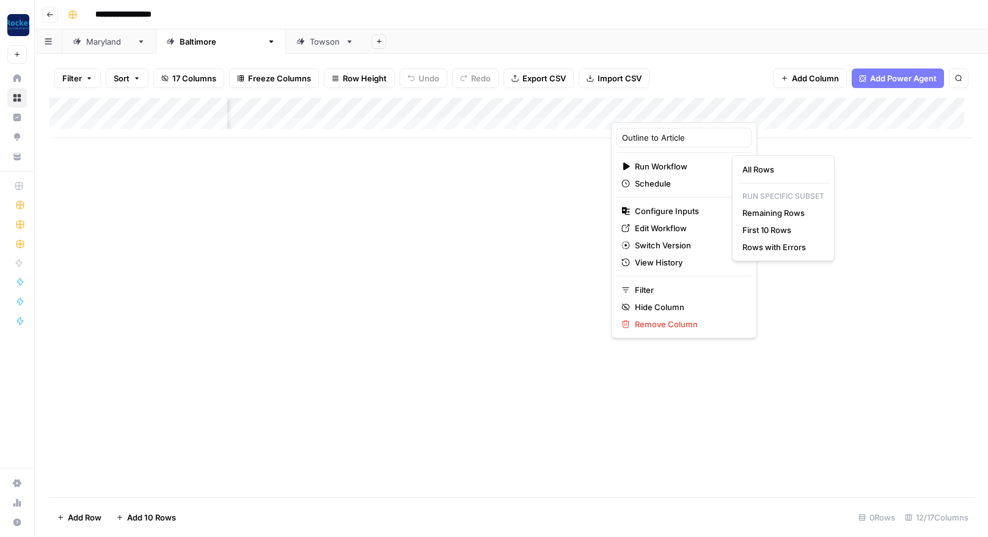
click at [664, 212] on html "**********" at bounding box center [494, 268] width 988 height 537
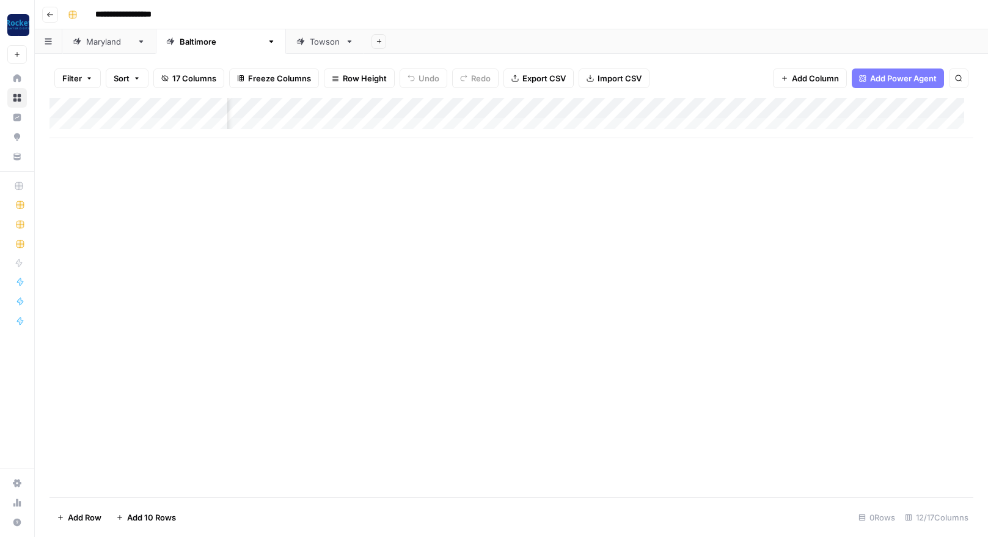
click at [695, 107] on div "Add Column" at bounding box center [512, 118] width 924 height 40
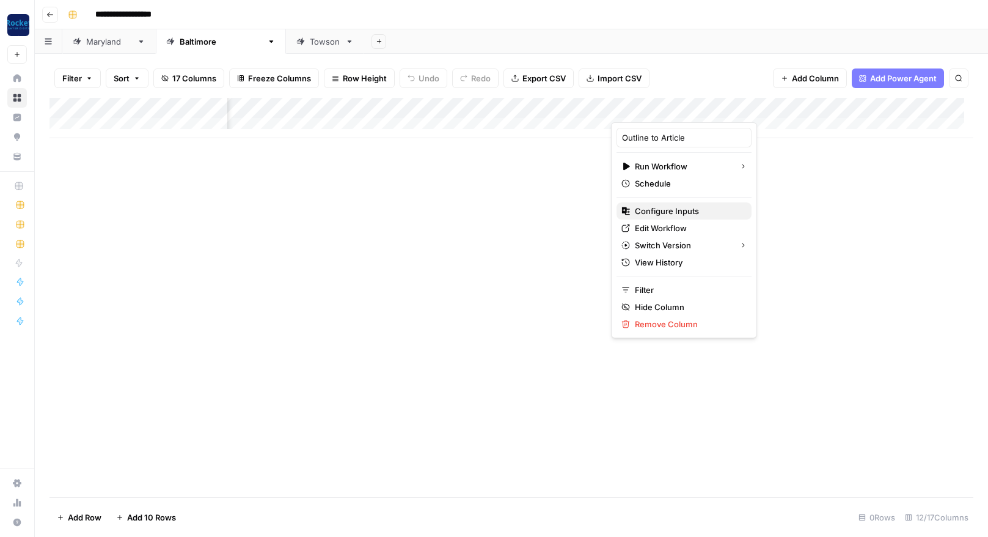
click at [660, 210] on span "Configure Inputs" at bounding box center [688, 211] width 107 height 12
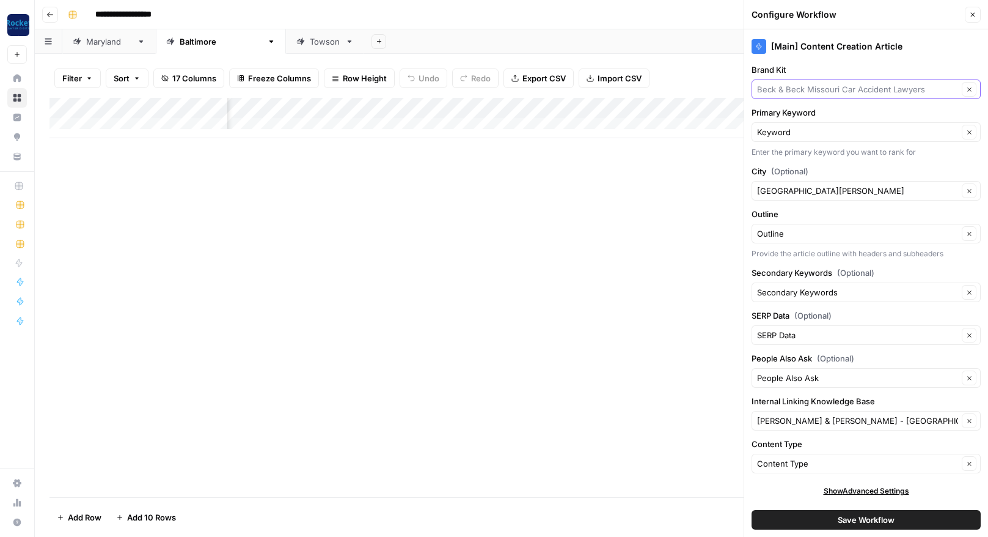
click at [905, 87] on input "Brand Kit" at bounding box center [857, 89] width 201 height 12
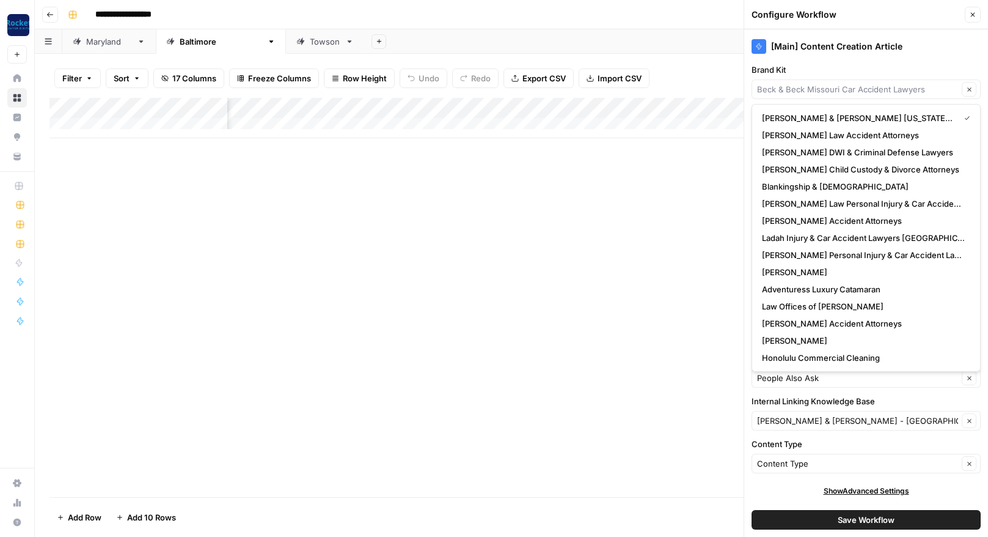
scroll to position [205, 0]
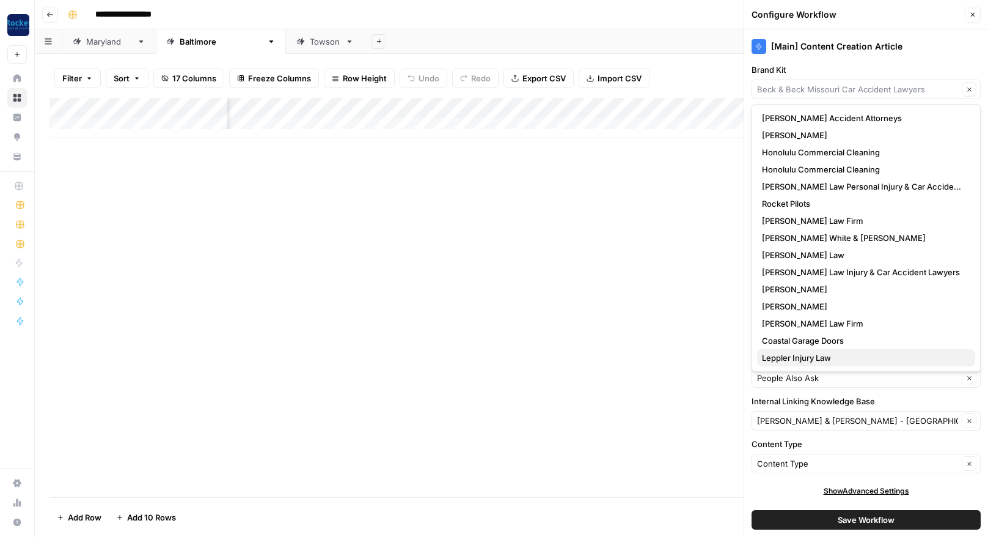
click at [828, 356] on span "Leppler Injury Law" at bounding box center [864, 357] width 204 height 12
type input "Leppler Injury Law"
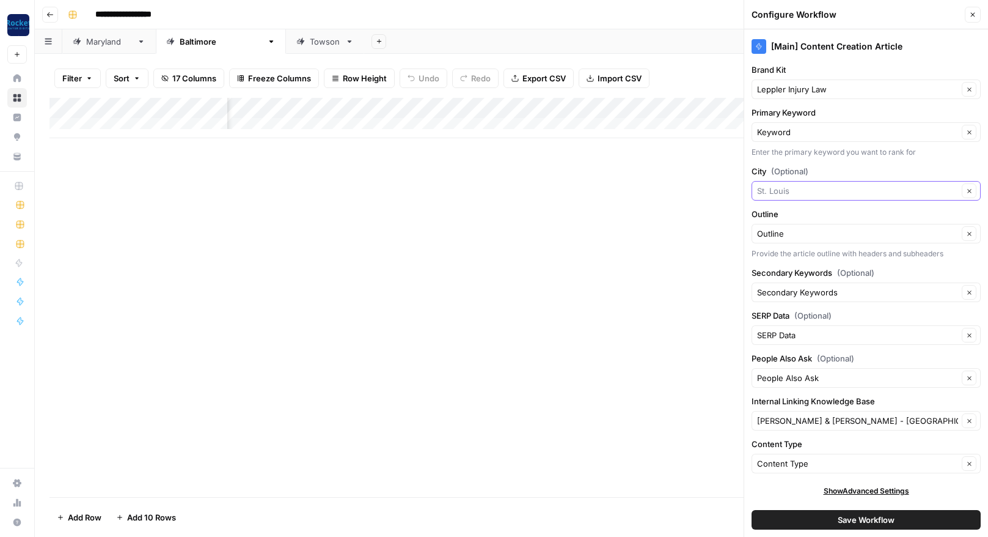
drag, startPoint x: 801, startPoint y: 193, endPoint x: 730, endPoint y: 188, distance: 71.1
click at [730, 188] on div "**********" at bounding box center [512, 268] width 954 height 537
type input "[GEOGRAPHIC_DATA]"
drag, startPoint x: 910, startPoint y: 425, endPoint x: 781, endPoint y: 420, distance: 129.7
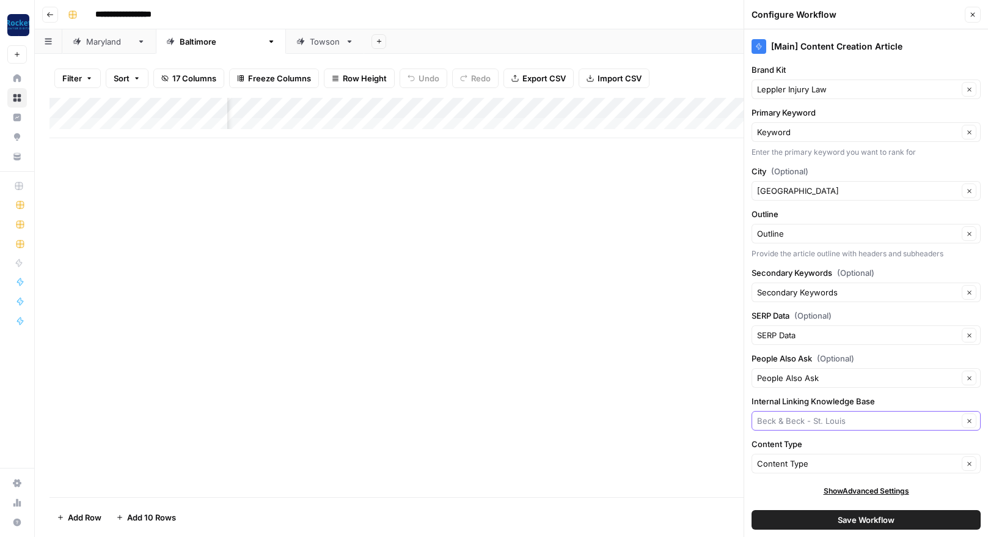
click at [781, 420] on input "Internal Linking Knowledge Base" at bounding box center [857, 420] width 201 height 12
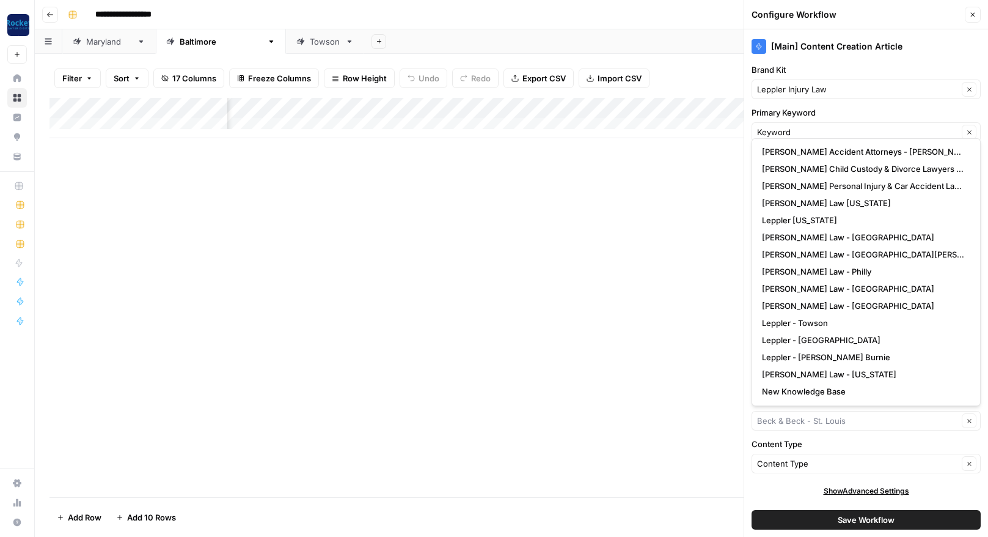
scroll to position [403, 0]
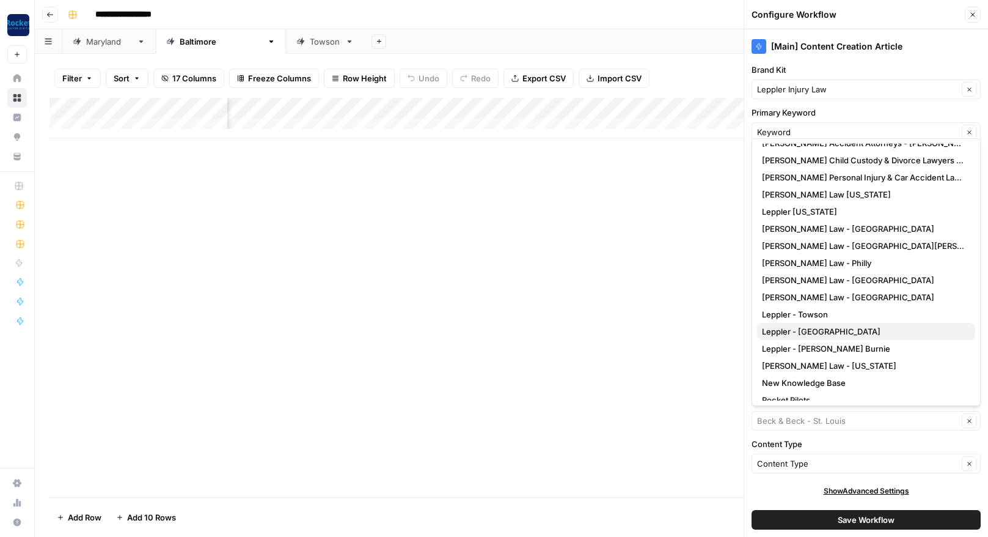
click at [806, 334] on span "Leppler - [GEOGRAPHIC_DATA]" at bounding box center [864, 331] width 204 height 12
type input "Leppler - [GEOGRAPHIC_DATA]"
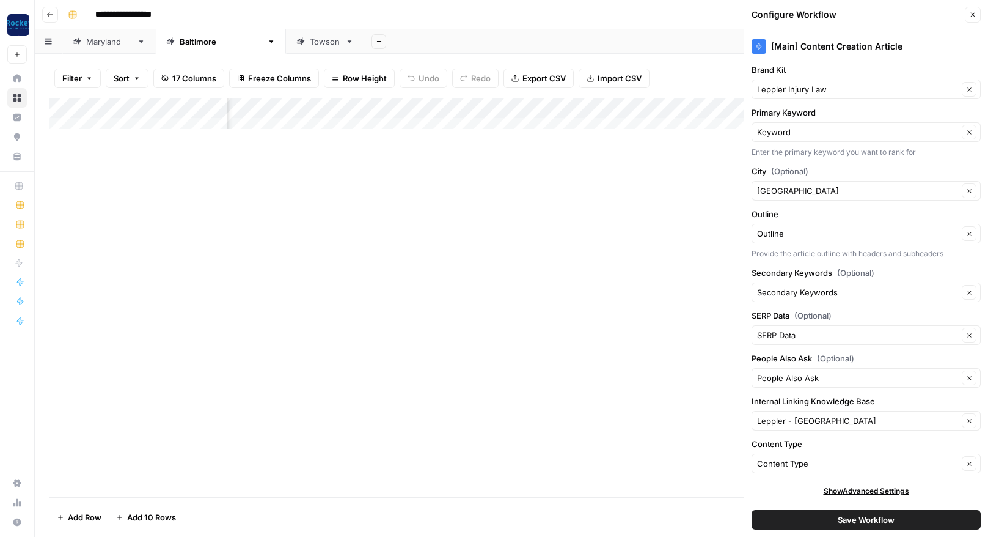
click at [798, 519] on button "Save Workflow" at bounding box center [866, 520] width 229 height 20
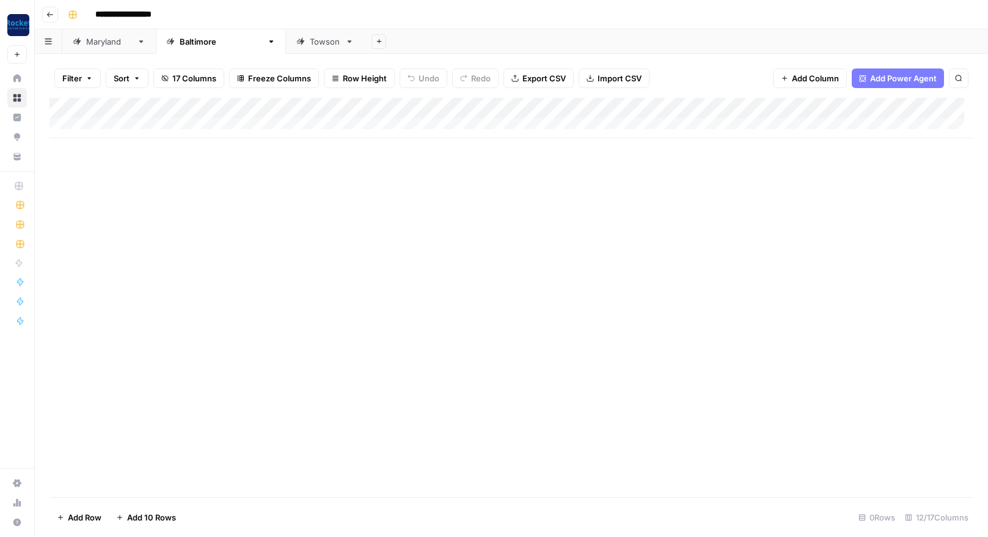
scroll to position [0, 0]
click at [310, 46] on div "Towson" at bounding box center [325, 41] width 31 height 12
click at [599, 112] on div "Add Column" at bounding box center [512, 118] width 924 height 40
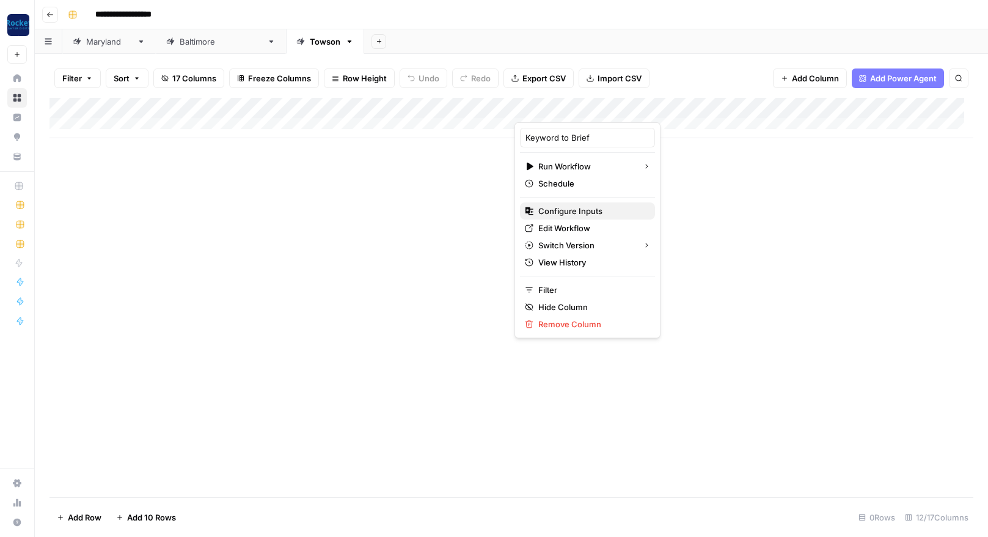
click at [561, 213] on span "Configure Inputs" at bounding box center [592, 211] width 107 height 12
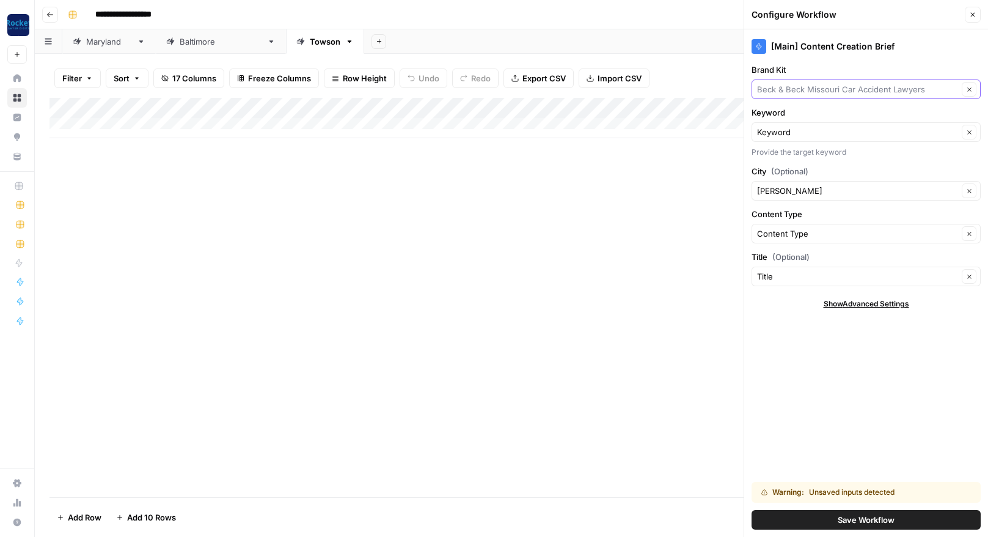
drag, startPoint x: 940, startPoint y: 92, endPoint x: 794, endPoint y: 89, distance: 145.5
click at [794, 89] on input "Brand Kit" at bounding box center [857, 89] width 201 height 12
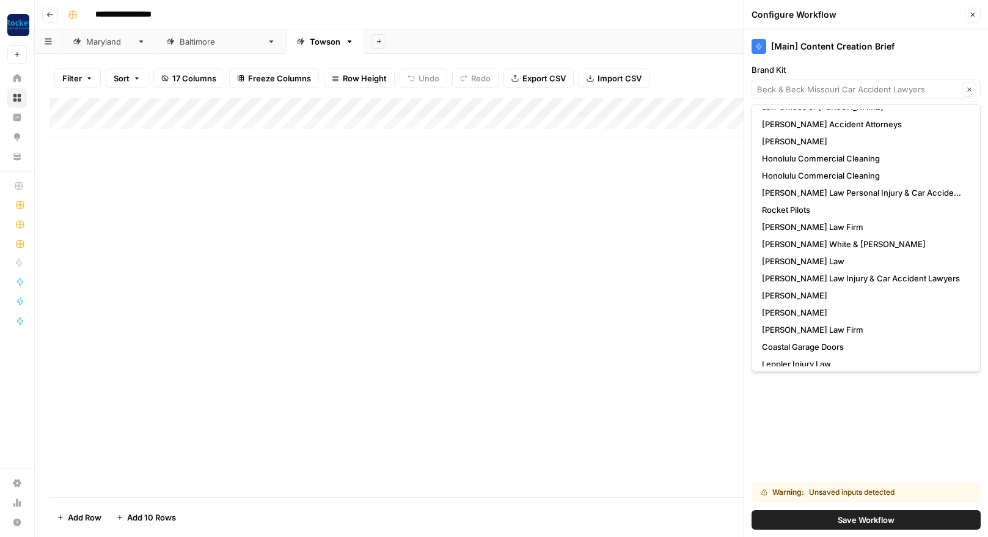
scroll to position [205, 0]
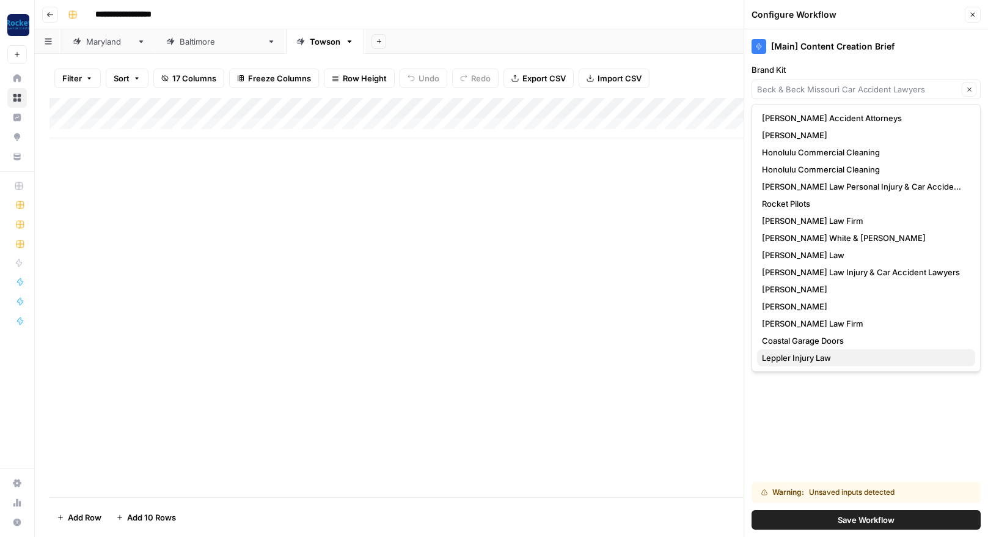
click at [821, 361] on span "Leppler Injury Law" at bounding box center [864, 357] width 204 height 12
type input "Leppler Injury Law"
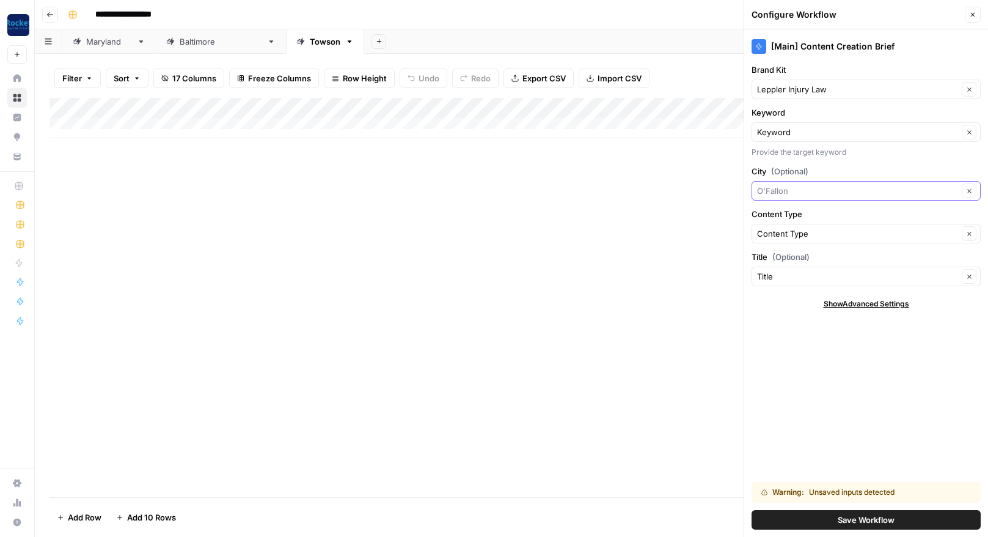
drag, startPoint x: 796, startPoint y: 185, endPoint x: 731, endPoint y: 185, distance: 64.8
click at [731, 185] on div "**********" at bounding box center [512, 268] width 954 height 537
type input "Towson"
click at [793, 517] on button "Save Workflow" at bounding box center [866, 520] width 229 height 20
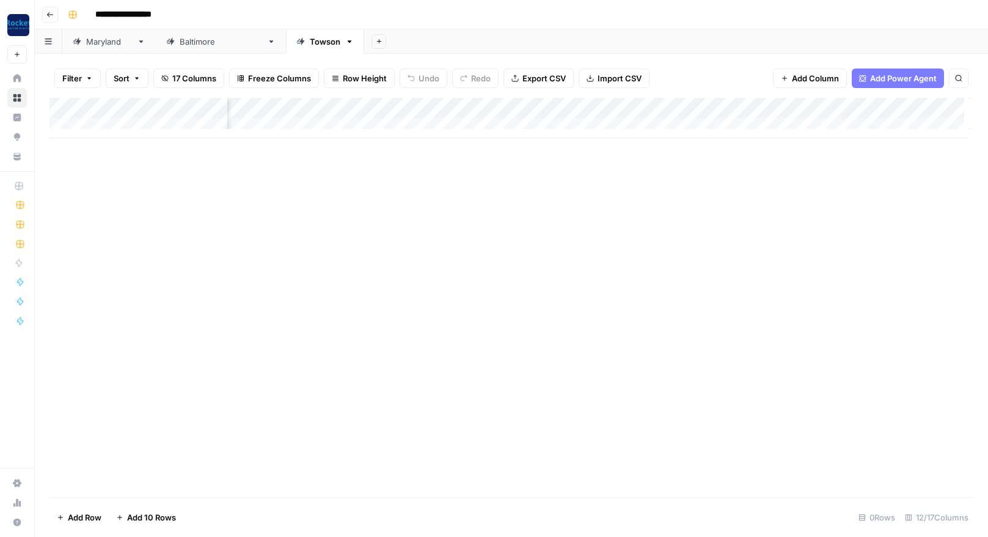
scroll to position [0, 438]
click at [605, 109] on div "Add Column" at bounding box center [512, 118] width 924 height 40
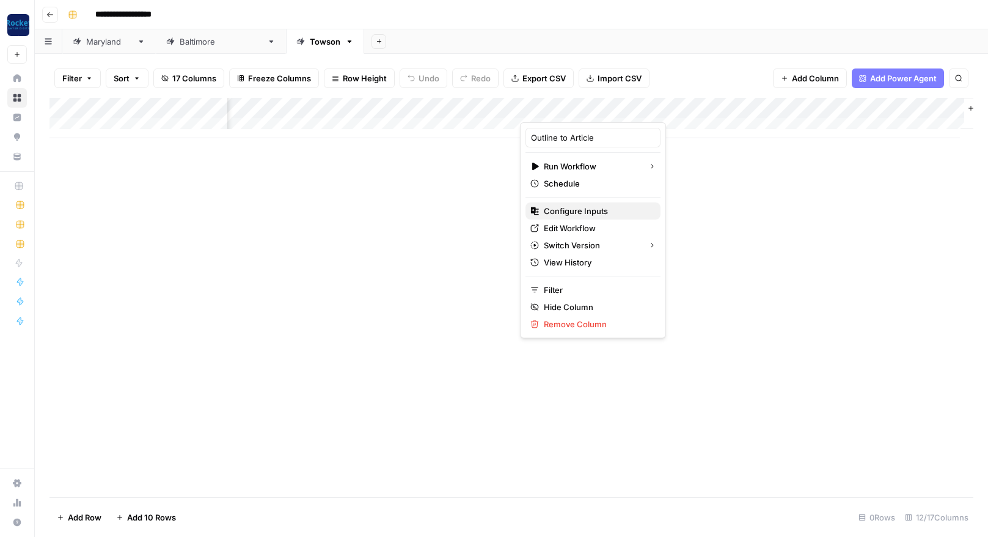
click at [559, 211] on span "Configure Inputs" at bounding box center [597, 211] width 107 height 12
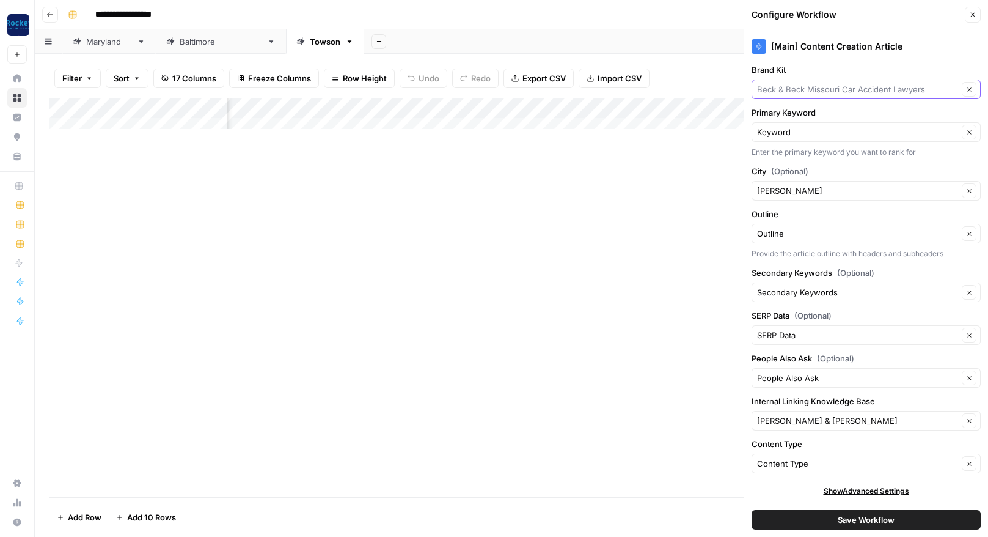
drag, startPoint x: 939, startPoint y: 91, endPoint x: 713, endPoint y: 84, distance: 225.7
click at [713, 84] on div "**********" at bounding box center [512, 268] width 954 height 537
click at [787, 89] on input "Brand Kit" at bounding box center [857, 89] width 201 height 12
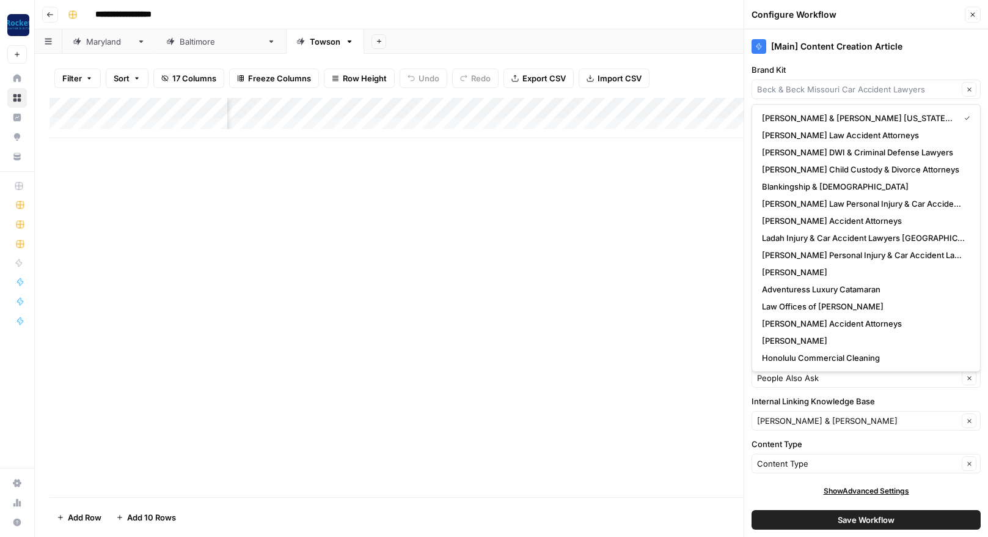
scroll to position [205, 0]
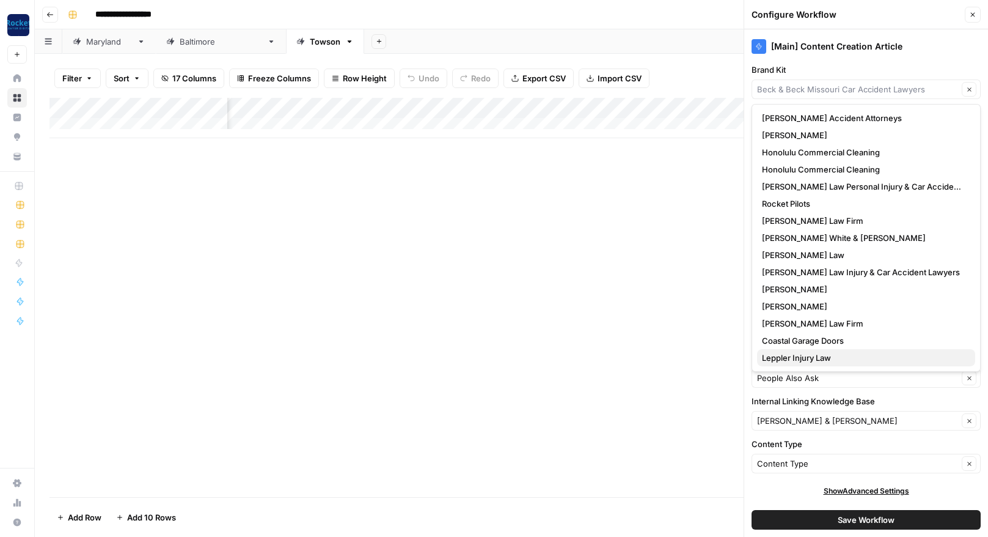
click at [834, 356] on span "Leppler Injury Law" at bounding box center [864, 357] width 204 height 12
type input "Leppler Injury Law"
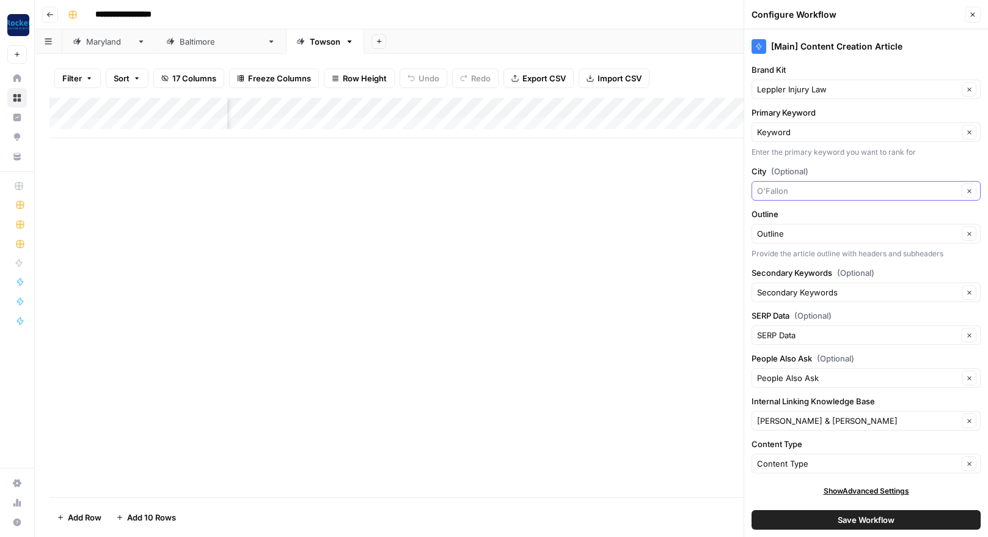
drag, startPoint x: 793, startPoint y: 185, endPoint x: 735, endPoint y: 183, distance: 58.1
click at [735, 183] on div "**********" at bounding box center [512, 268] width 954 height 537
type input "Towson"
drag, startPoint x: 921, startPoint y: 424, endPoint x: 807, endPoint y: 419, distance: 113.8
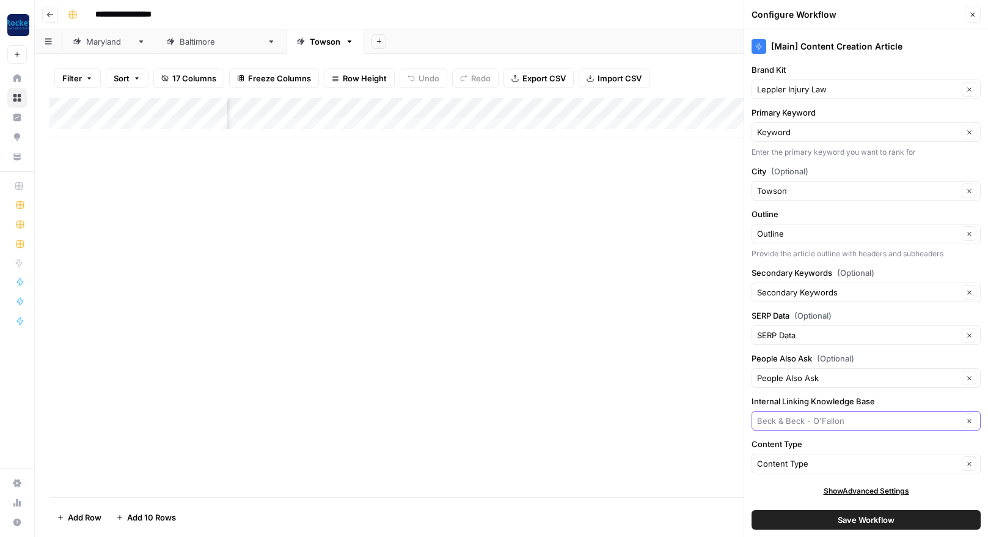
click at [807, 419] on input "Internal Linking Knowledge Base" at bounding box center [857, 420] width 201 height 12
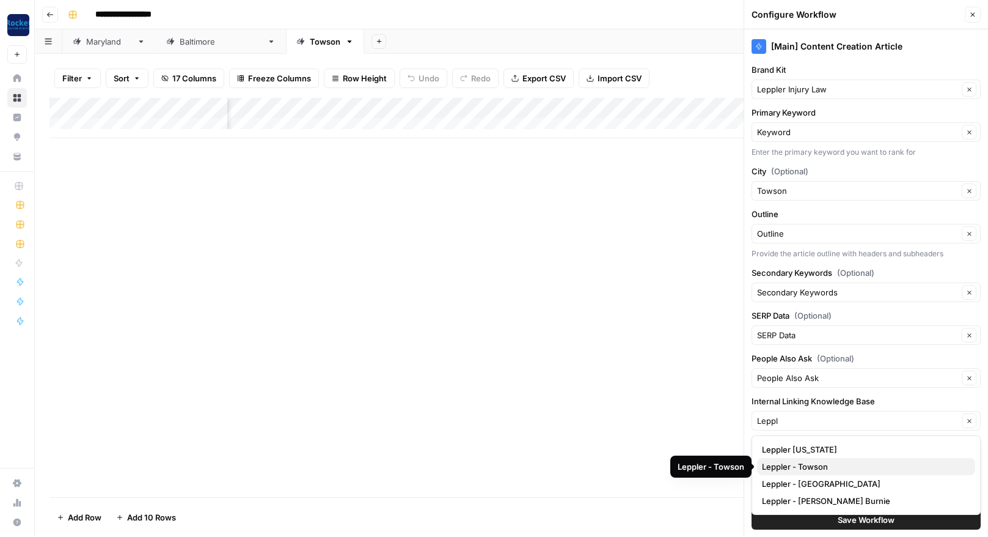
click at [815, 466] on span "Leppler - Towson" at bounding box center [864, 466] width 204 height 12
type input "Leppler - Towson"
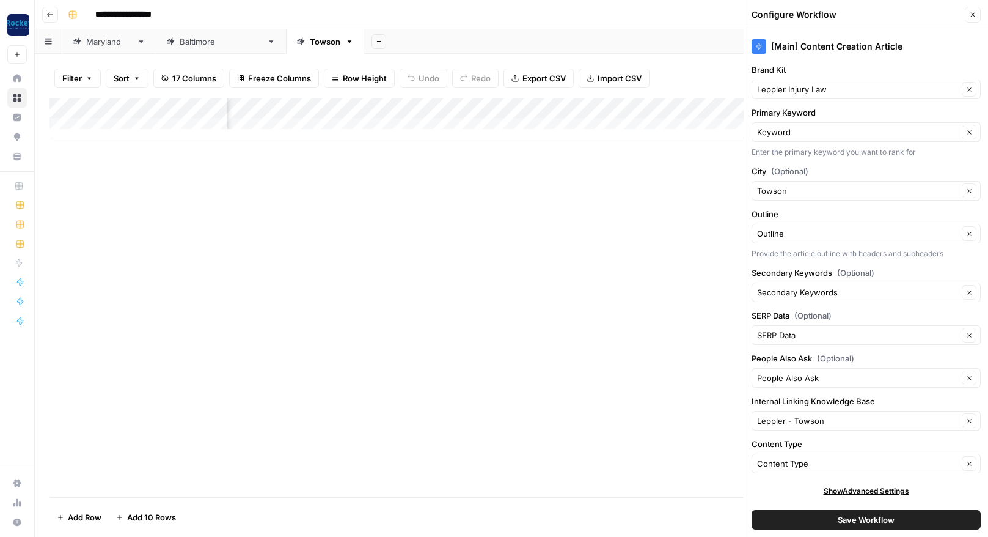
click at [805, 517] on button "Save Workflow" at bounding box center [866, 520] width 229 height 20
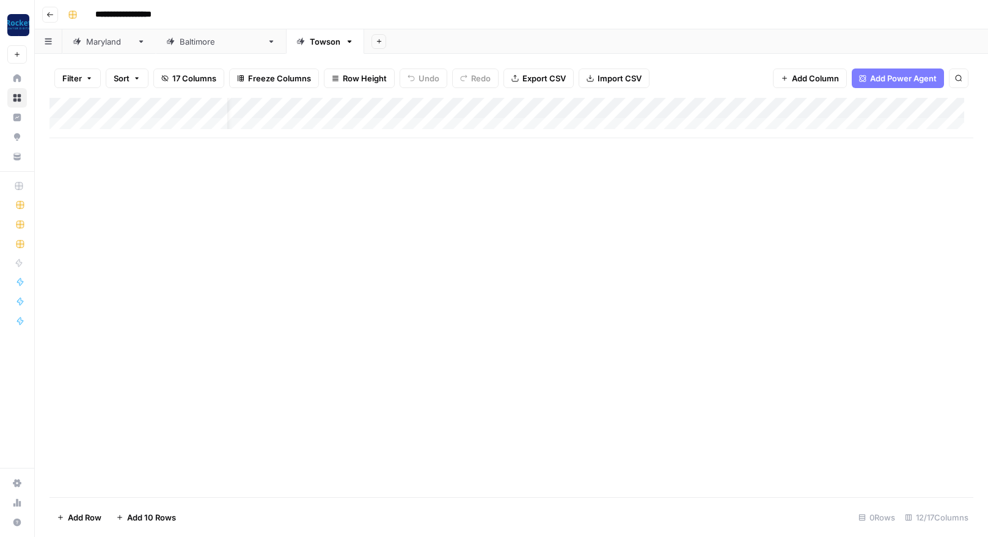
scroll to position [0, 0]
click at [95, 45] on div "[US_STATE]" at bounding box center [109, 41] width 46 height 12
click at [440, 186] on div "Add Column" at bounding box center [512, 297] width 924 height 399
click at [166, 124] on div "Add Column" at bounding box center [512, 118] width 924 height 40
click at [166, 124] on div "Add Column" at bounding box center [512, 128] width 924 height 61
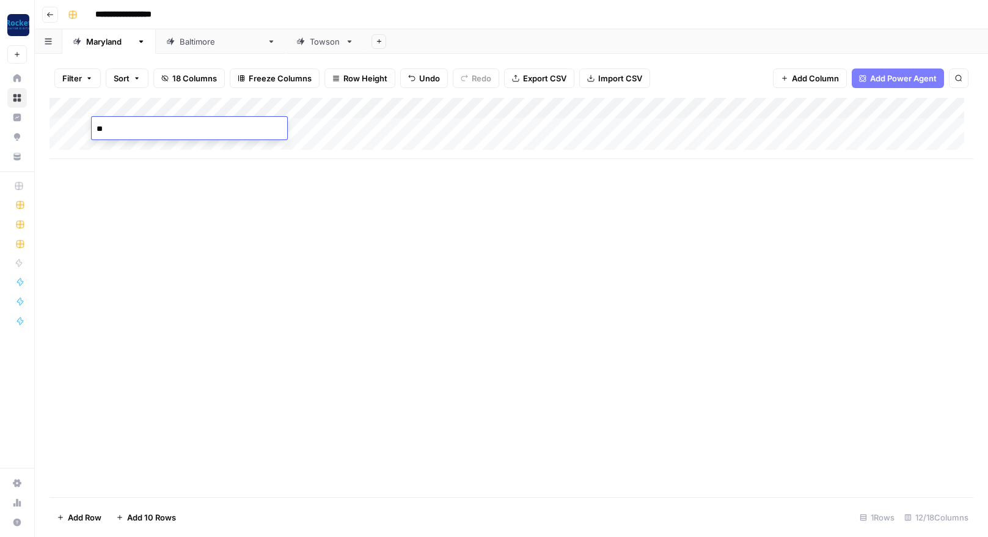
type textarea "*"
type textarea "**********"
click at [478, 124] on div "Add Column" at bounding box center [512, 128] width 924 height 61
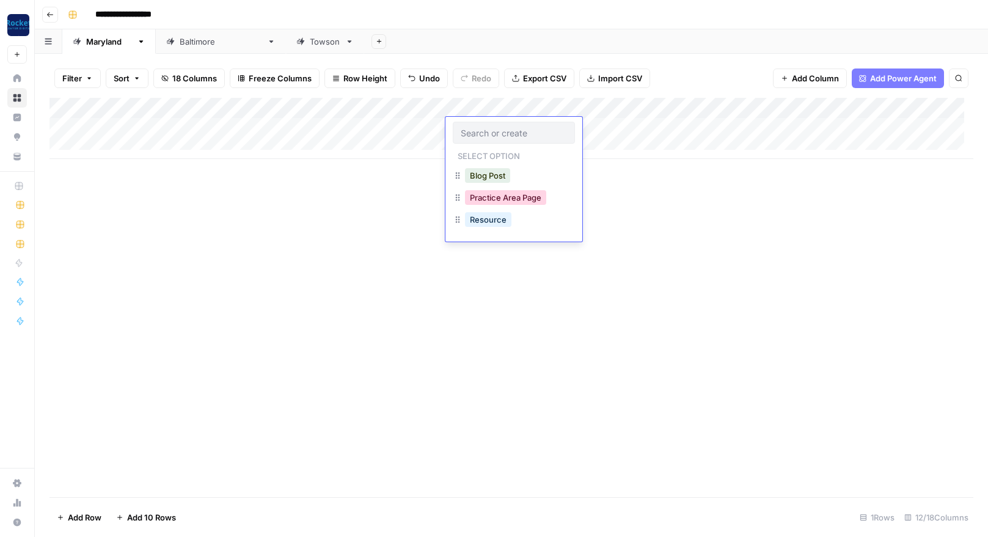
click at [498, 200] on button "Practice Area Page" at bounding box center [505, 197] width 81 height 15
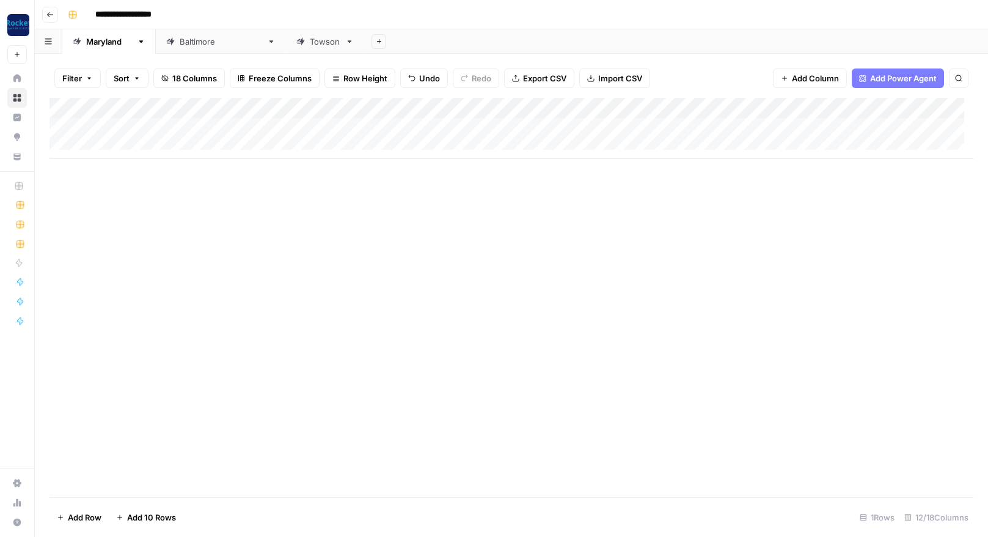
click at [787, 125] on div "Add Column" at bounding box center [512, 128] width 924 height 61
